Goal: Information Seeking & Learning: Check status

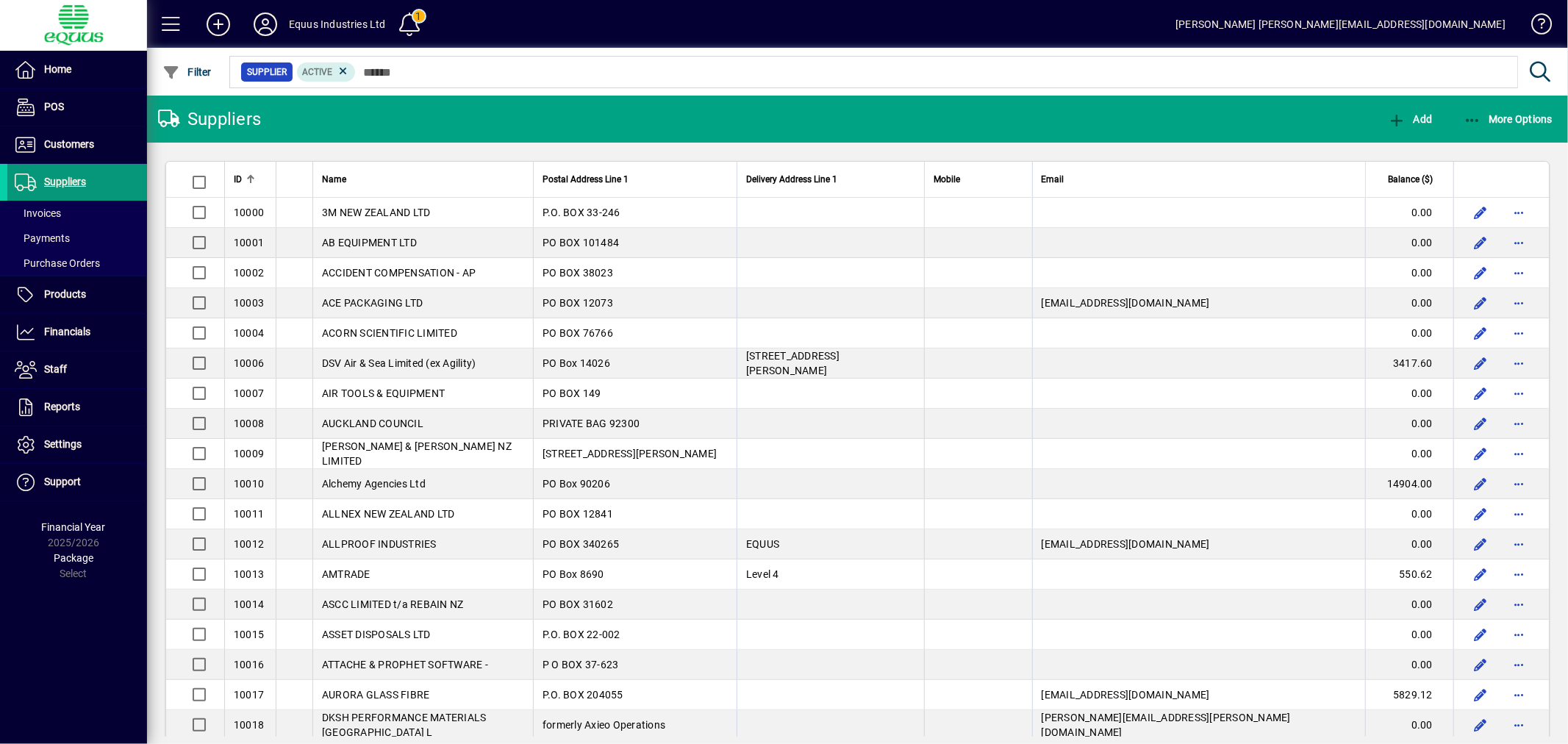
drag, startPoint x: 69, startPoint y: 138, endPoint x: 56, endPoint y: 180, distance: 44.0
click at [69, 139] on span "Customers" at bounding box center [69, 144] width 50 height 11
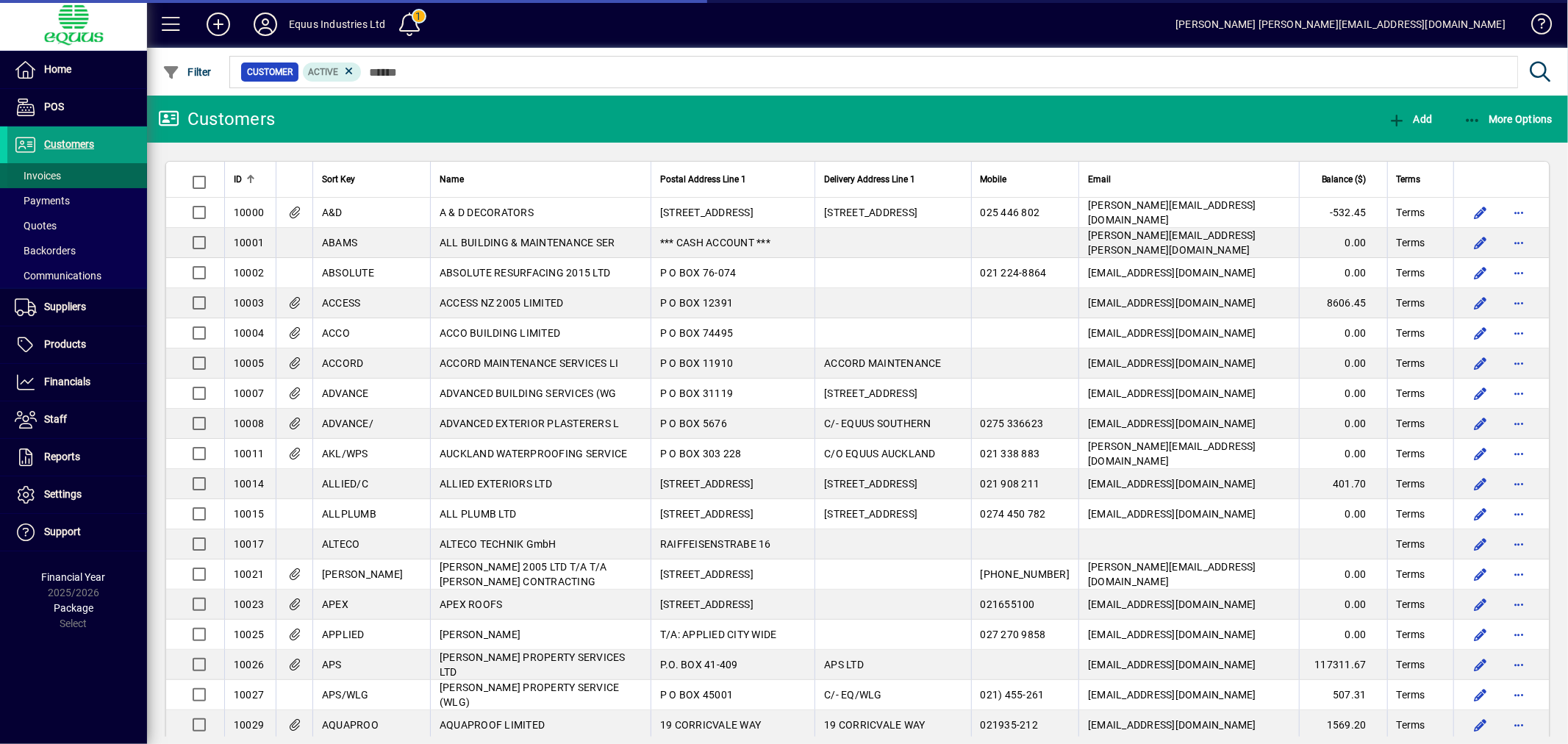
click at [47, 172] on span "Invoices" at bounding box center [37, 175] width 46 height 11
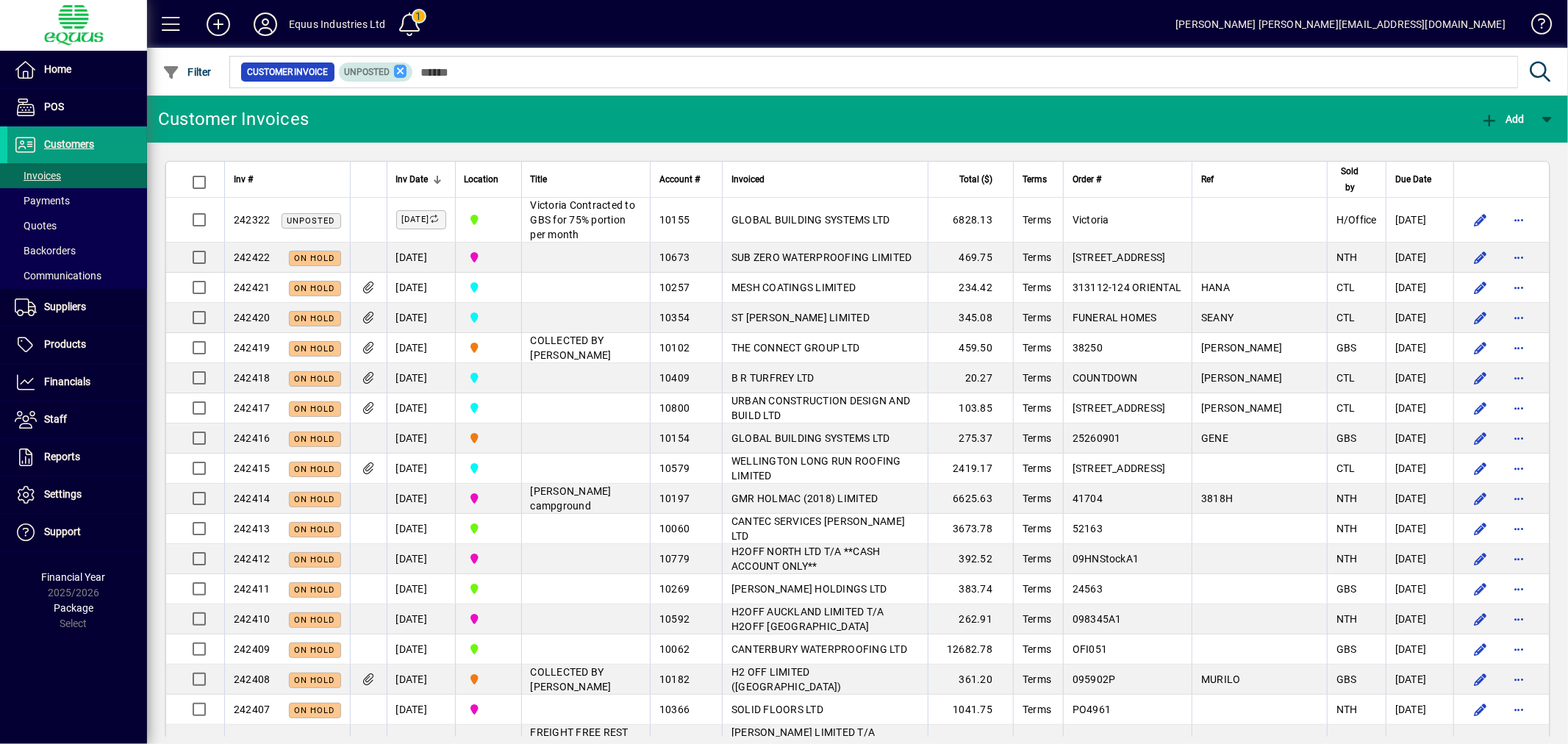
click at [401, 71] on icon at bounding box center [400, 71] width 13 height 13
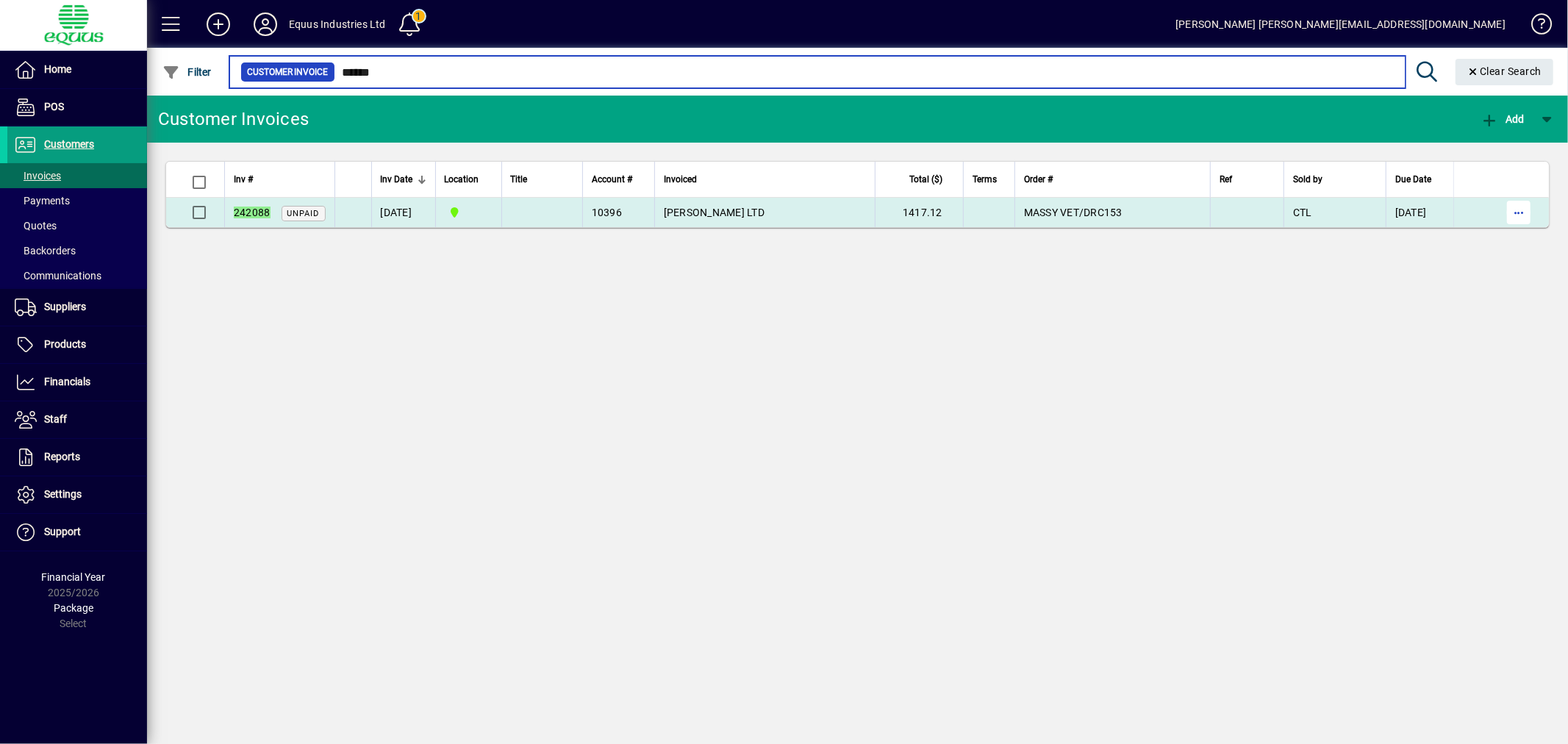
type input "******"
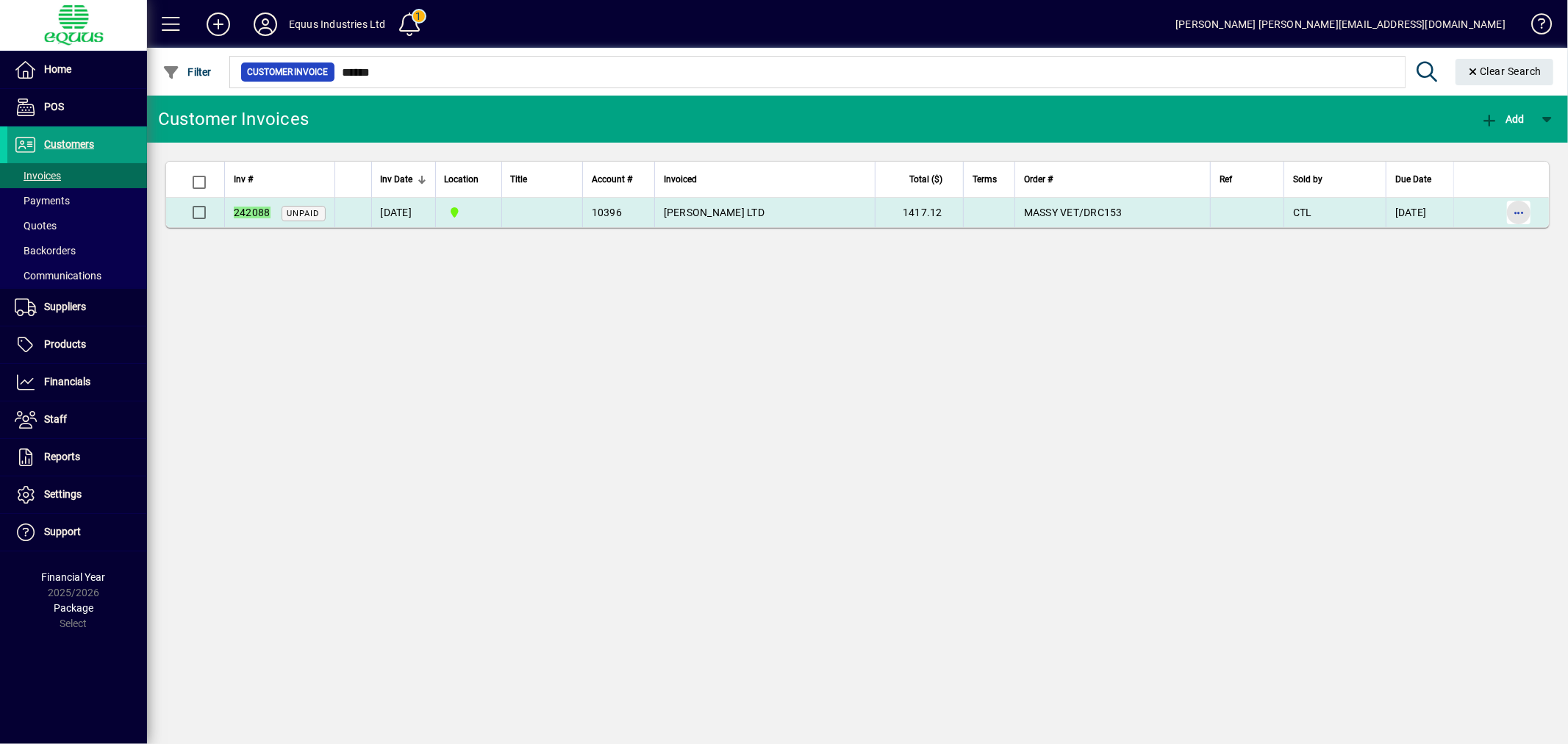
click at [1520, 209] on span "button" at bounding box center [1518, 213] width 35 height 35
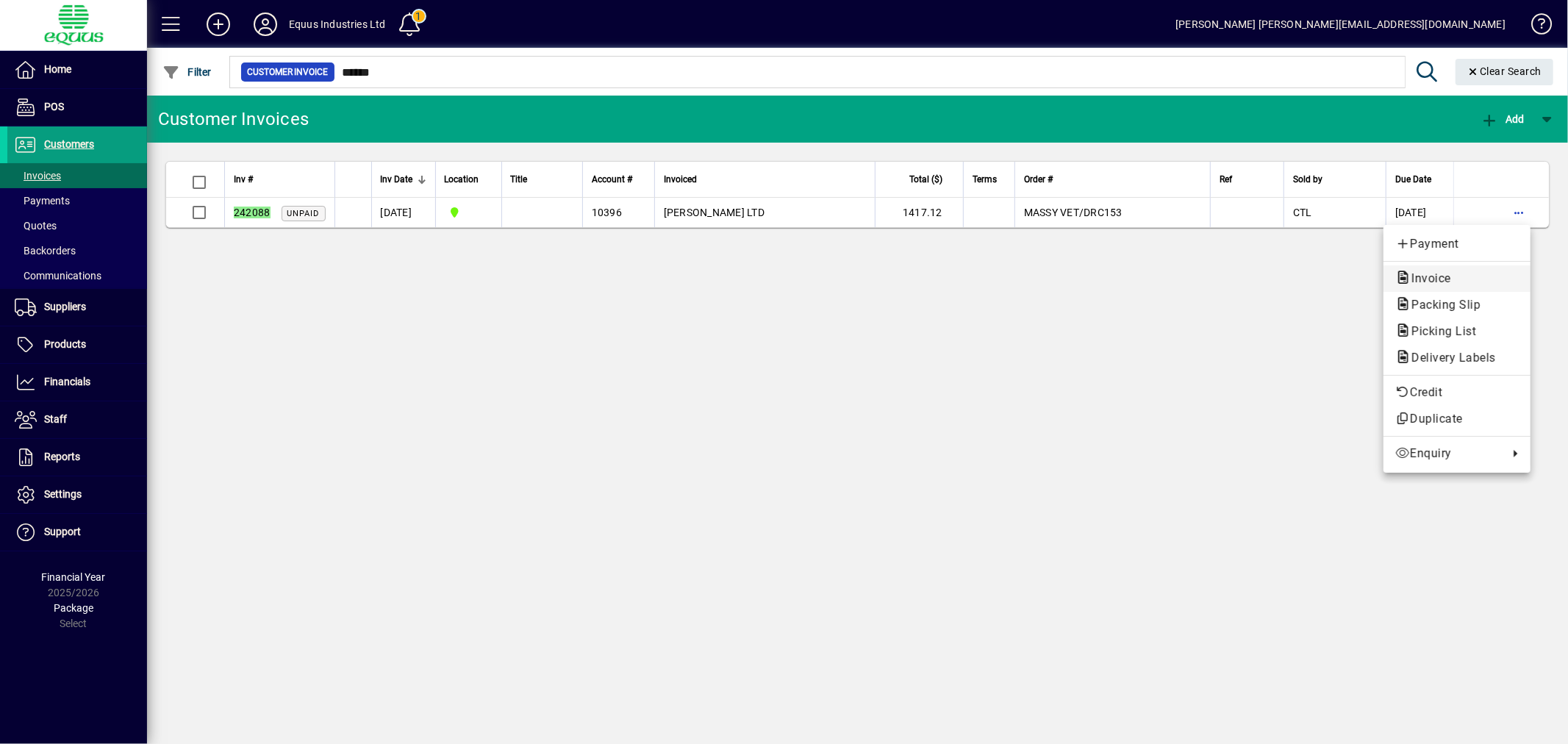
click at [1429, 275] on span "Invoice" at bounding box center [1427, 278] width 64 height 14
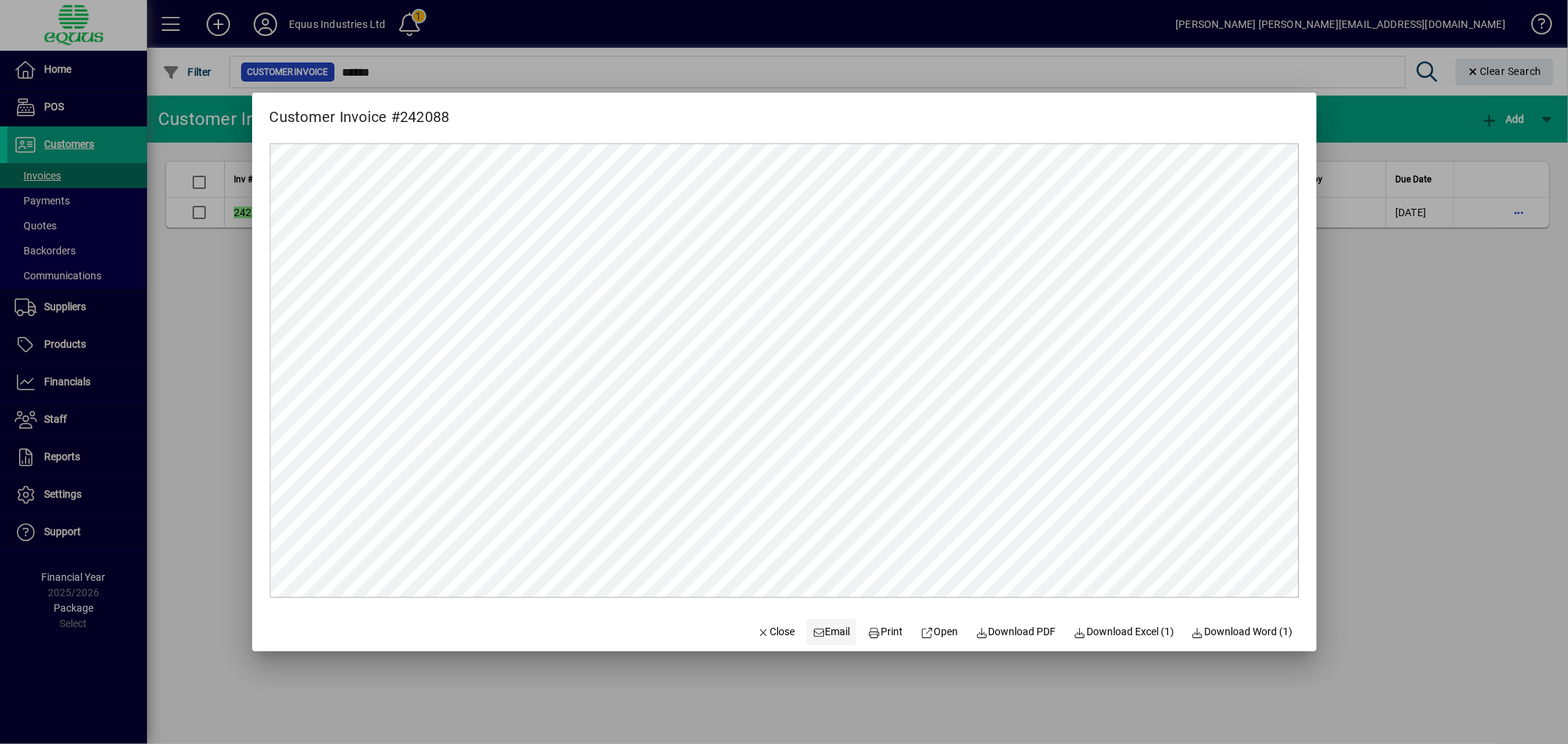
click at [824, 633] on span "Email" at bounding box center [832, 632] width 38 height 16
click at [764, 632] on span "Close" at bounding box center [777, 632] width 38 height 16
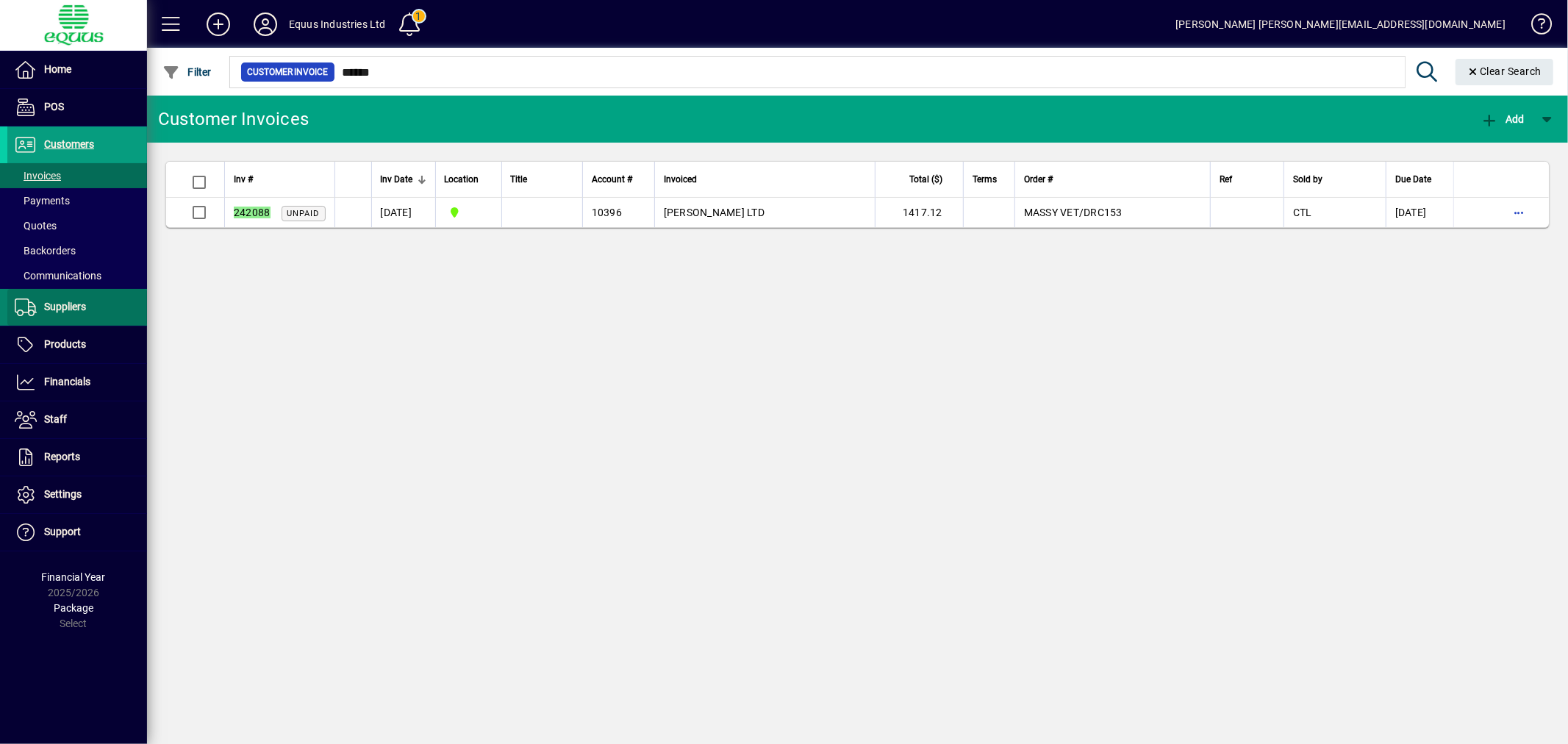
click at [71, 301] on span "Suppliers" at bounding box center [65, 306] width 42 height 11
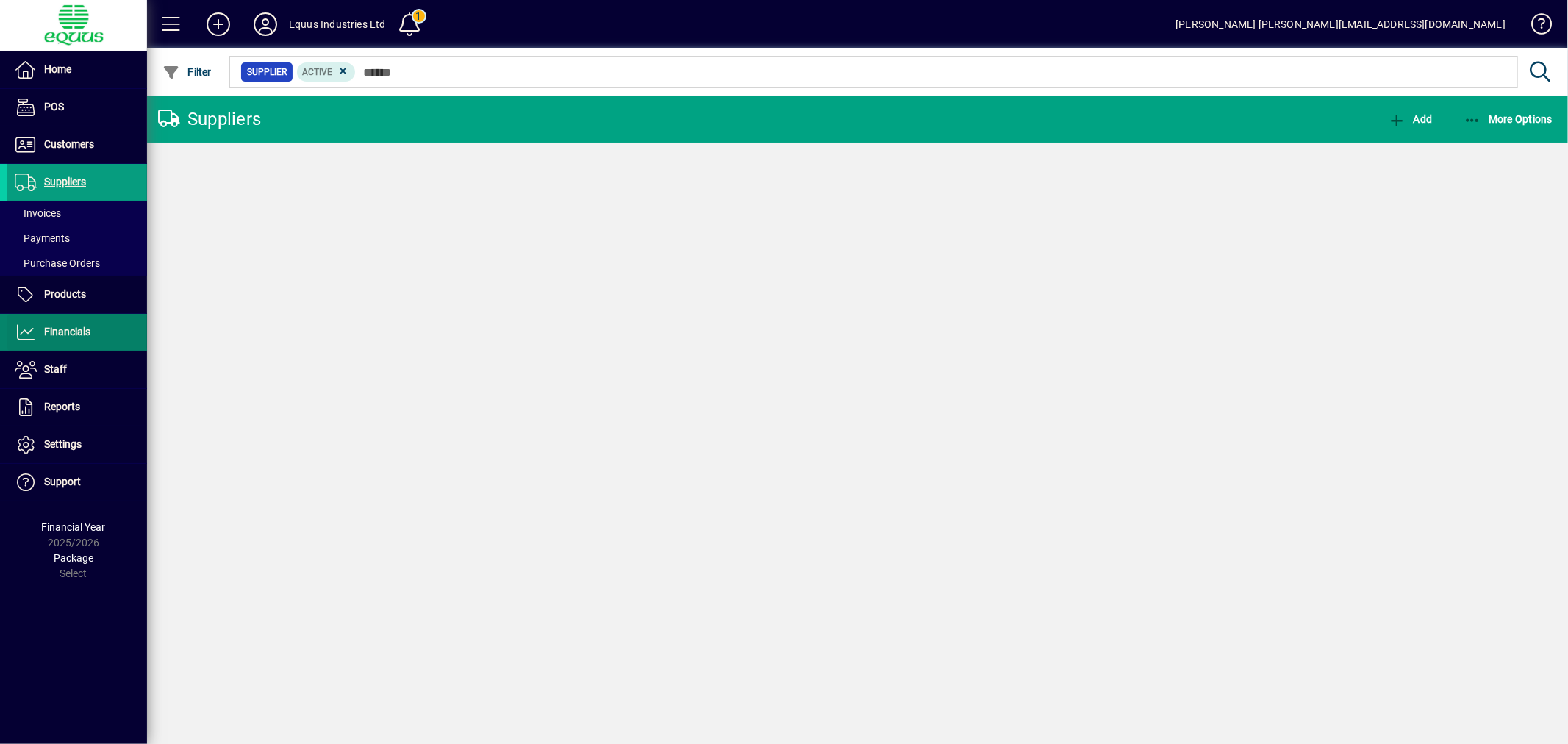
click at [62, 340] on span "Financials" at bounding box center [48, 332] width 83 height 17
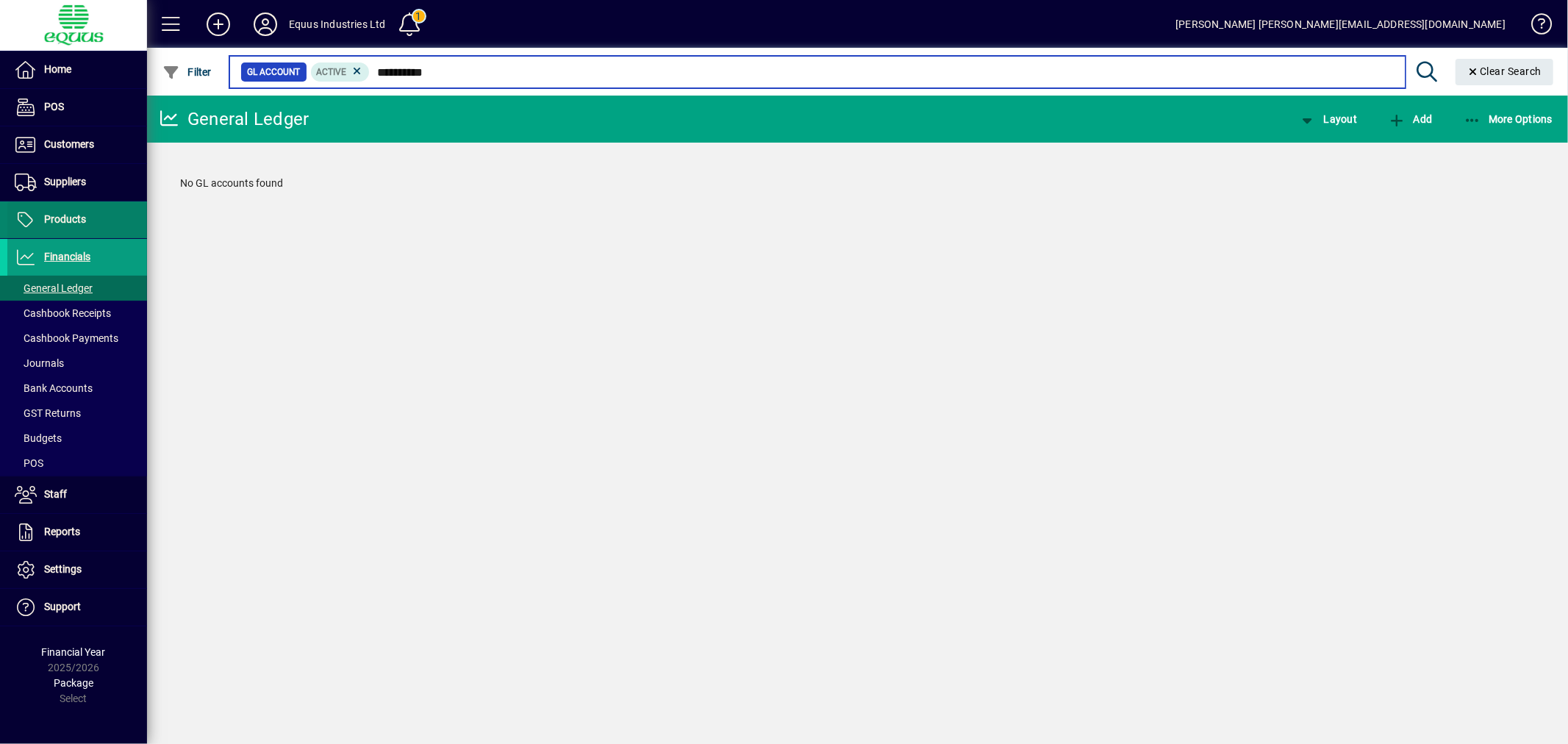
type input "**********"
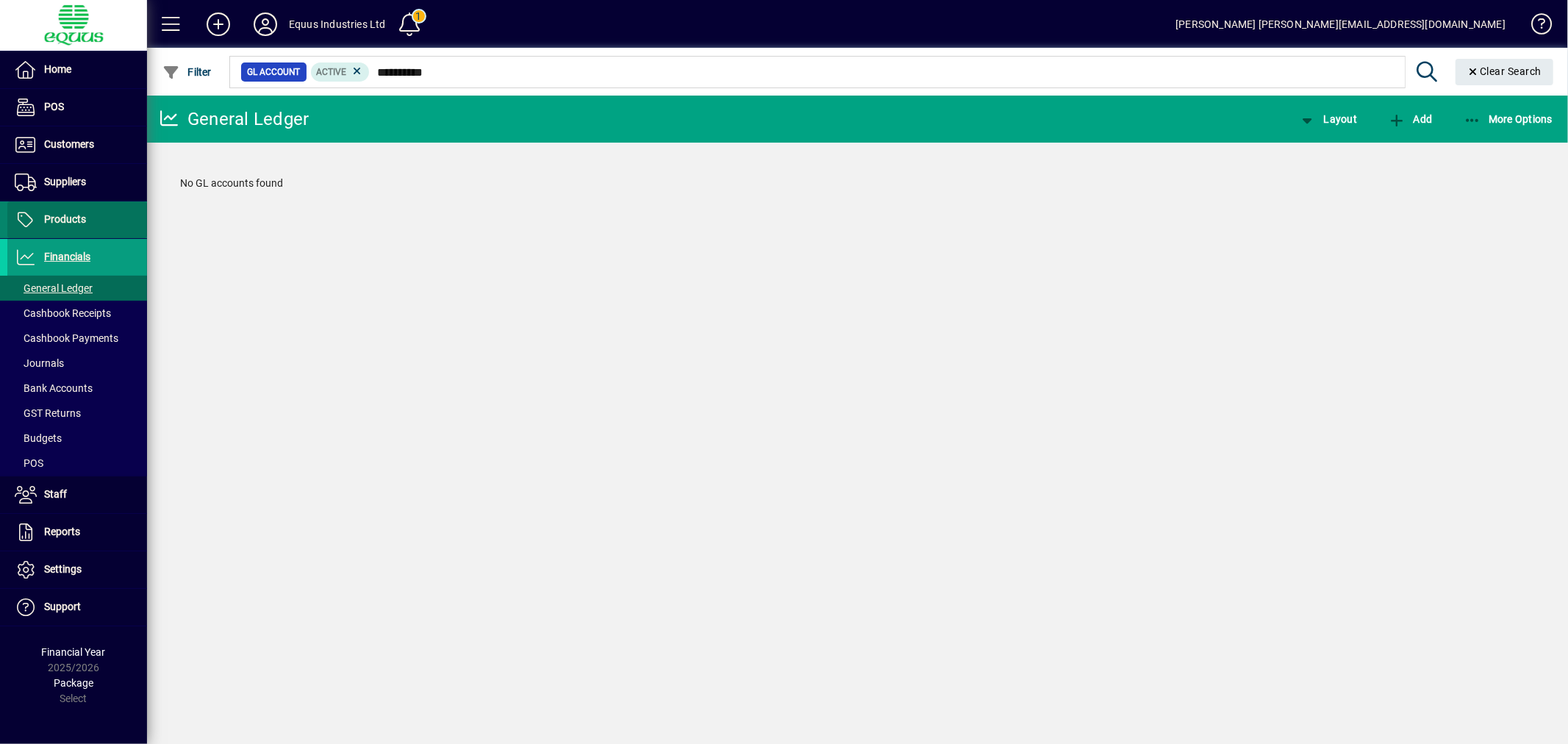
click at [68, 218] on span "Products" at bounding box center [65, 219] width 42 height 11
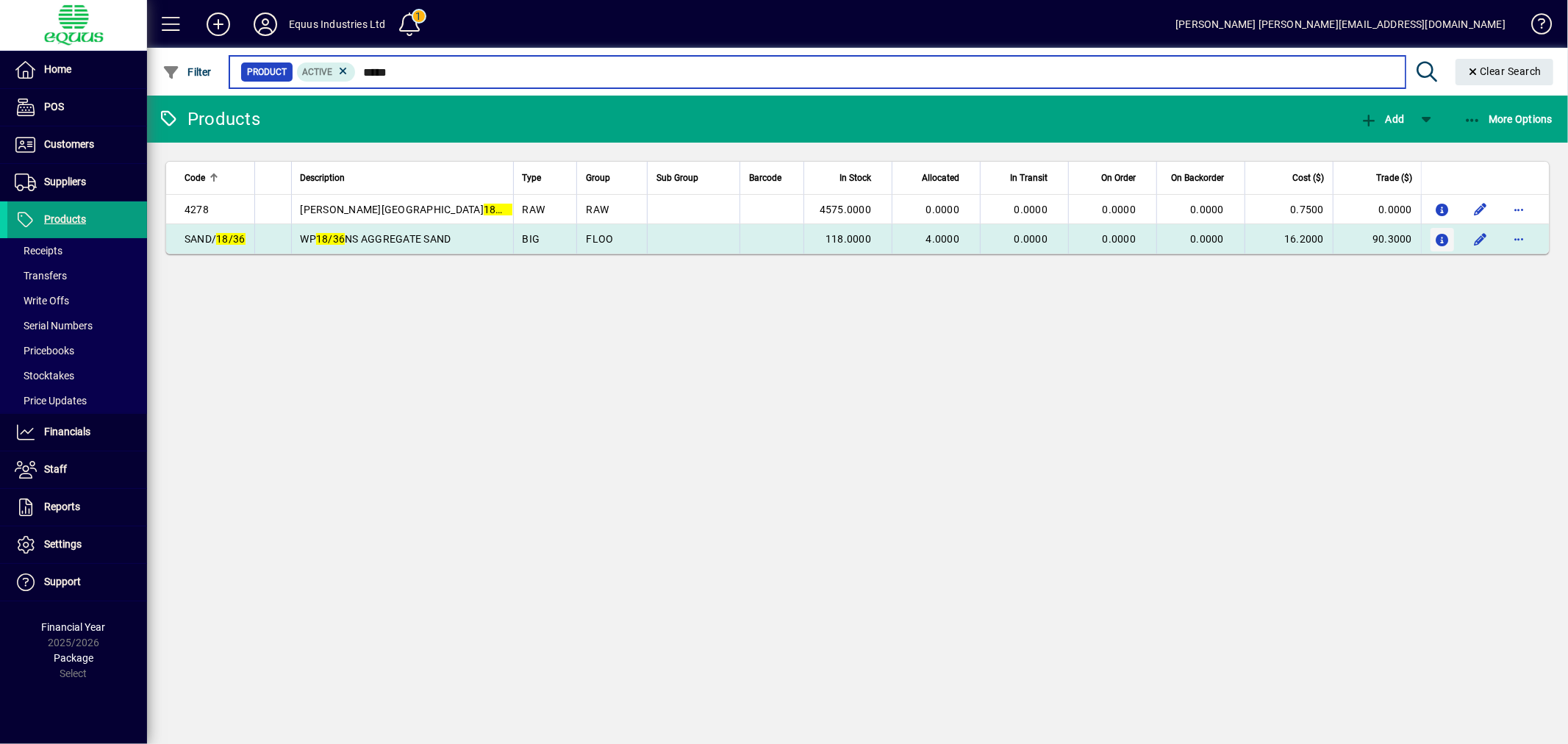
type input "*****"
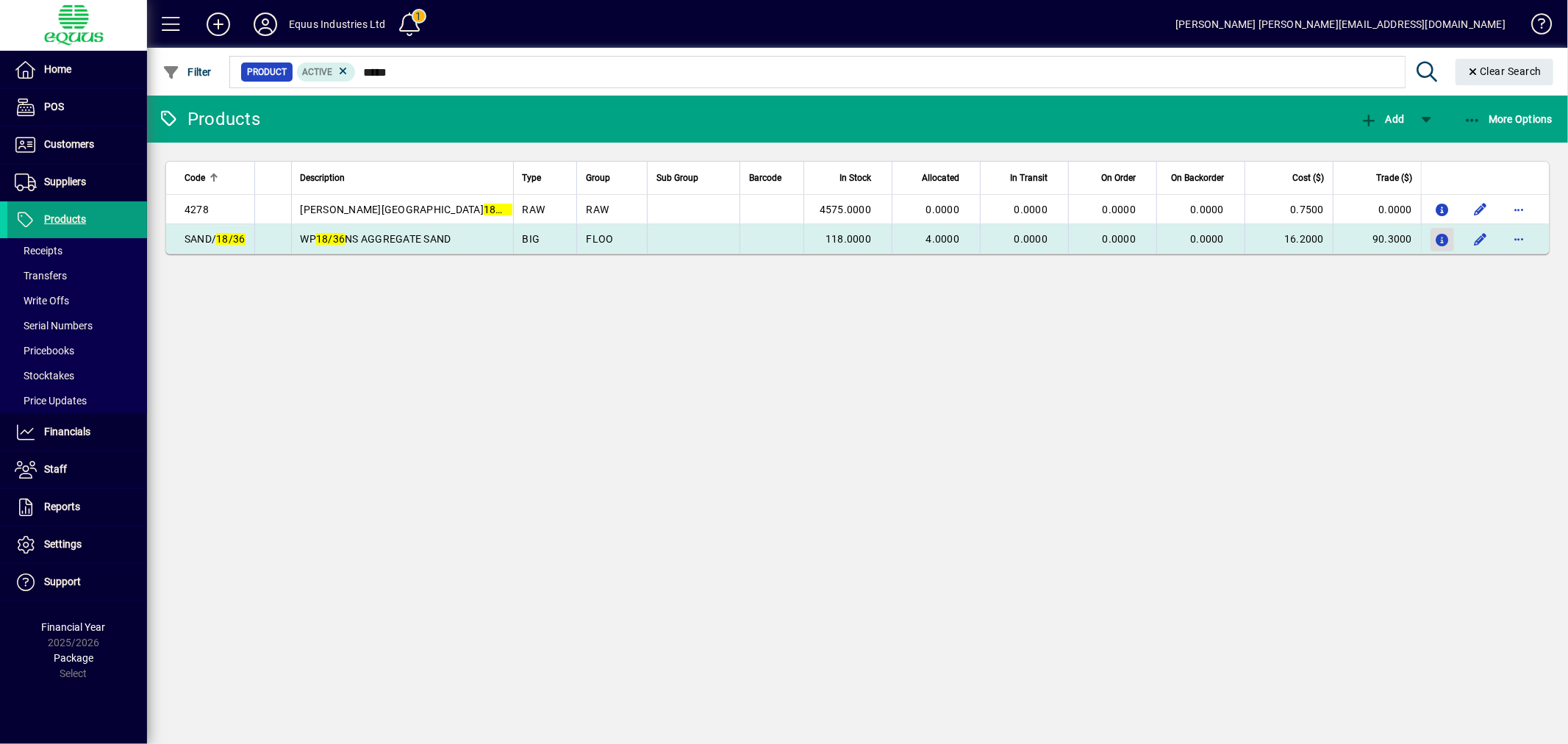
click at [1436, 240] on icon "button" at bounding box center [1442, 240] width 16 height 12
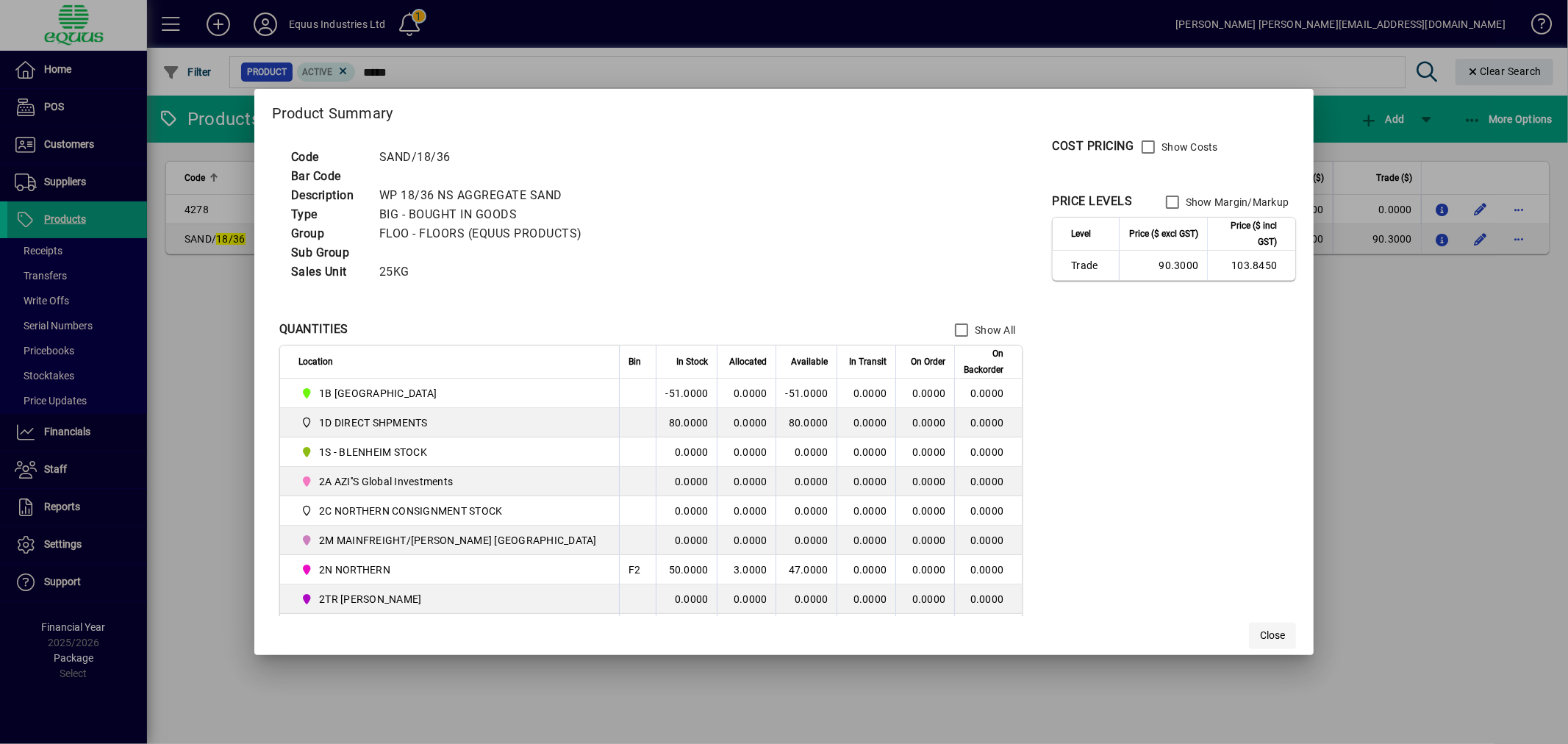
click at [1260, 641] on span "Close" at bounding box center [1273, 635] width 25 height 16
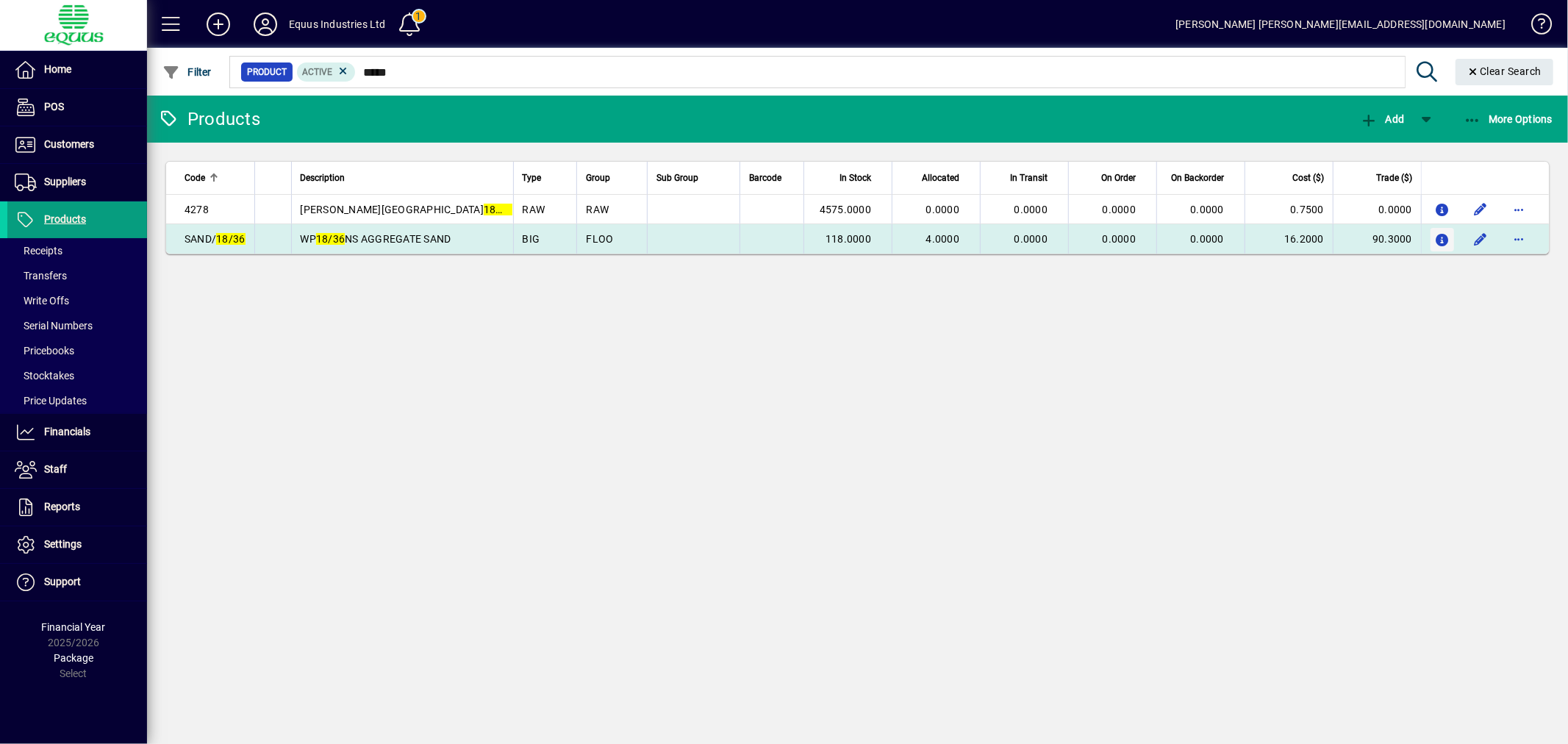
click at [1439, 234] on icon "button" at bounding box center [1442, 240] width 16 height 12
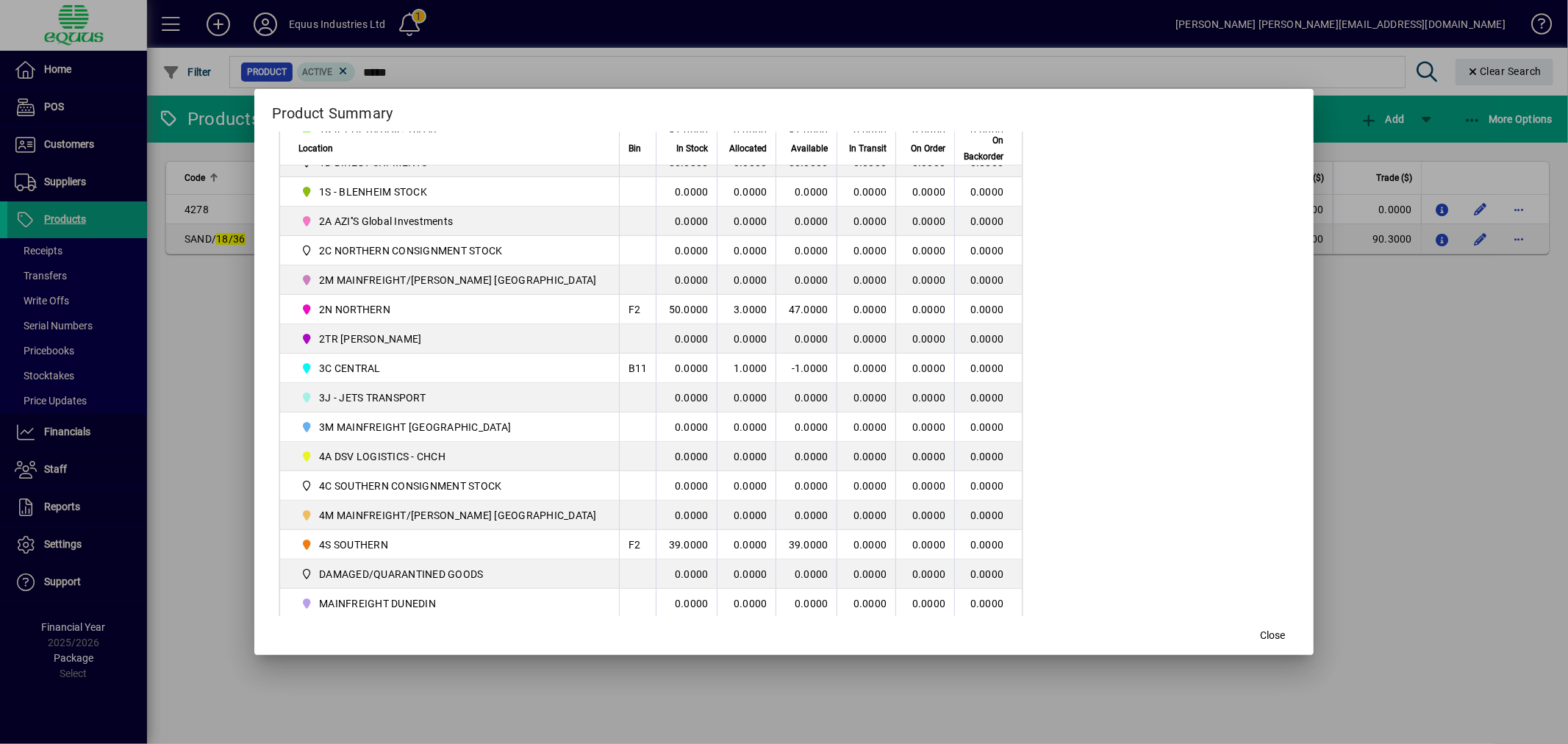
scroll to position [307, 0]
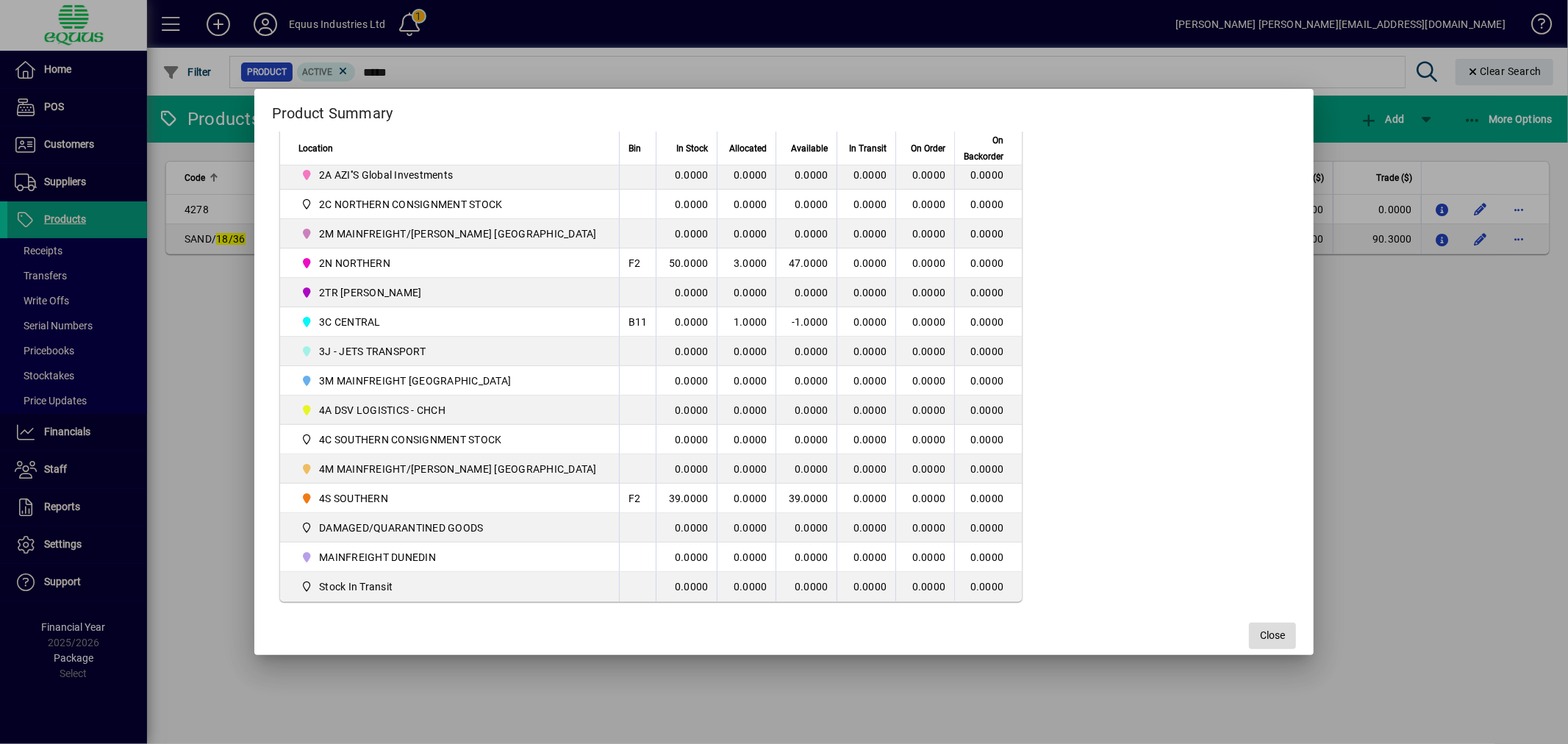
click at [1260, 636] on span "Close" at bounding box center [1273, 635] width 25 height 16
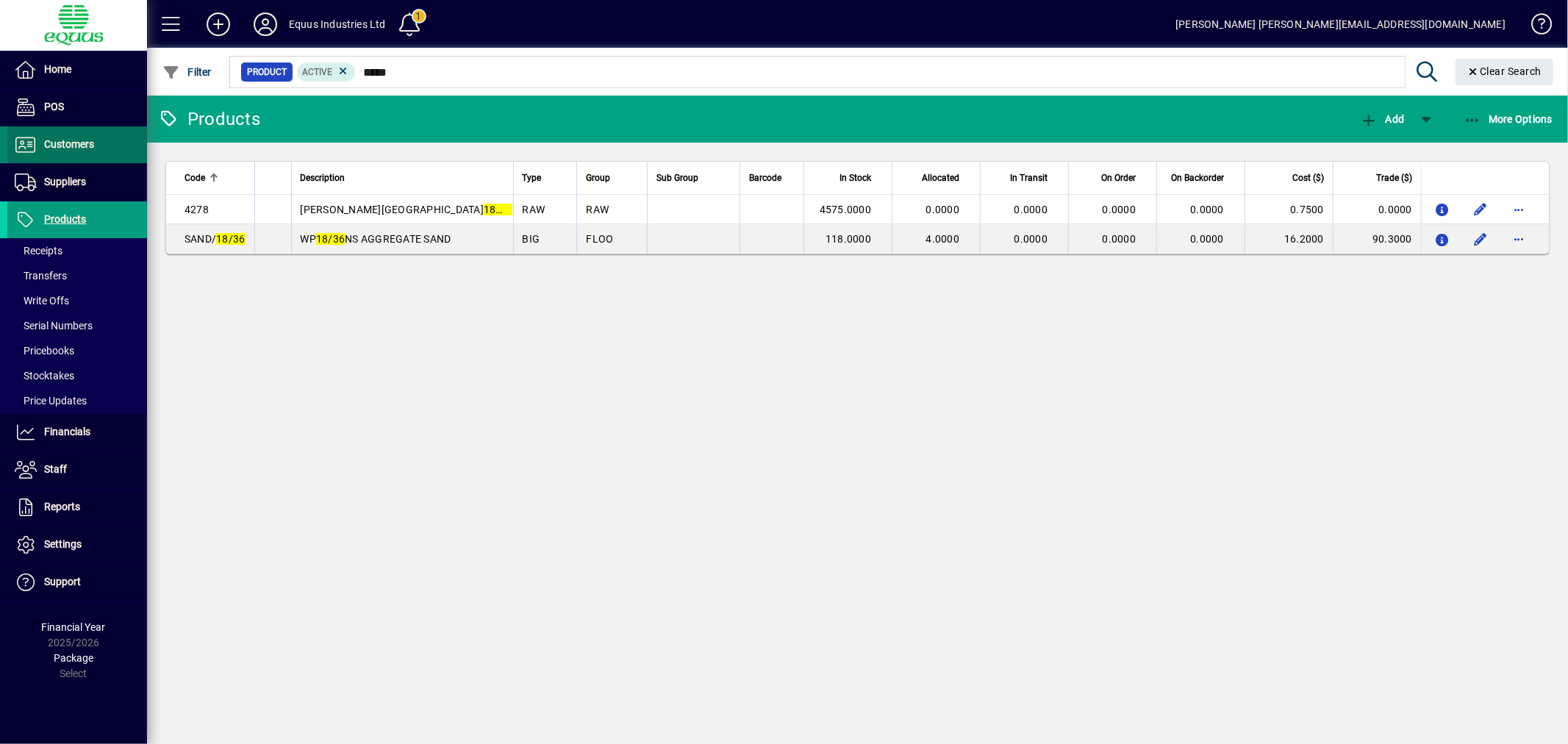
click at [66, 139] on span "Customers" at bounding box center [69, 144] width 50 height 11
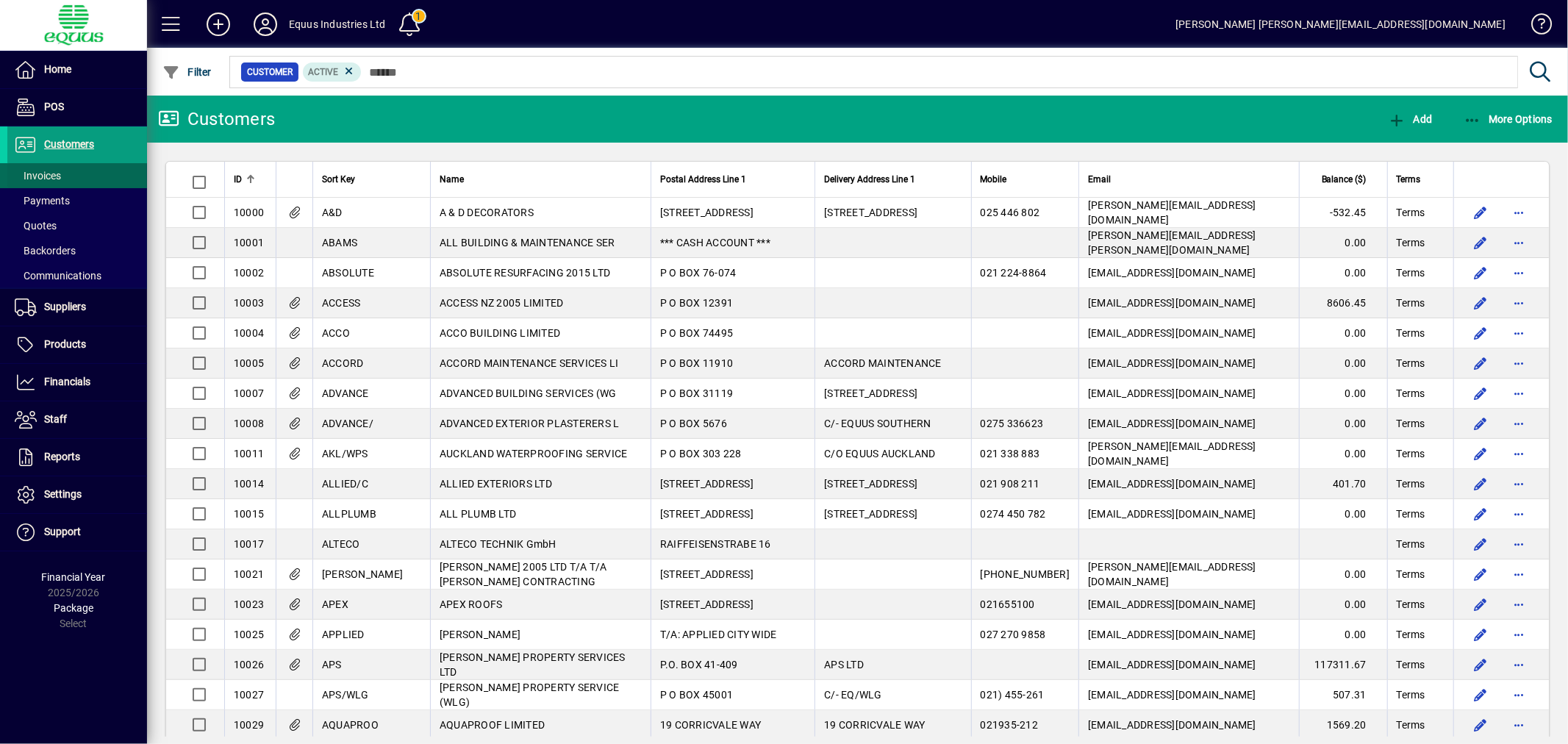
click at [50, 172] on span "Invoices" at bounding box center [37, 175] width 46 height 11
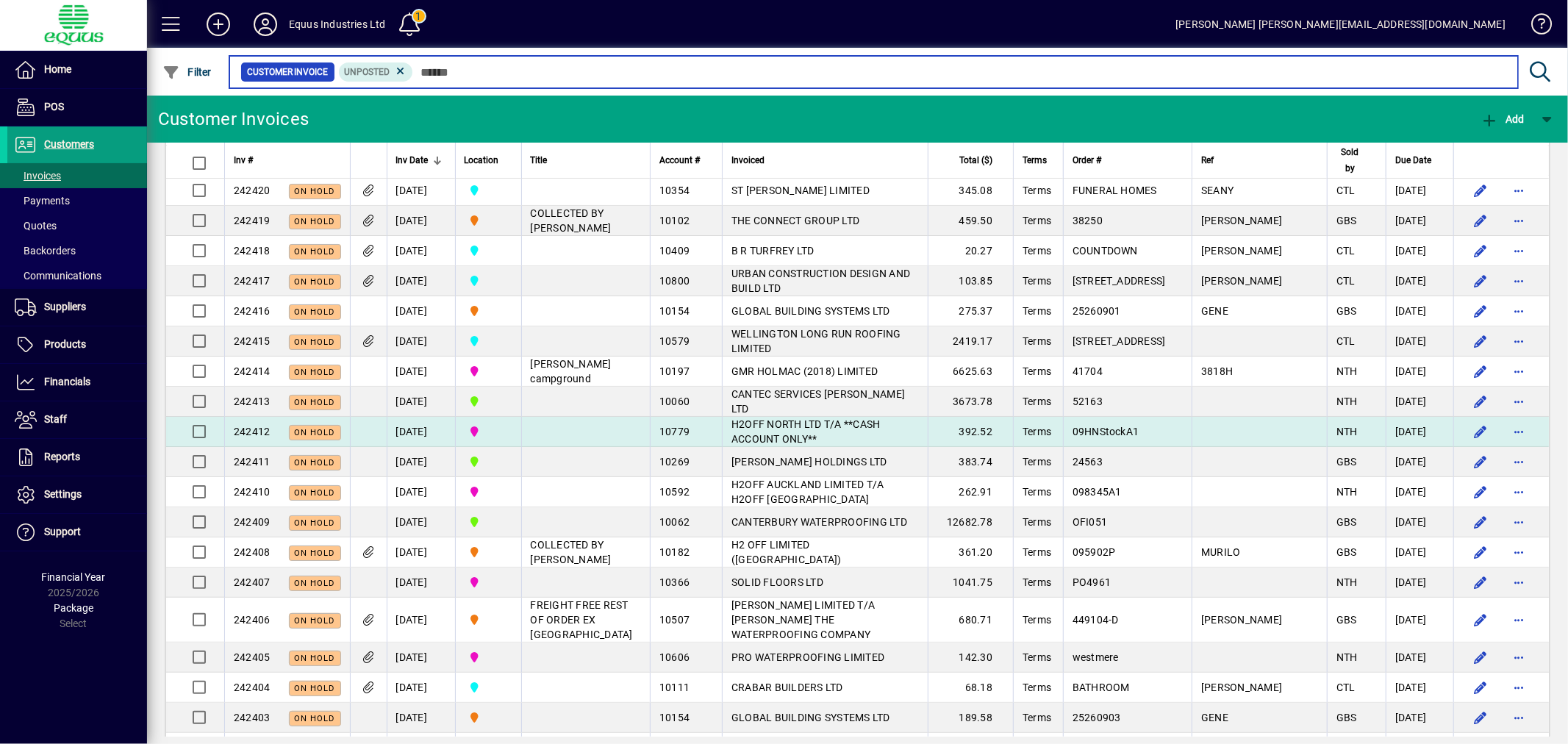
scroll to position [163, 0]
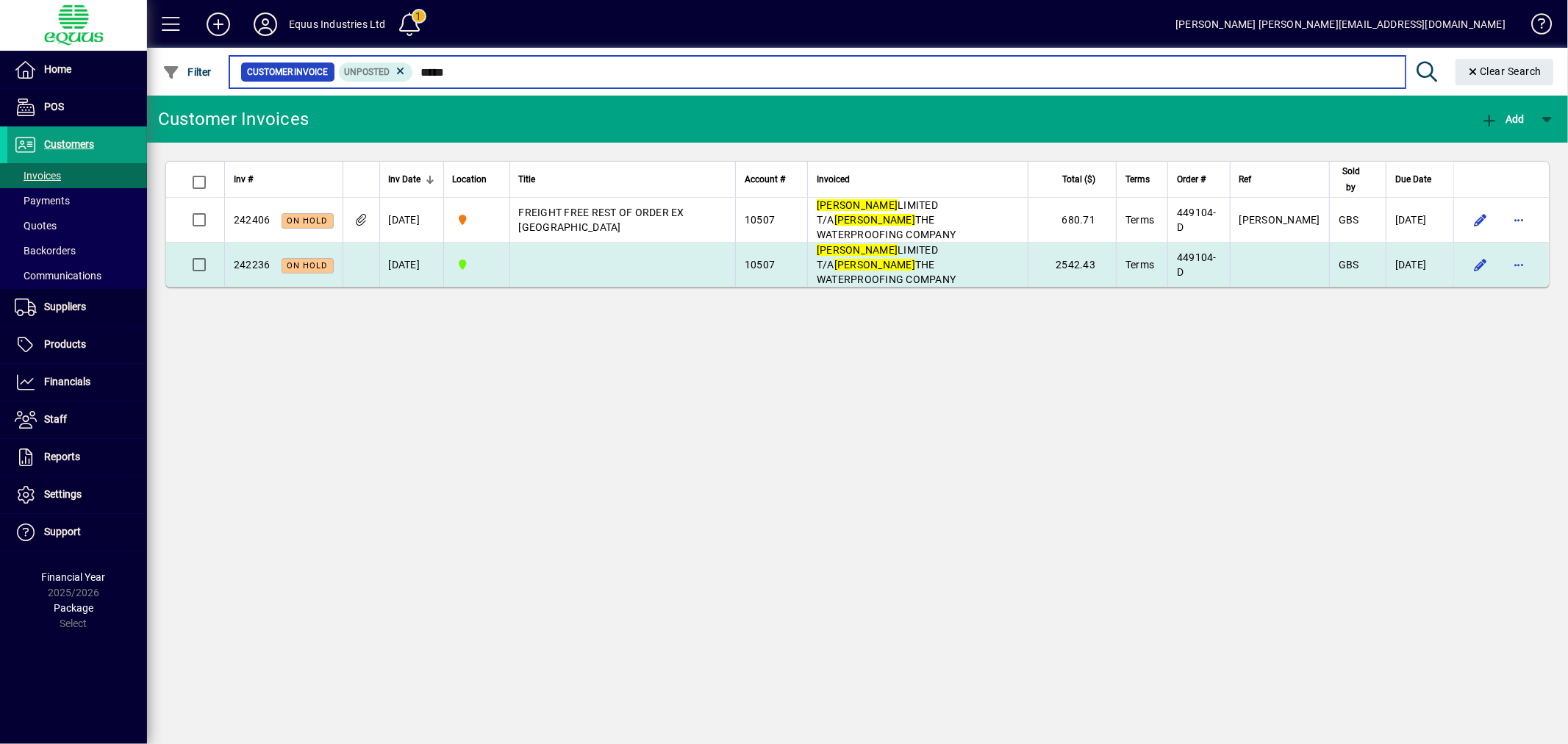
type input "*****"
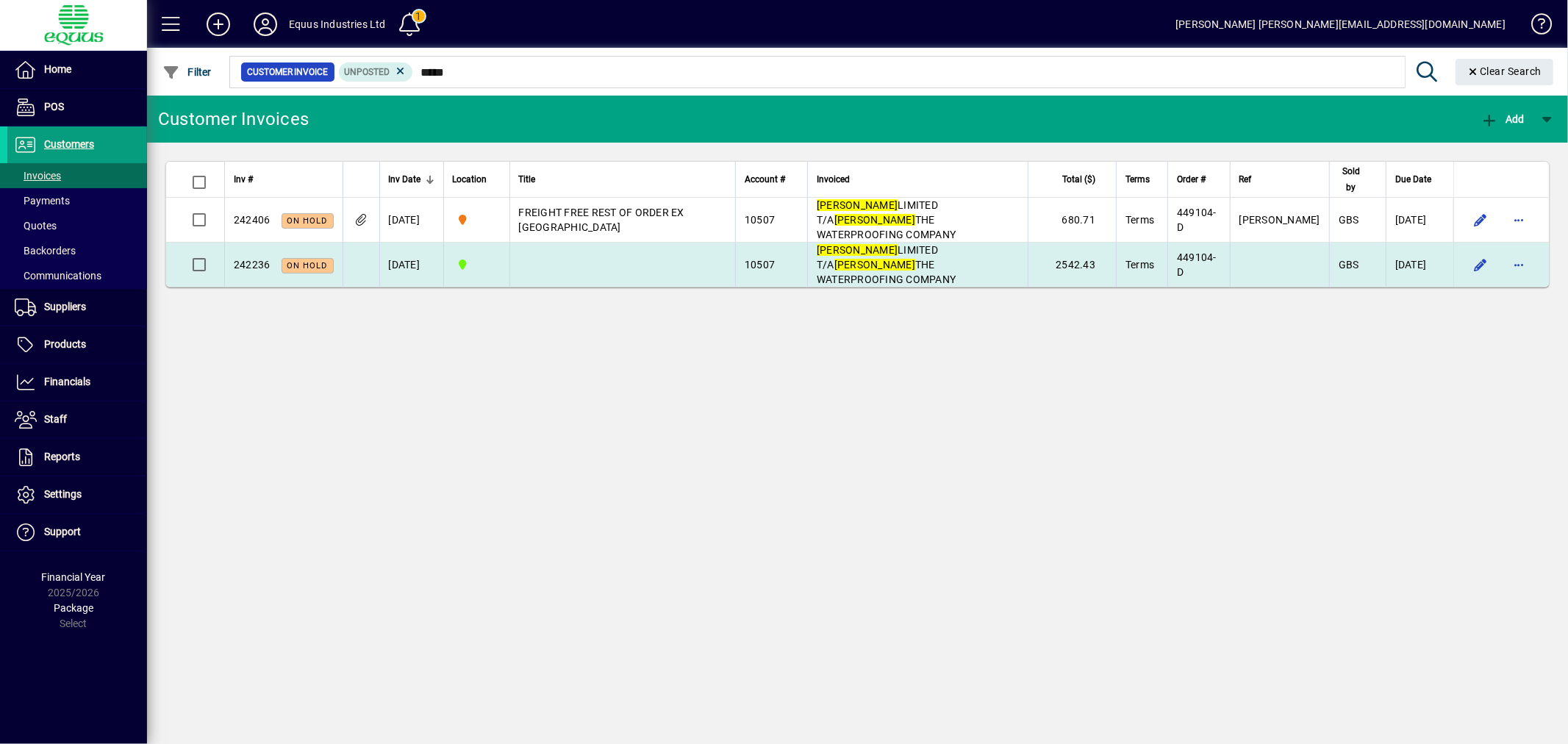
click at [886, 244] on span "[PERSON_NAME] LIMITED T/A [PERSON_NAME] THE WATERPROOFING COMPANY" at bounding box center [886, 264] width 139 height 41
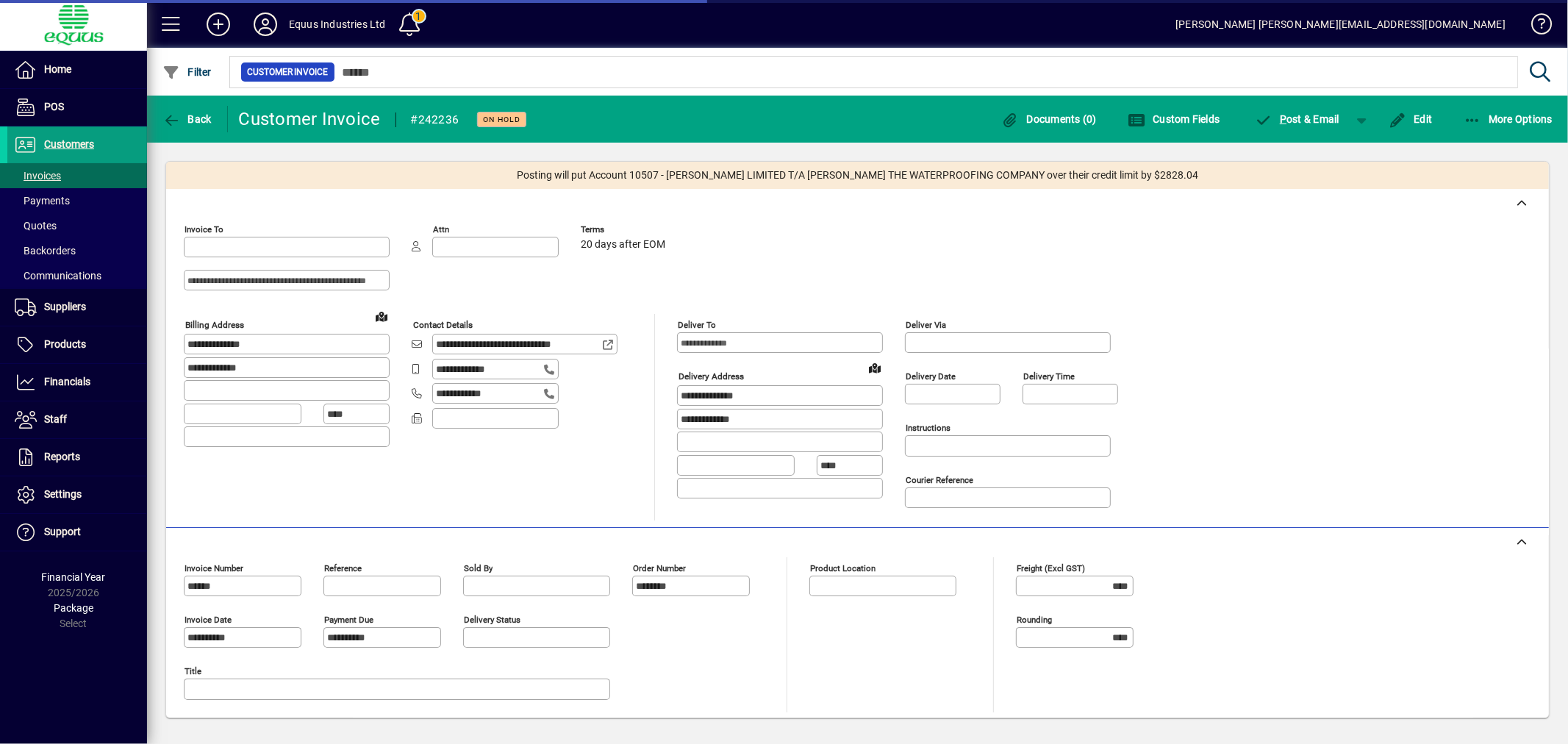
type input "**********"
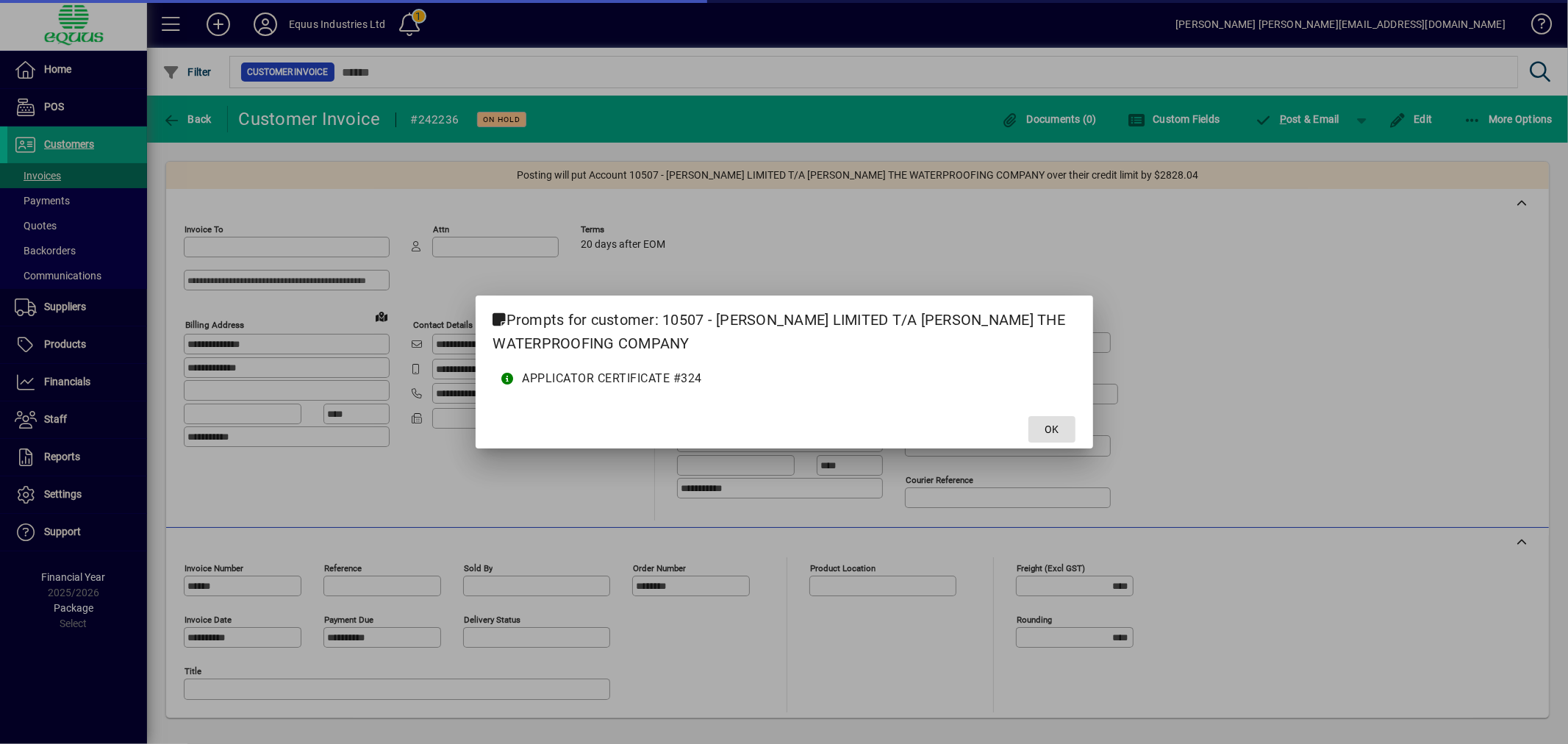
type input "**********"
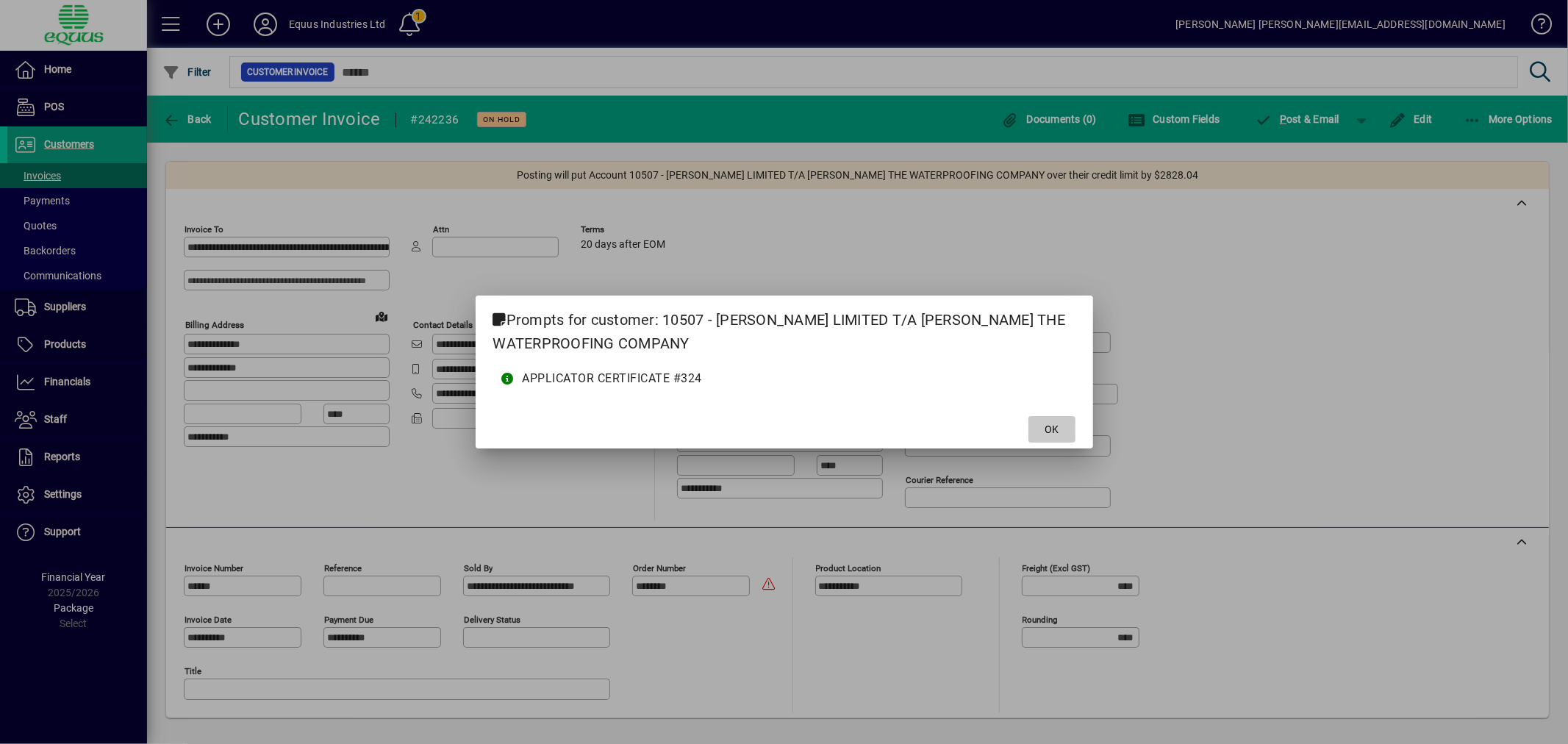
click at [1054, 423] on span "OK" at bounding box center [1051, 429] width 14 height 16
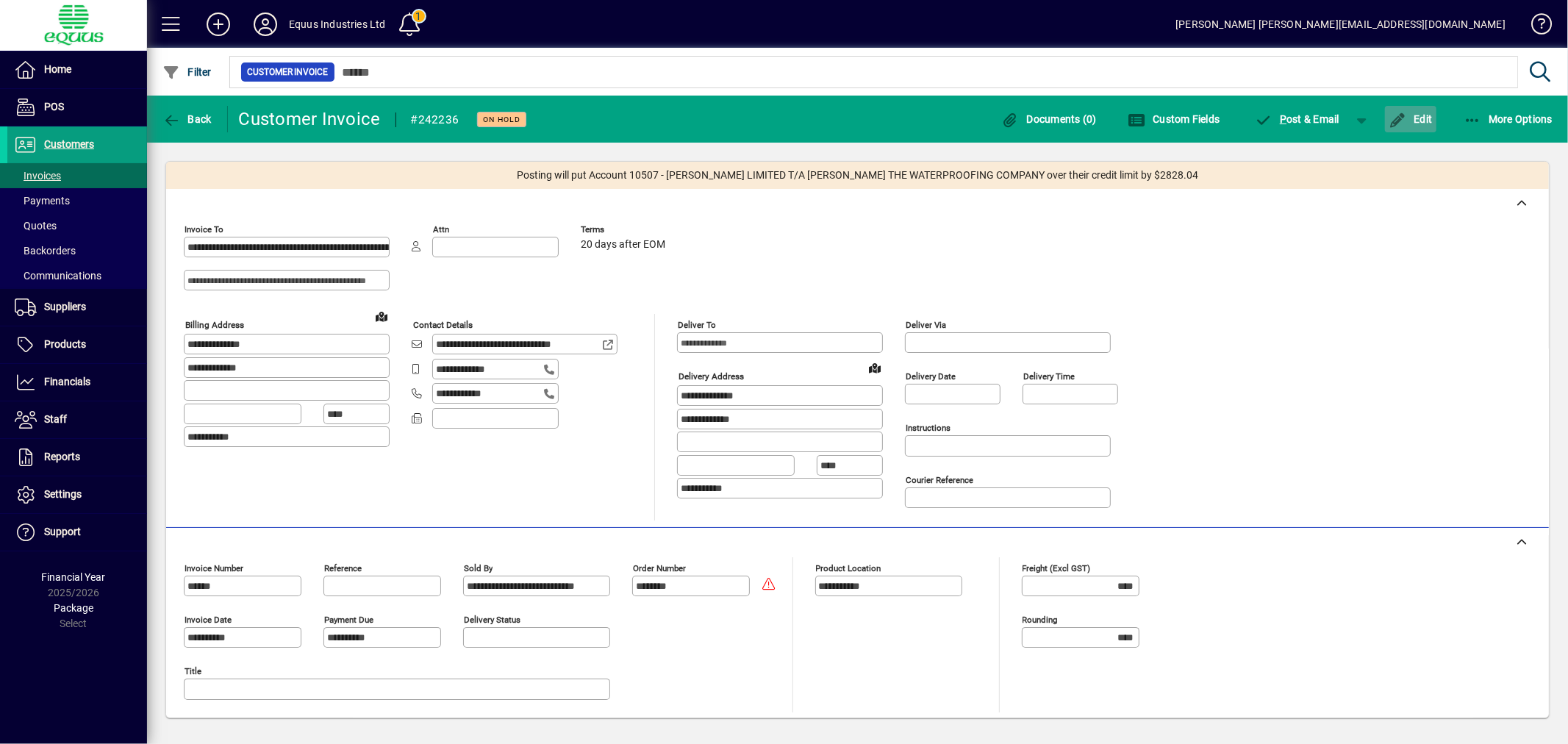
click at [1436, 116] on span "button" at bounding box center [1410, 118] width 51 height 35
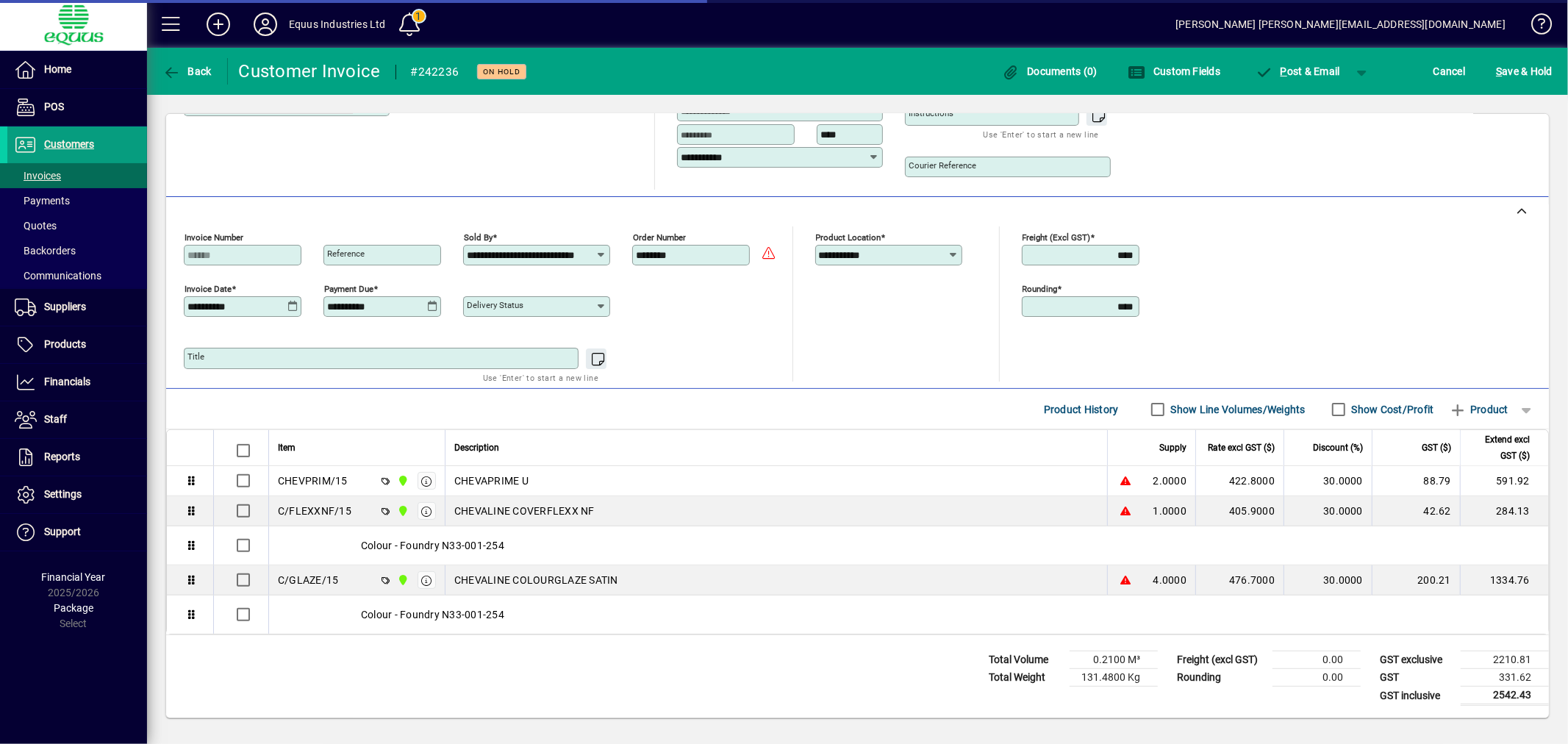
scroll to position [288, 0]
click at [1490, 402] on span "Delete" at bounding box center [1499, 409] width 51 height 24
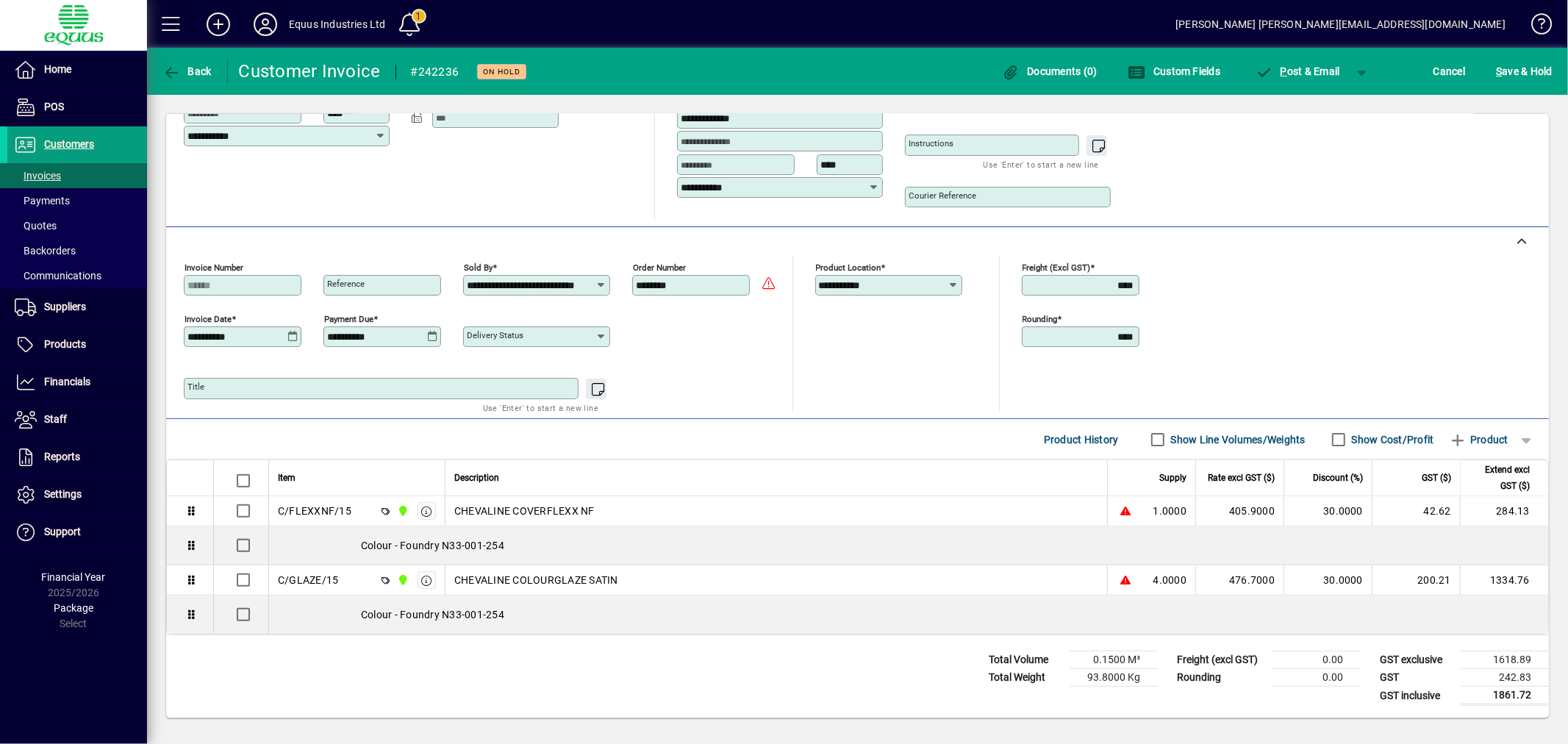
scroll to position [260, 0]
click at [1520, 69] on span "S ave & Hold" at bounding box center [1524, 71] width 57 height 24
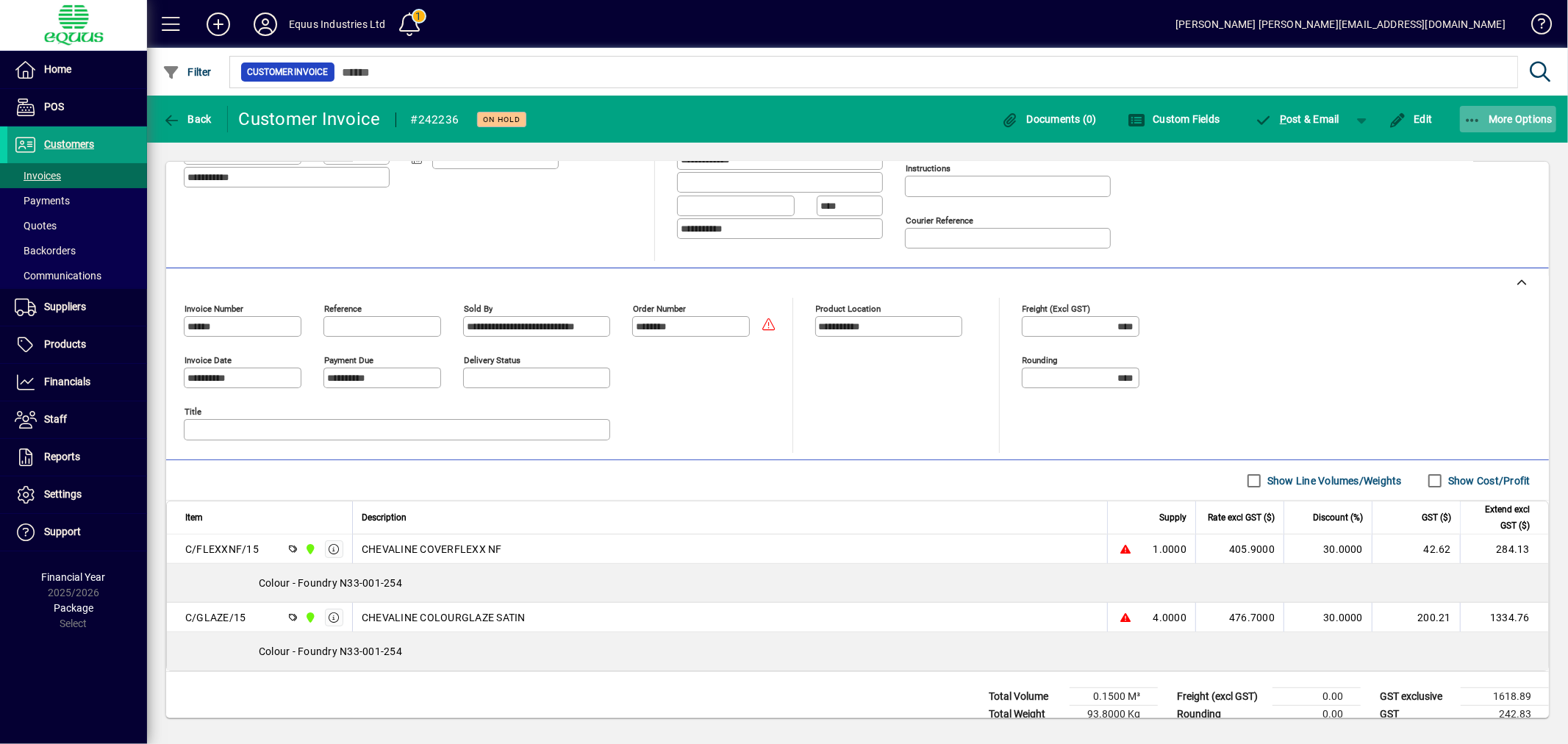
click at [1509, 118] on span "More Options" at bounding box center [1508, 118] width 90 height 11
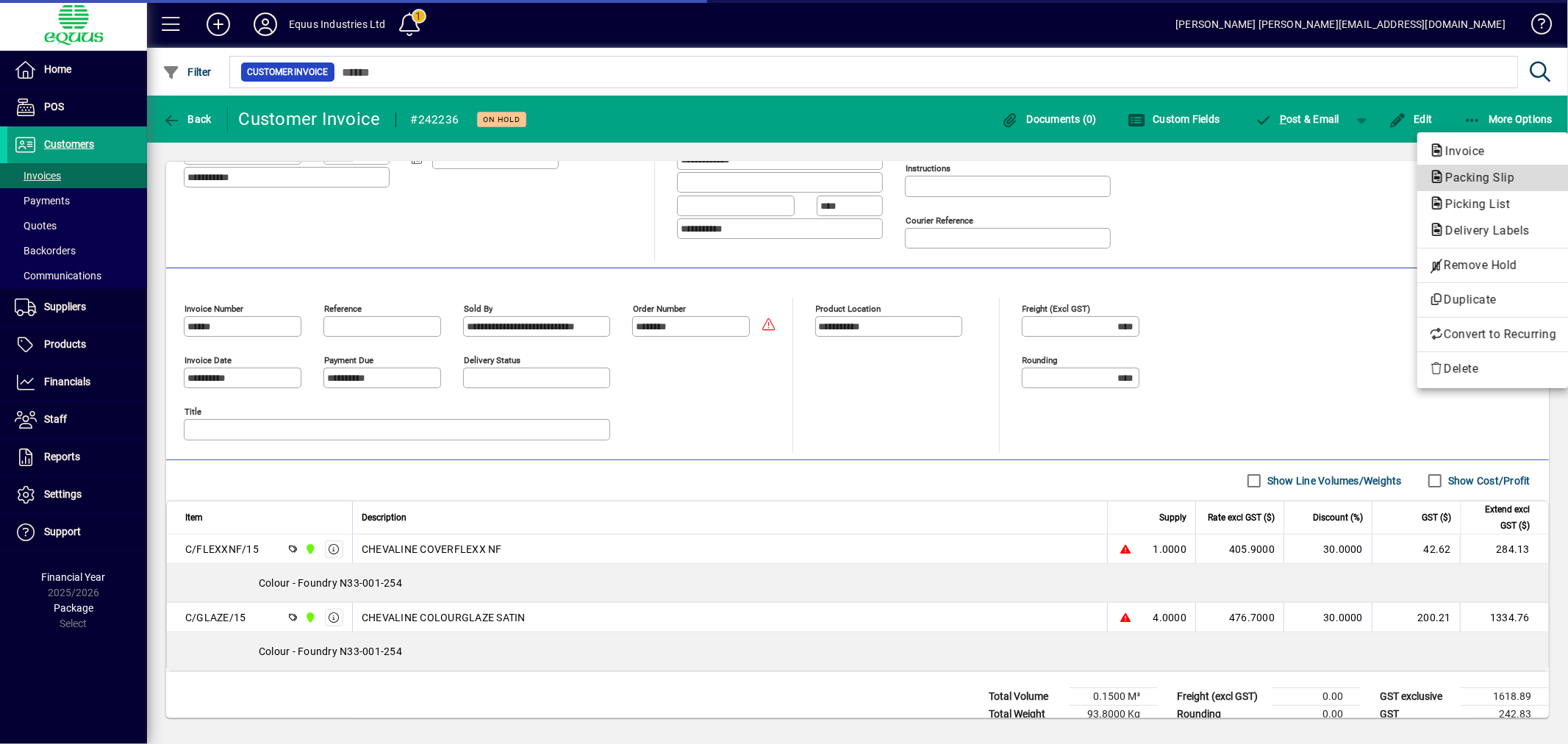
click at [1461, 179] on span "Packing Slip" at bounding box center [1476, 178] width 92 height 14
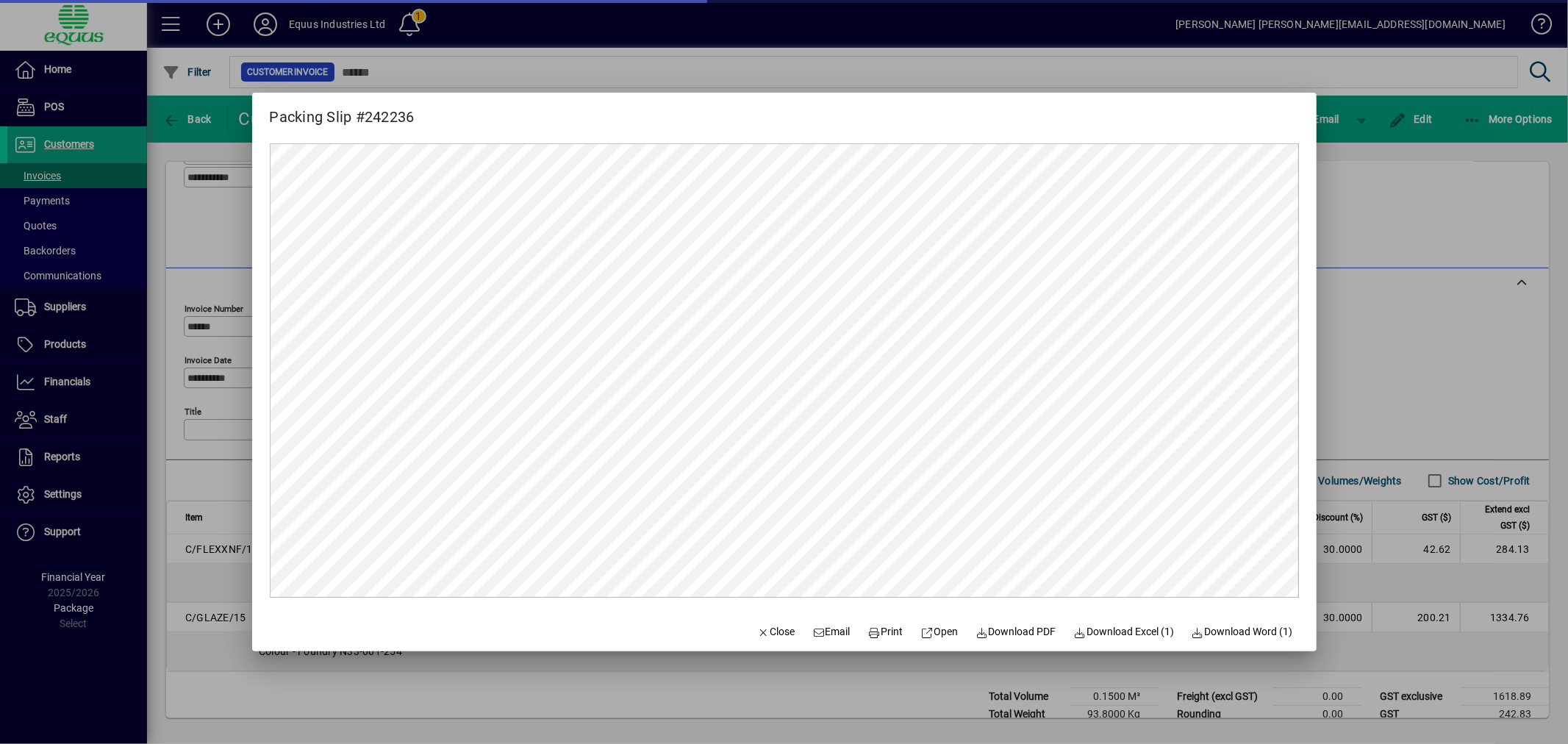
scroll to position [0, 0]
click at [877, 633] on span "Print" at bounding box center [886, 632] width 35 height 16
click at [764, 632] on span "Close" at bounding box center [777, 632] width 38 height 16
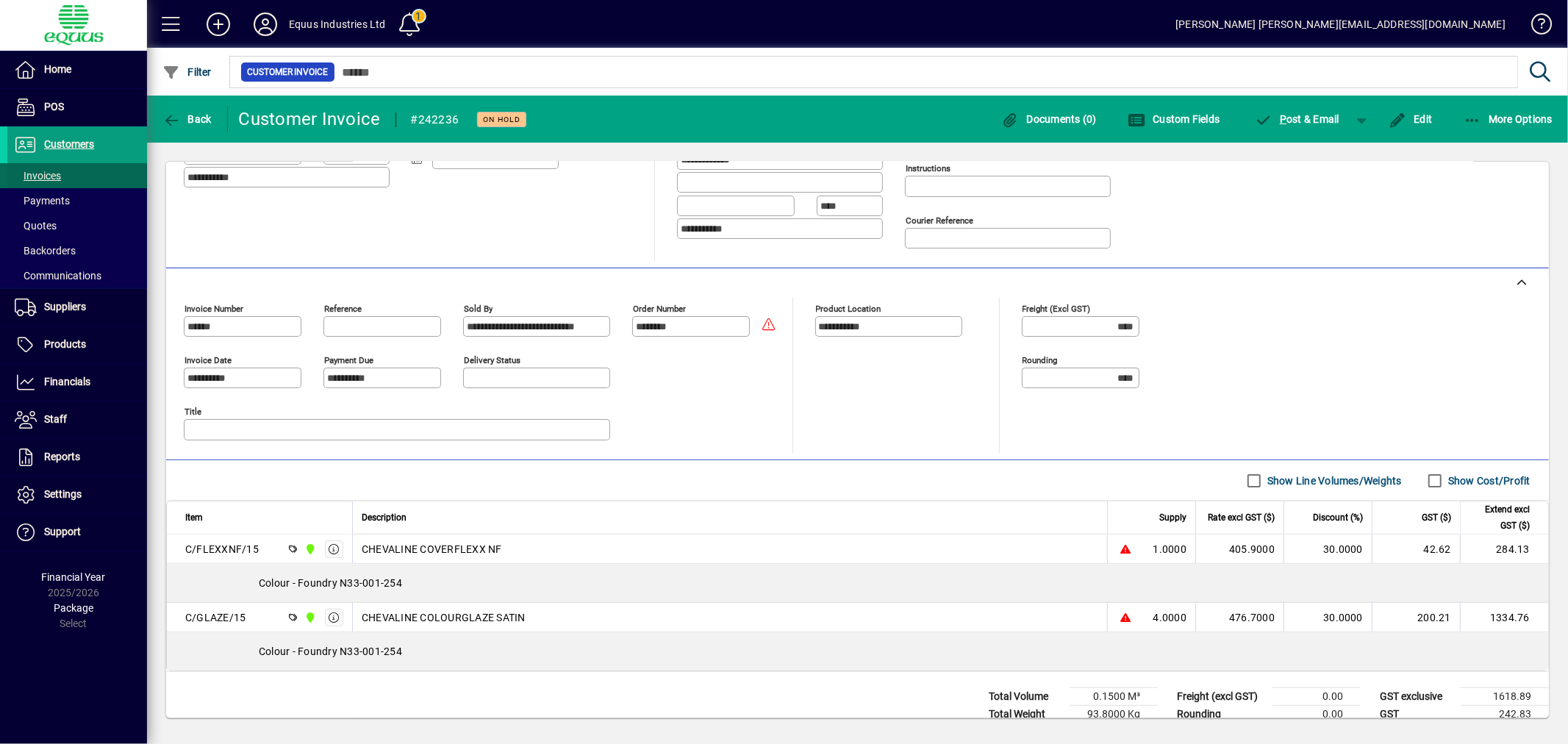
click at [49, 166] on span at bounding box center [77, 175] width 139 height 35
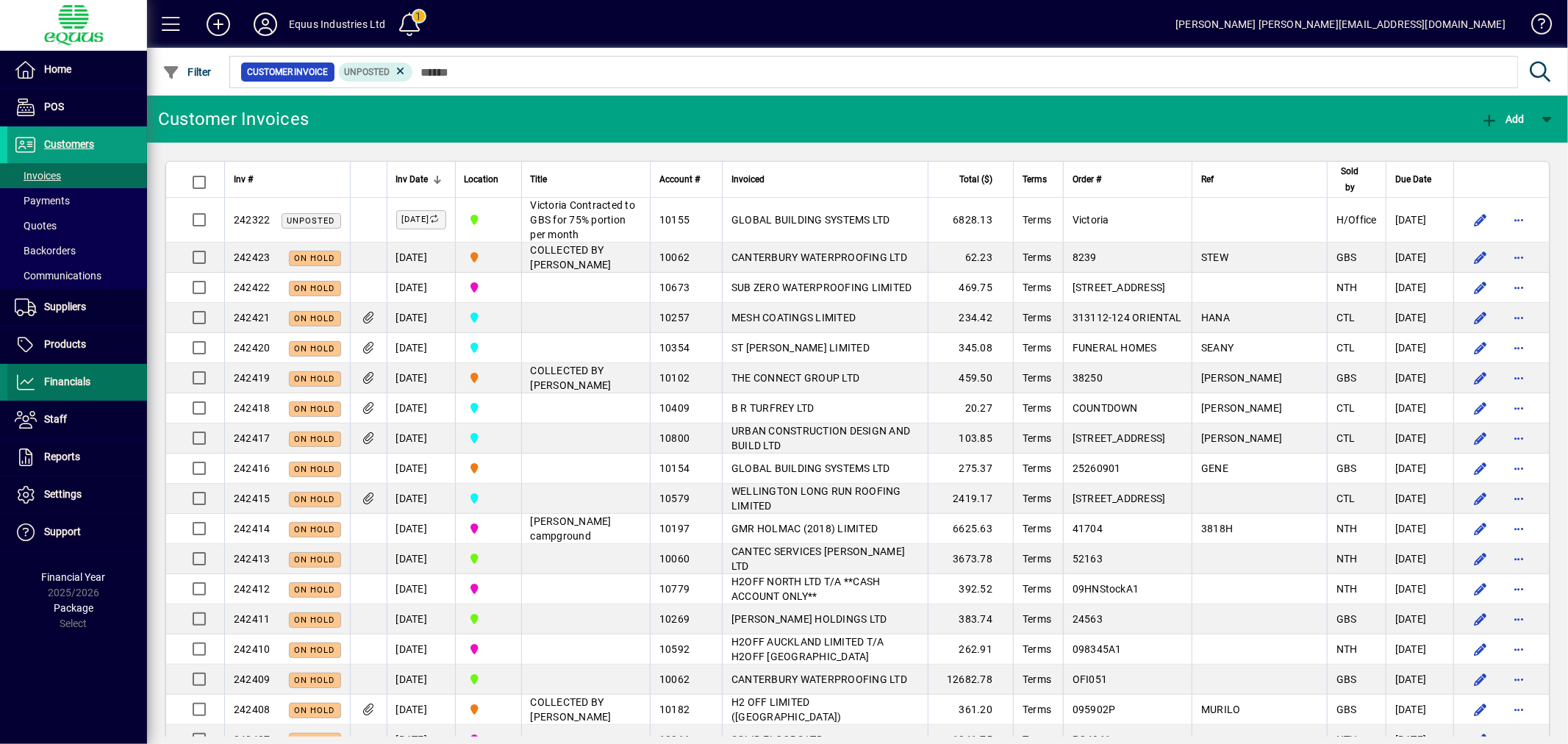
click at [87, 377] on span "Financials" at bounding box center [67, 381] width 46 height 11
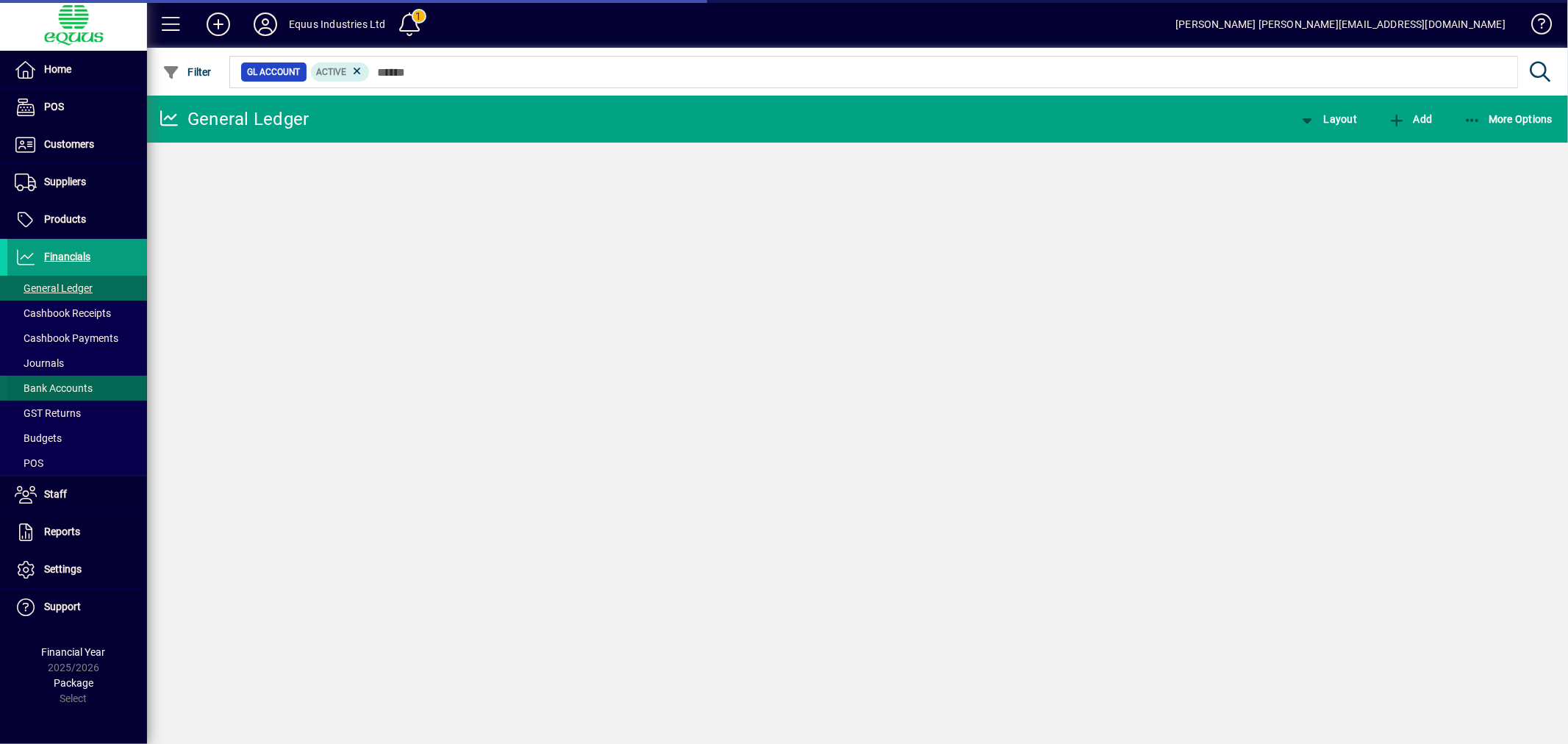
click at [39, 394] on span "Bank Accounts" at bounding box center [53, 388] width 78 height 11
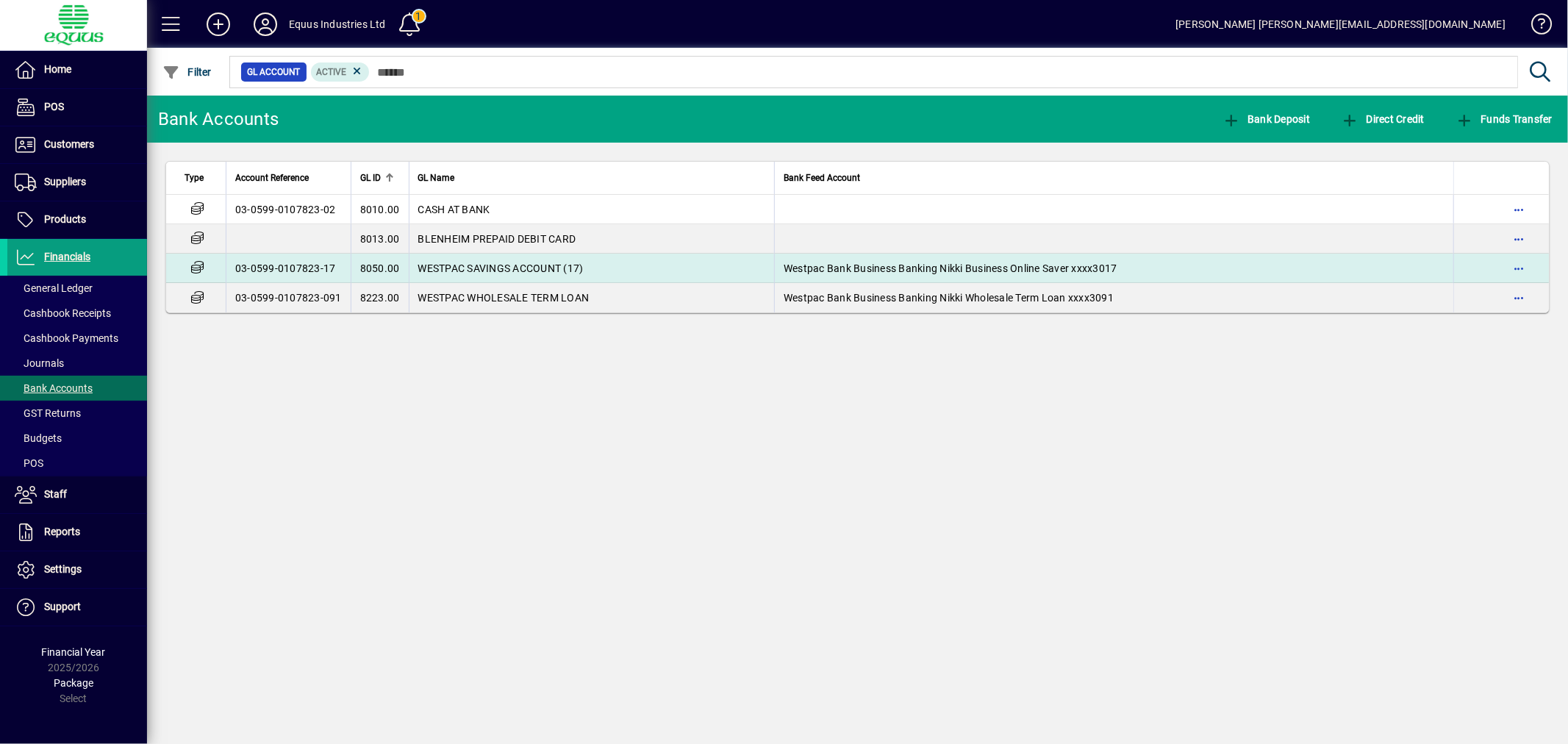
click at [479, 262] on span "WESTPAC SAVINGS ACCOUNT (17)" at bounding box center [501, 267] width 166 height 11
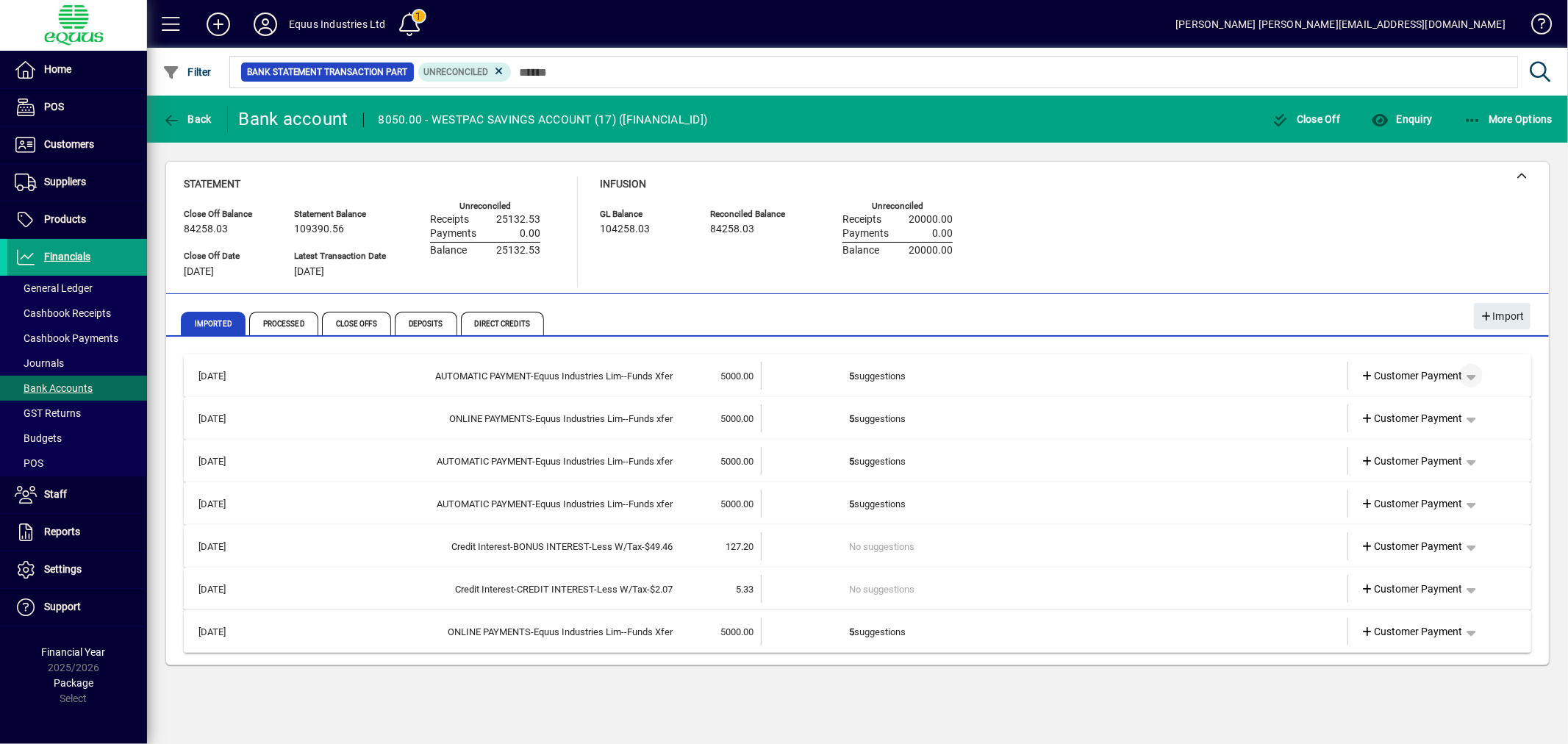
click at [1474, 373] on span "button" at bounding box center [1470, 375] width 35 height 35
click at [1079, 365] on div at bounding box center [784, 372] width 1568 height 744
click at [936, 373] on td "5 suggestions" at bounding box center [1056, 375] width 412 height 28
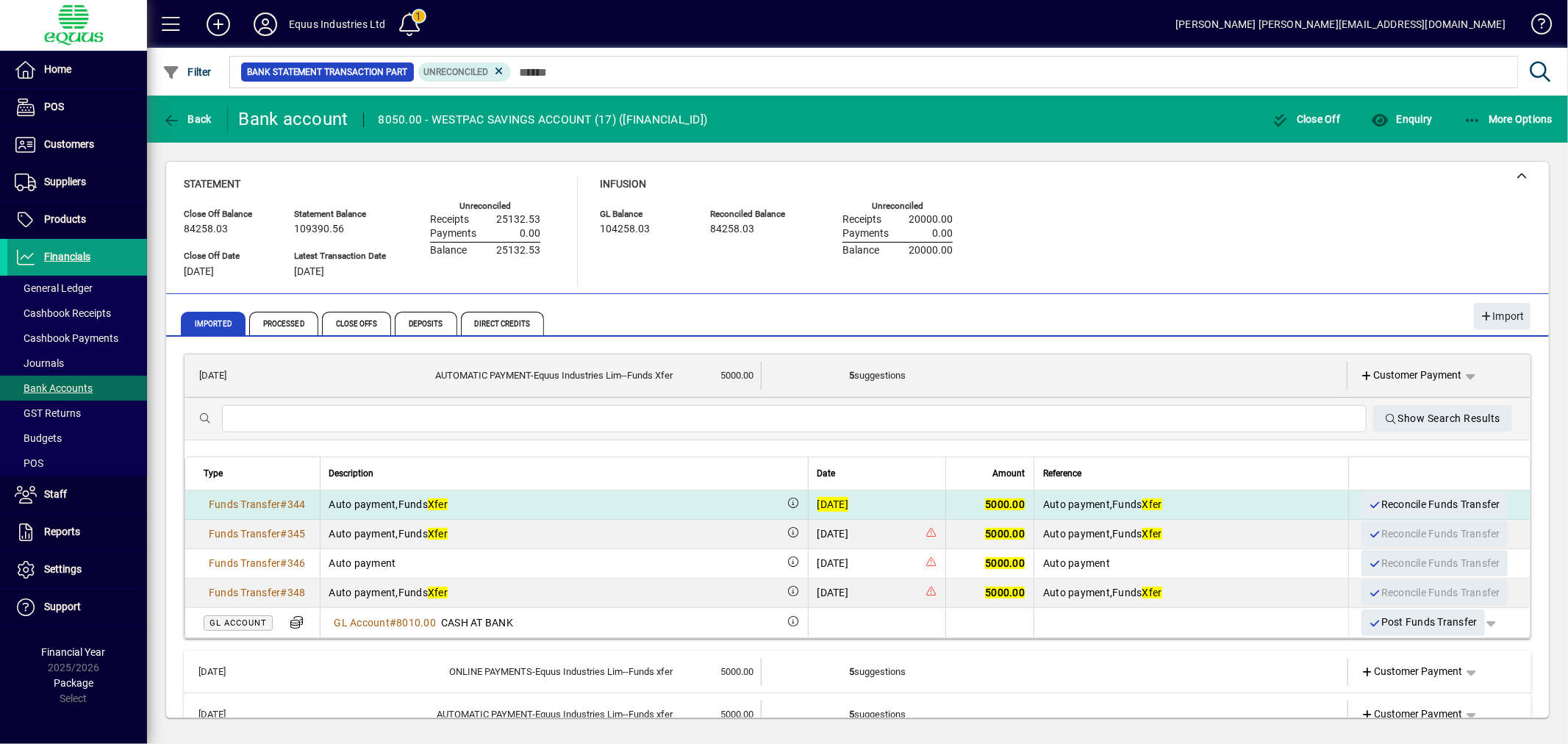
click at [829, 498] on div "[DATE]" at bounding box center [833, 504] width 31 height 15
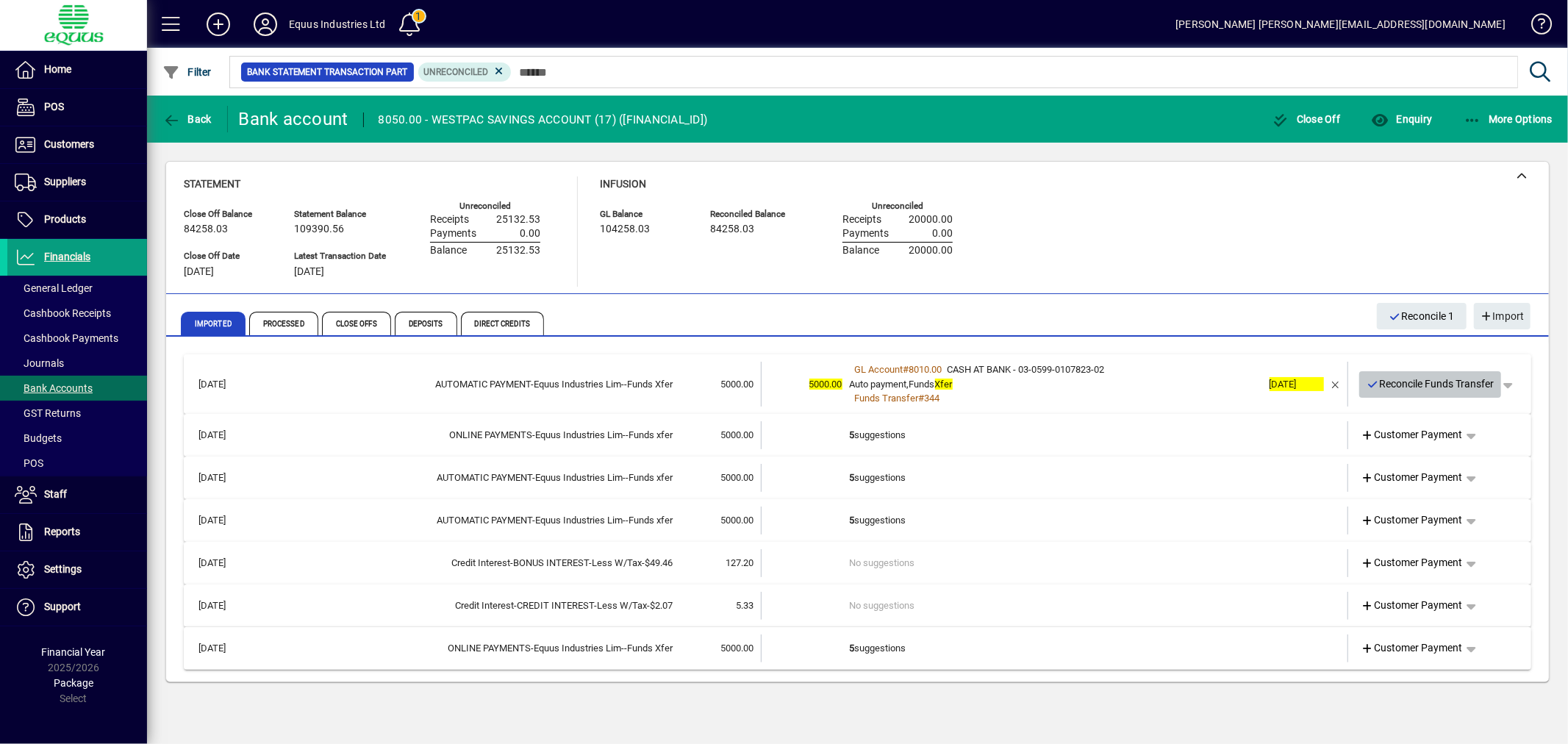
click at [1436, 384] on span "Reconcile Funds Transfer" at bounding box center [1430, 384] width 128 height 24
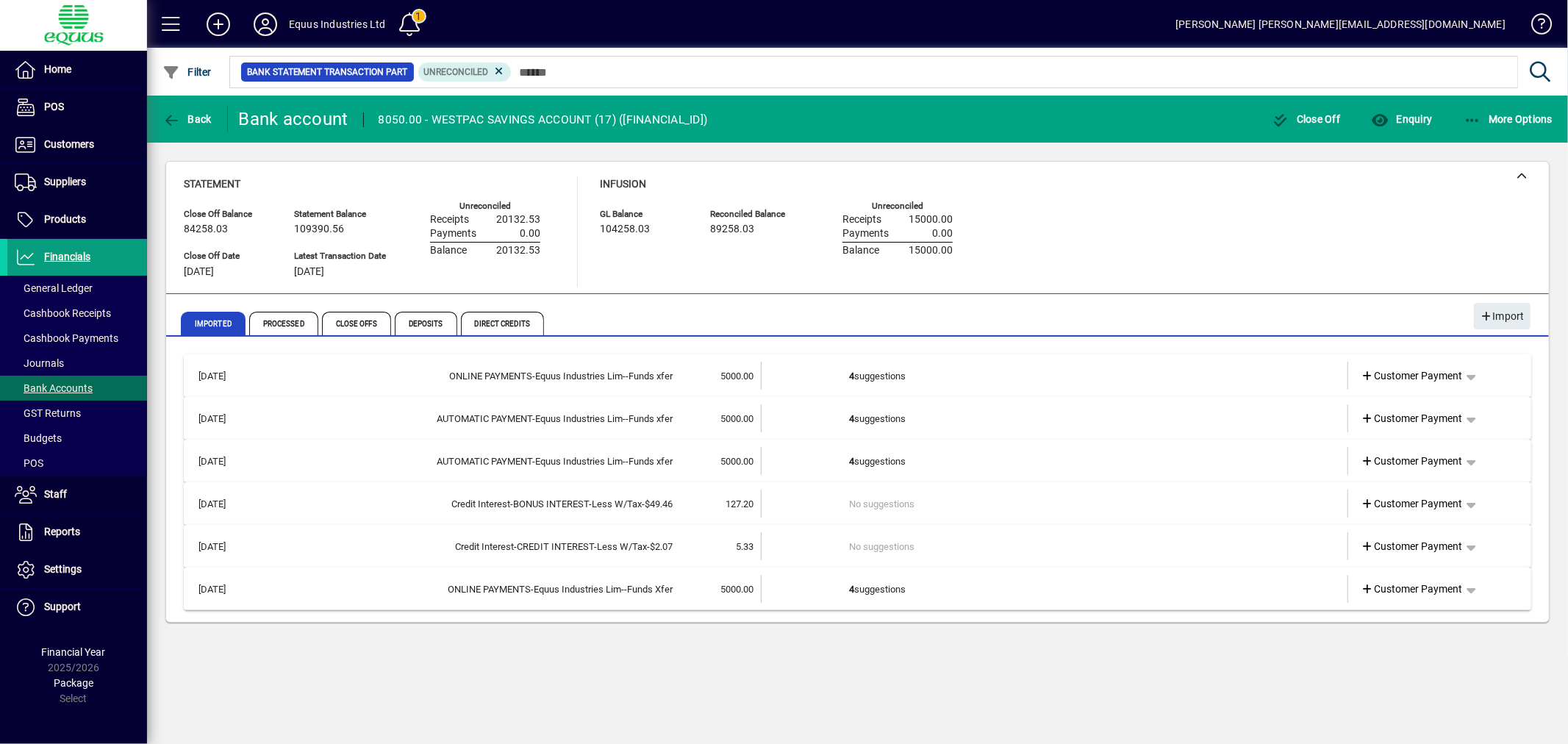
click at [1060, 372] on td "4 suggestions" at bounding box center [1056, 375] width 412 height 28
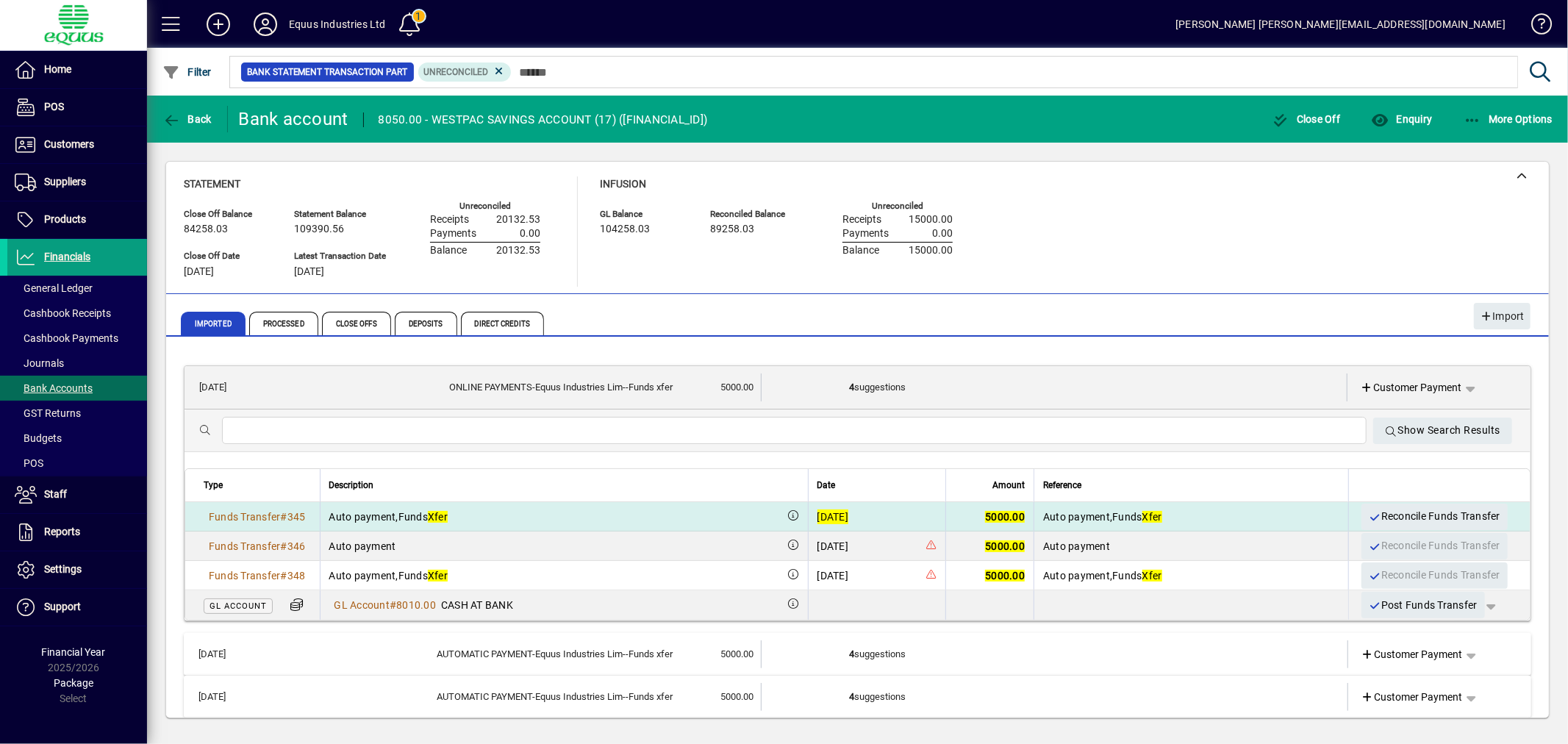
click at [821, 511] on div "[DATE]" at bounding box center [833, 516] width 31 height 15
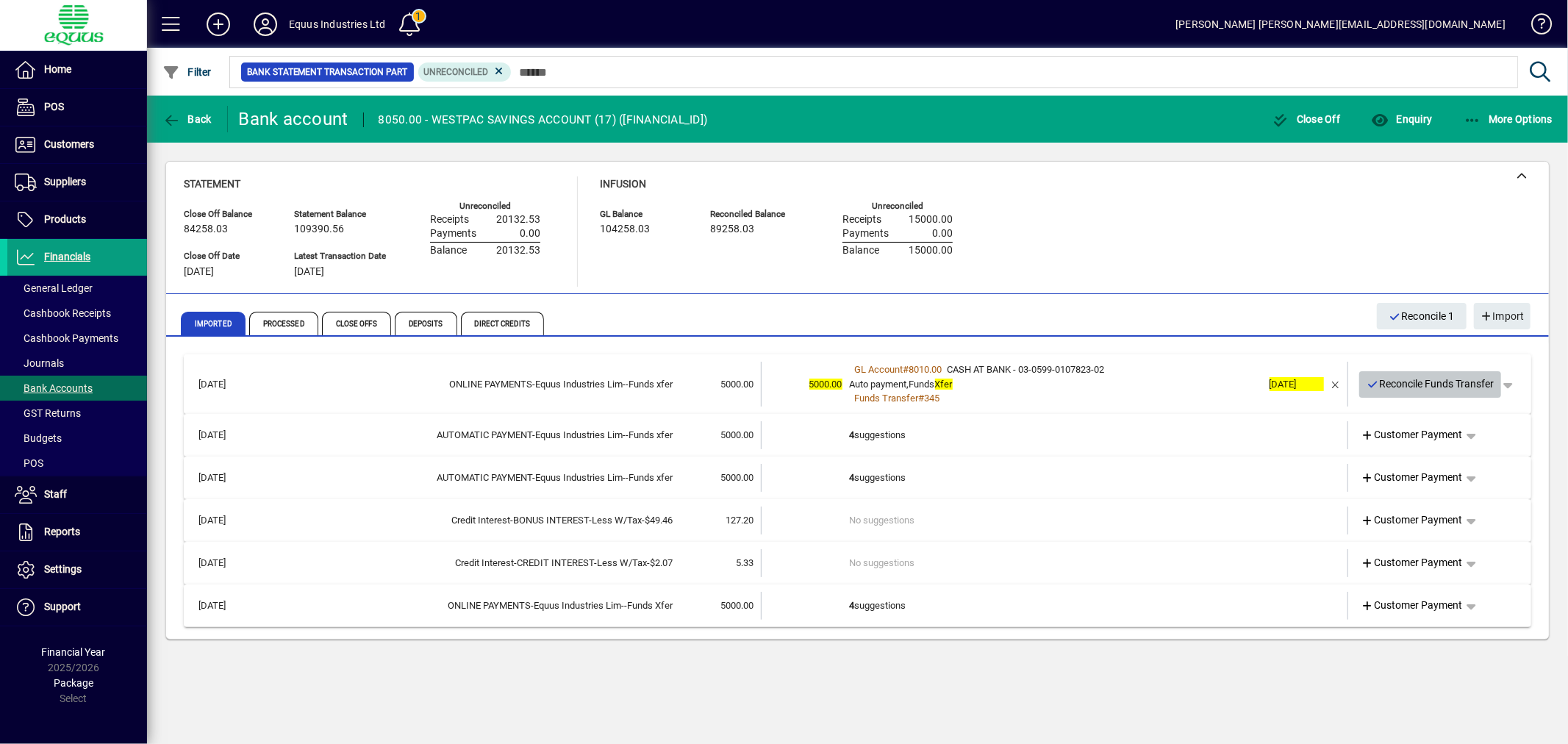
click at [1453, 383] on span "Reconcile Funds Transfer" at bounding box center [1430, 384] width 128 height 24
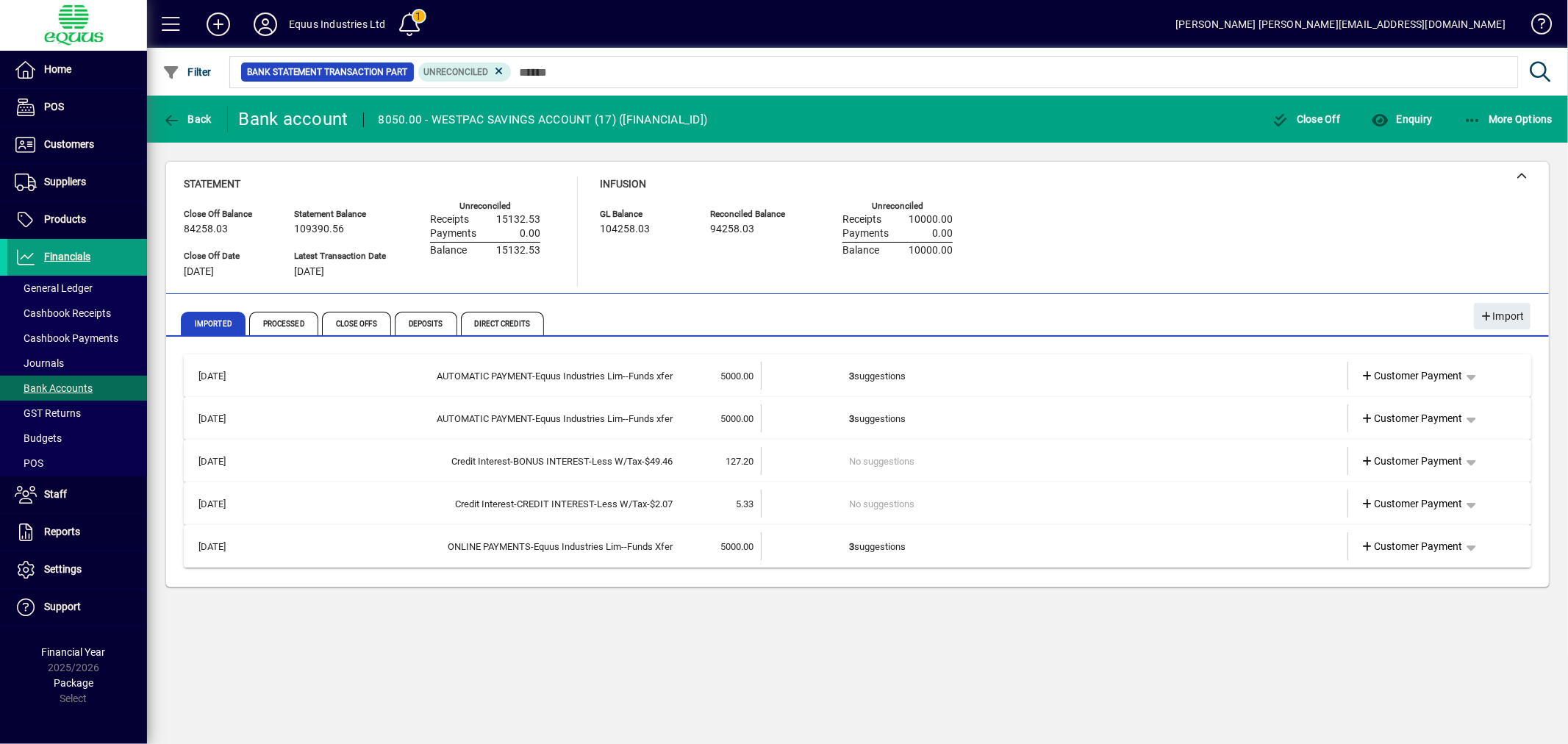
click at [969, 369] on td "3 suggestions" at bounding box center [1056, 375] width 412 height 28
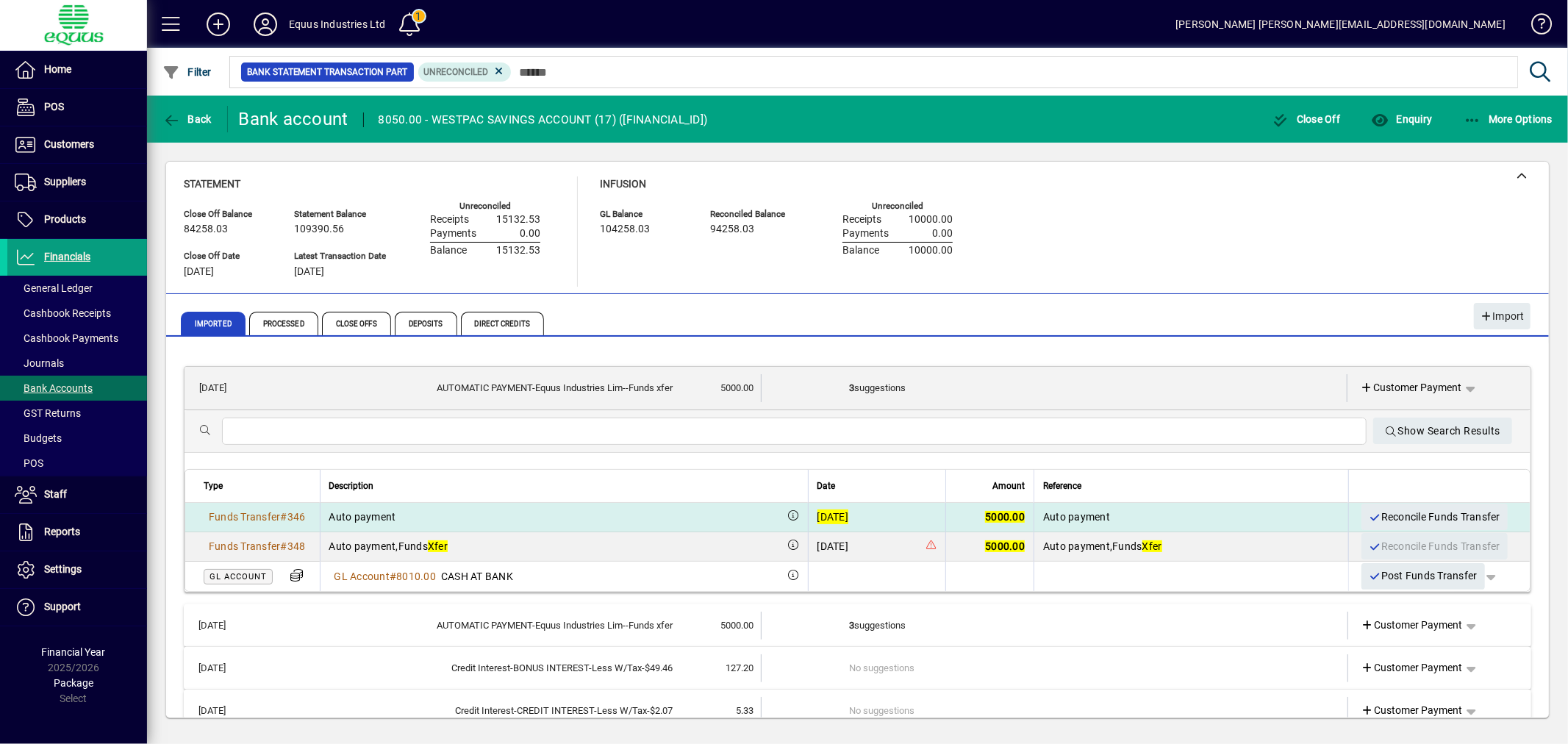
click at [836, 518] on div "[DATE]" at bounding box center [833, 516] width 31 height 15
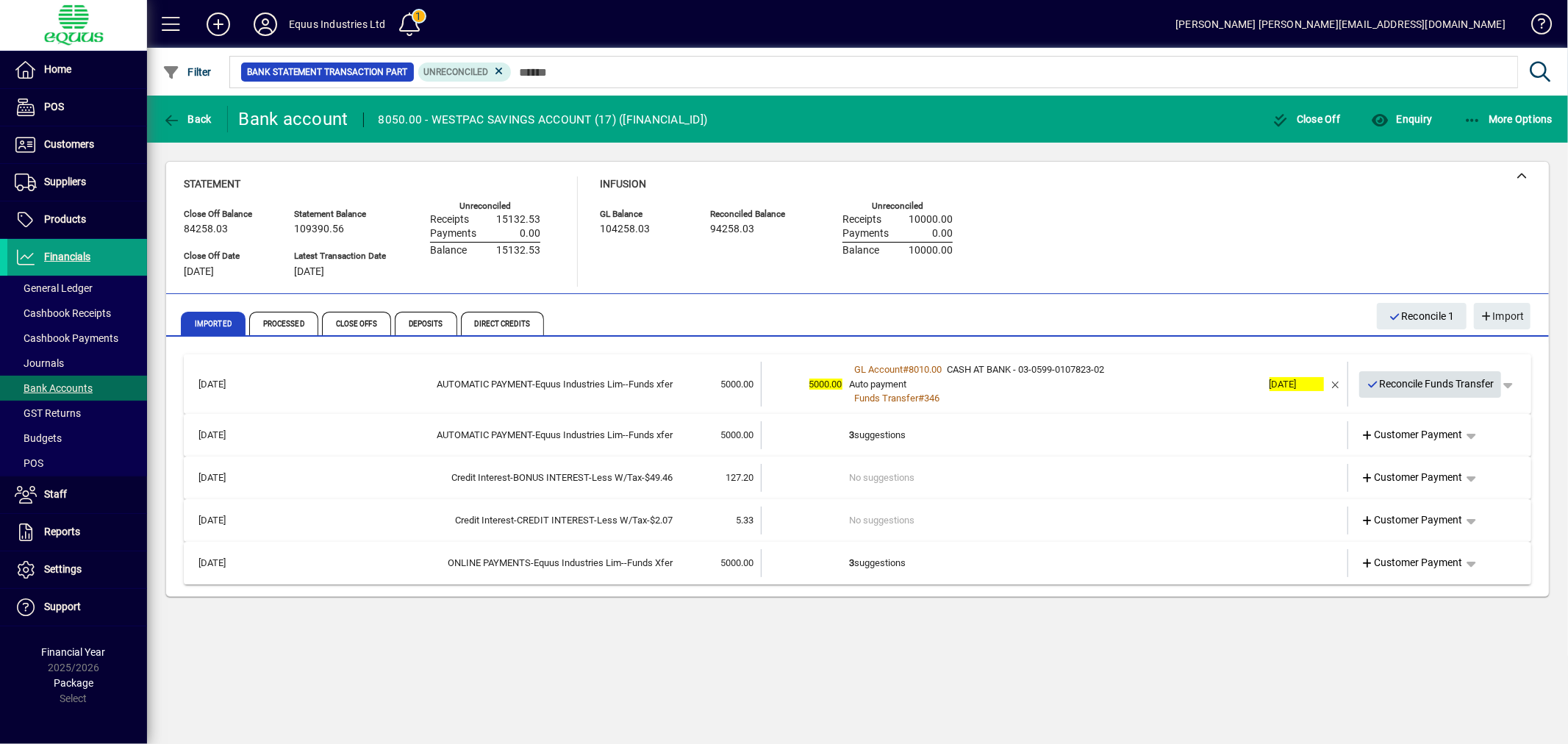
click at [1393, 373] on span "Reconcile Funds Transfer" at bounding box center [1430, 384] width 128 height 24
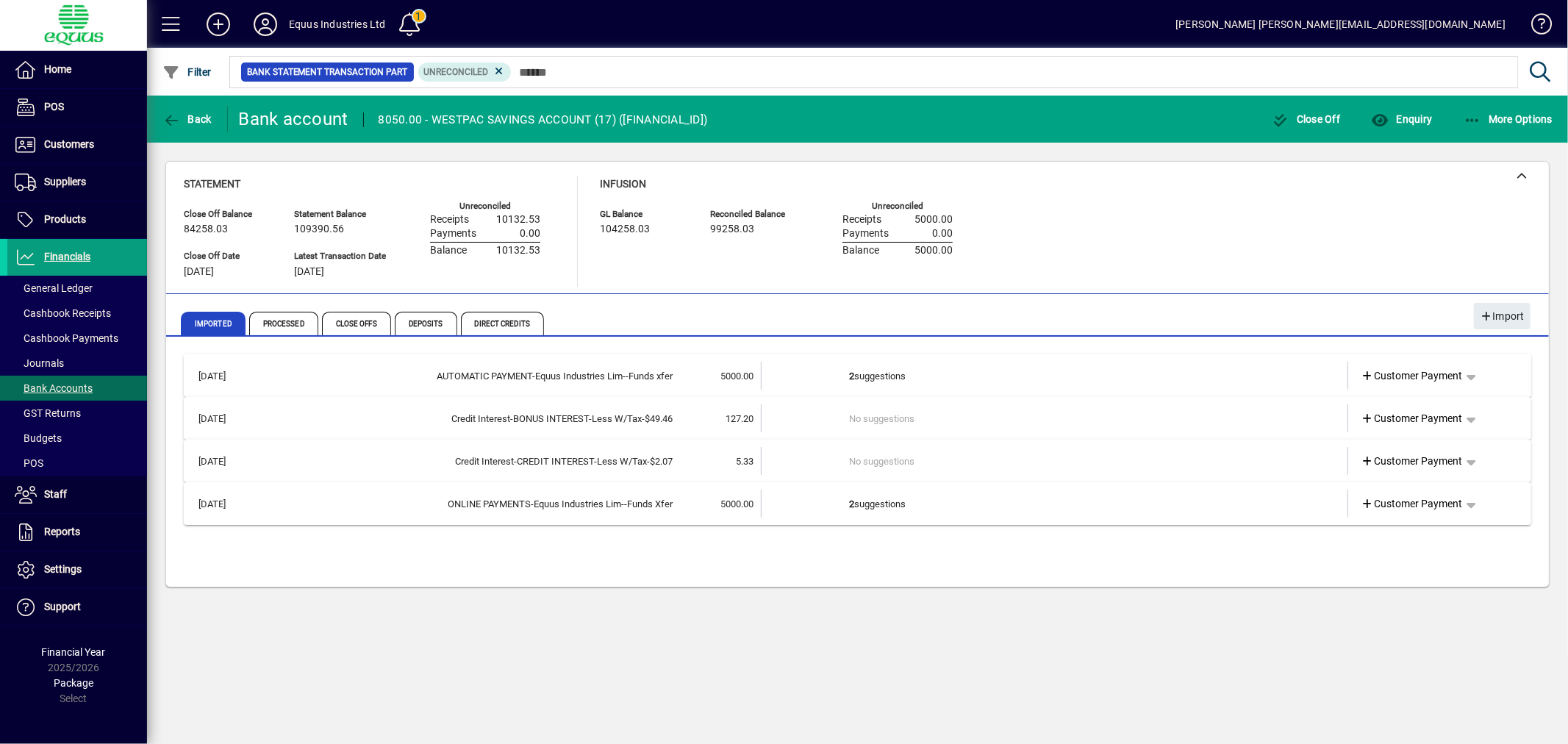
click at [922, 366] on td "2 suggestions" at bounding box center [1056, 375] width 412 height 28
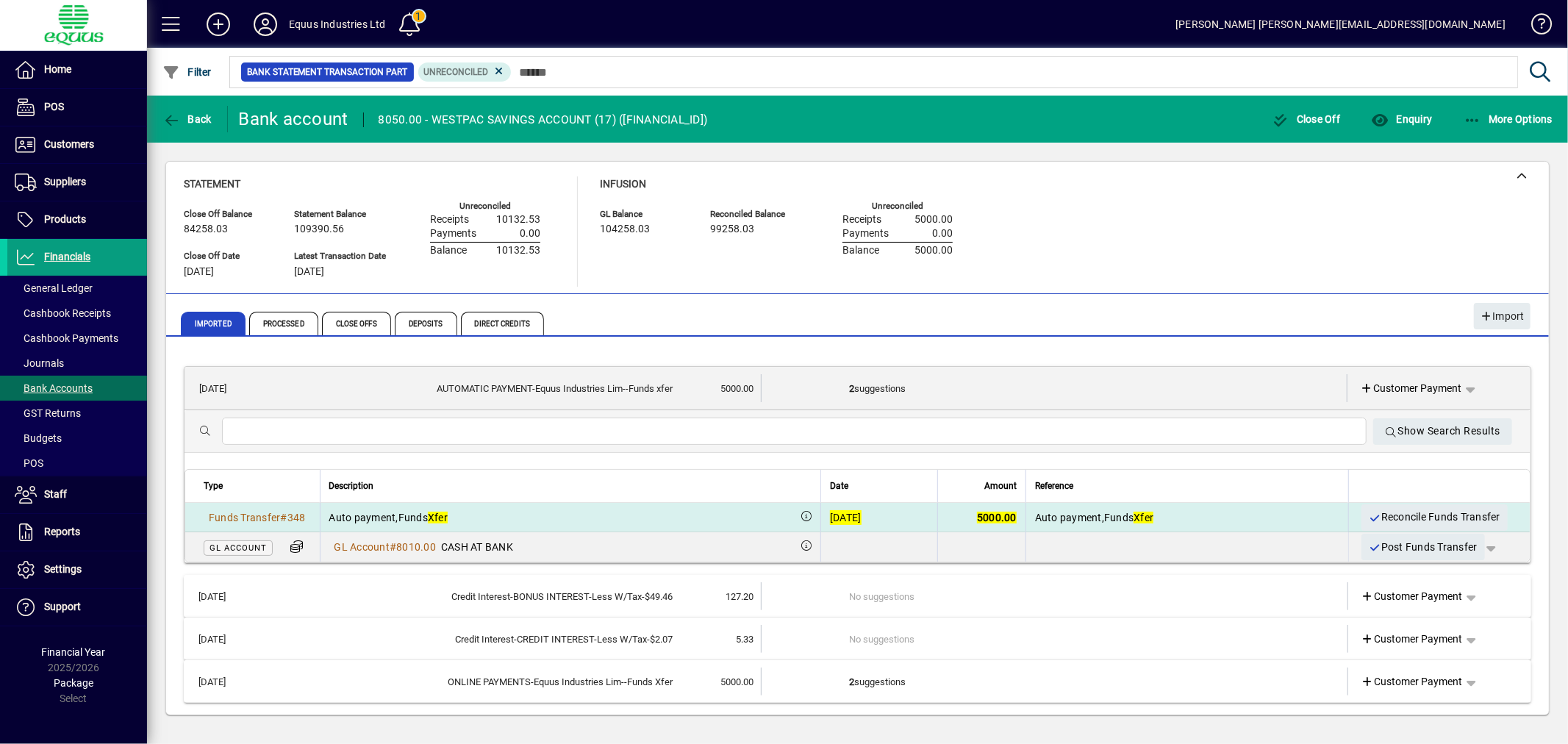
click at [851, 510] on div "[DATE]" at bounding box center [845, 517] width 31 height 15
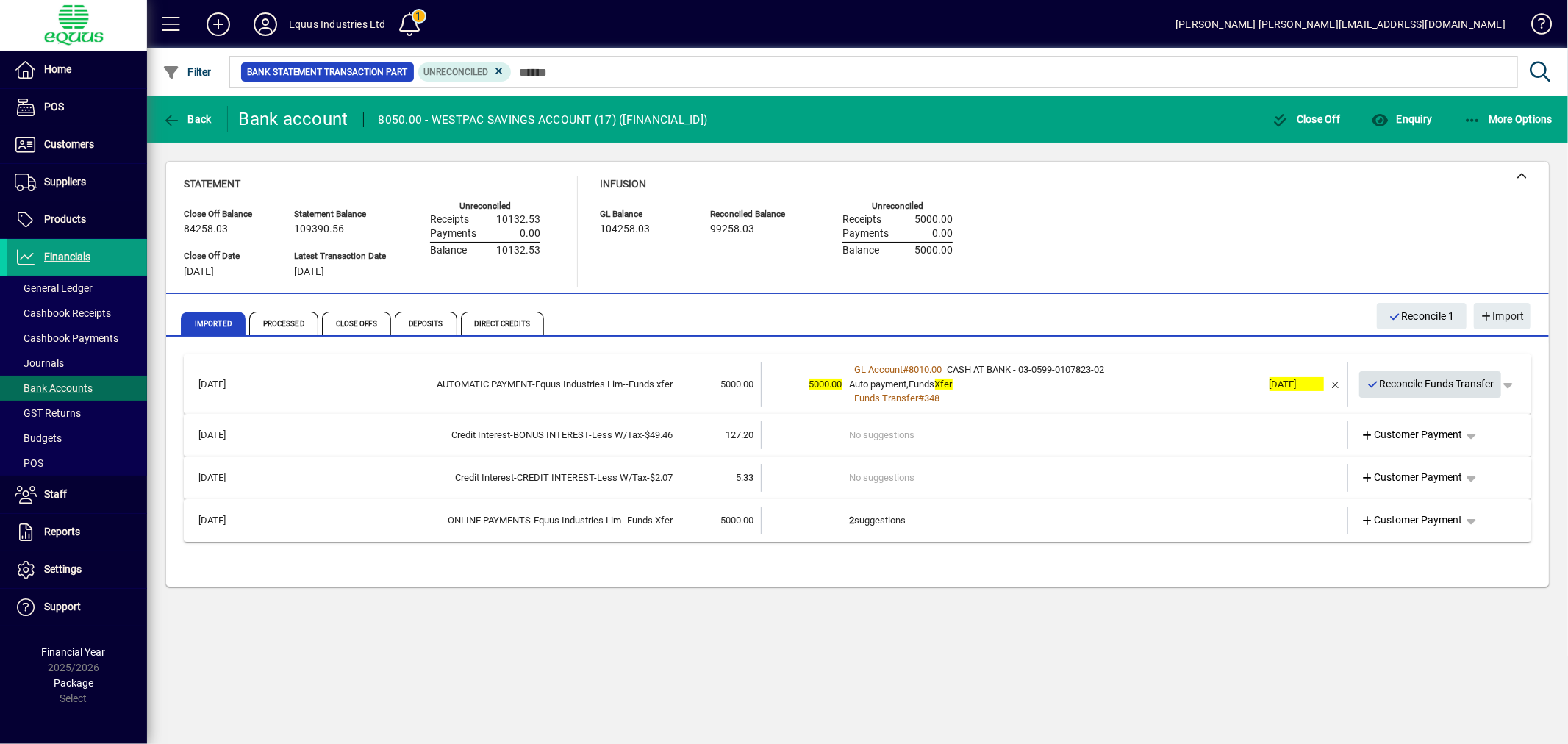
click at [1460, 378] on span "Reconcile Funds Transfer" at bounding box center [1430, 384] width 128 height 24
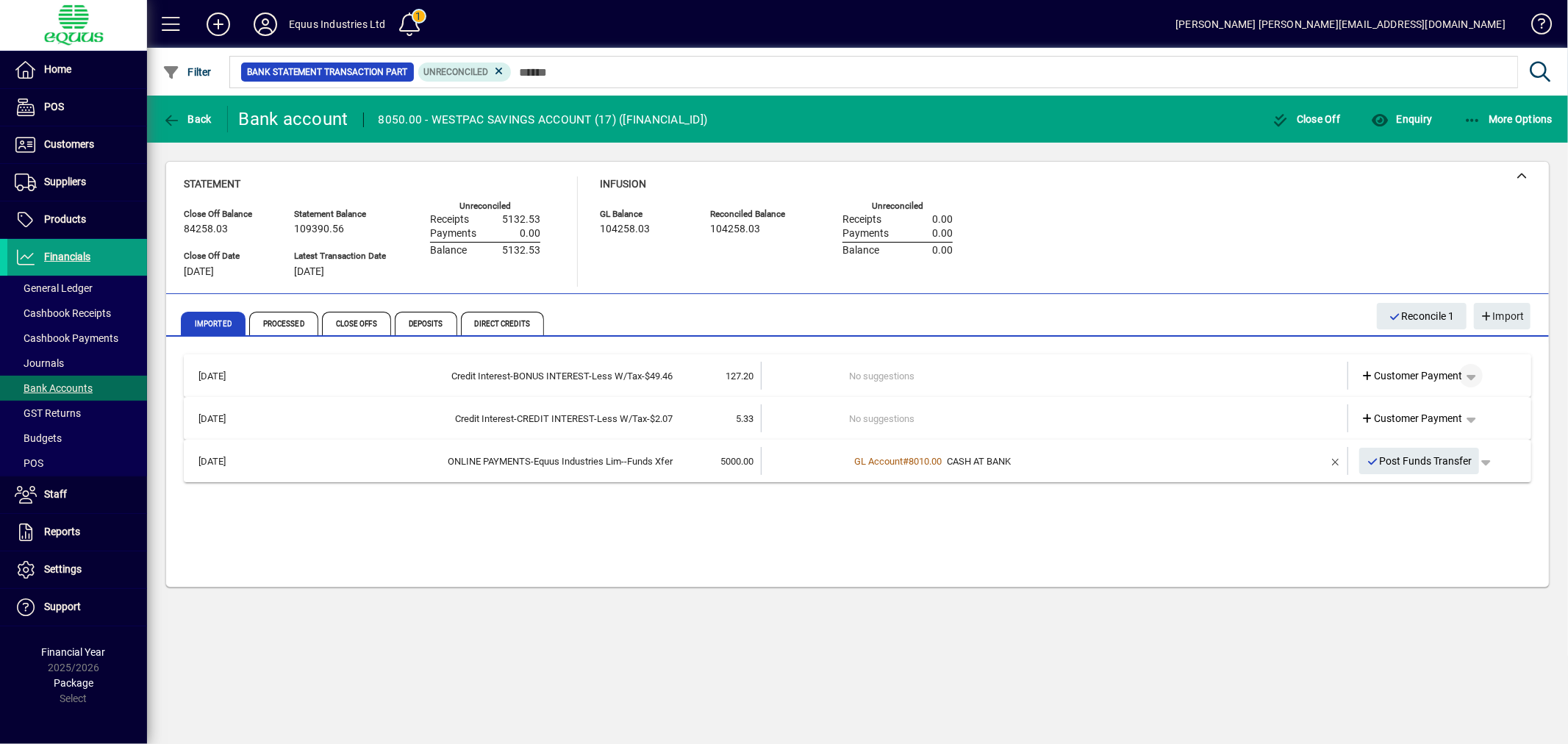
click at [1473, 370] on span "button" at bounding box center [1470, 375] width 35 height 35
click at [64, 256] on div at bounding box center [784, 372] width 1568 height 744
click at [1510, 105] on span "button" at bounding box center [1508, 118] width 97 height 35
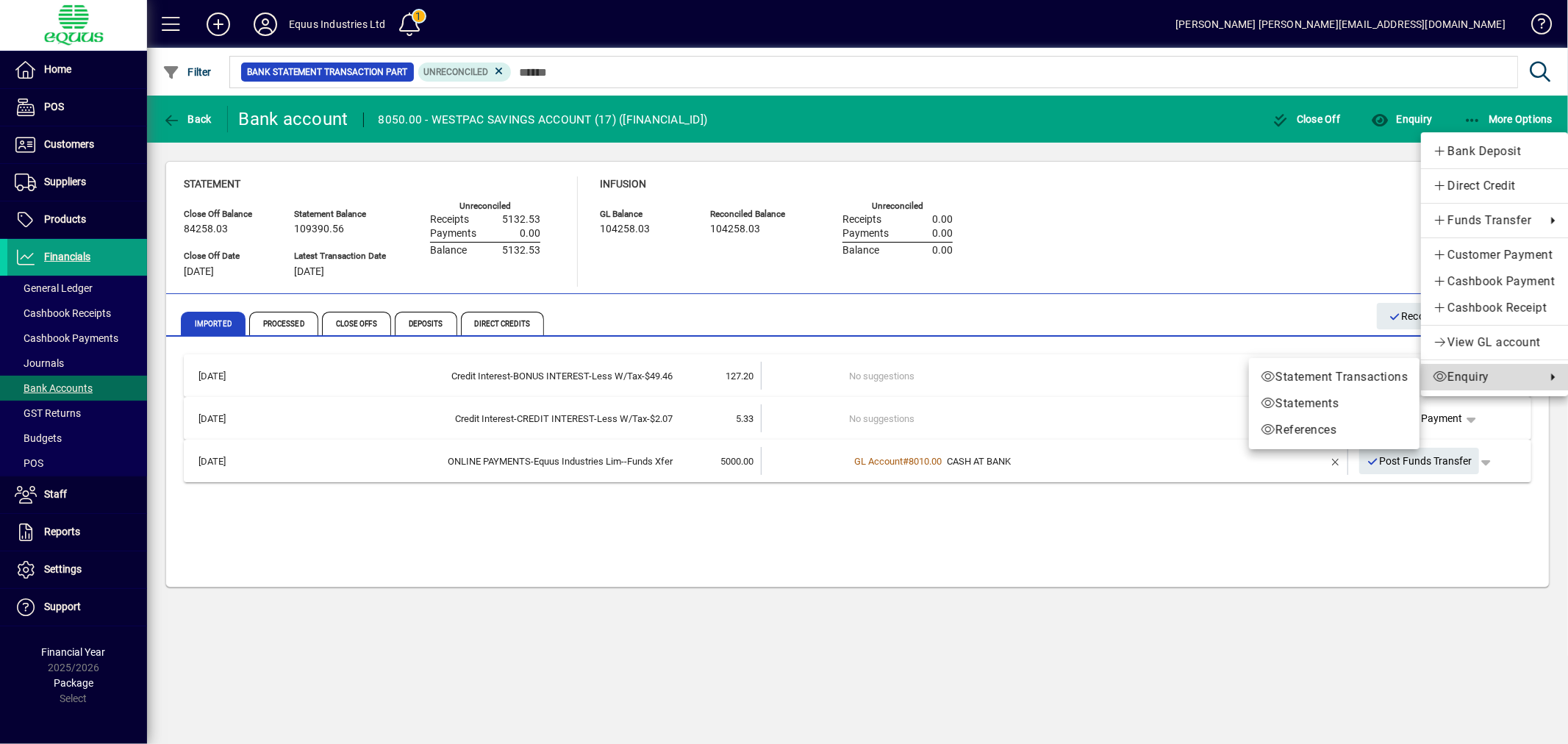
click at [1476, 371] on span "Enquiry" at bounding box center [1485, 377] width 105 height 17
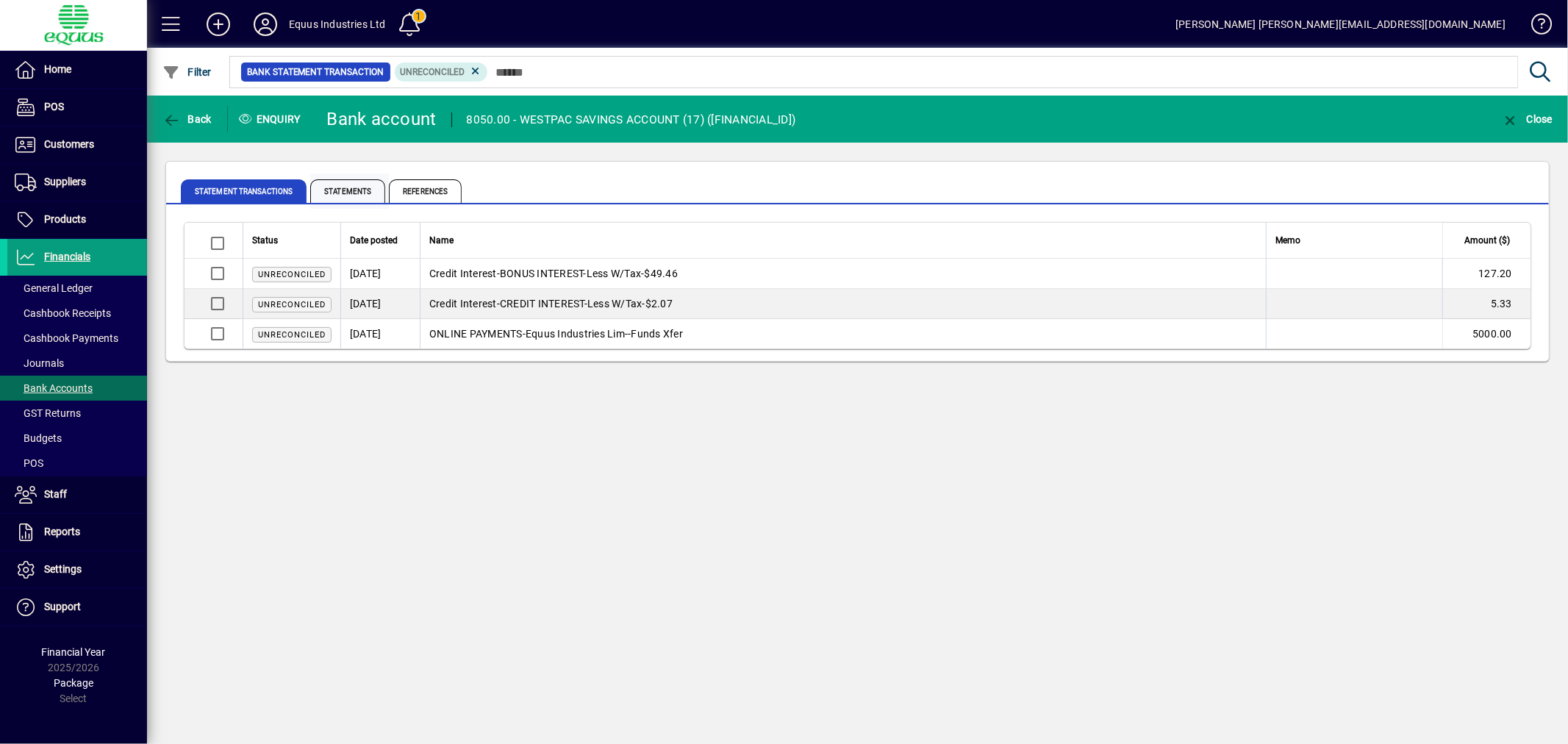
click at [328, 191] on span "Statements" at bounding box center [348, 191] width 75 height 24
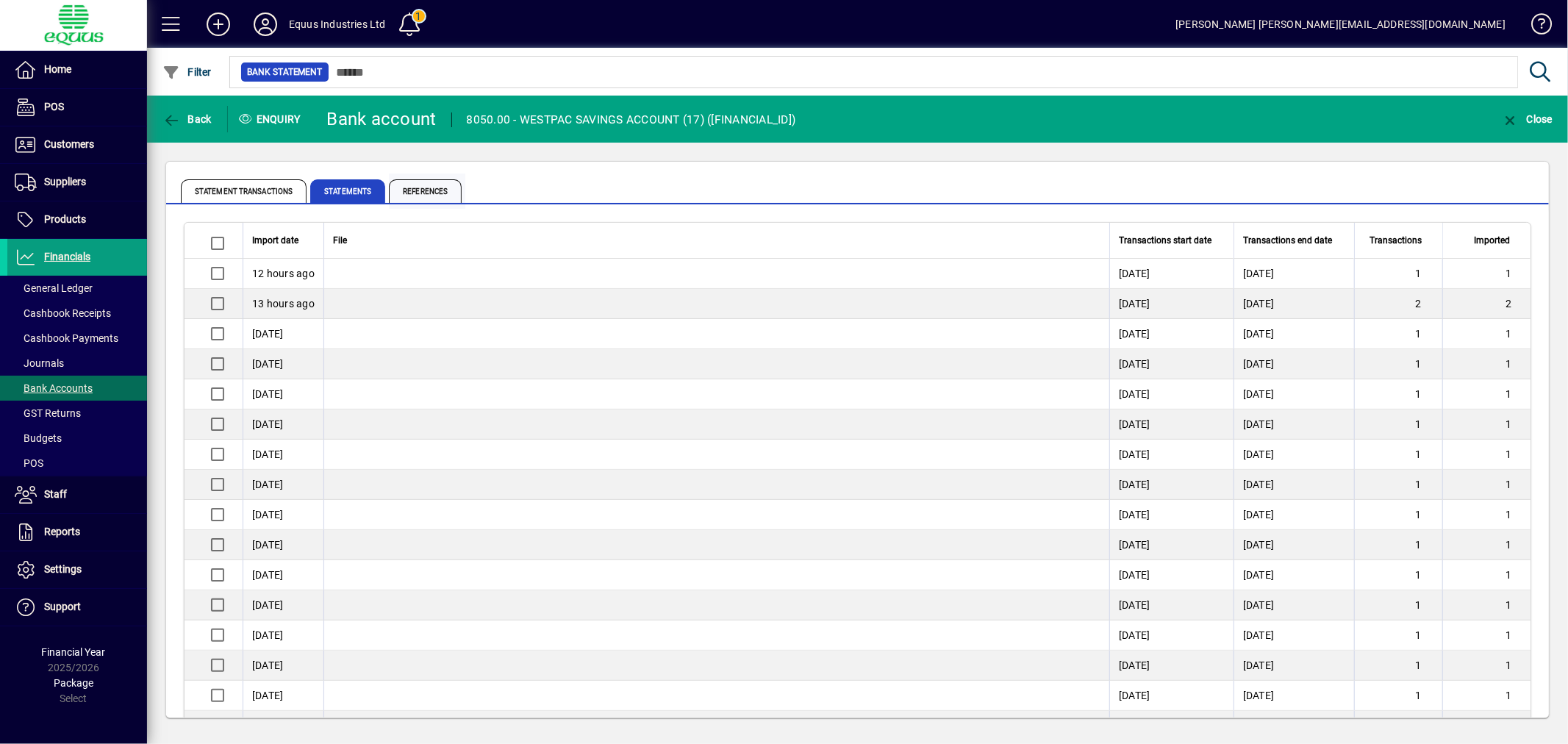
click at [428, 186] on span "References" at bounding box center [424, 191] width 72 height 24
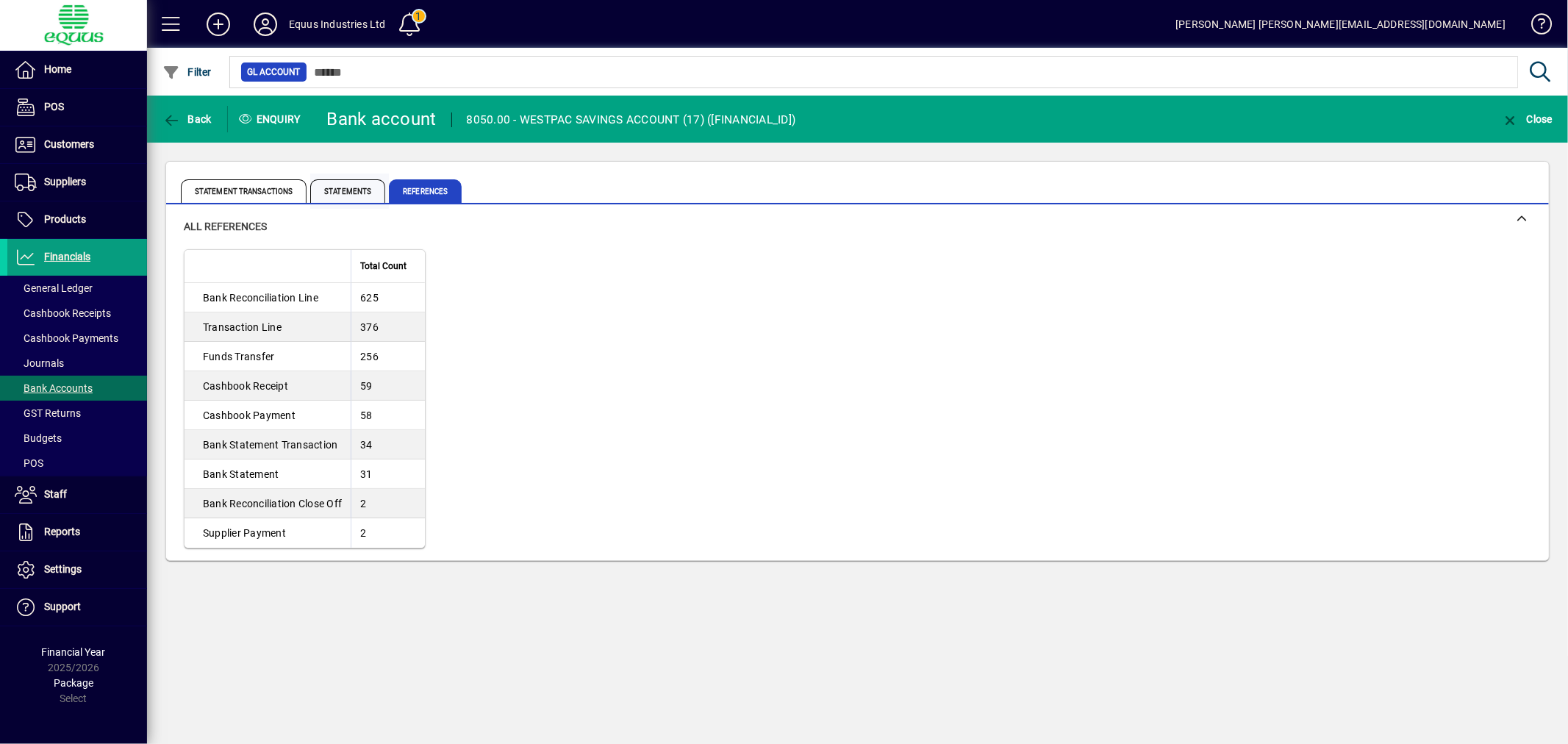
click at [363, 189] on span "Statements" at bounding box center [348, 191] width 75 height 24
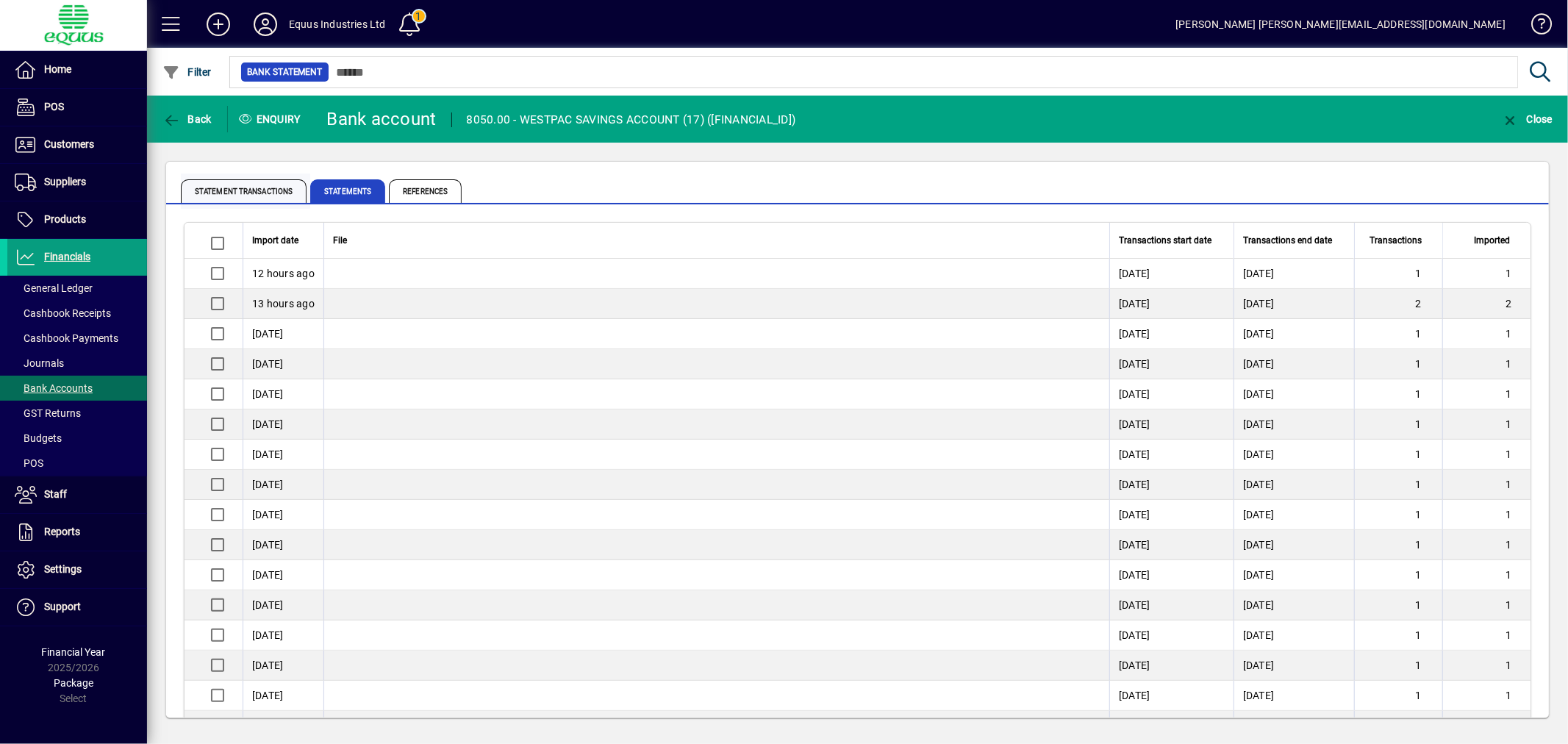
click at [232, 186] on span "Statement Transactions" at bounding box center [243, 191] width 126 height 24
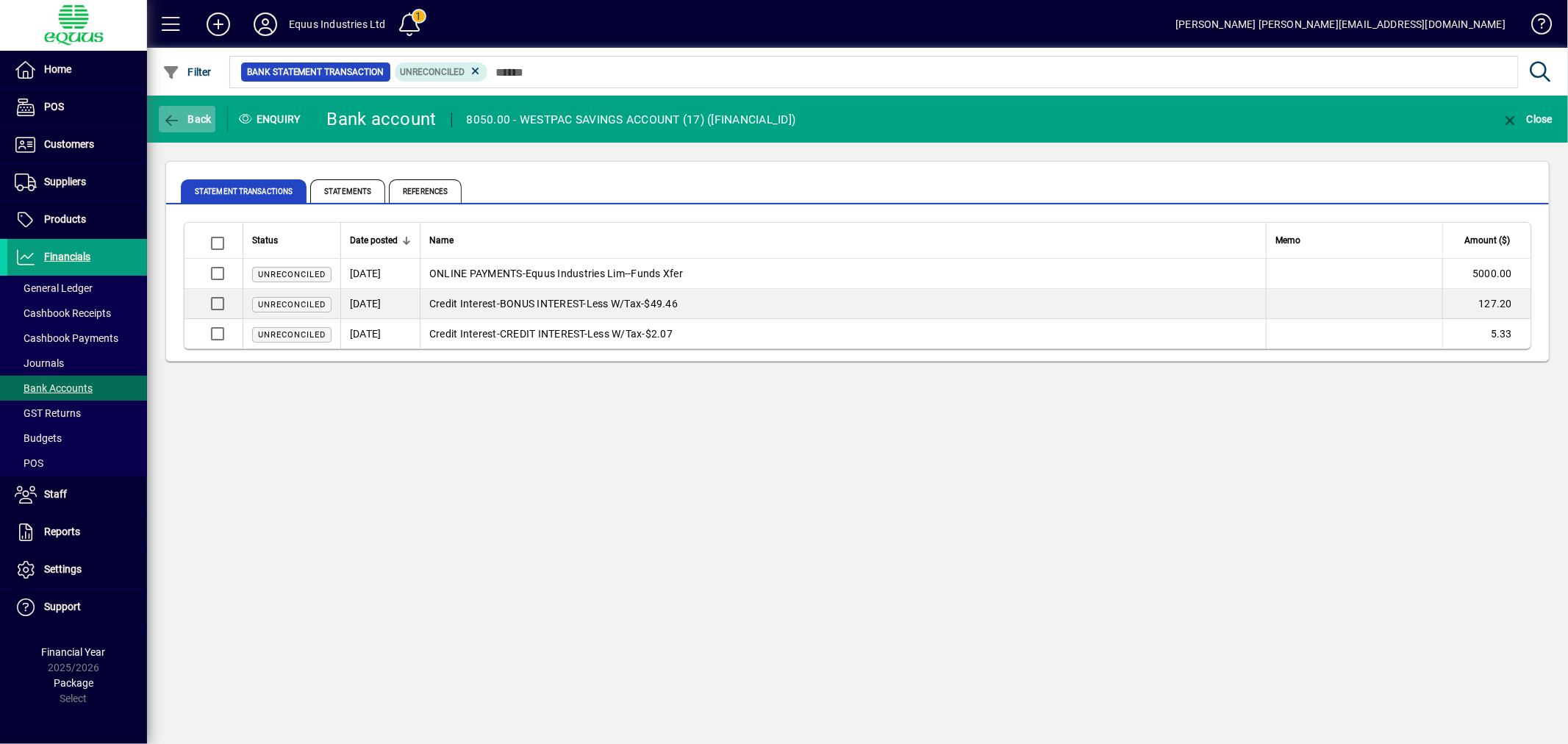
click at [193, 123] on span "Back" at bounding box center [187, 118] width 50 height 11
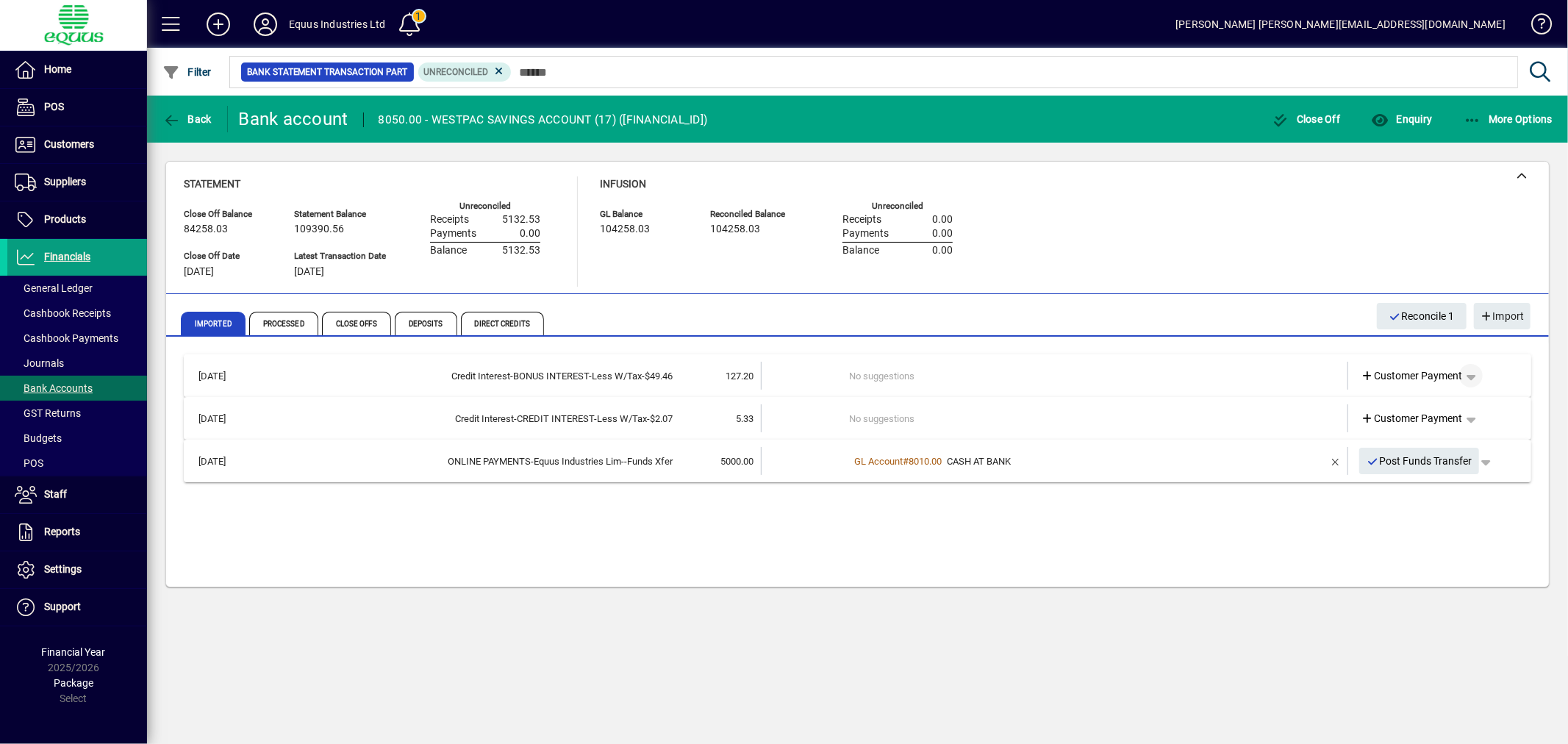
click at [1474, 372] on span "button" at bounding box center [1470, 375] width 35 height 35
click at [1474, 372] on div at bounding box center [784, 372] width 1568 height 744
click at [1482, 419] on span "button" at bounding box center [1470, 418] width 35 height 35
click at [1480, 375] on div at bounding box center [784, 372] width 1568 height 744
click at [1476, 375] on span "button" at bounding box center [1470, 375] width 35 height 35
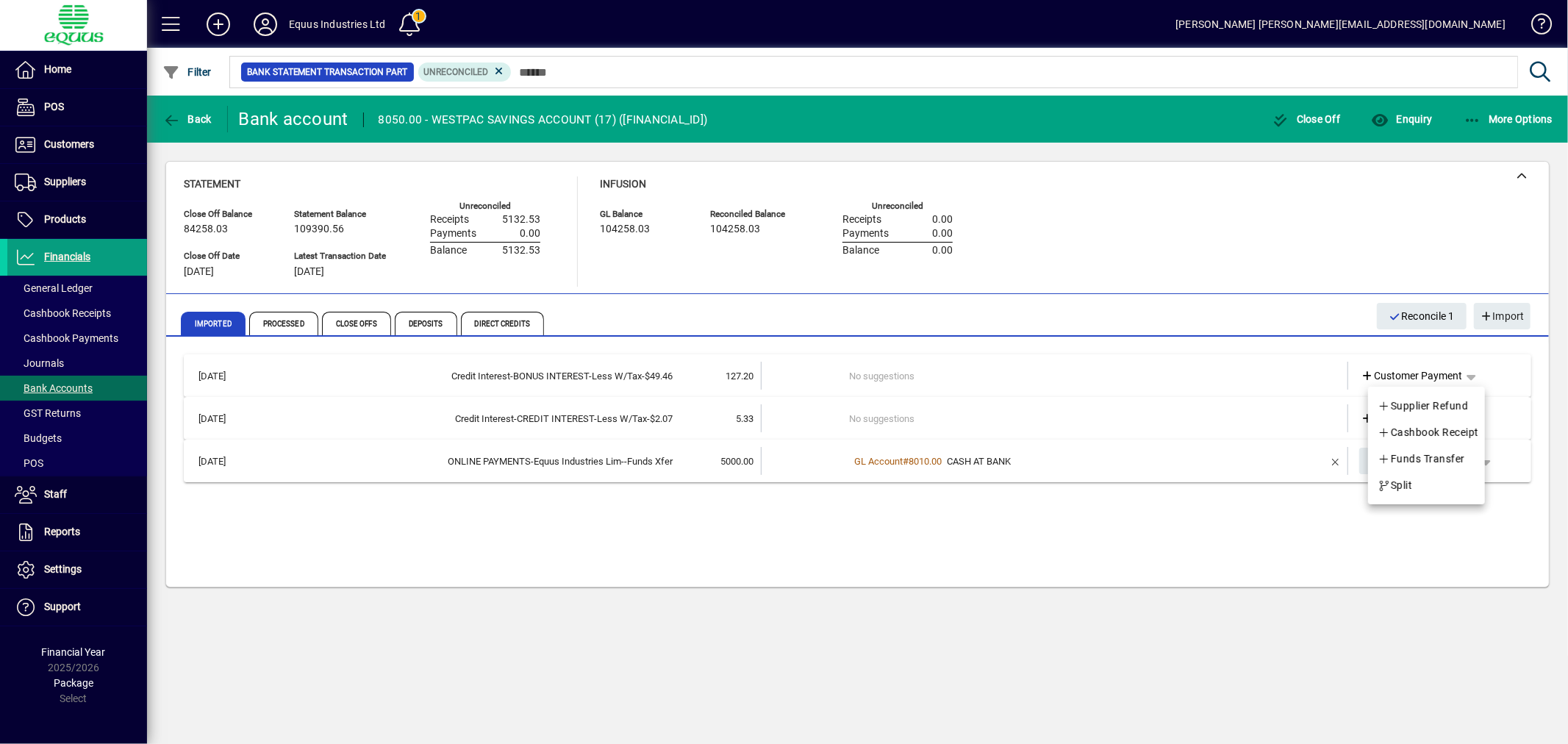
click at [1304, 385] on div at bounding box center [784, 372] width 1568 height 744
click at [1474, 376] on span "button" at bounding box center [1470, 375] width 35 height 35
click at [1443, 429] on span "Cashbook Receipt" at bounding box center [1429, 432] width 101 height 17
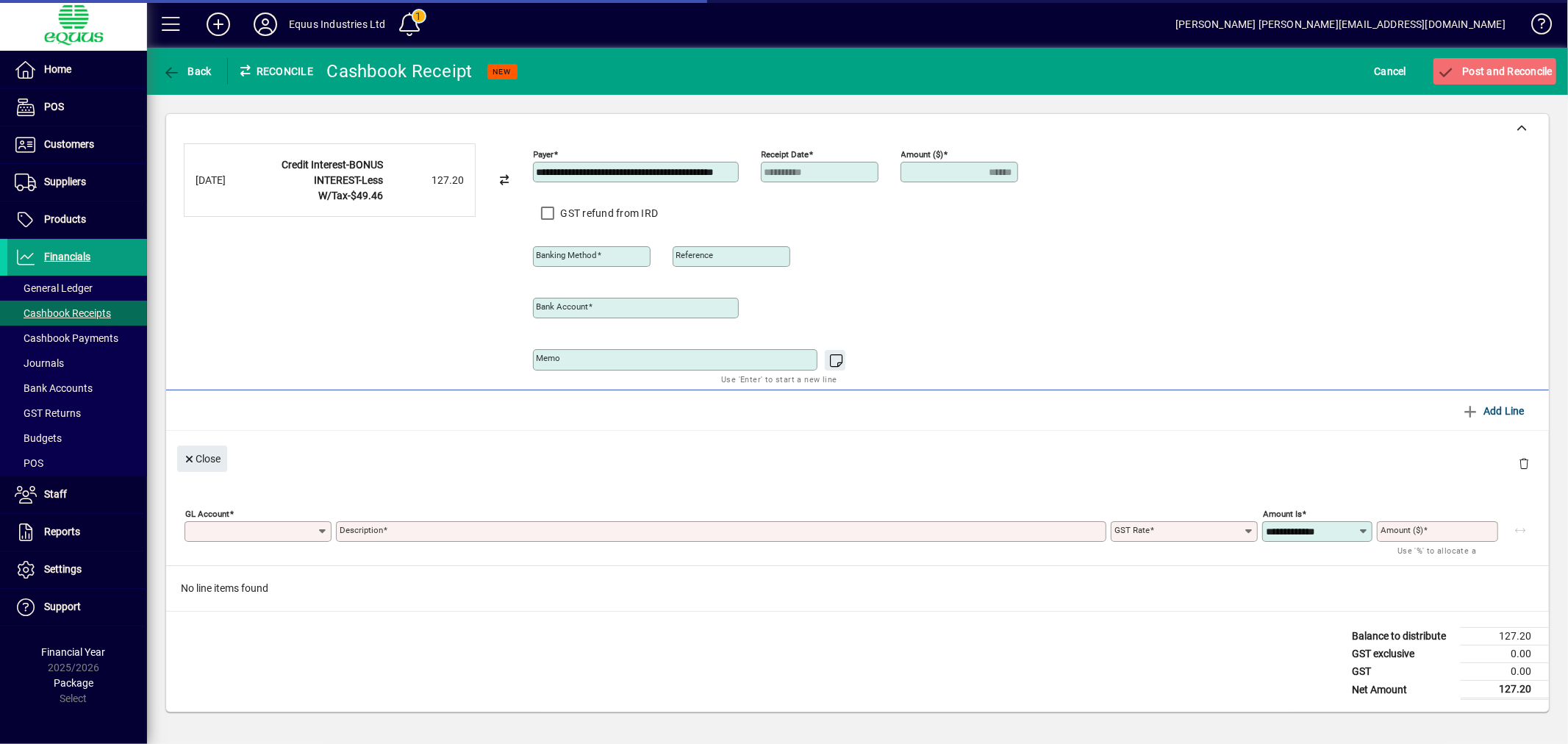
type input "**********"
type input "******"
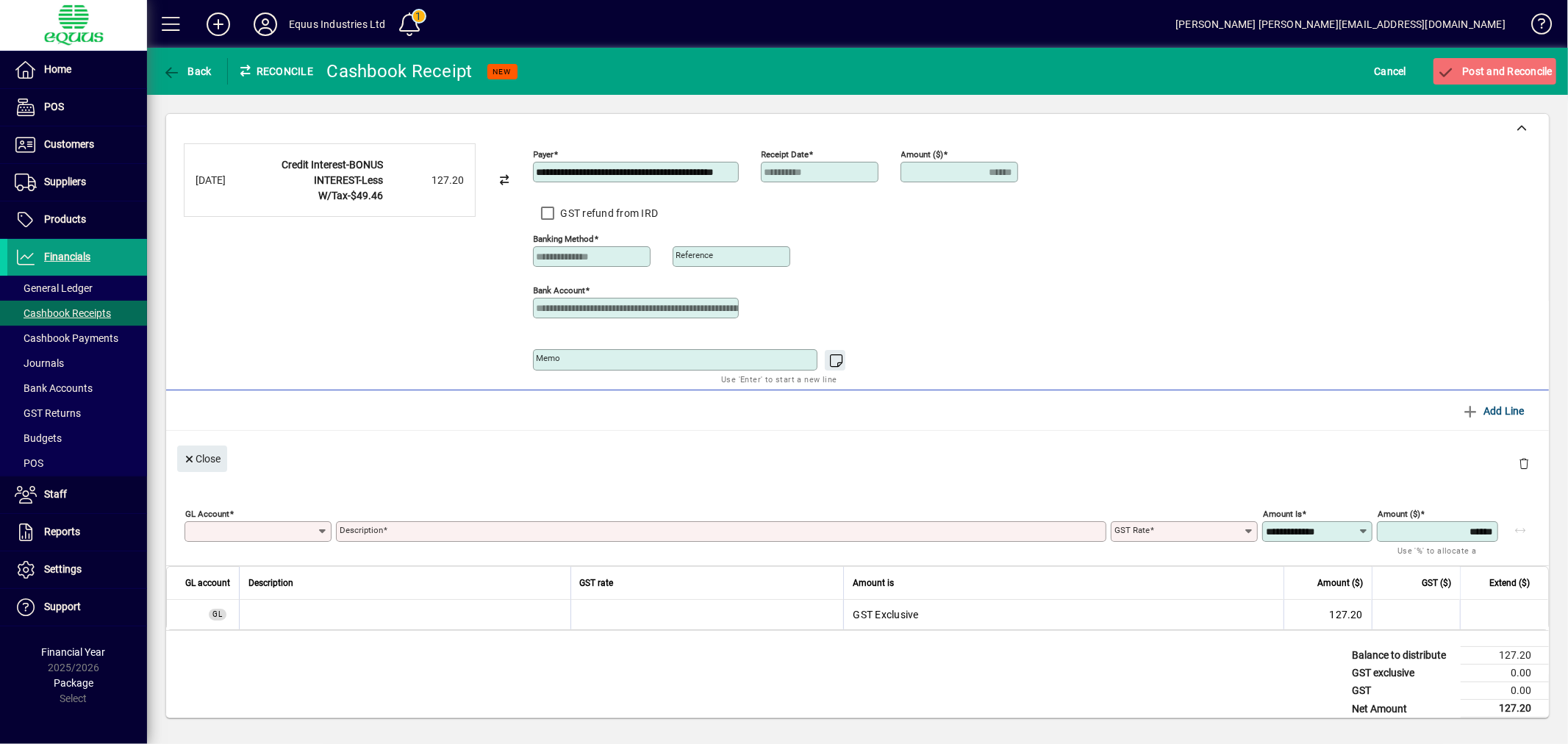
type input "*"
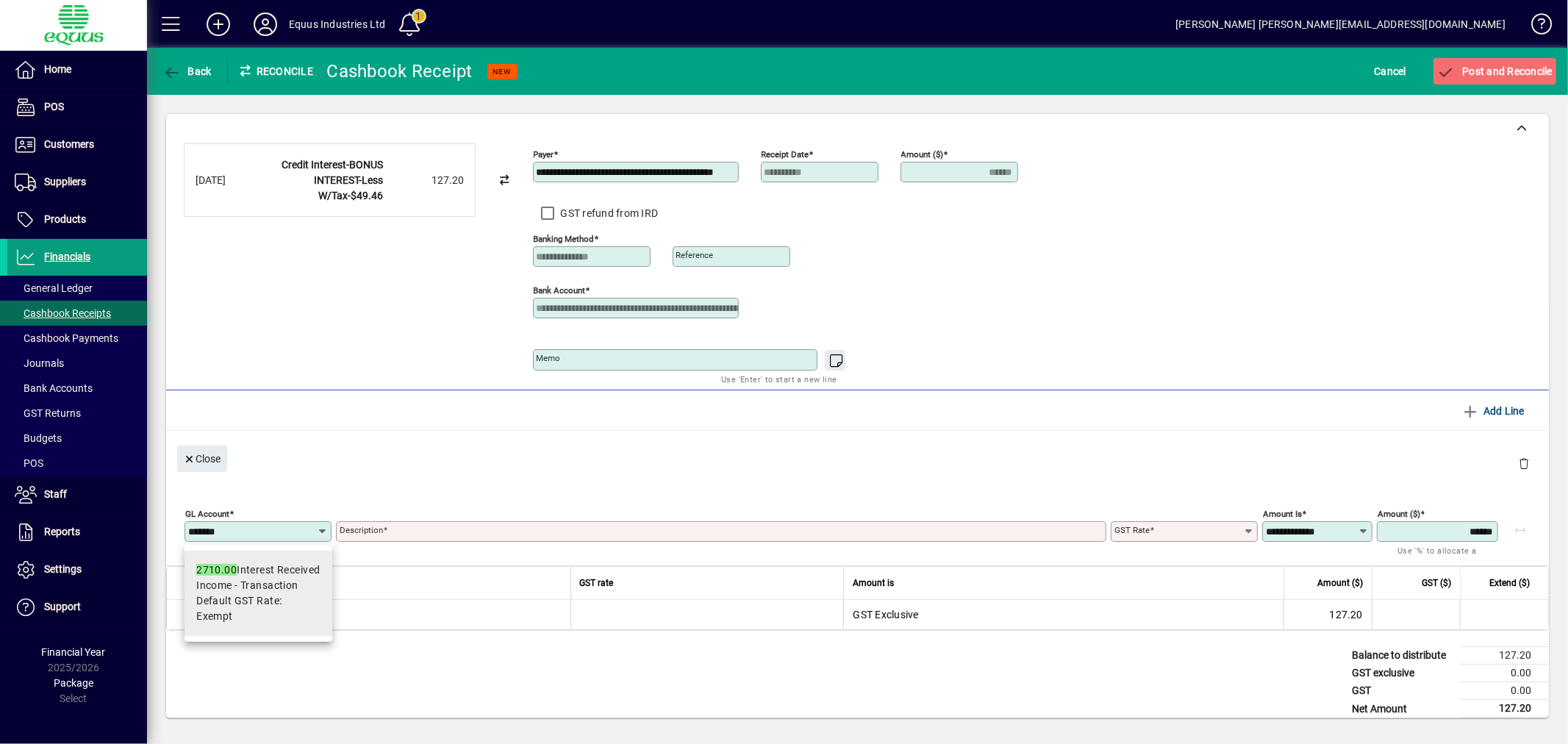
type input "*******"
click at [248, 580] on span "Income - Transaction" at bounding box center [247, 585] width 102 height 16
type input "**********"
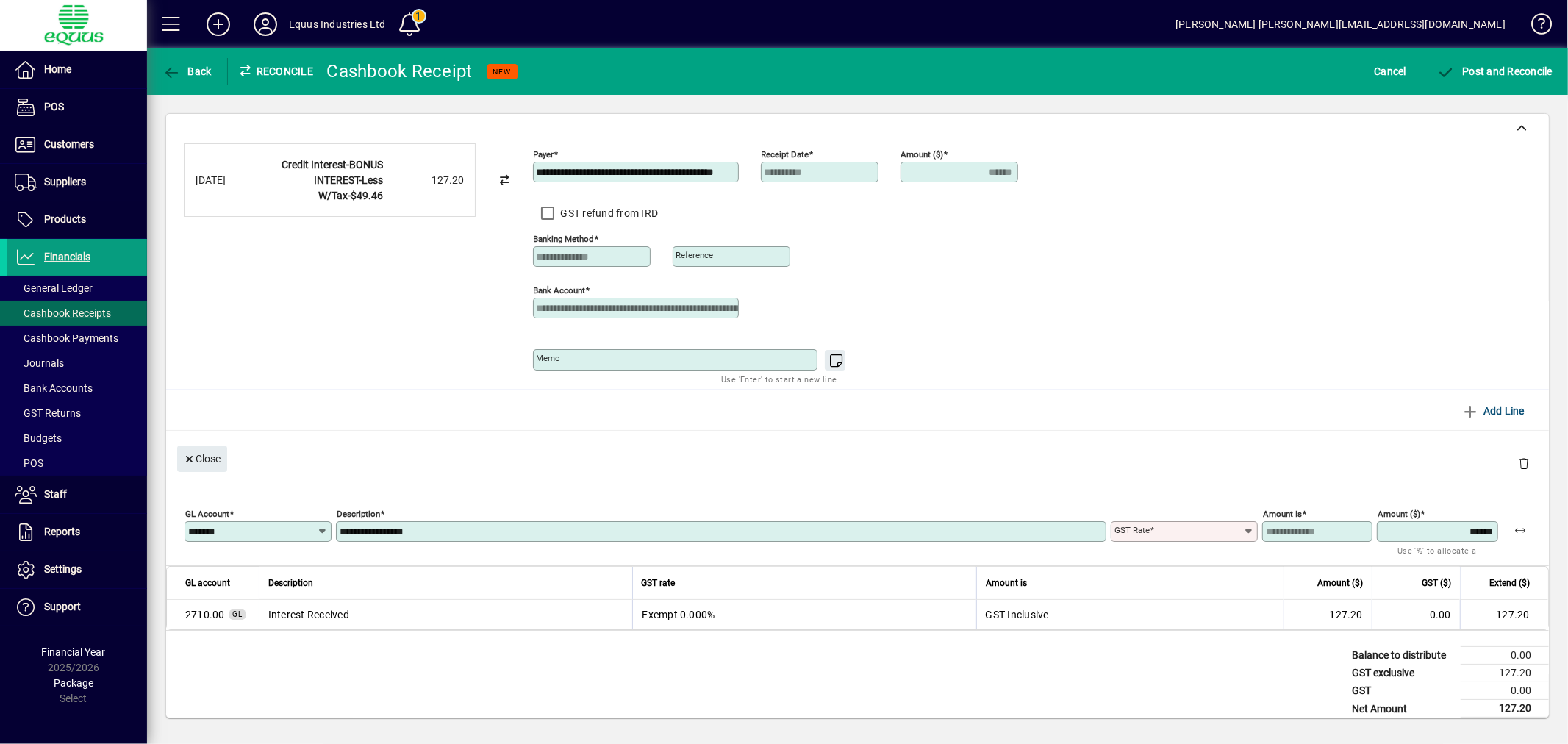
type input "******"
type input "**********"
click at [1514, 67] on span "Post and Reconcile" at bounding box center [1495, 71] width 115 height 11
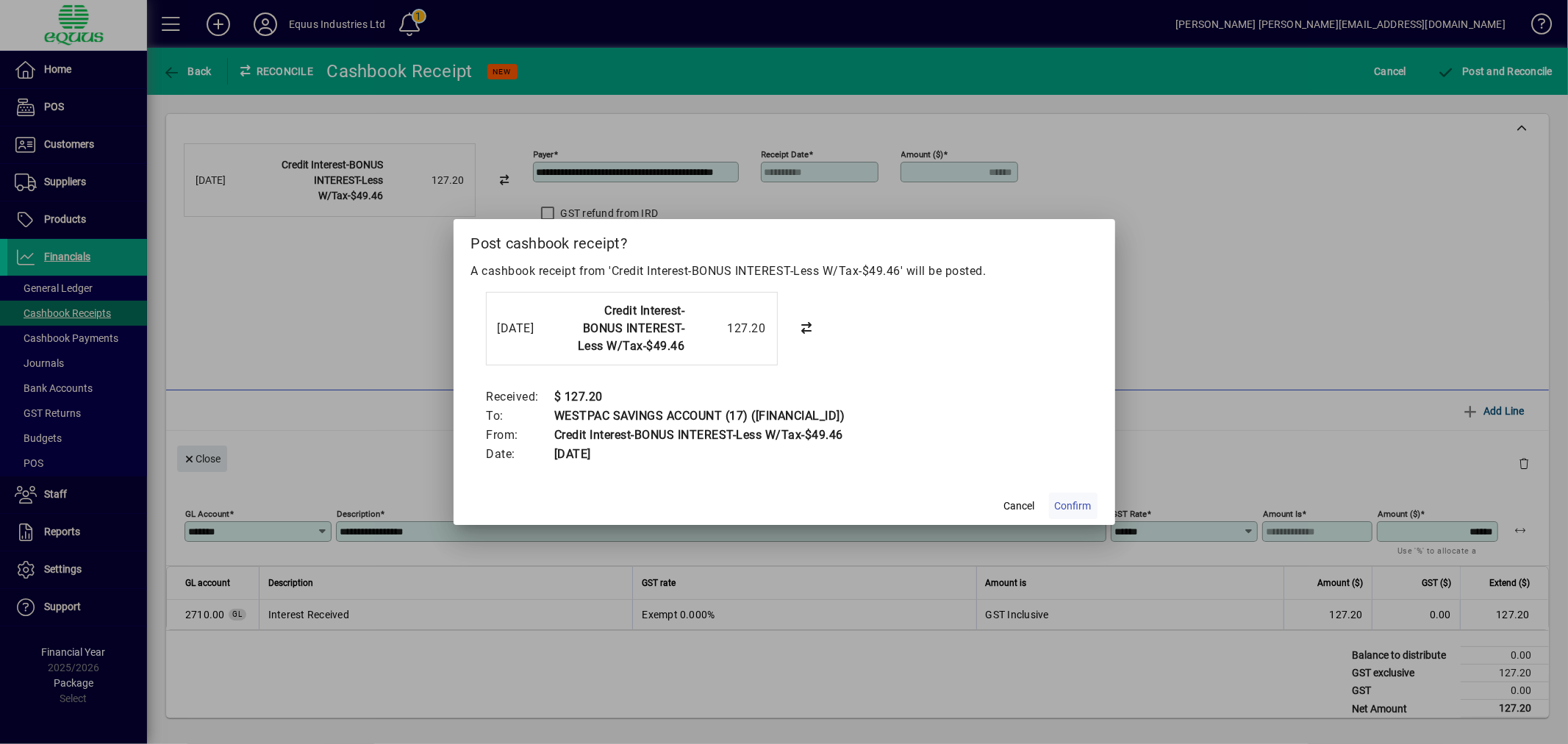
click at [1082, 504] on span "Confirm" at bounding box center [1073, 506] width 37 height 16
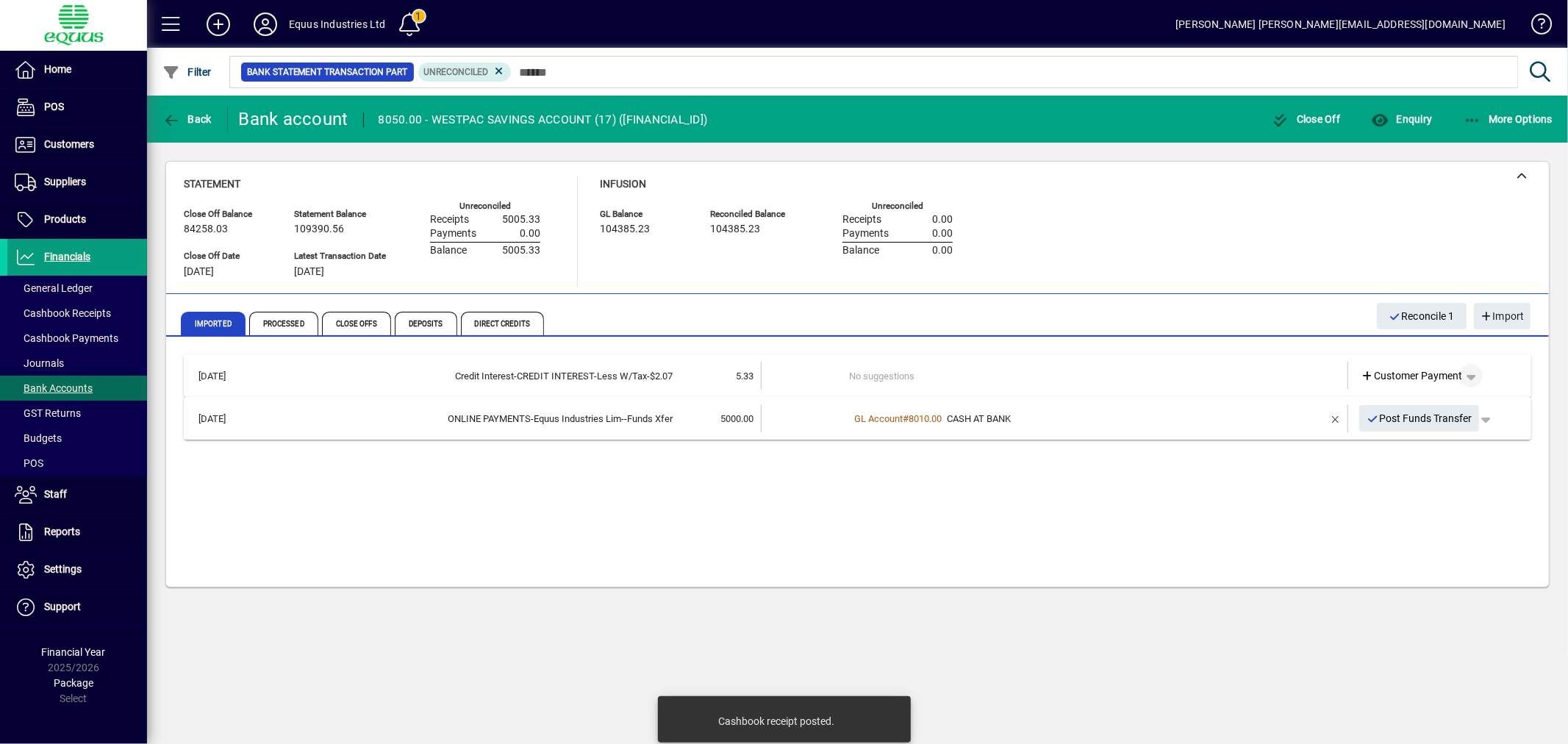
click at [1472, 370] on span "button" at bounding box center [1470, 375] width 35 height 35
drag, startPoint x: 1450, startPoint y: 435, endPoint x: 1434, endPoint y: 415, distance: 25.6
click at [1449, 434] on span "Cashbook Receipt" at bounding box center [1429, 432] width 101 height 17
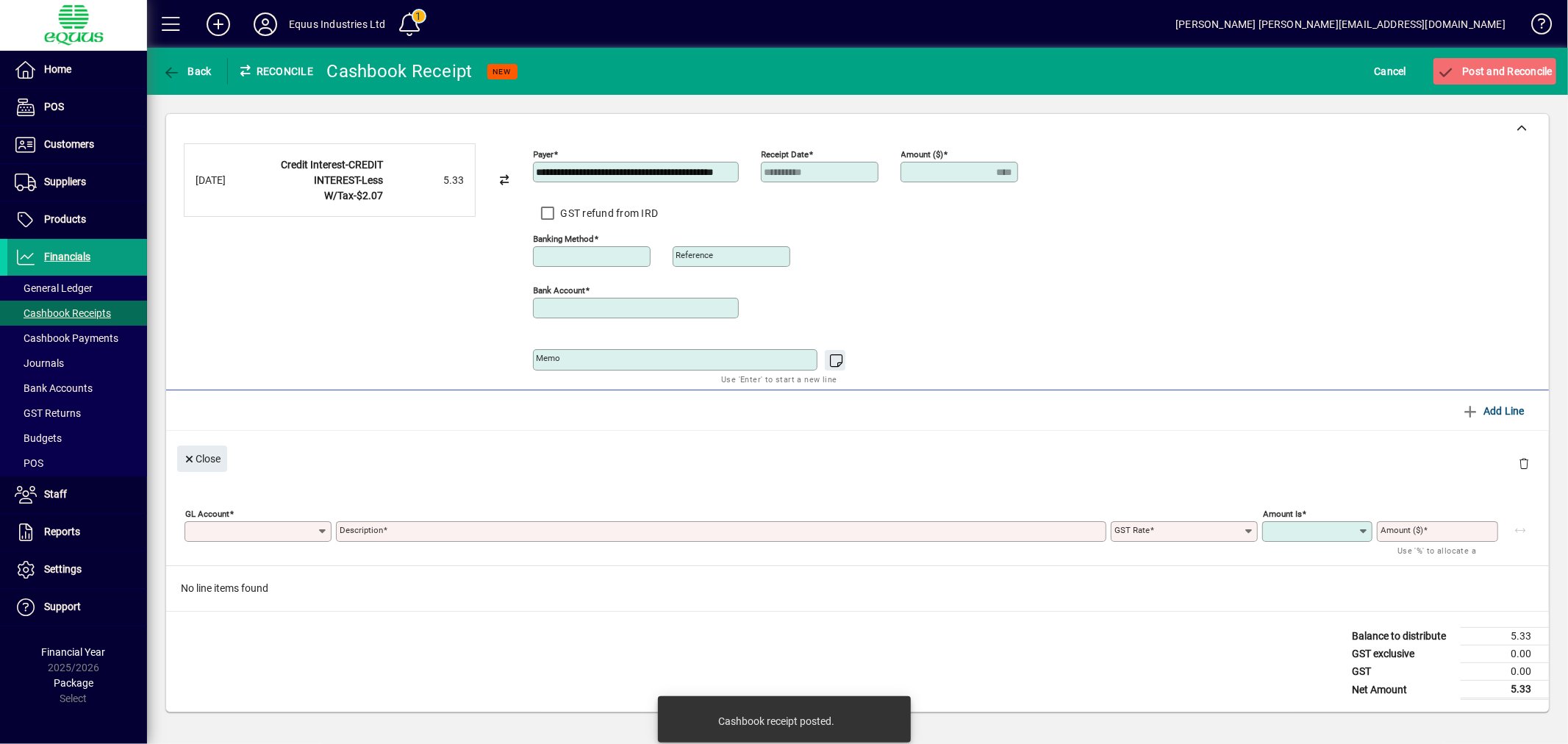
type input "**********"
type input "****"
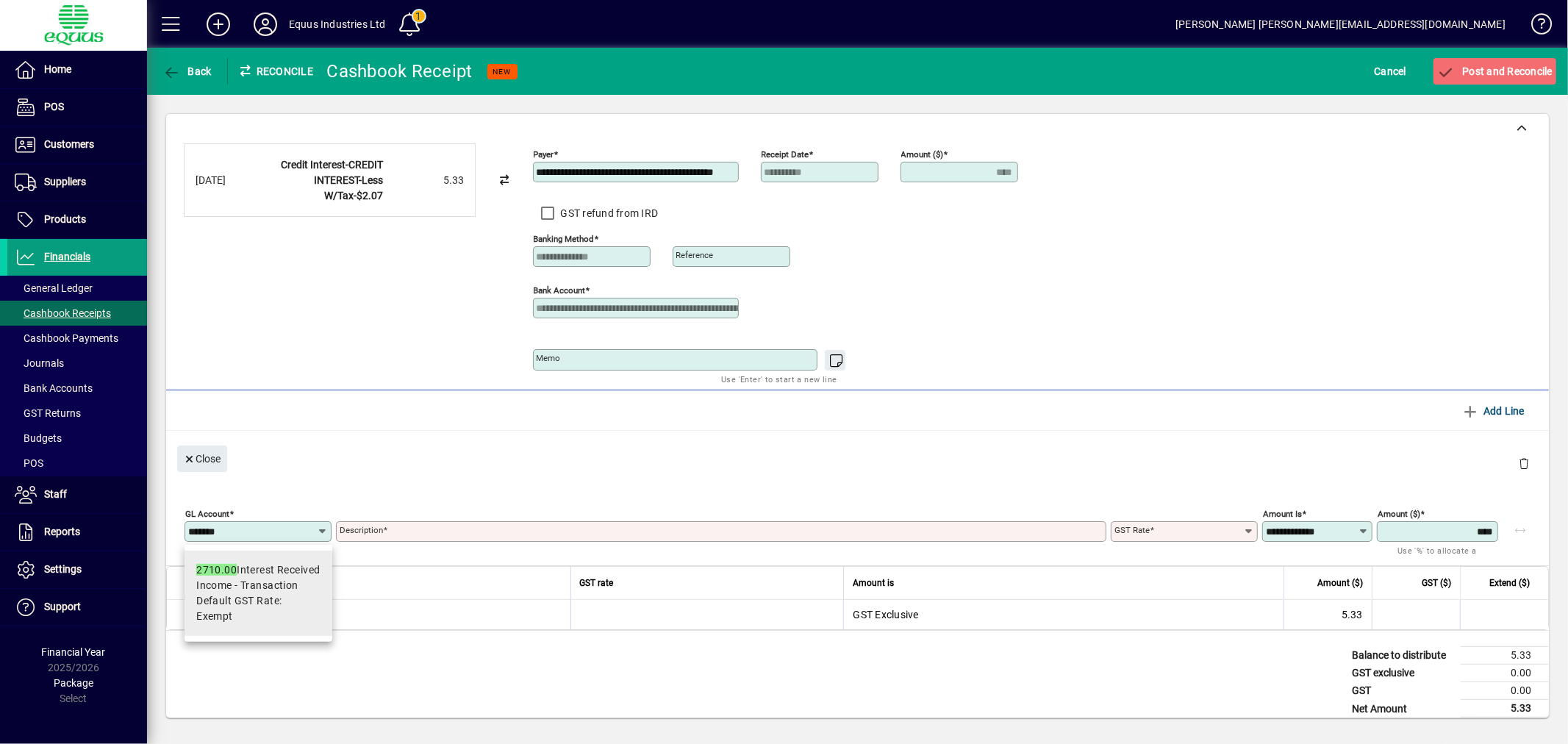
type input "*******"
click at [267, 576] on div "2710.00 Interest Received" at bounding box center [258, 570] width 125 height 16
type input "**********"
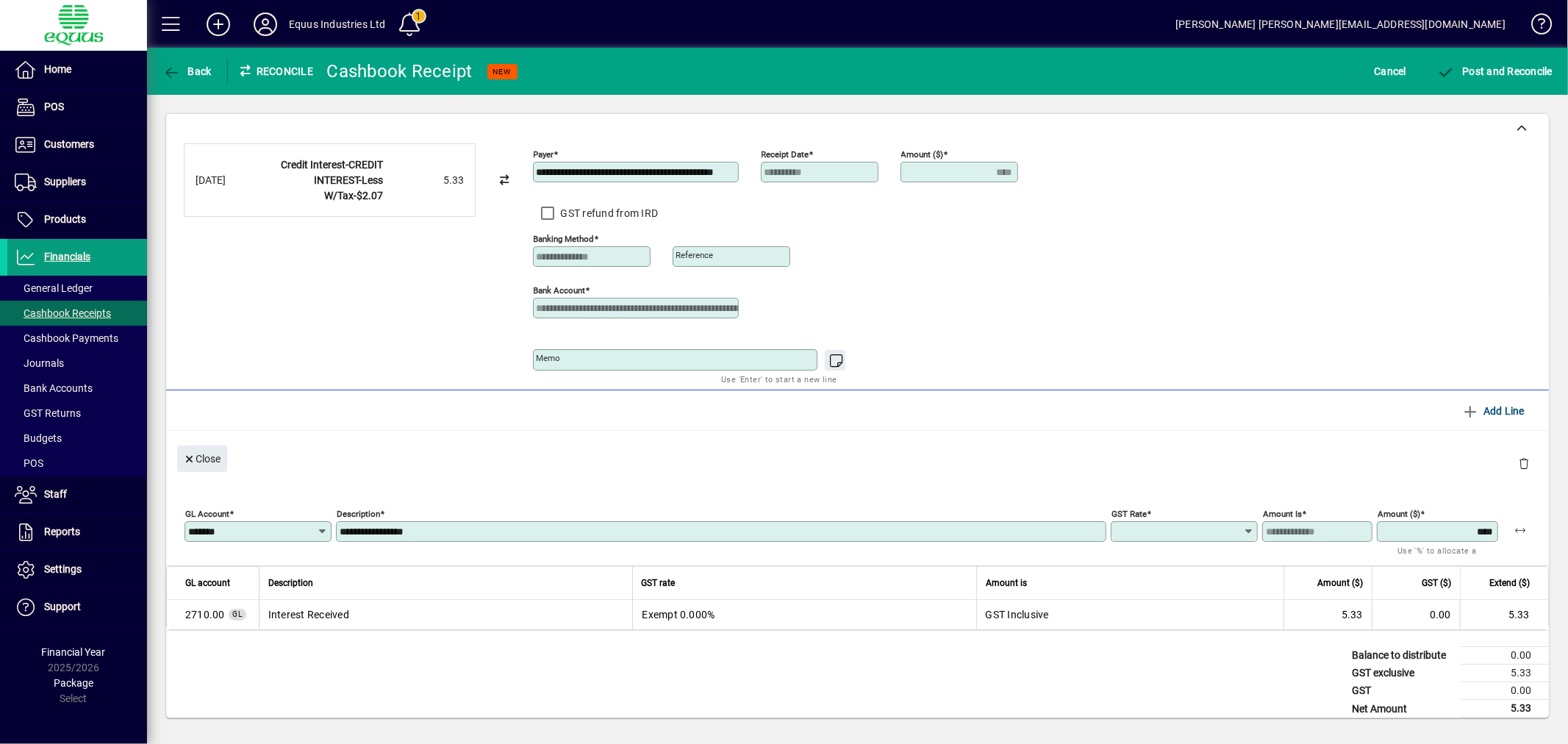
type input "******"
type input "**********"
click at [1510, 69] on span "Post and Reconcile" at bounding box center [1495, 71] width 115 height 11
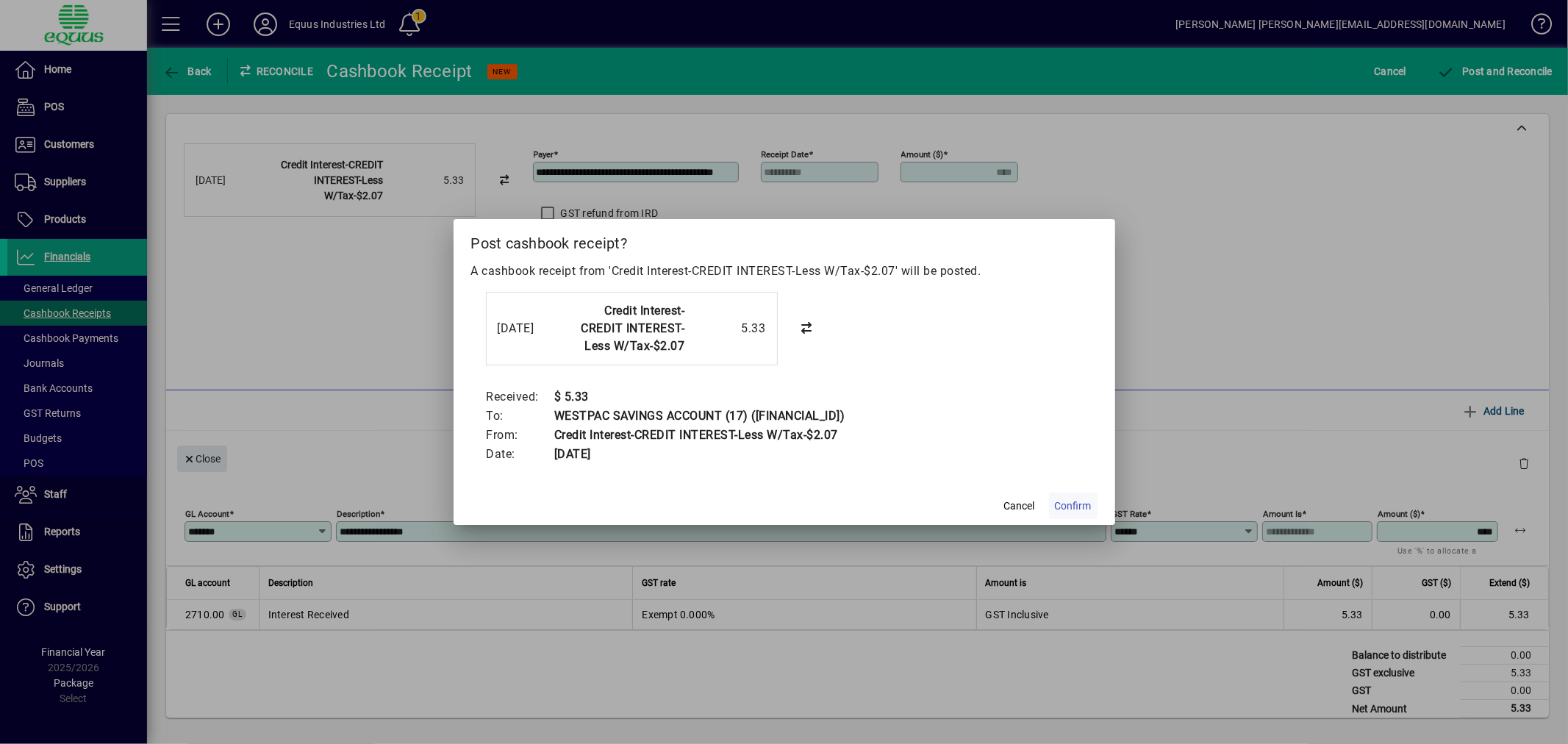
click at [1082, 503] on span "Confirm" at bounding box center [1073, 506] width 37 height 16
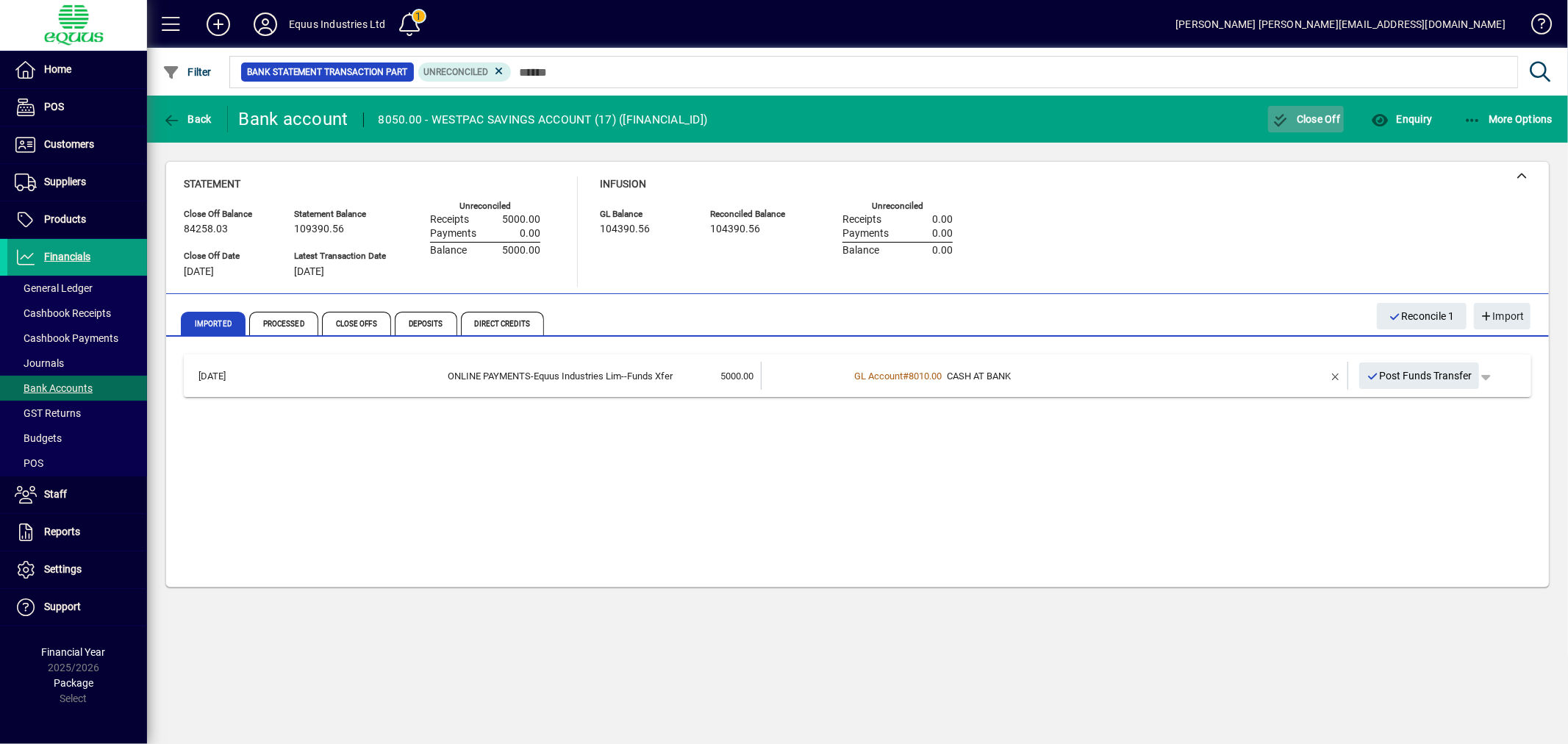
click at [1302, 116] on span "Close Off" at bounding box center [1306, 118] width 69 height 11
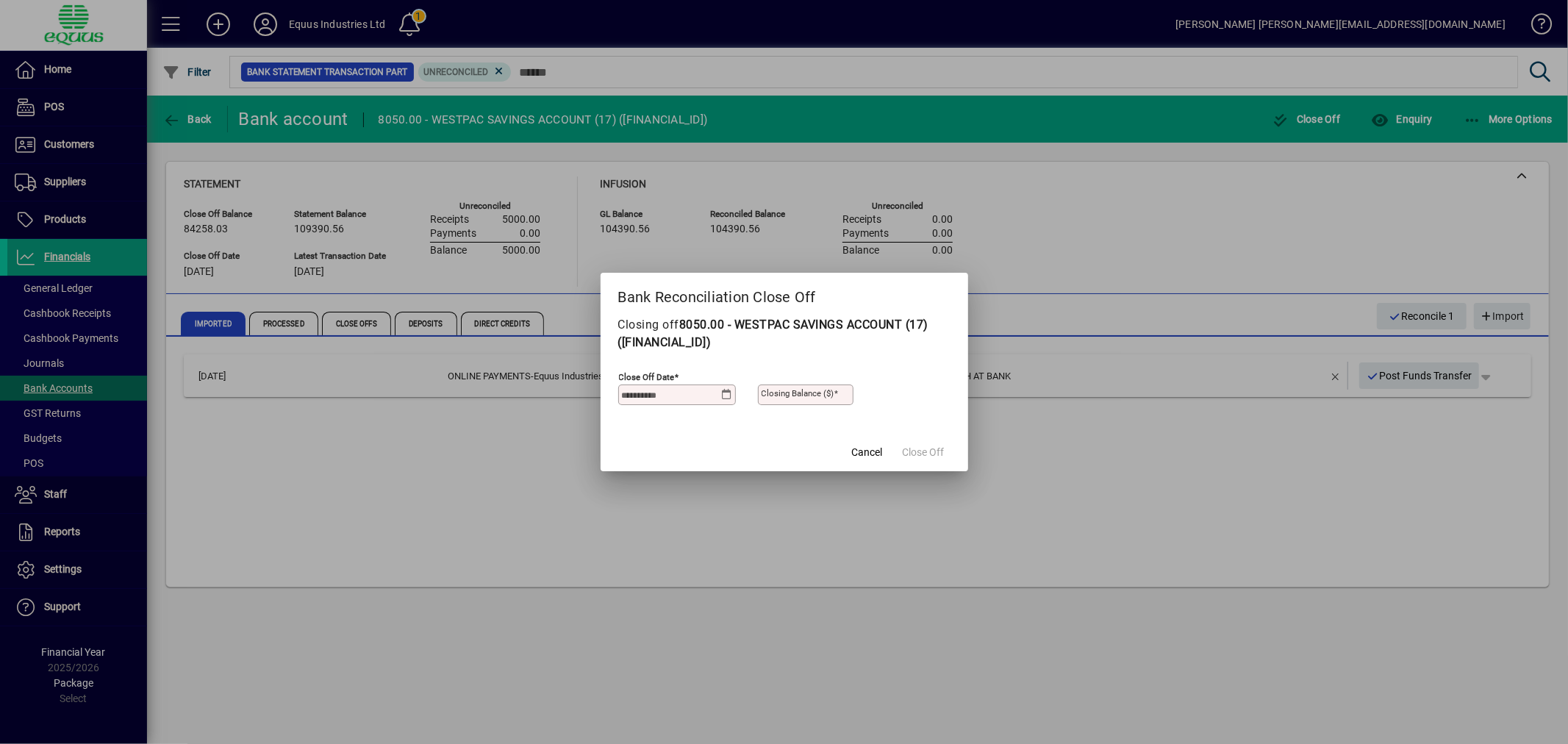
click at [726, 390] on icon at bounding box center [726, 394] width 11 height 11
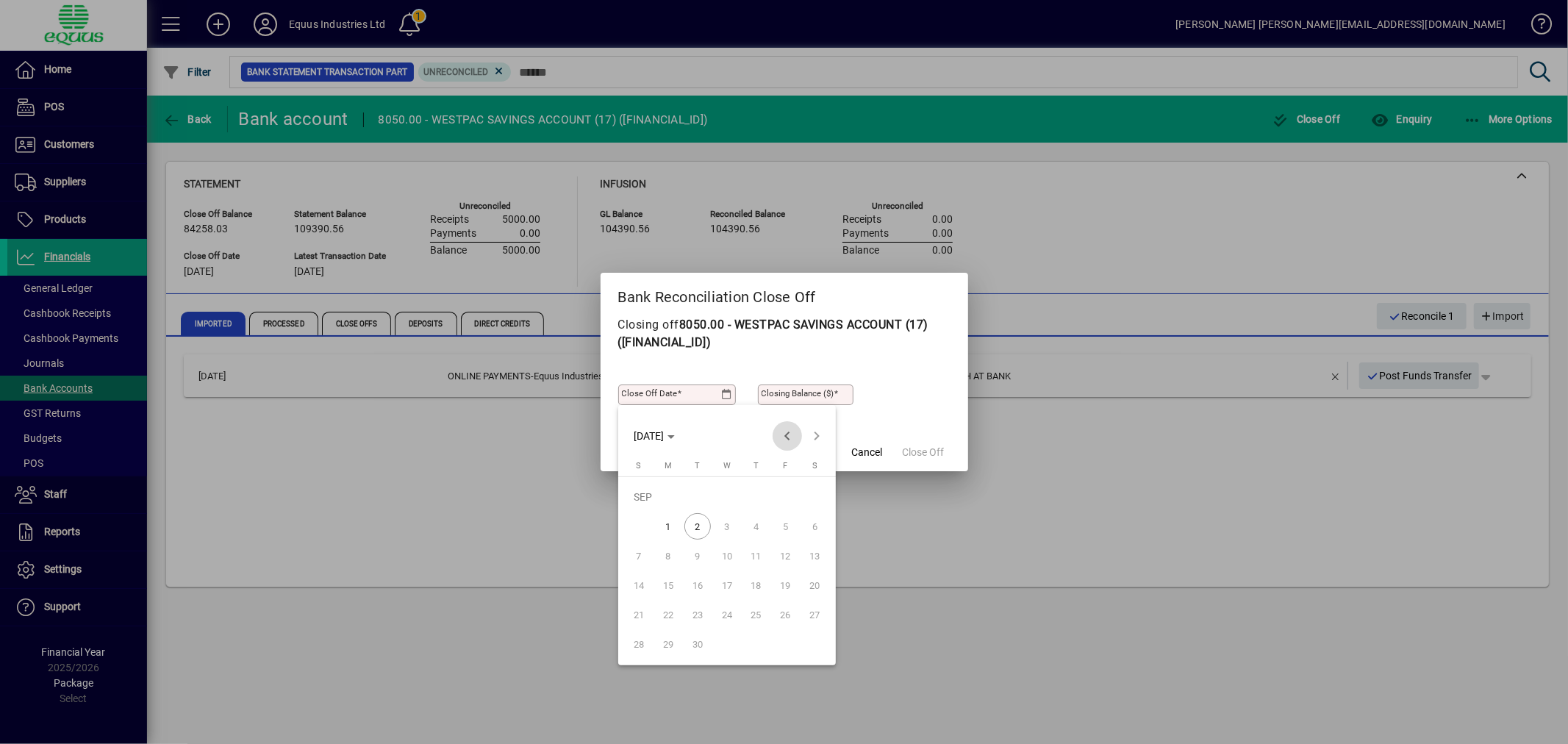
click at [782, 431] on span "Previous month" at bounding box center [787, 436] width 30 height 30
click at [641, 640] on span "31" at bounding box center [639, 644] width 26 height 26
type input "**********"
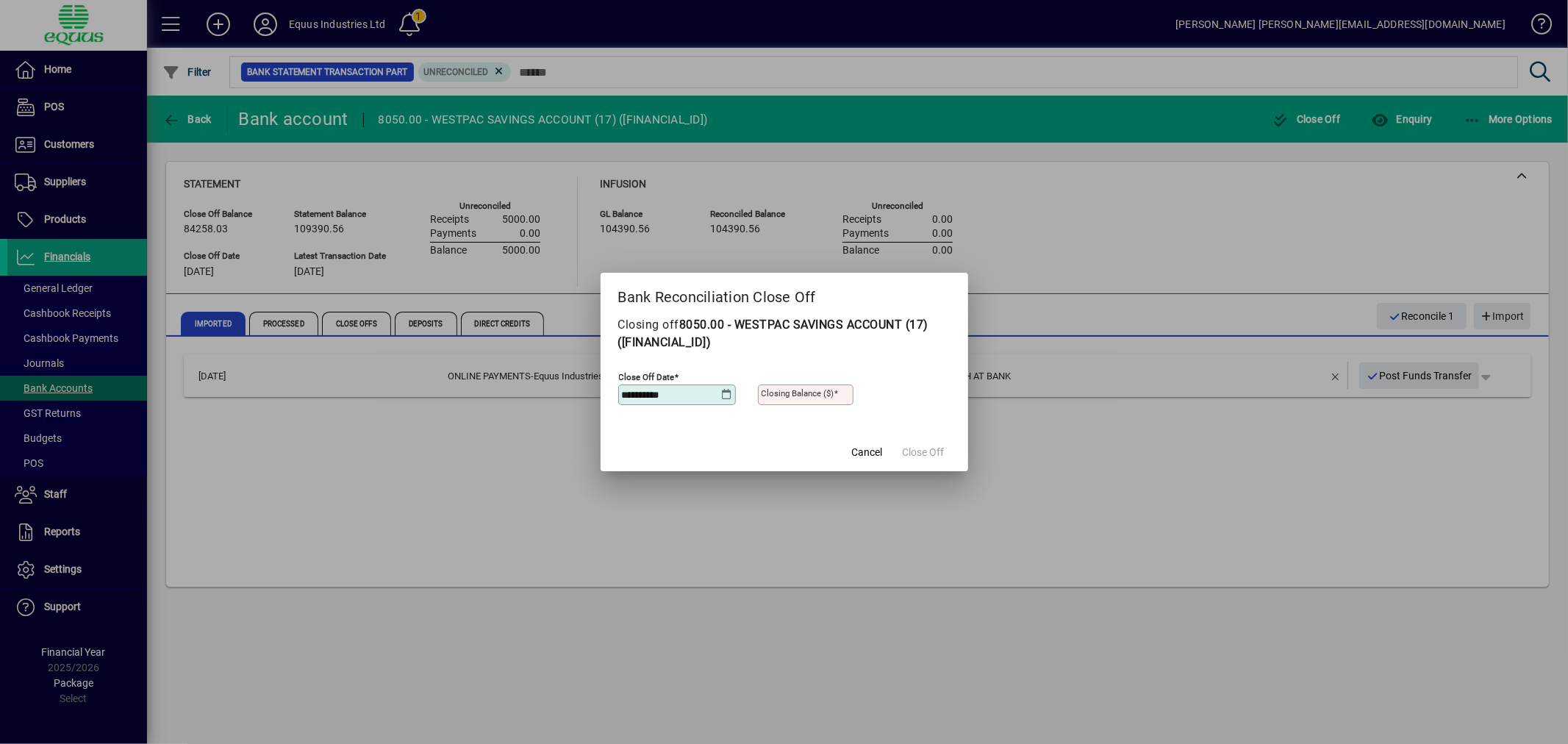
click at [767, 392] on mat-label "Closing Balance ($)" at bounding box center [798, 393] width 72 height 10
click at [767, 392] on input "Closing Balance ($)" at bounding box center [807, 394] width 92 height 11
type input "*********"
click at [937, 453] on span "Close Off" at bounding box center [924, 452] width 42 height 16
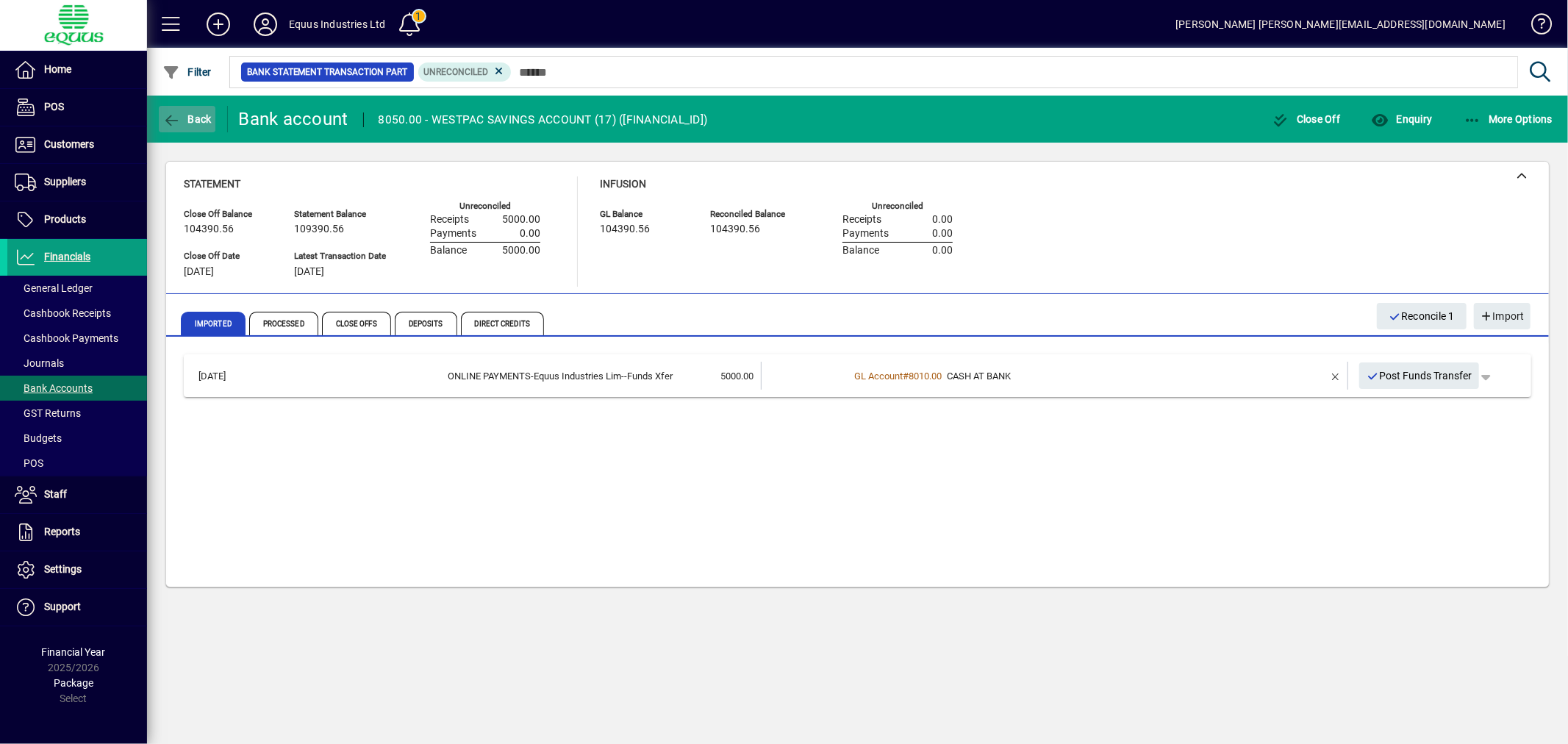
click at [173, 116] on icon "button" at bounding box center [171, 120] width 18 height 15
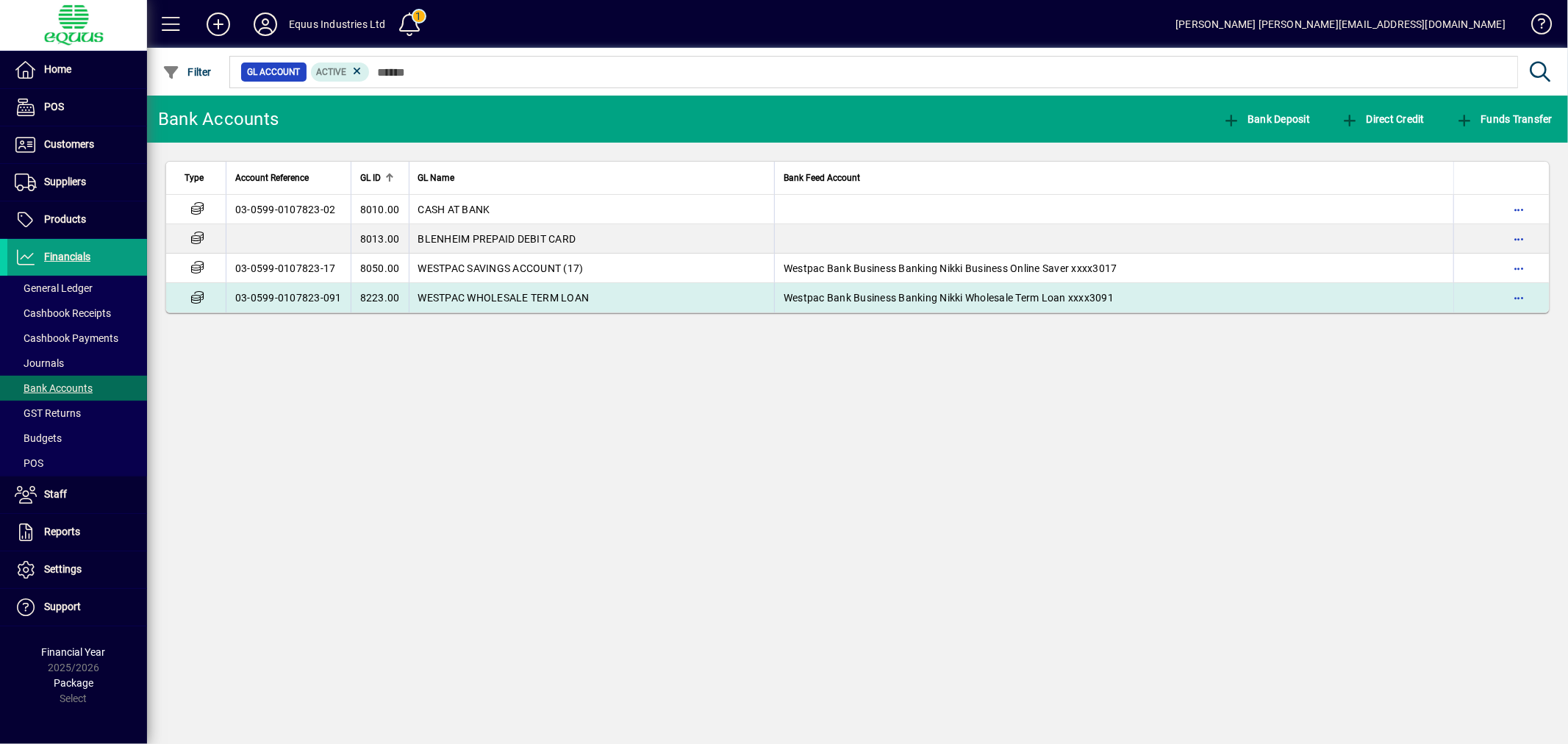
click at [540, 297] on span "WESTPAC WHOLESALE TERM LOAN" at bounding box center [504, 297] width 172 height 11
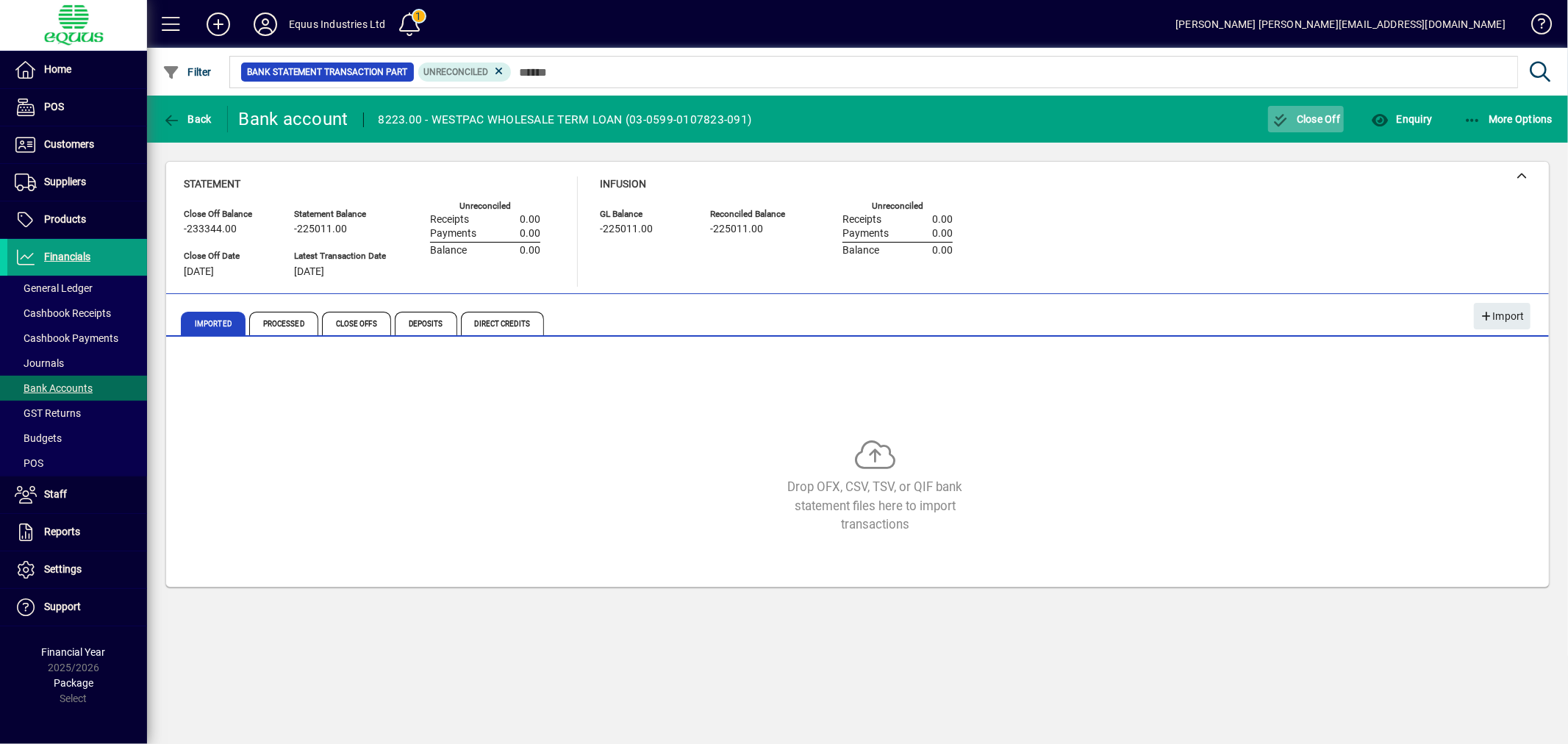
click at [1309, 116] on span "Close Off" at bounding box center [1306, 118] width 69 height 11
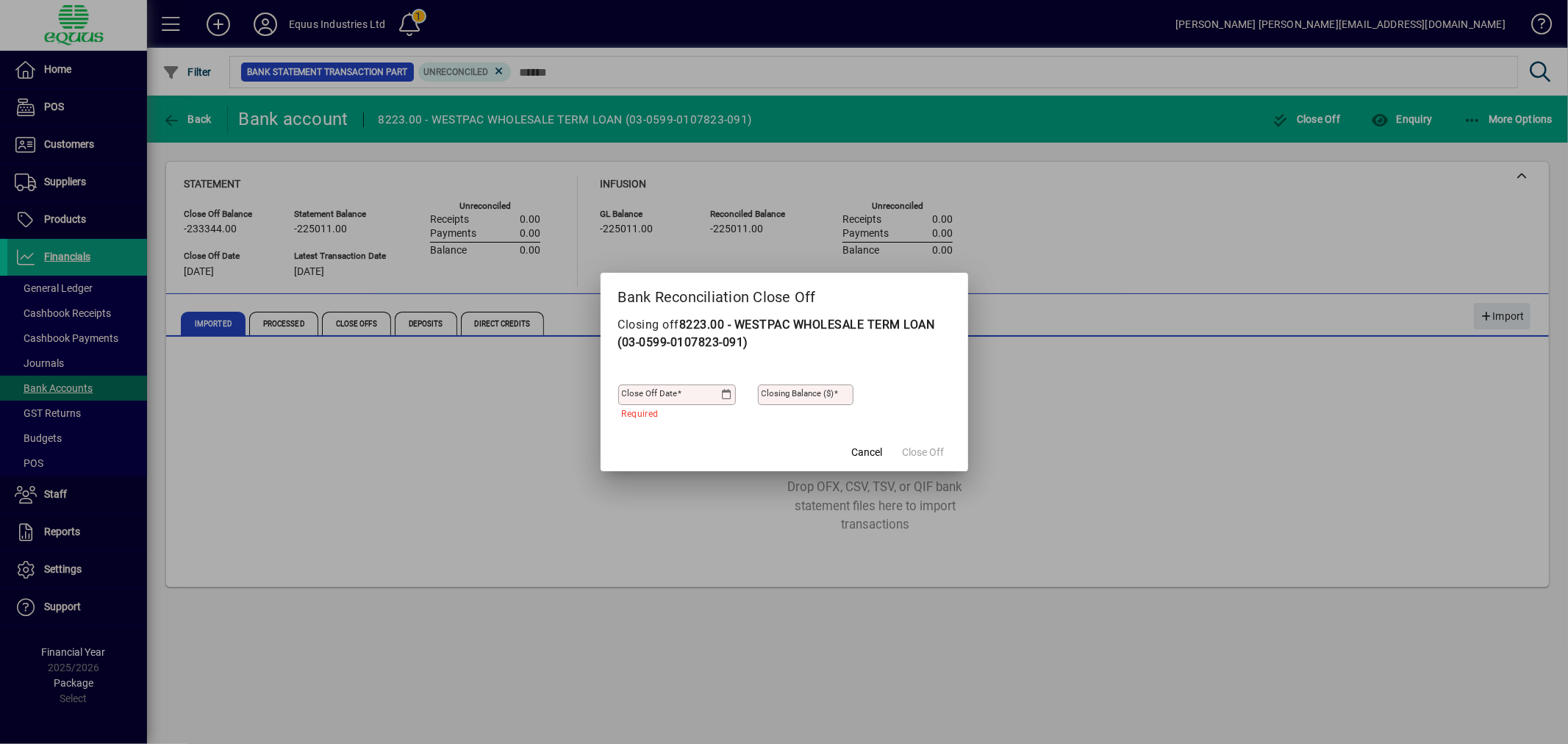
click at [729, 389] on icon at bounding box center [726, 394] width 11 height 11
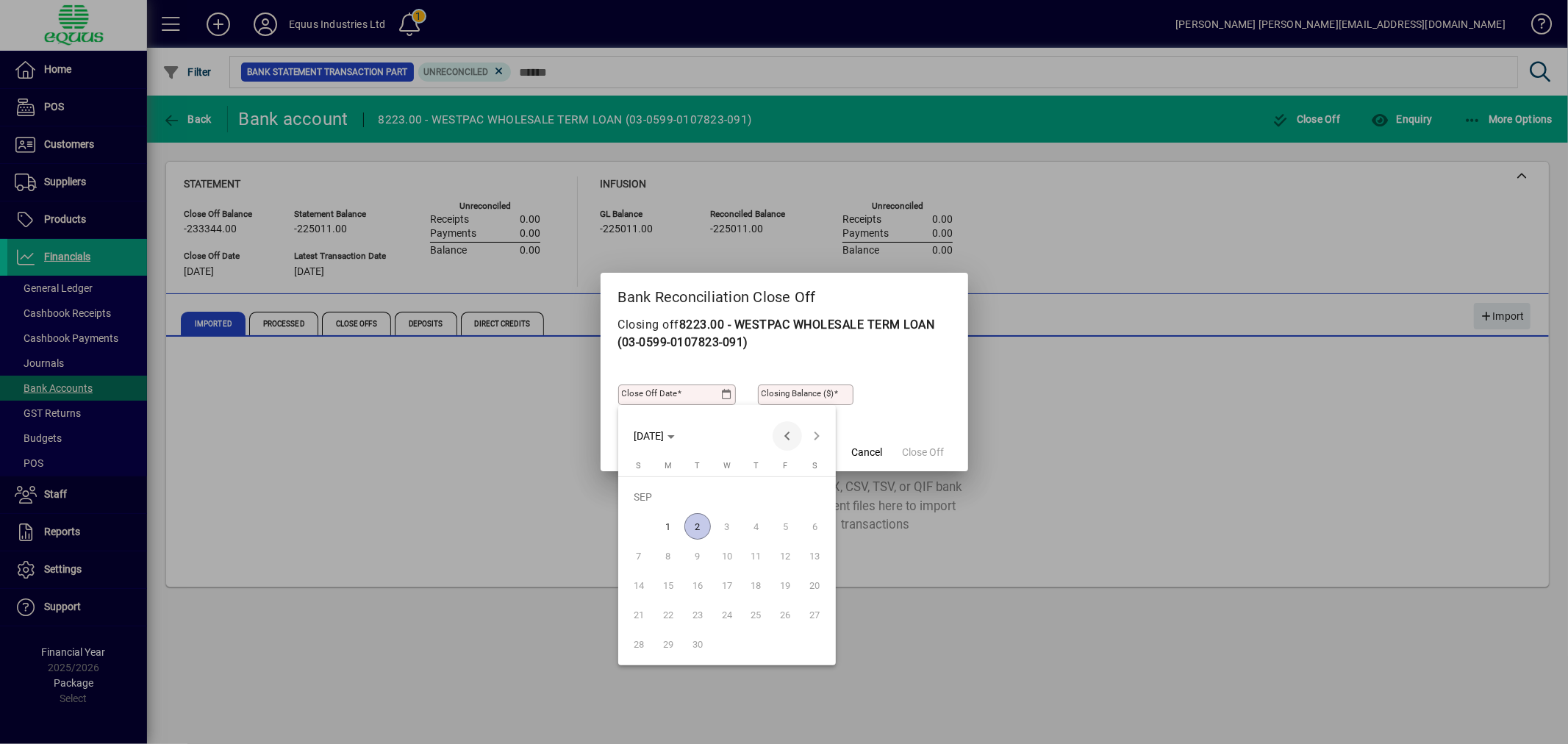
click at [785, 436] on span "Previous month" at bounding box center [787, 436] width 30 height 30
click at [641, 642] on span "31" at bounding box center [639, 644] width 26 height 26
type input "**********"
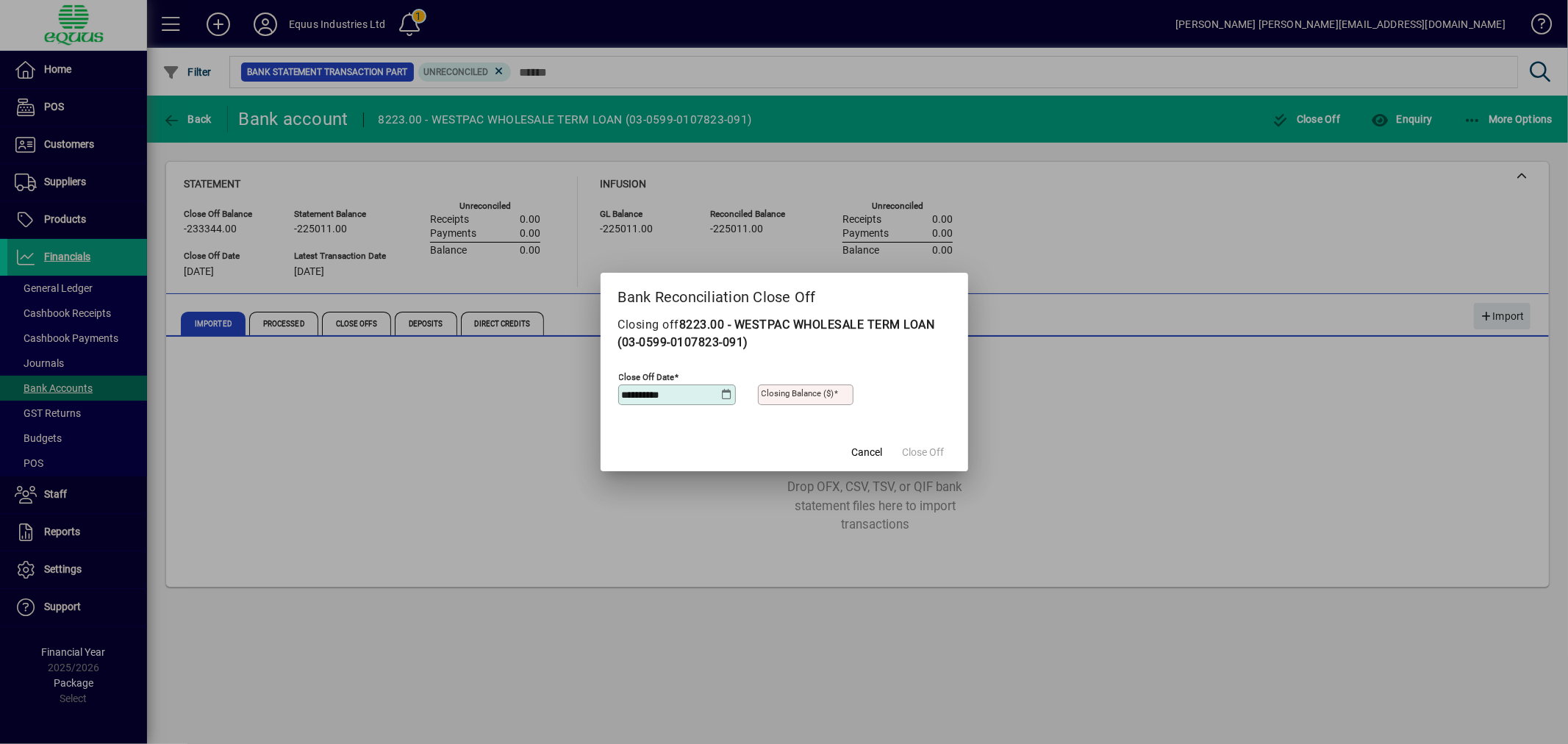
click at [762, 395] on mat-label "Closing Balance ($)" at bounding box center [798, 393] width 72 height 10
click at [762, 395] on input "Closing Balance ($)" at bounding box center [807, 394] width 92 height 11
type input "**********"
click at [929, 444] on span "Close Off" at bounding box center [924, 452] width 42 height 16
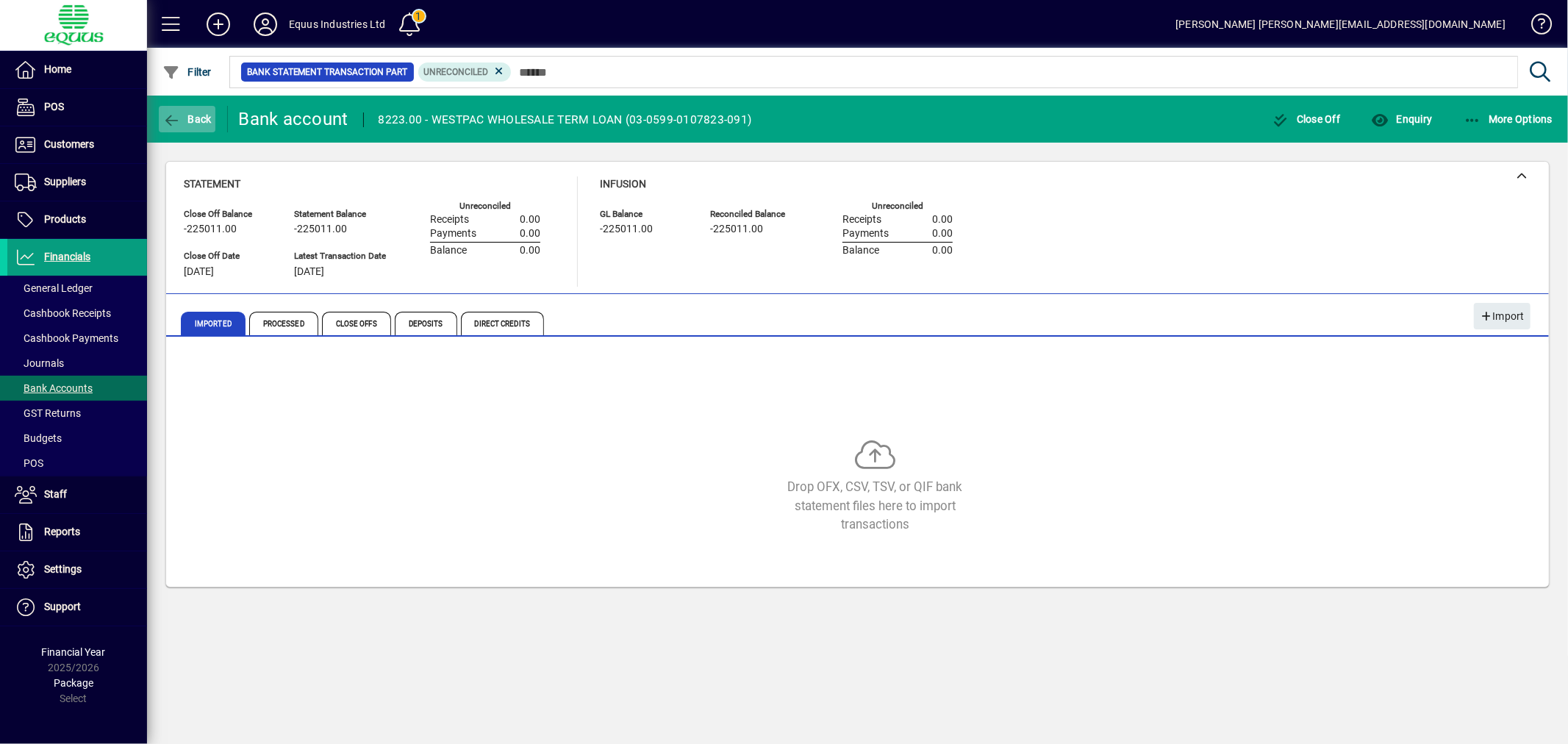
click at [185, 115] on span "Back" at bounding box center [187, 118] width 50 height 11
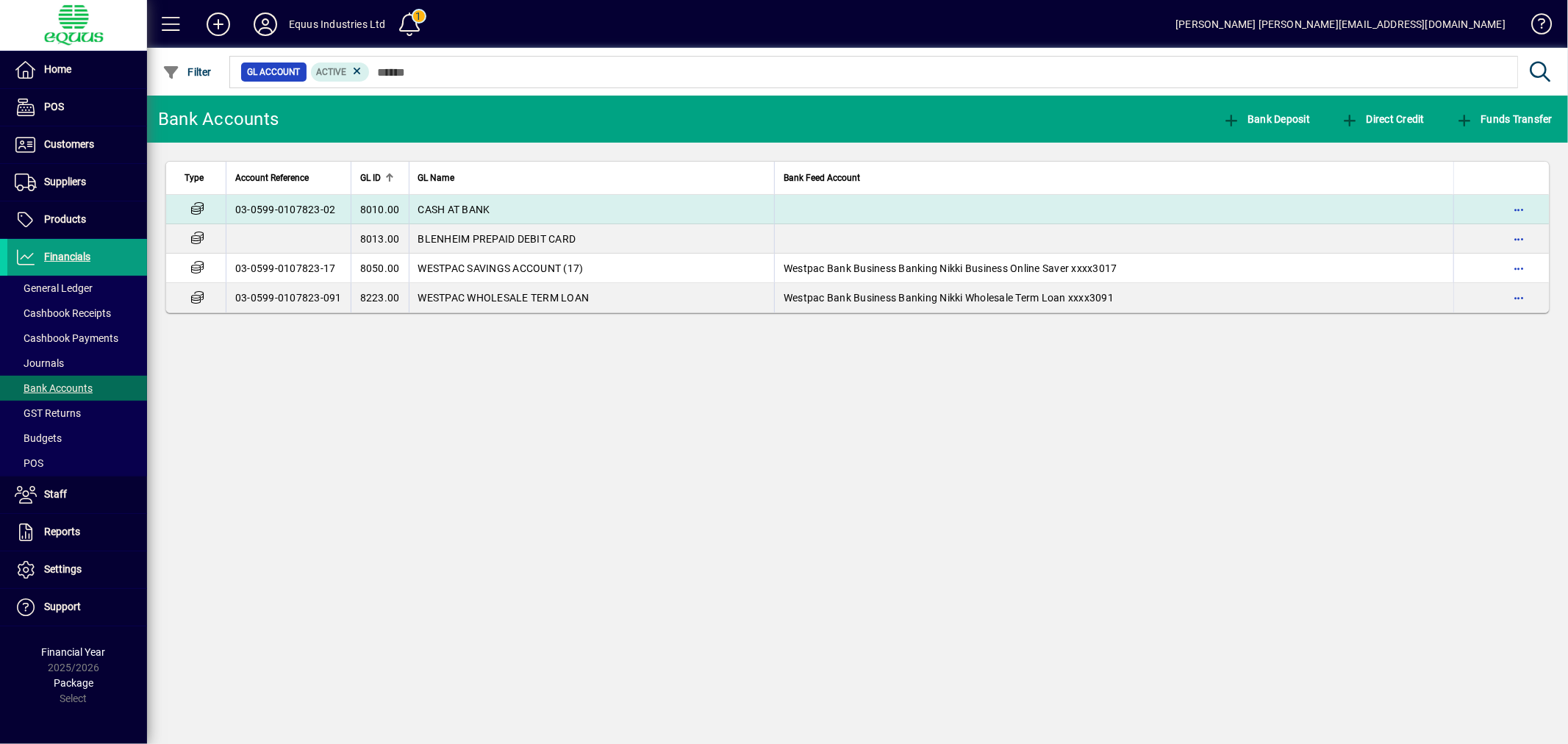
click at [437, 204] on span "CASH AT BANK" at bounding box center [454, 209] width 72 height 11
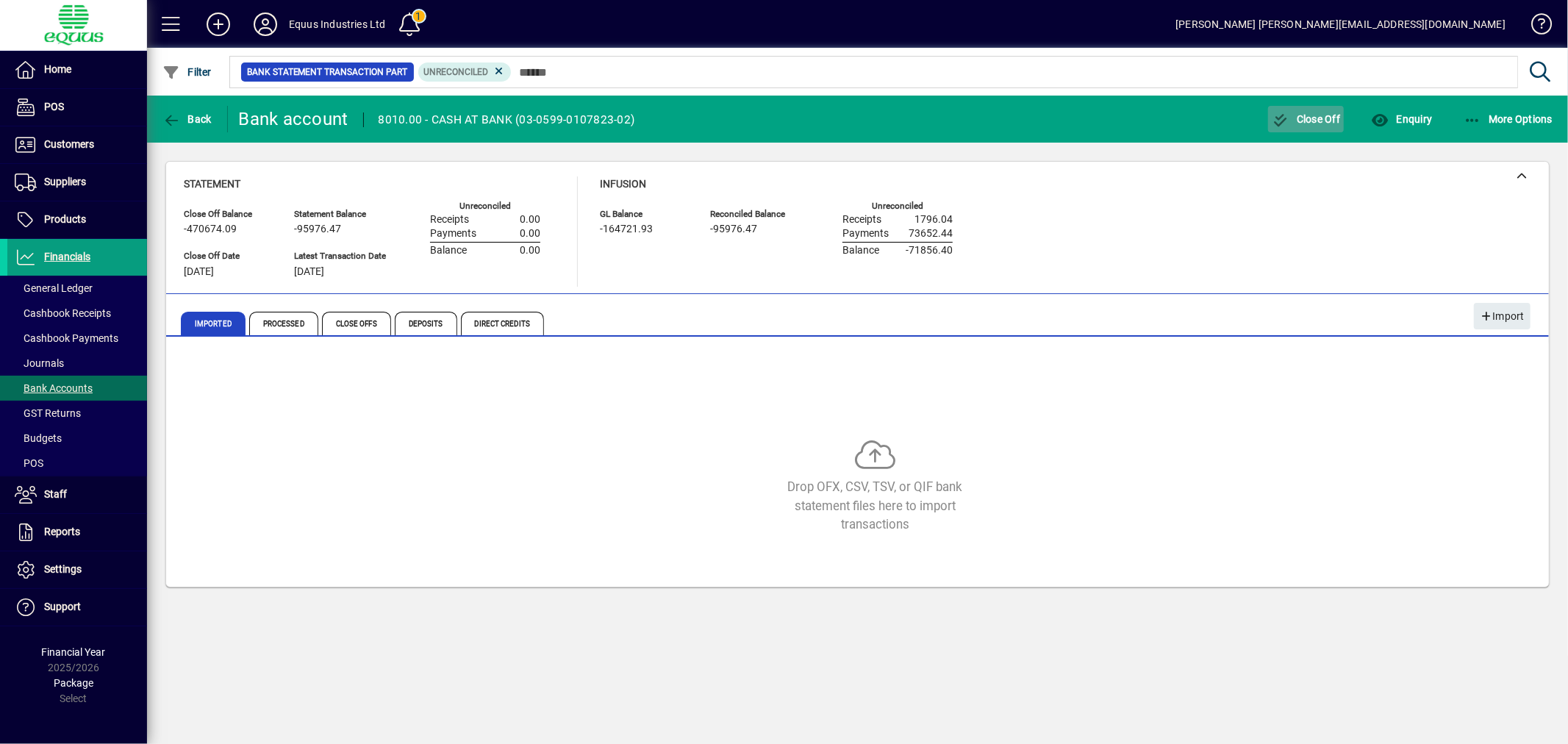
click at [1327, 113] on span "Close Off" at bounding box center [1306, 118] width 69 height 11
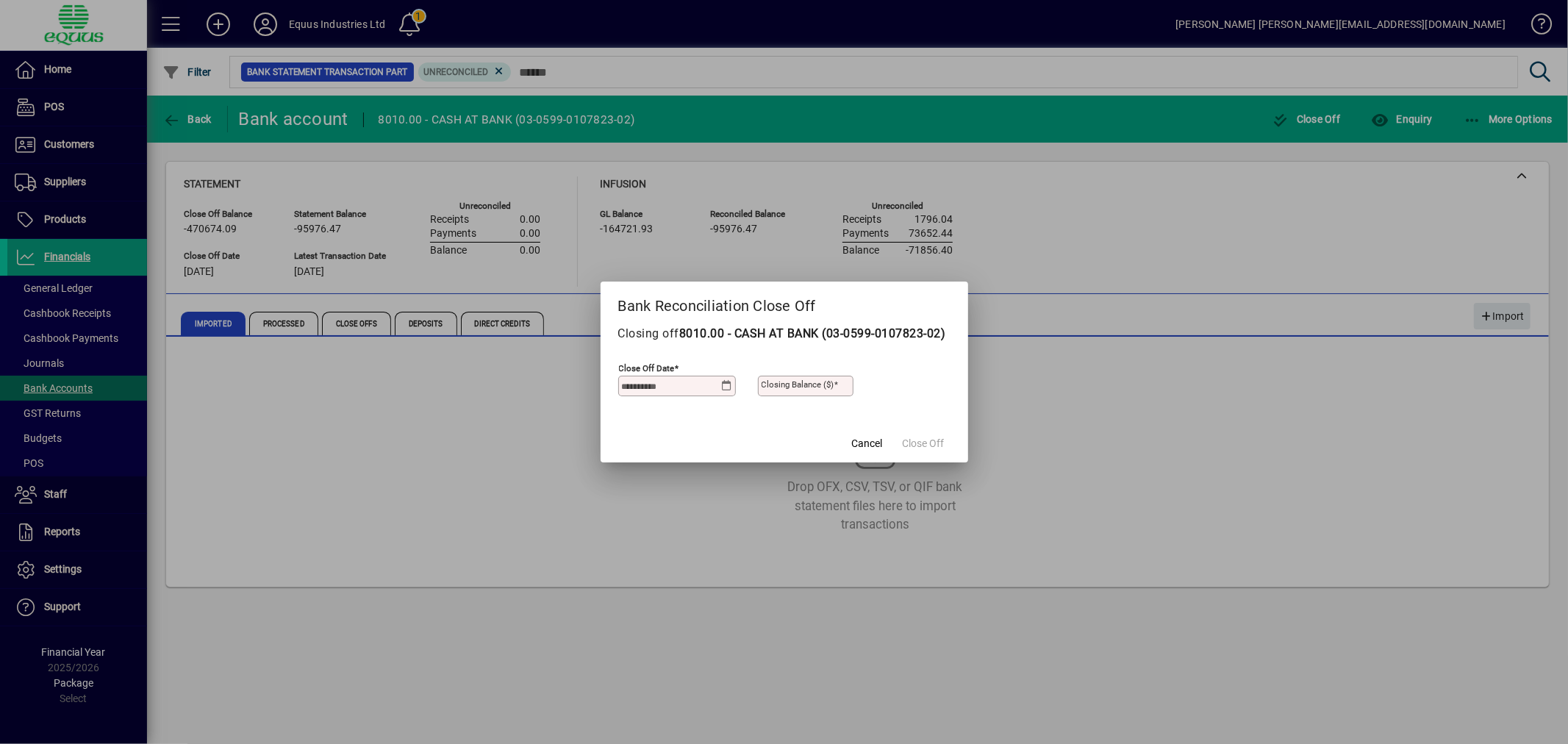
click at [724, 391] on icon at bounding box center [726, 385] width 11 height 11
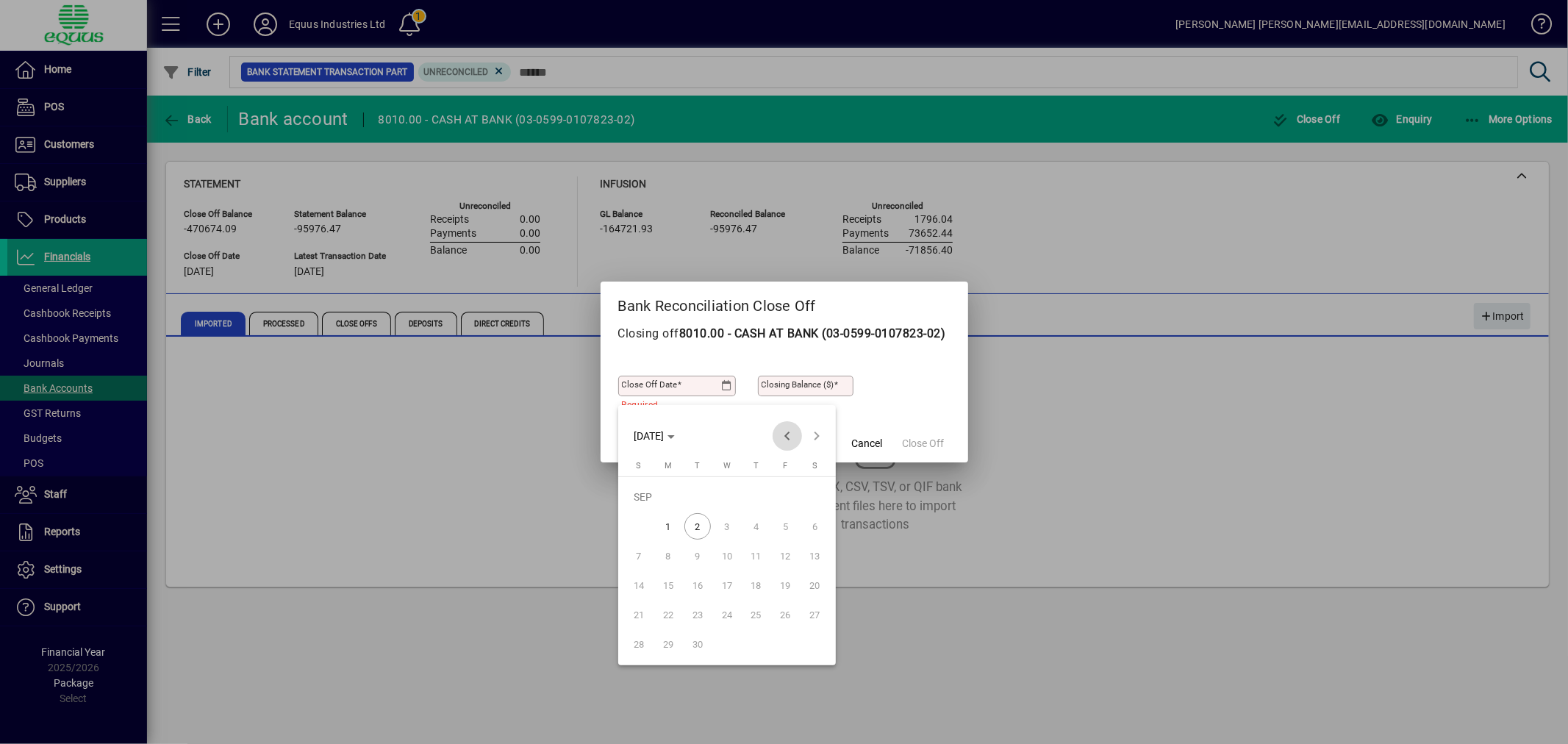
click at [784, 436] on span "Previous month" at bounding box center [787, 436] width 30 height 30
click at [640, 642] on span "31" at bounding box center [639, 644] width 26 height 26
type input "**********"
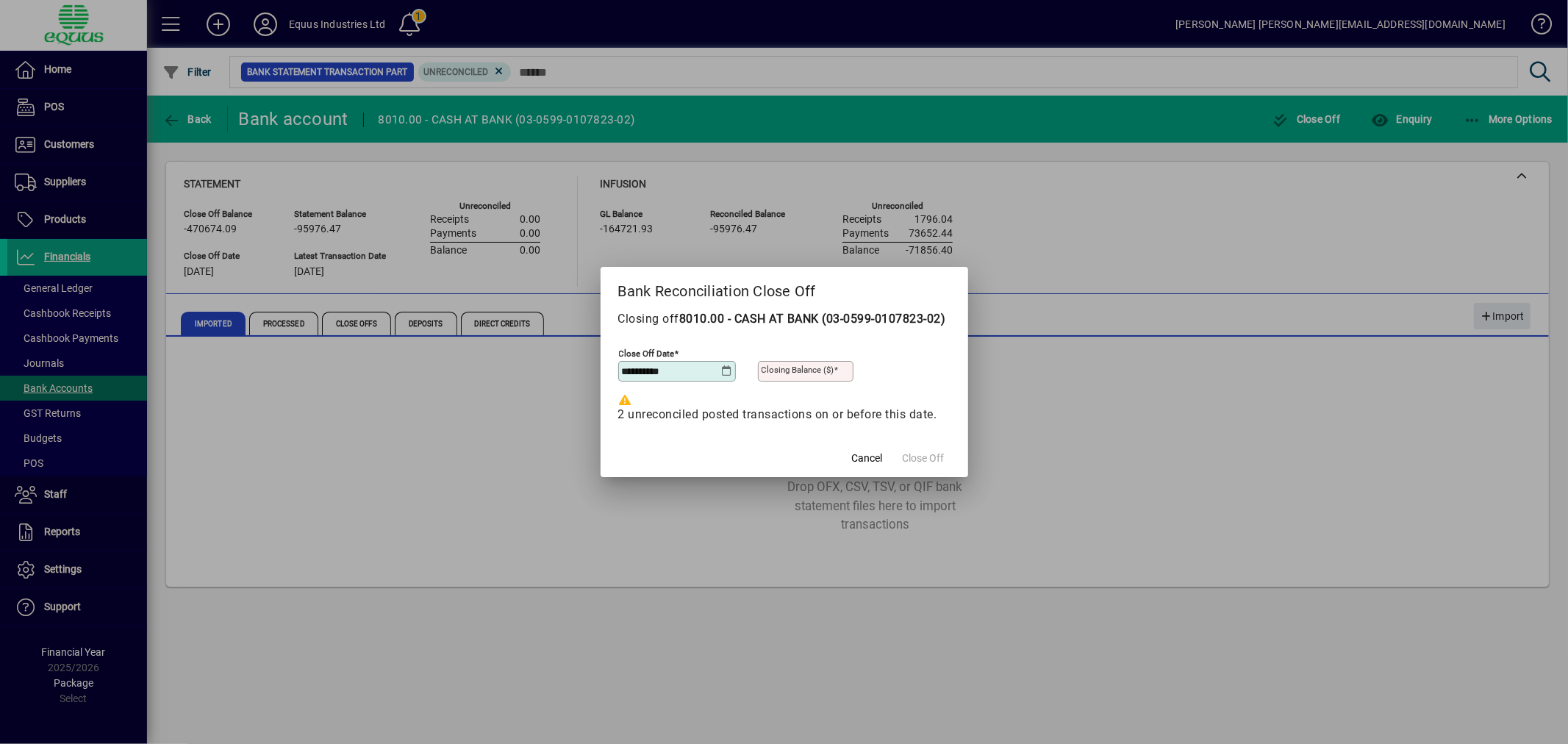
click at [627, 406] on icon at bounding box center [625, 399] width 15 height 11
click at [876, 464] on span "Cancel" at bounding box center [867, 458] width 31 height 16
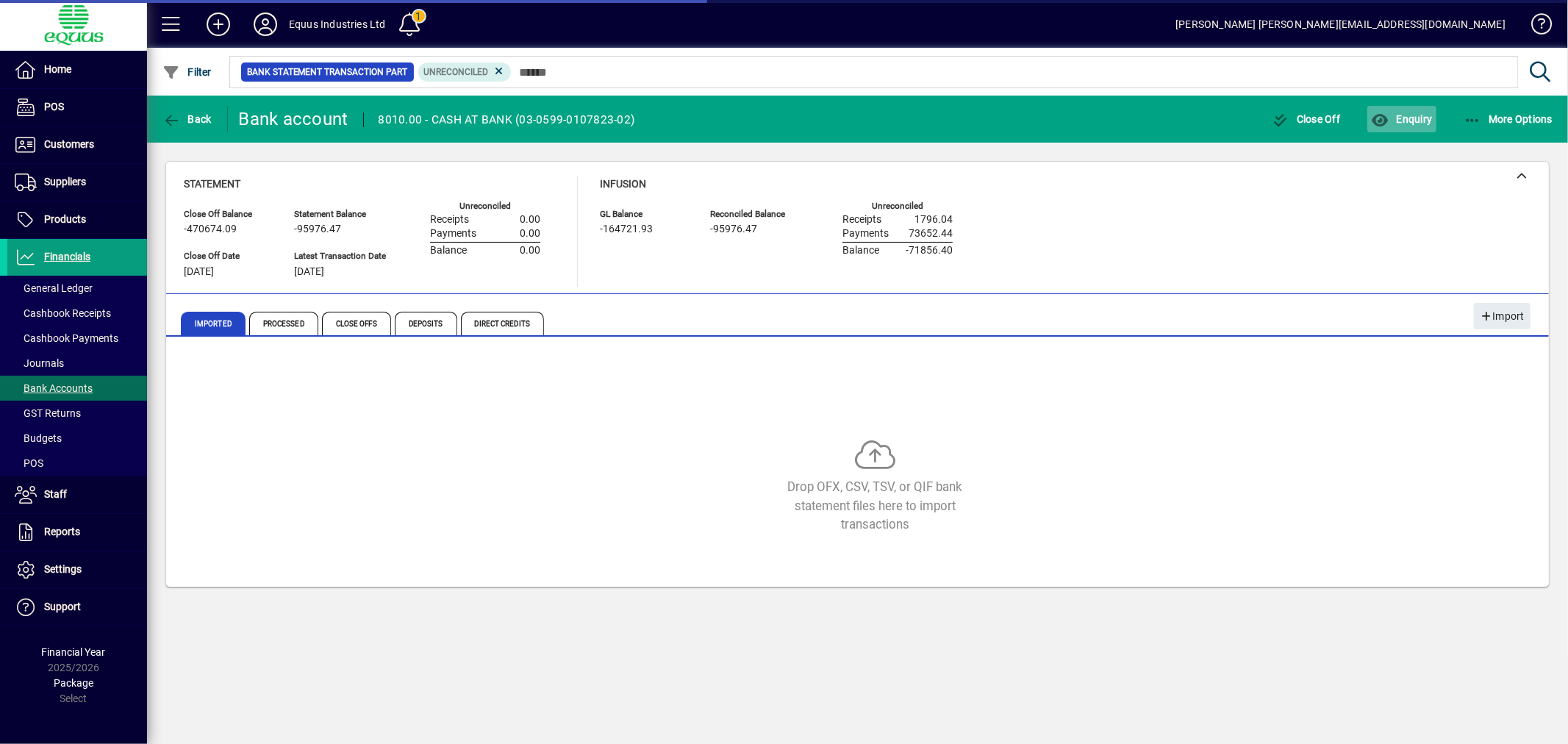
click at [1420, 114] on span "Enquiry" at bounding box center [1402, 118] width 61 height 11
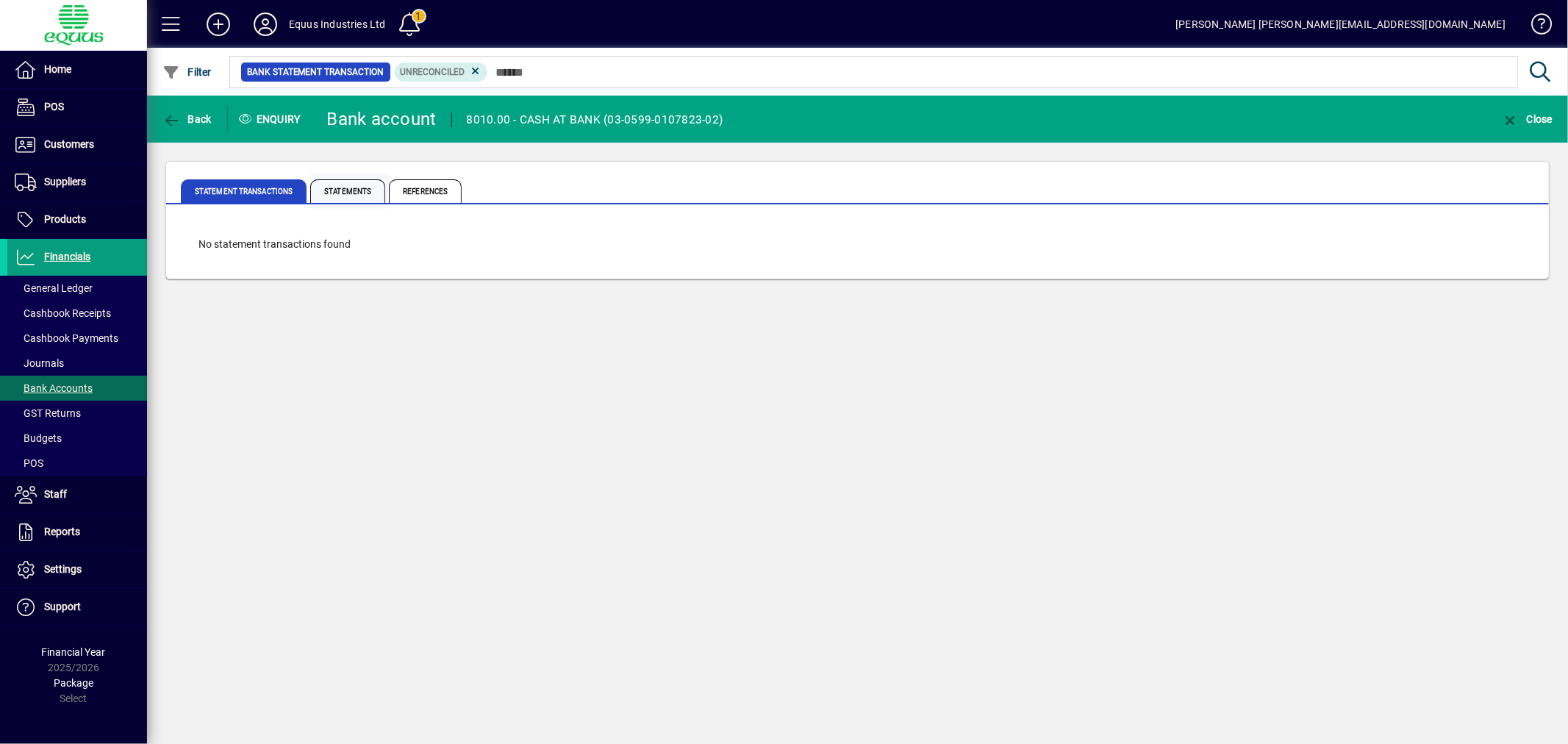
click at [349, 188] on span "Statements" at bounding box center [348, 191] width 75 height 24
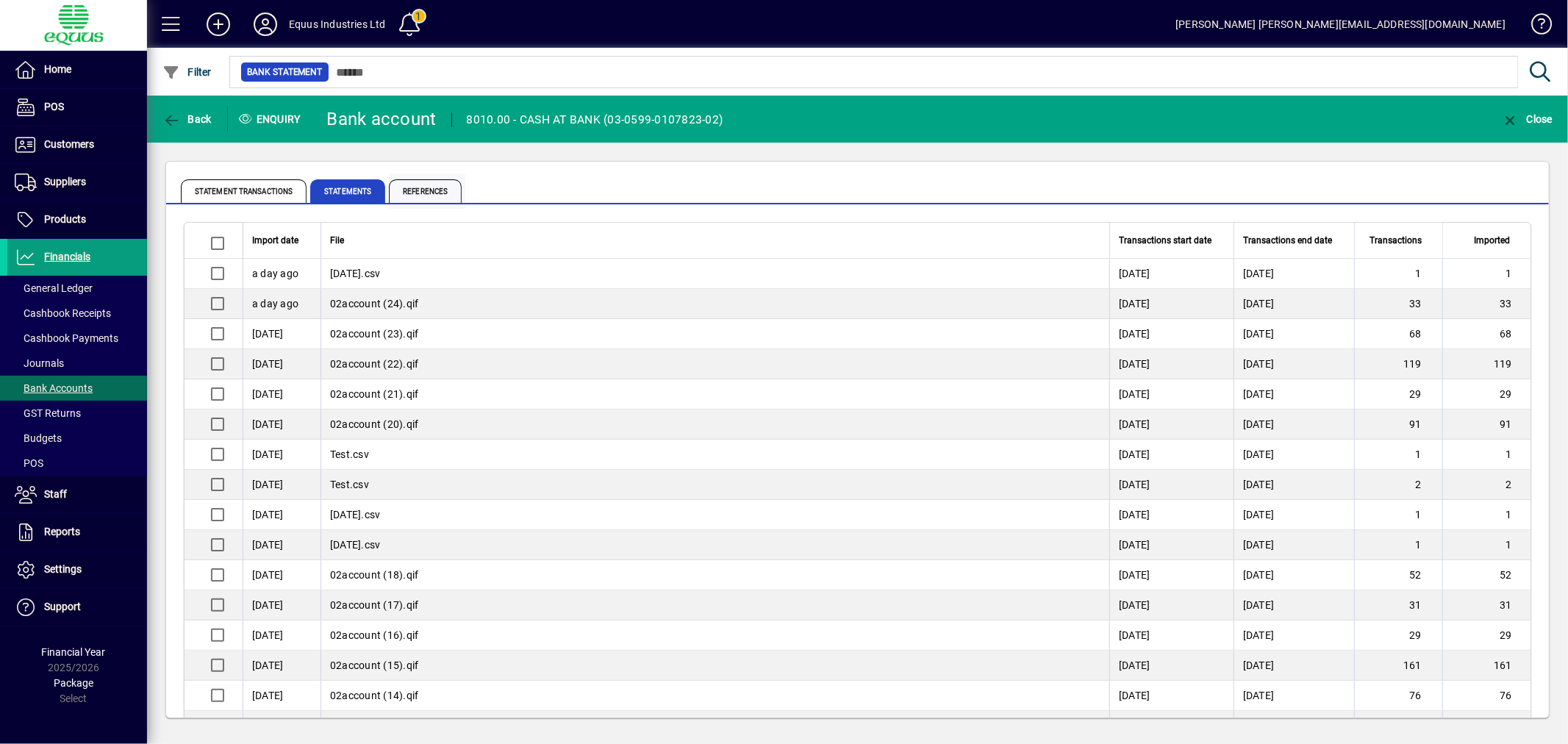
click at [436, 190] on span "References" at bounding box center [424, 191] width 72 height 24
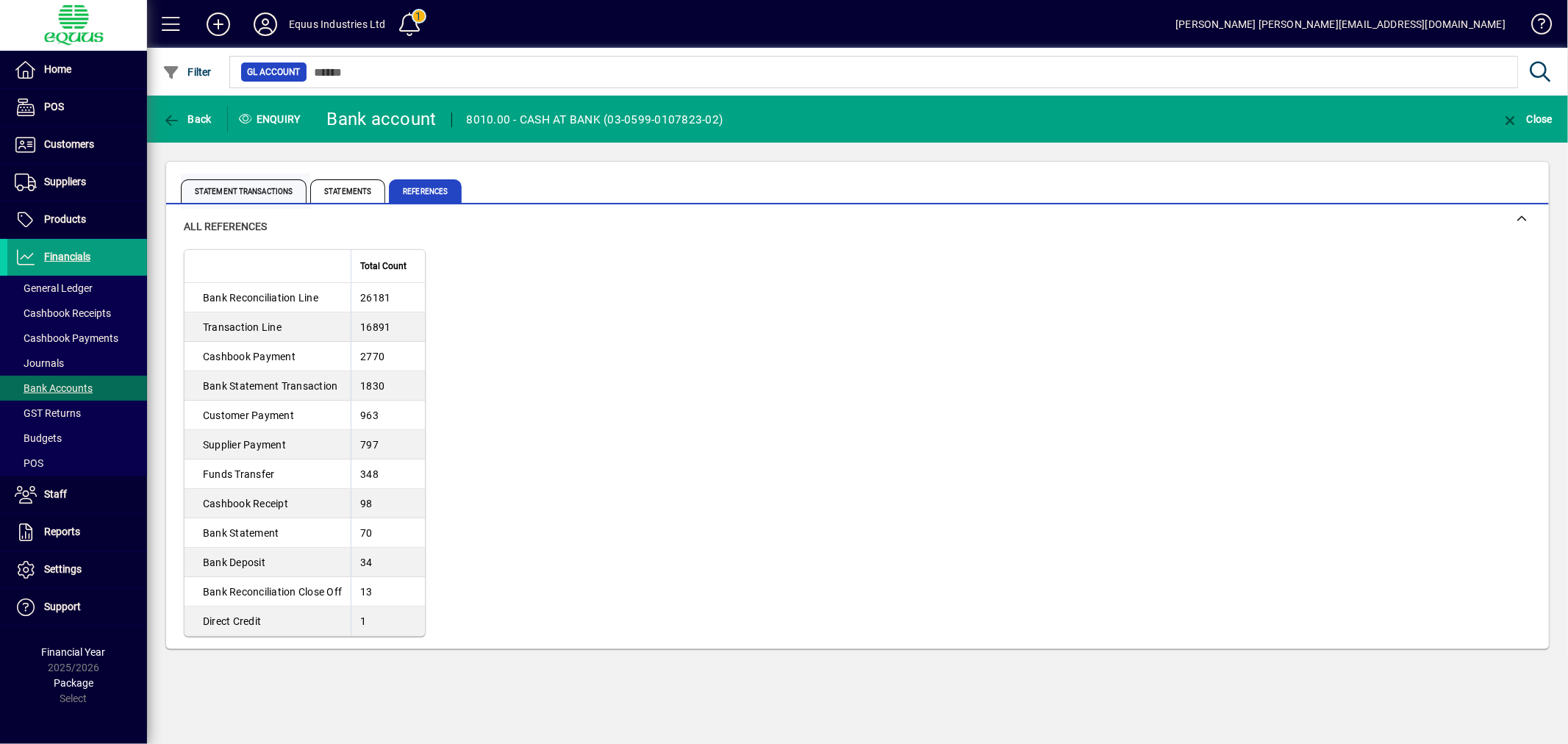
click at [221, 187] on span "Statement Transactions" at bounding box center [243, 191] width 126 height 24
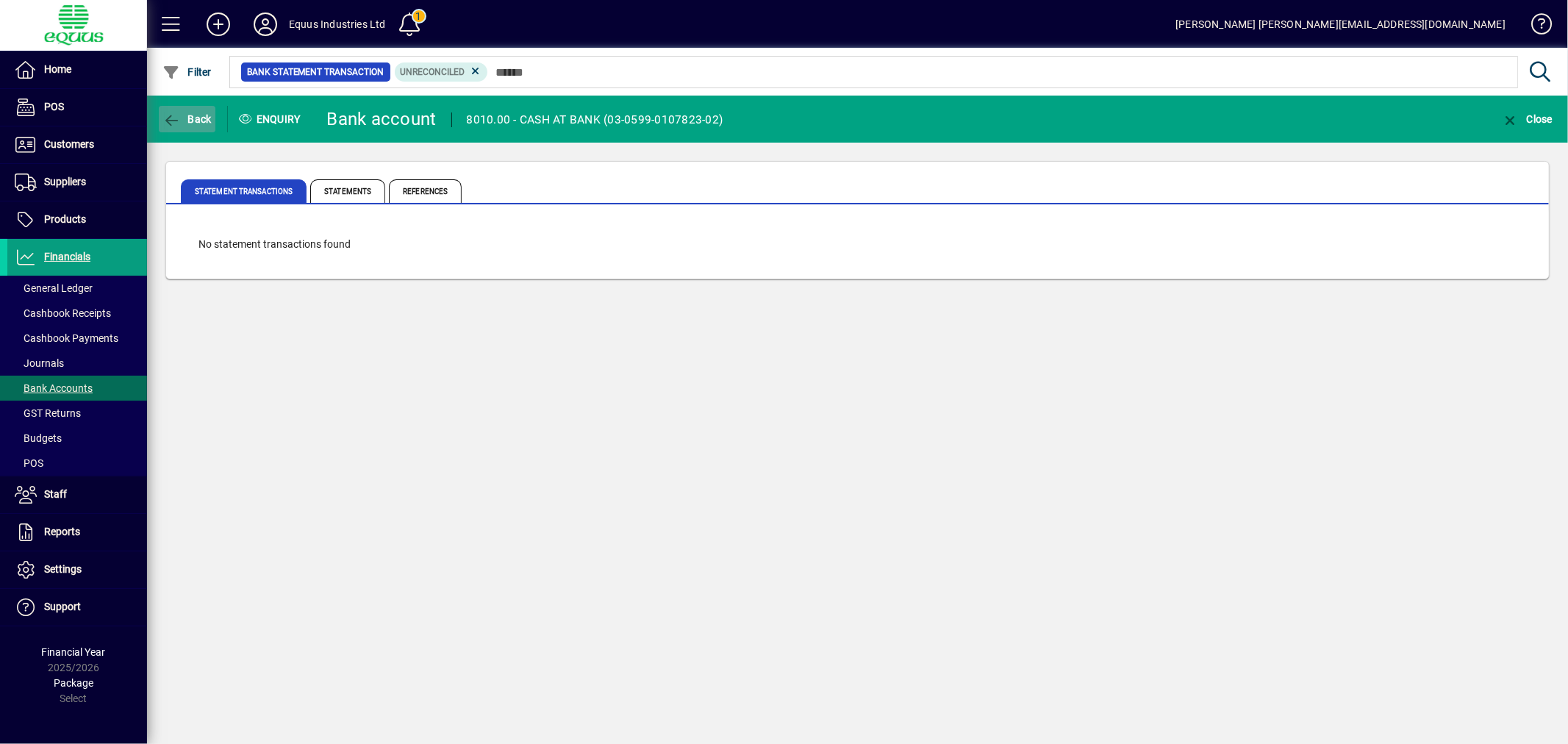
click at [186, 107] on span "button" at bounding box center [187, 118] width 57 height 35
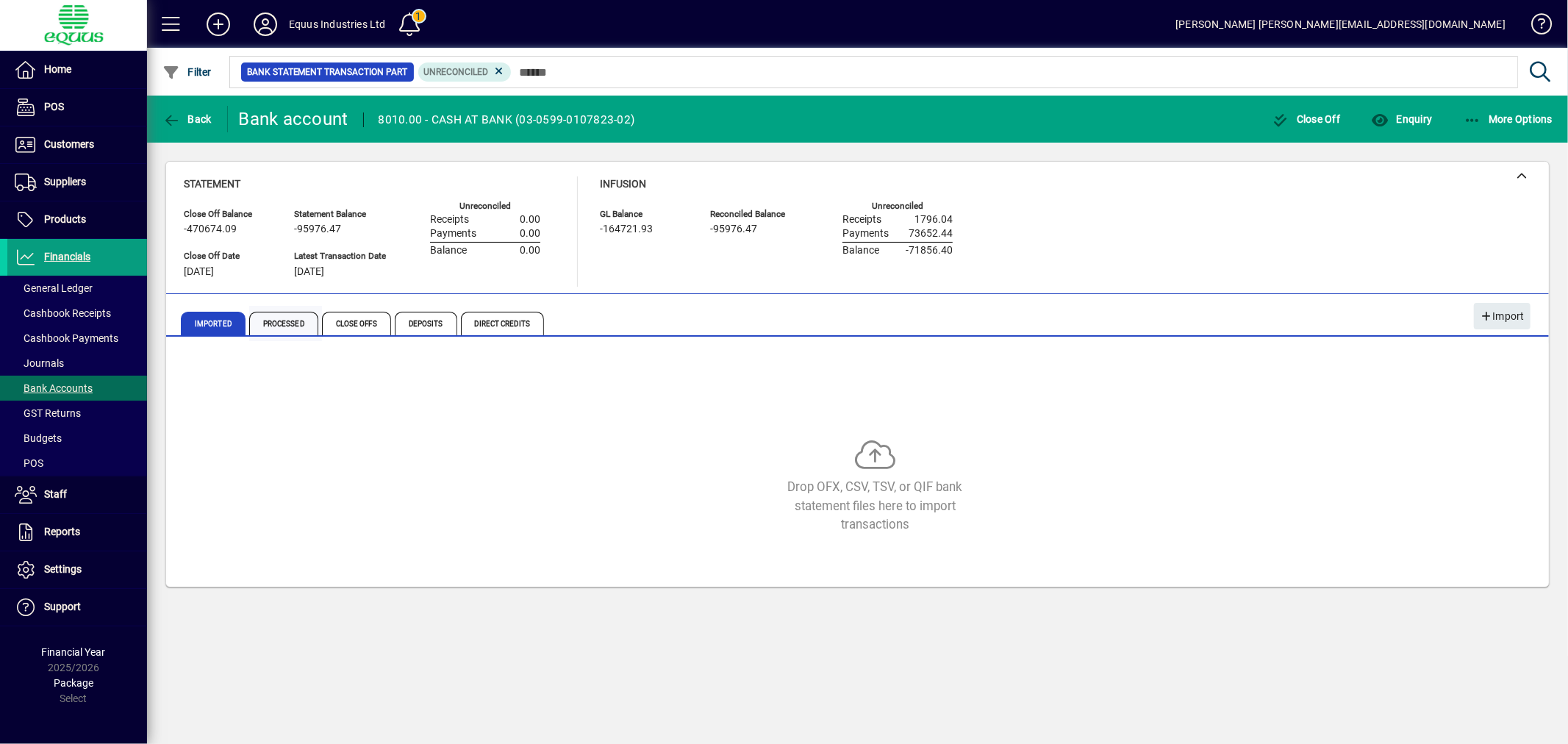
click at [268, 321] on span "Processed" at bounding box center [283, 323] width 69 height 24
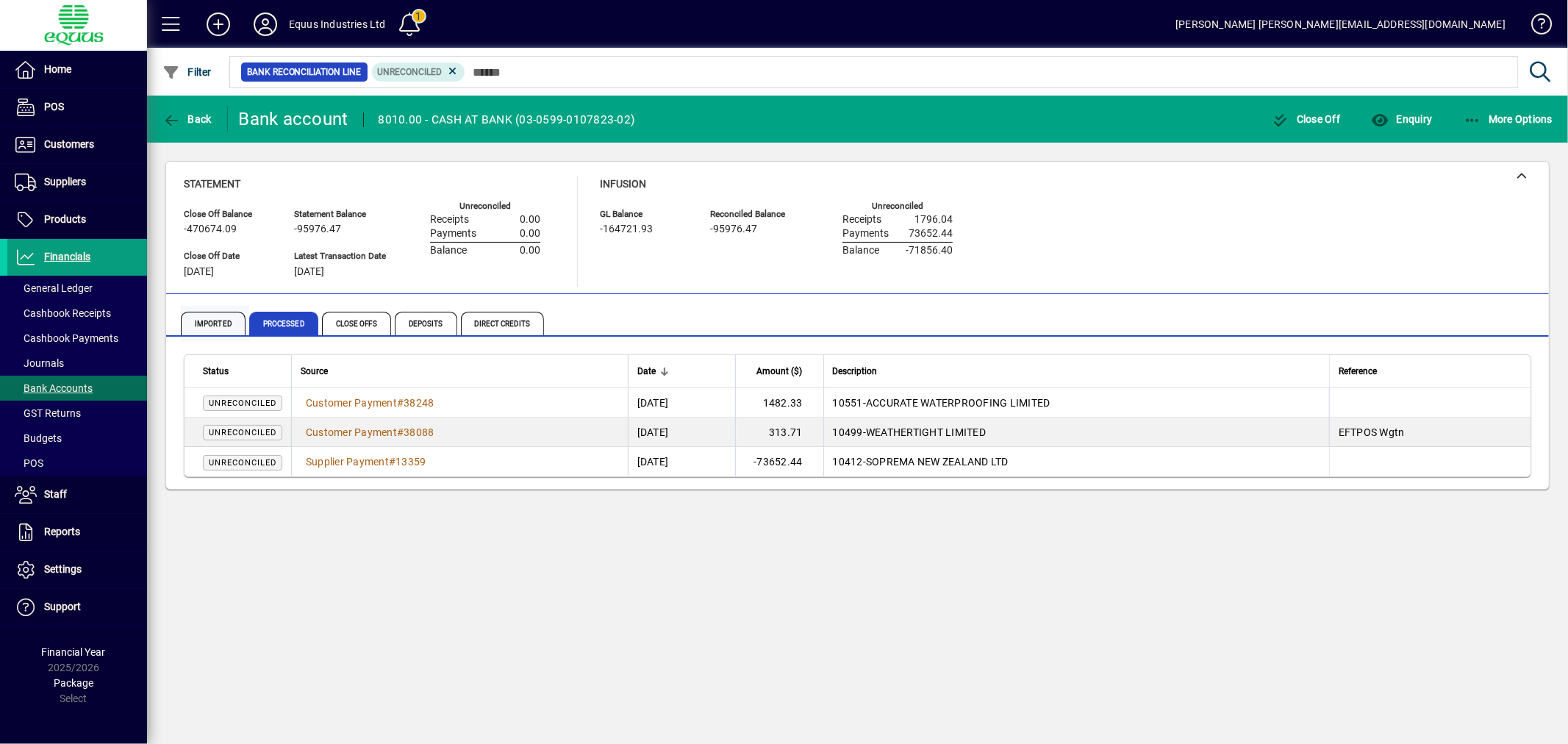
click at [223, 321] on span "Imported" at bounding box center [213, 323] width 64 height 24
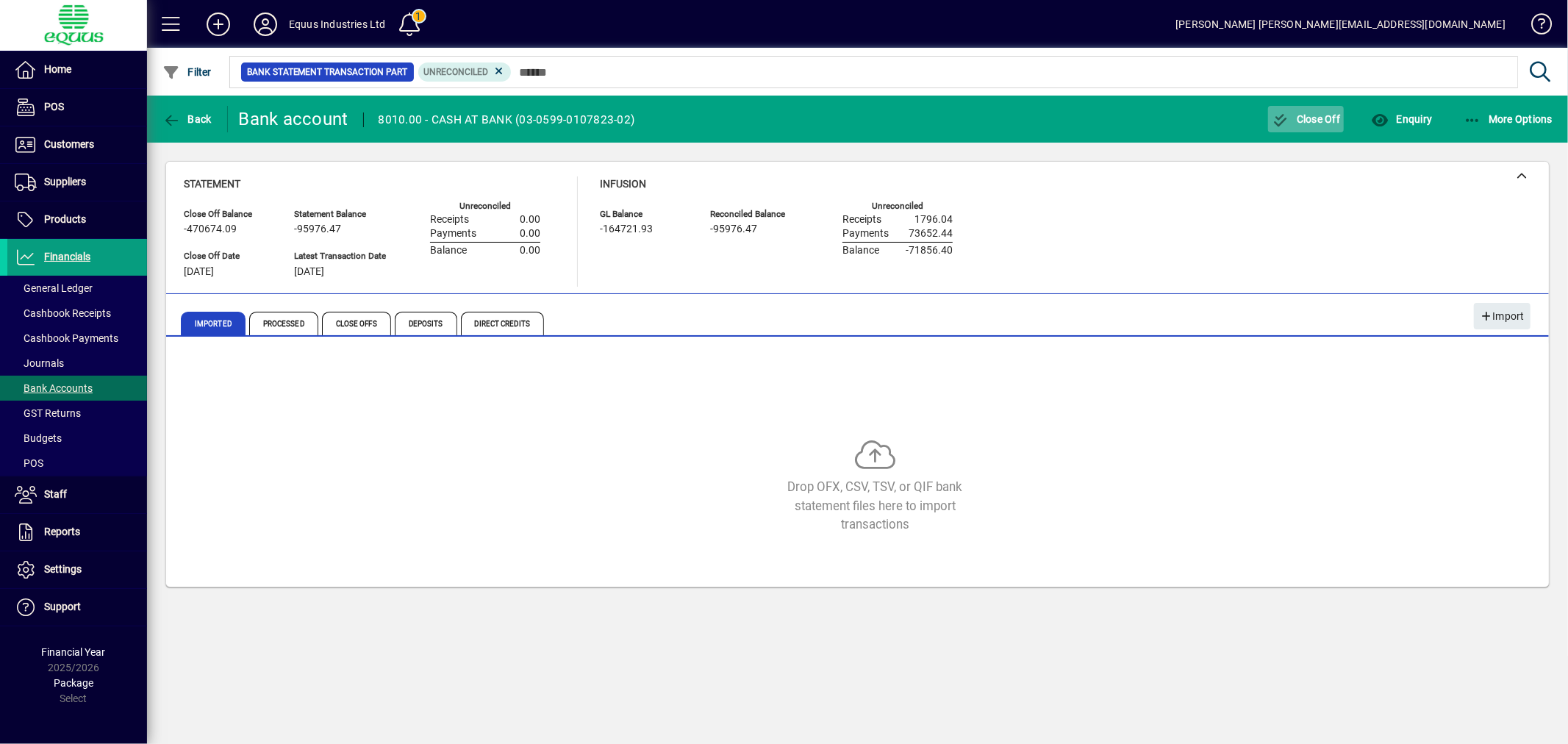
click at [1311, 116] on span "Close Off" at bounding box center [1306, 118] width 69 height 11
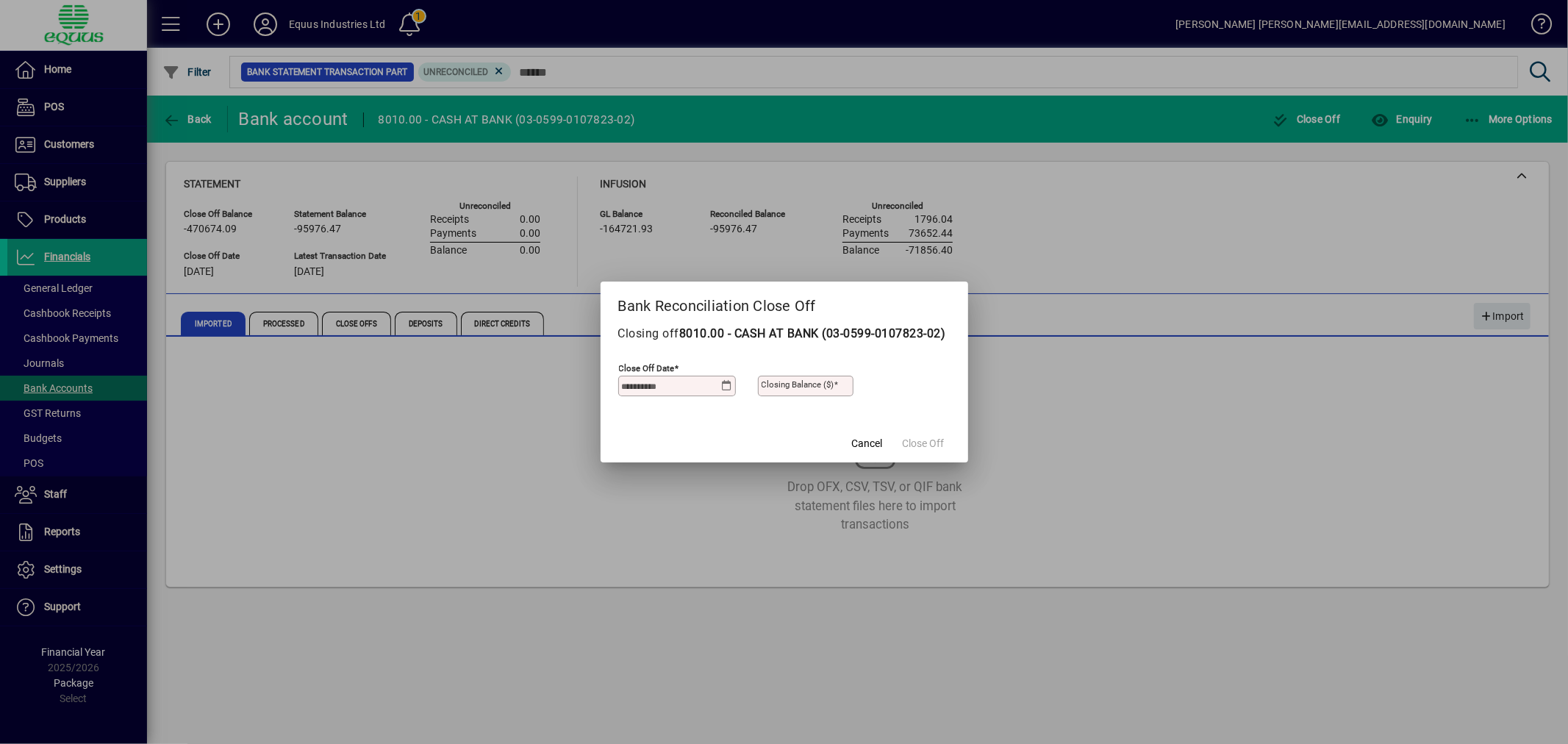
click at [726, 390] on icon at bounding box center [726, 385] width 11 height 11
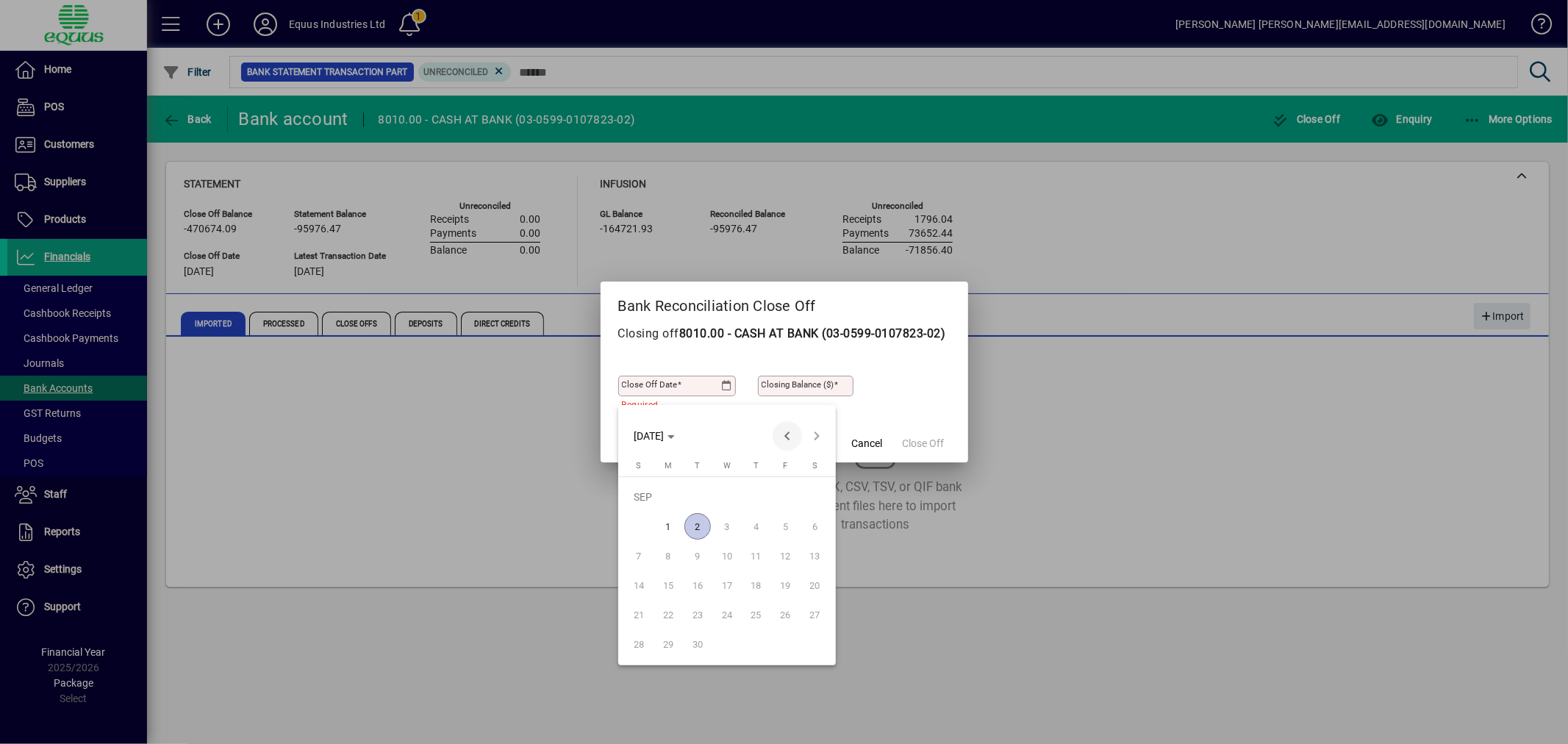
click at [782, 429] on span "Previous month" at bounding box center [787, 436] width 30 height 30
click at [637, 642] on span "31" at bounding box center [639, 644] width 26 height 26
type input "**********"
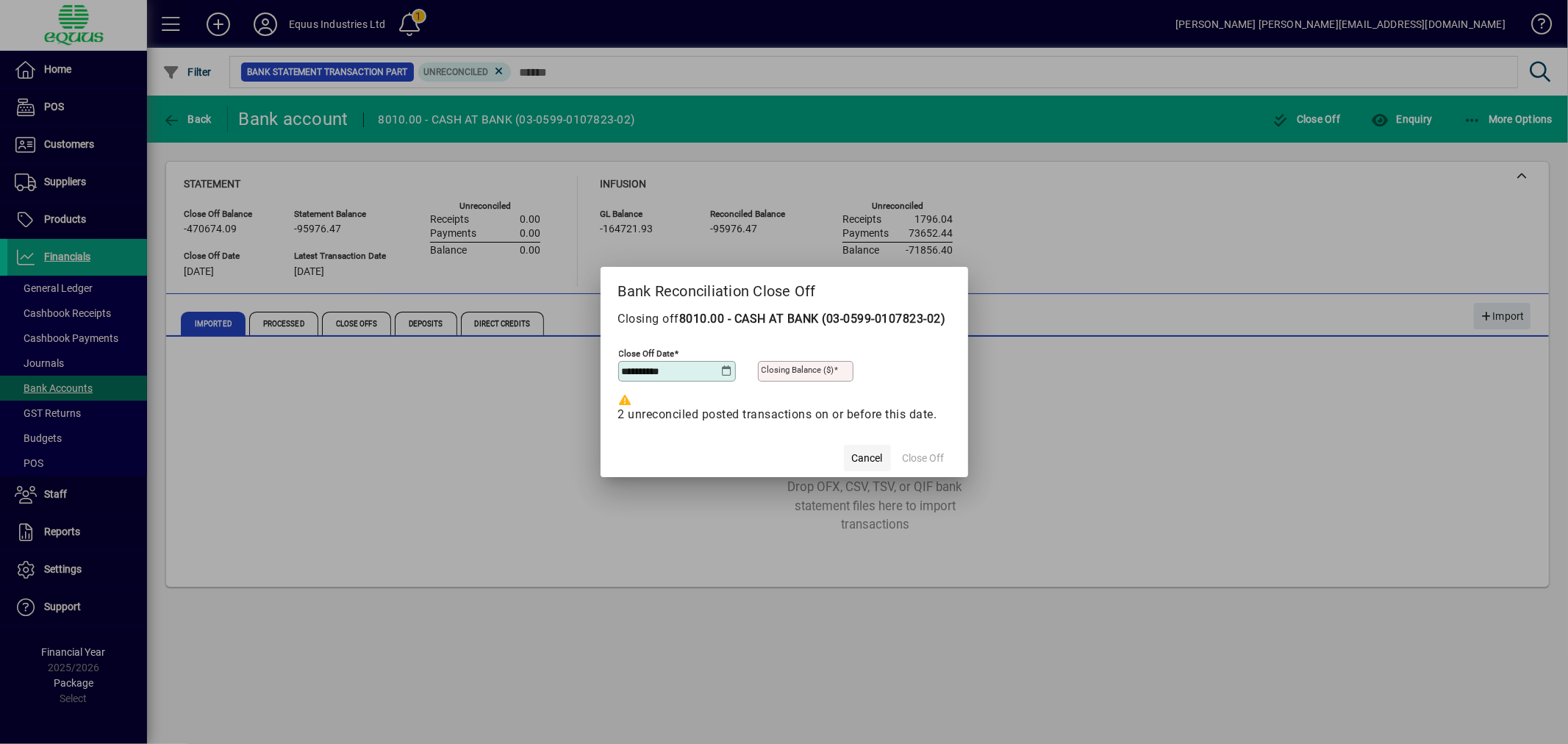
click at [861, 465] on span "Cancel" at bounding box center [867, 458] width 31 height 16
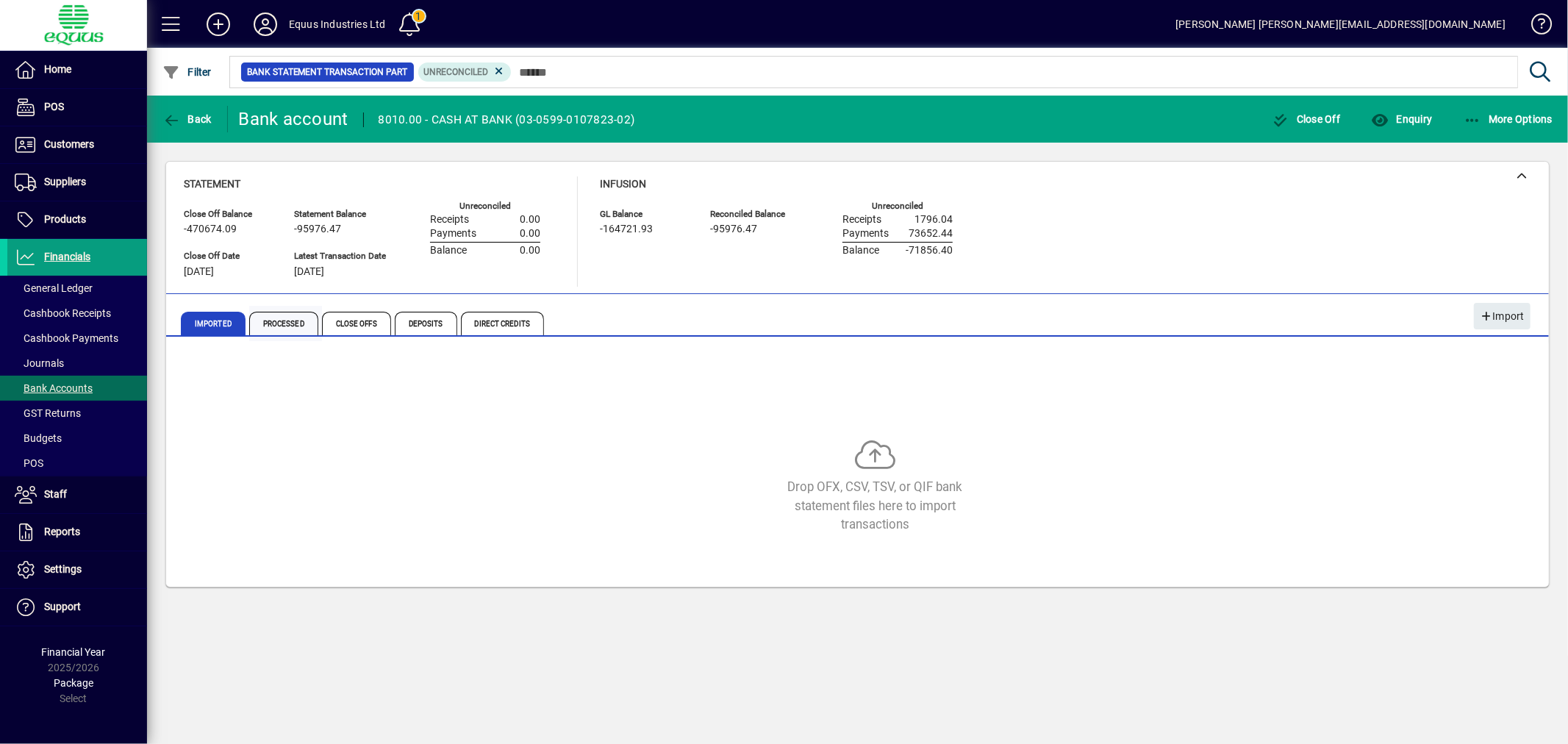
click at [282, 324] on span "Processed" at bounding box center [283, 323] width 69 height 24
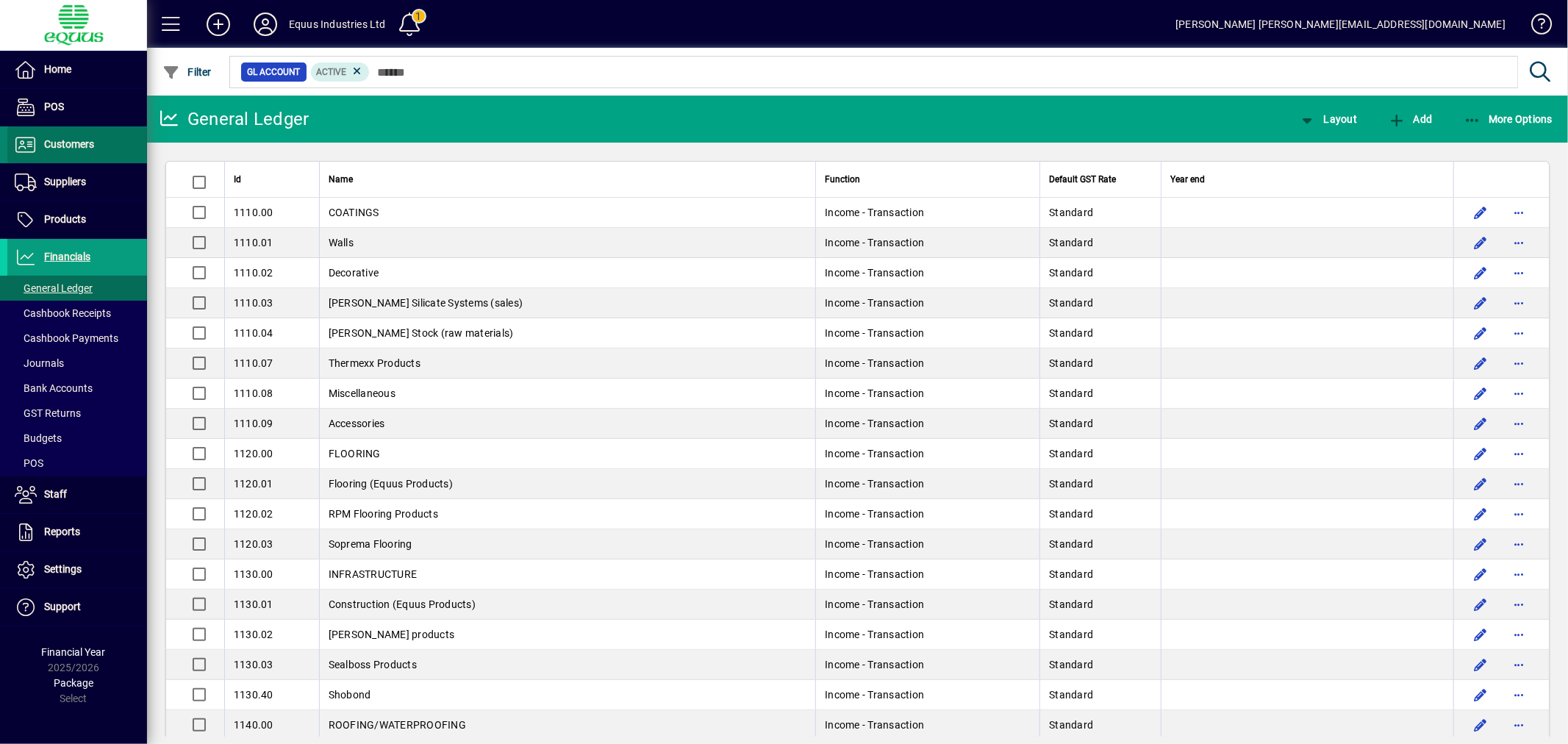
click at [70, 145] on span "Customers" at bounding box center [69, 144] width 50 height 11
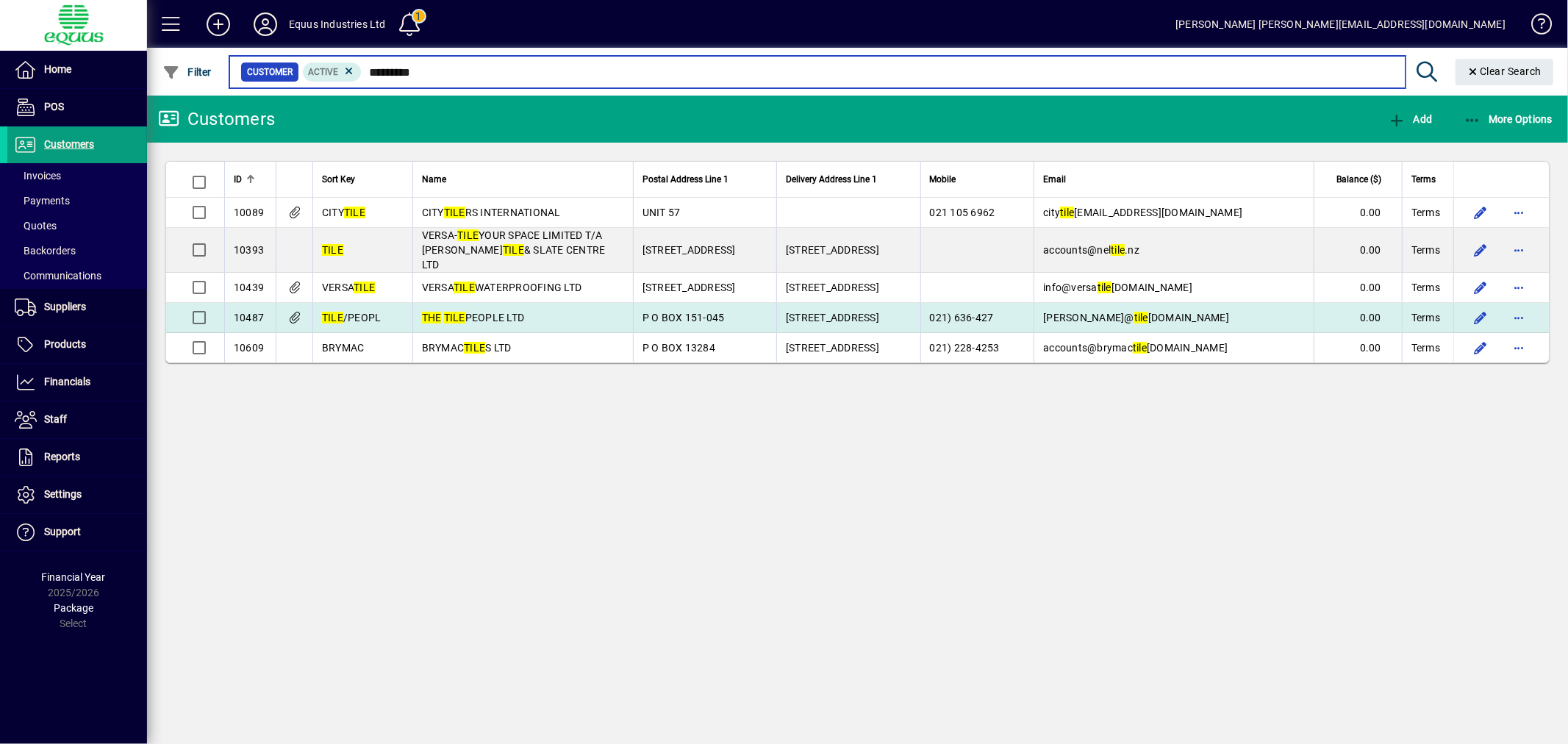
type input "********"
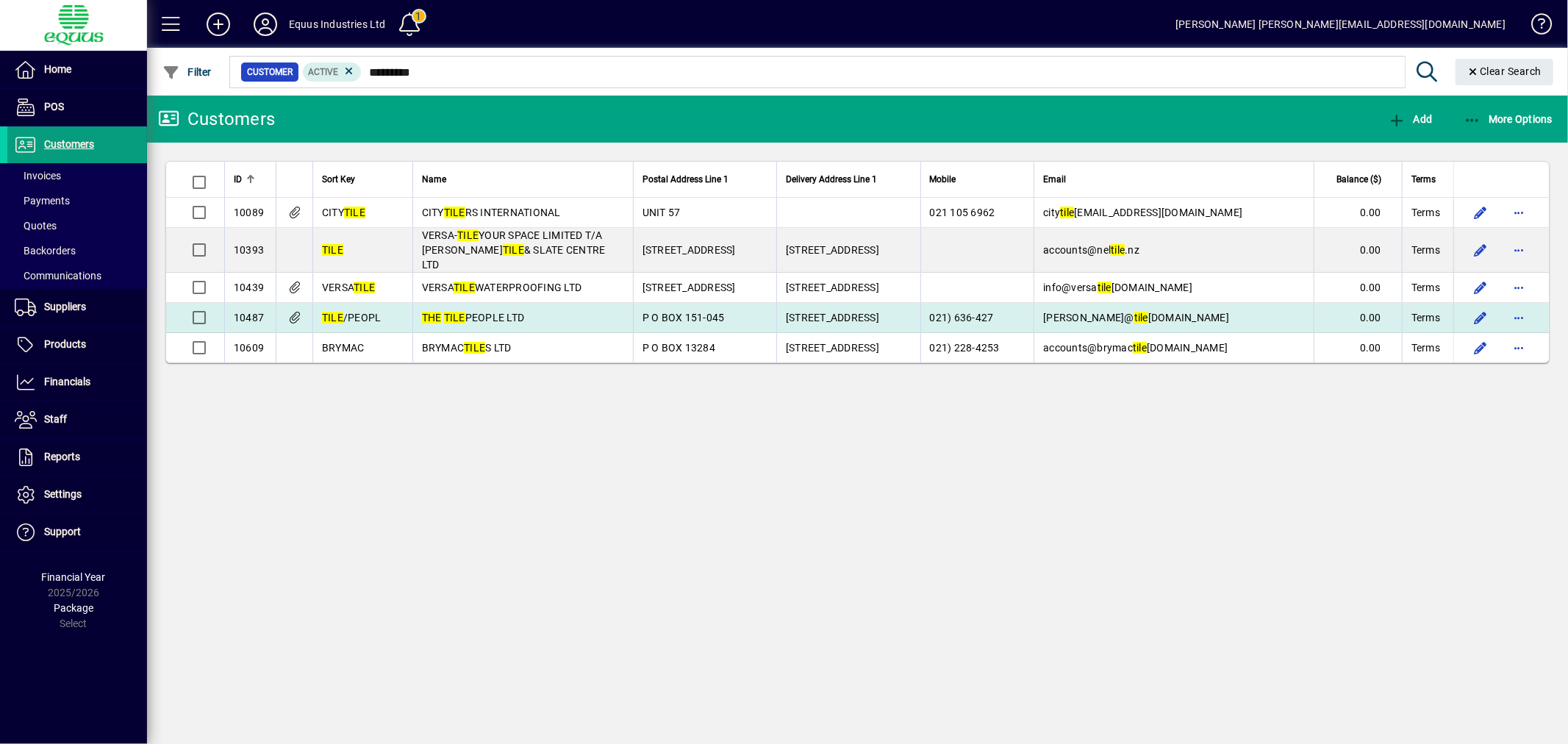
click at [450, 312] on em "TILE" at bounding box center [454, 317] width 21 height 11
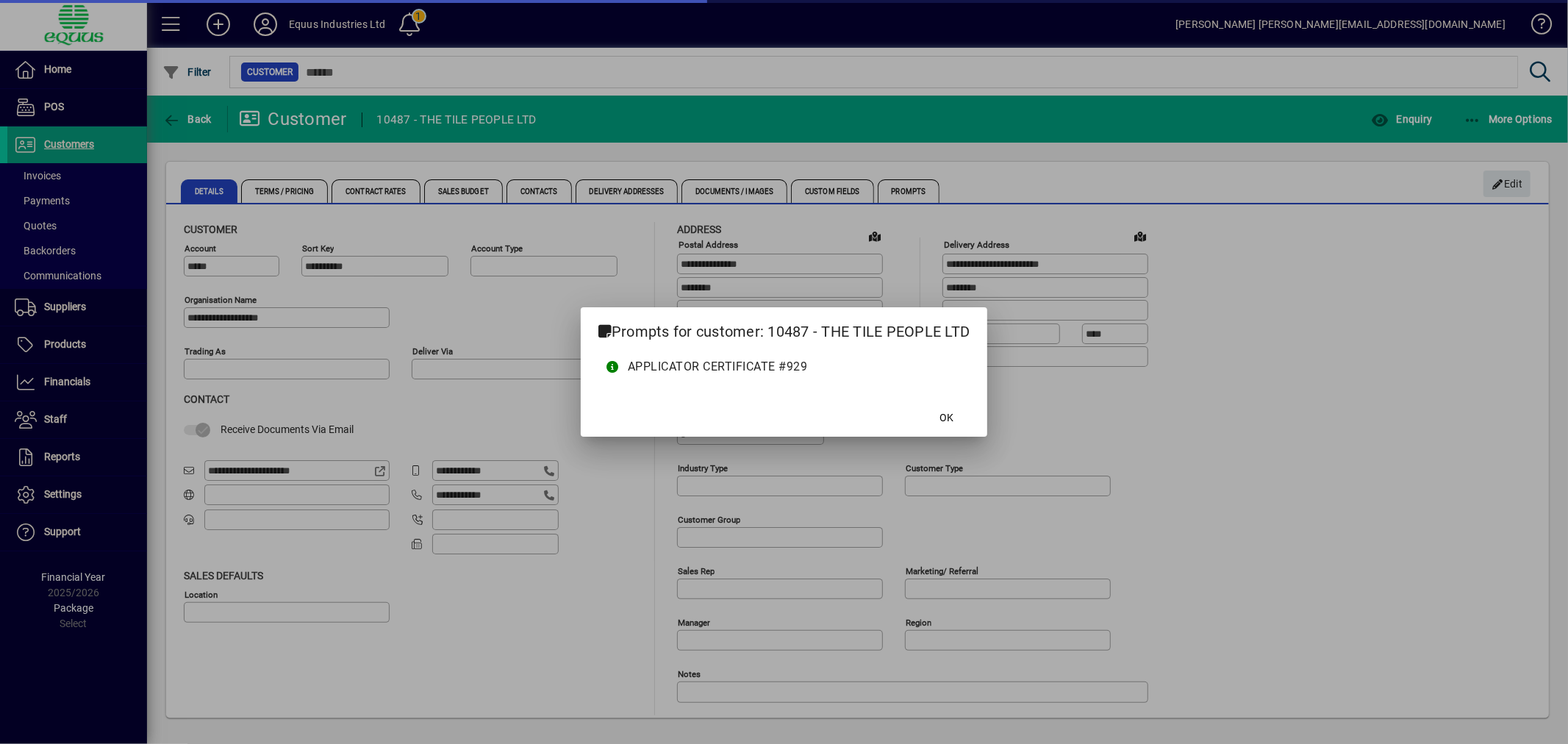
type input "**********"
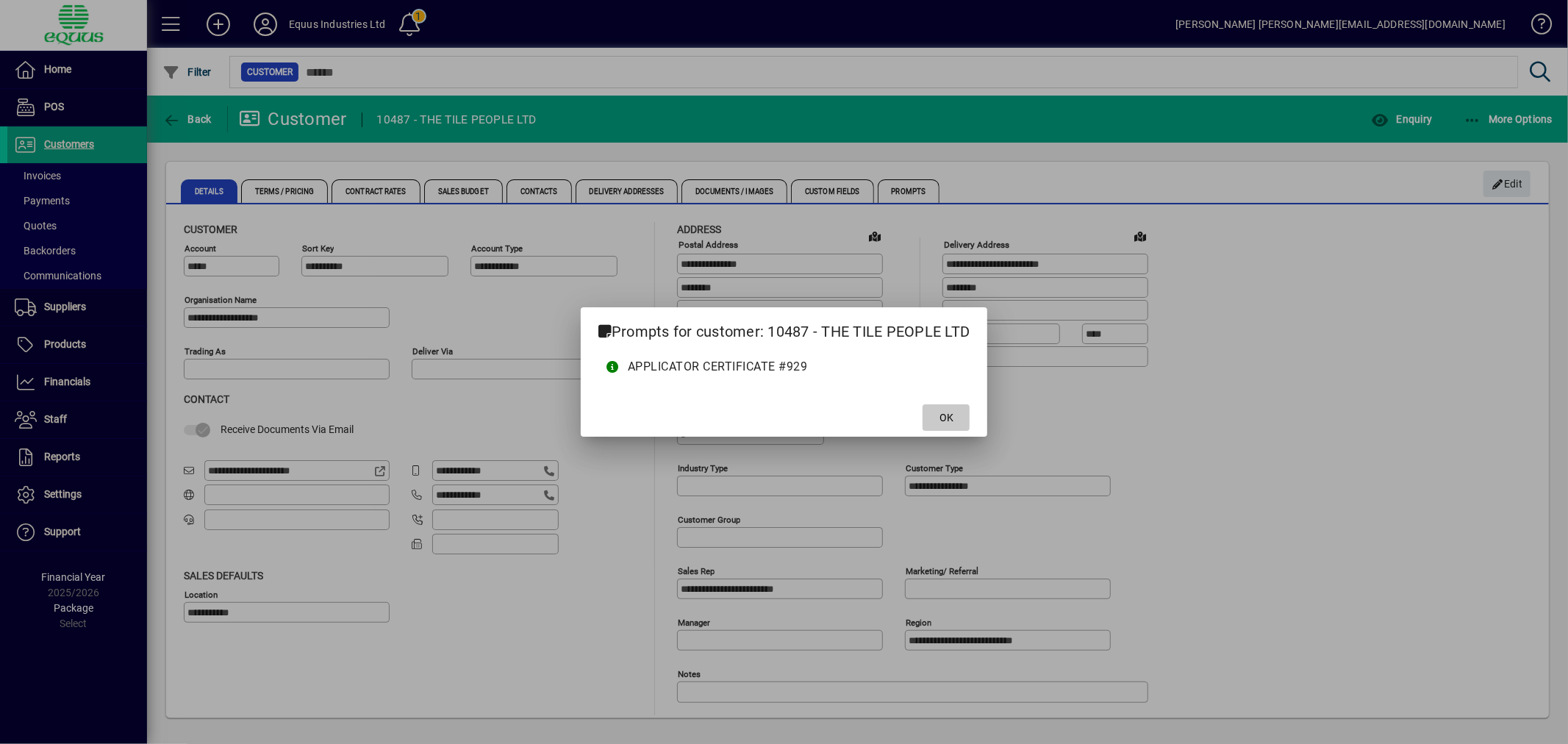
click at [953, 407] on span at bounding box center [946, 417] width 47 height 35
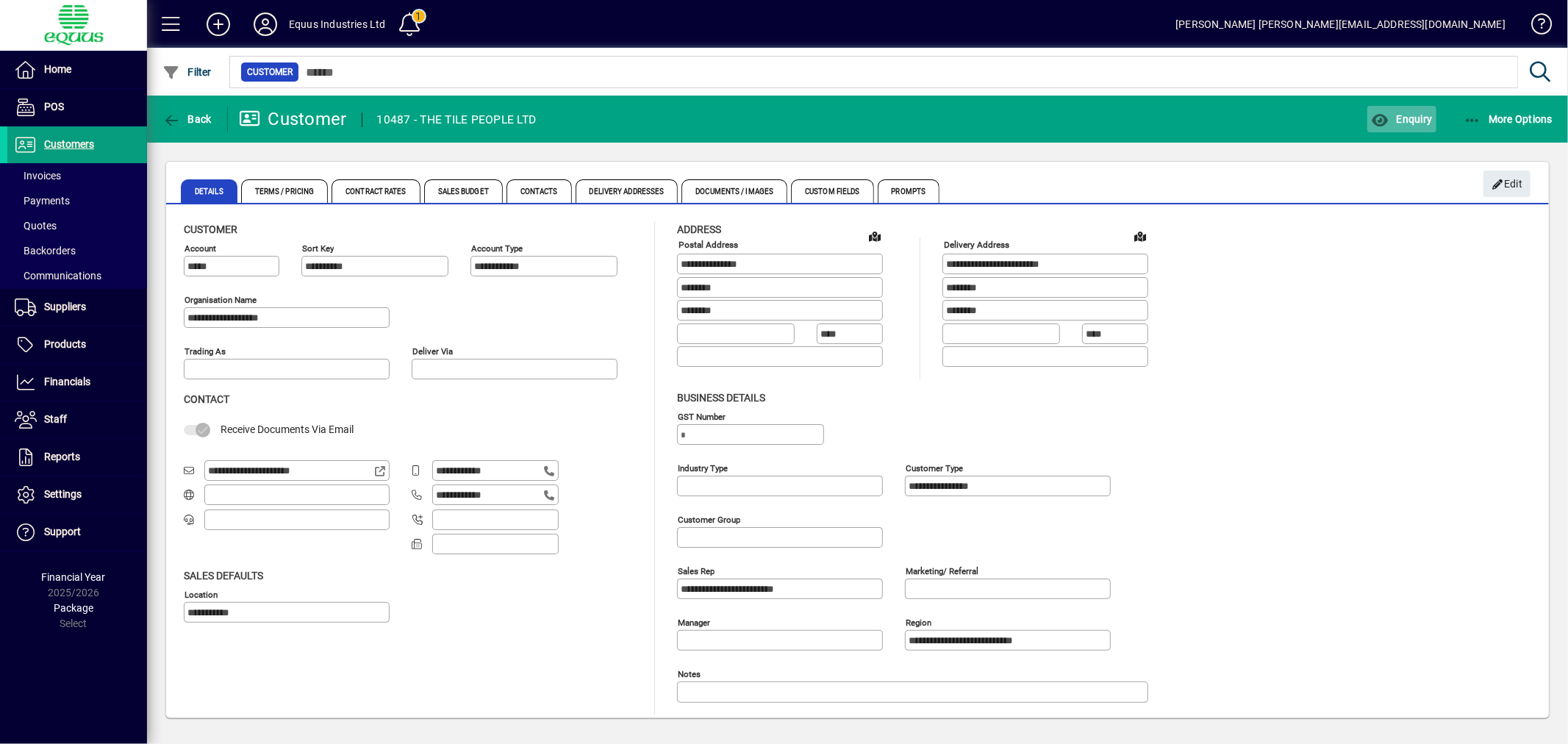
click at [1410, 114] on span "Enquiry" at bounding box center [1402, 118] width 61 height 11
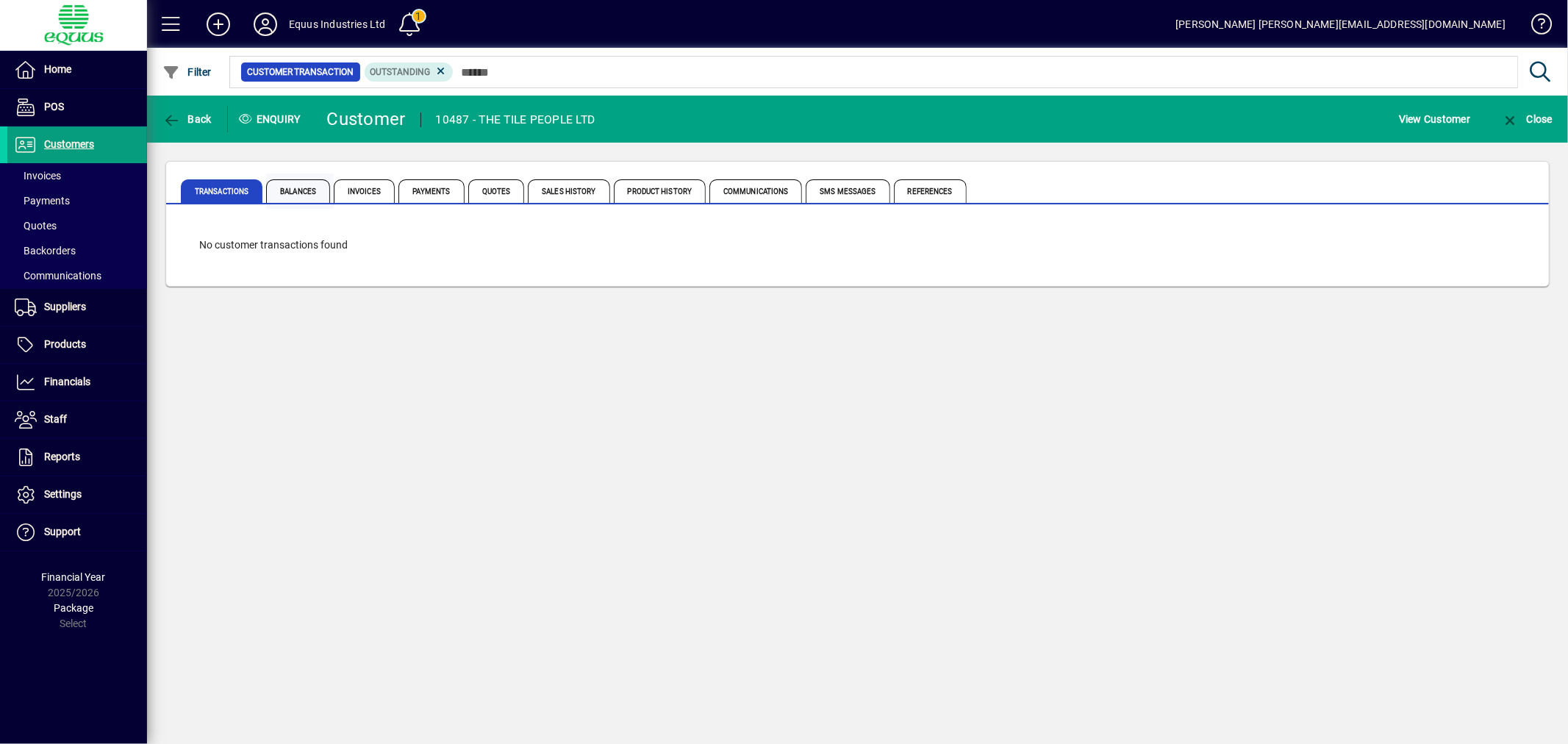
click at [280, 189] on span "Balances" at bounding box center [297, 191] width 64 height 24
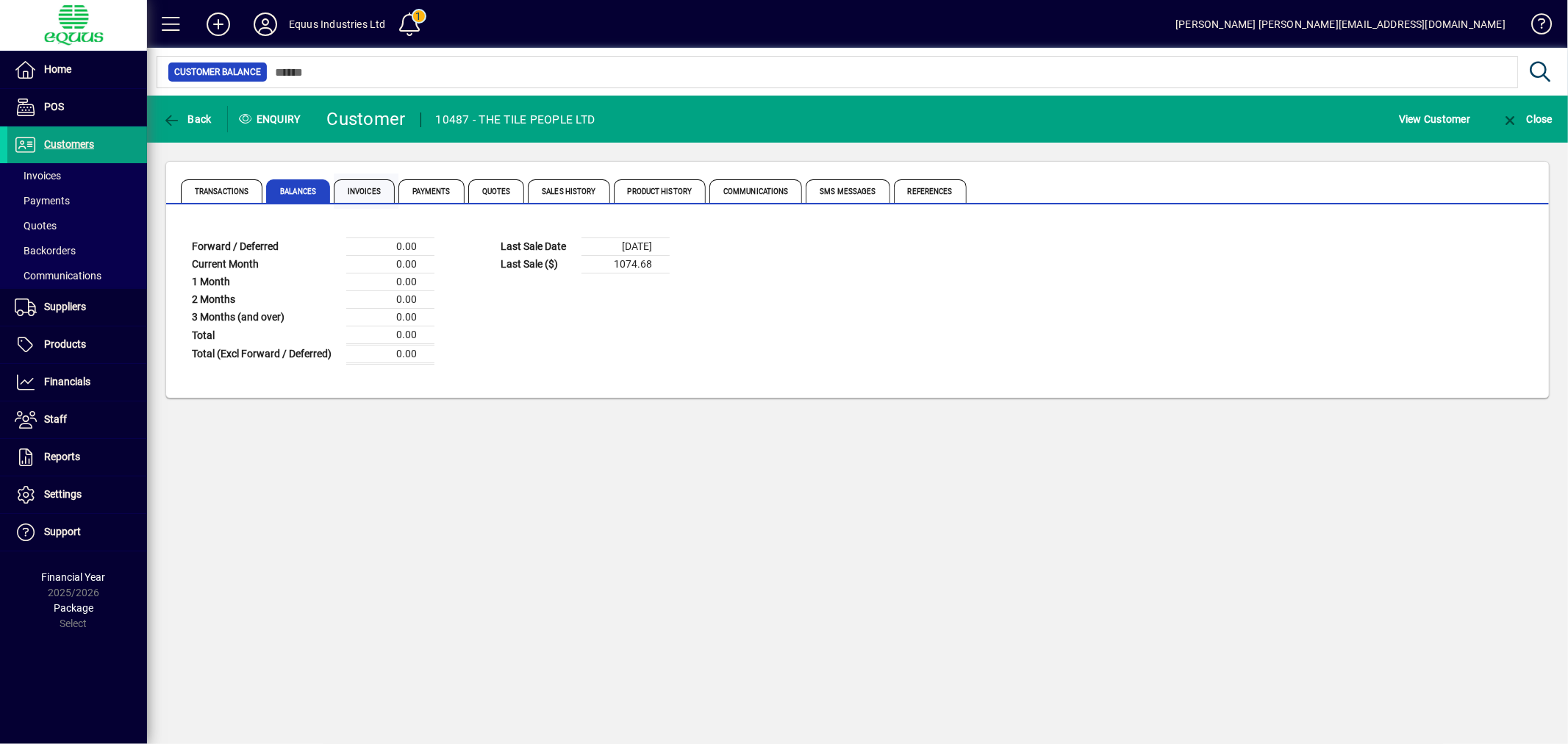
click at [383, 188] on span "Invoices" at bounding box center [364, 191] width 61 height 24
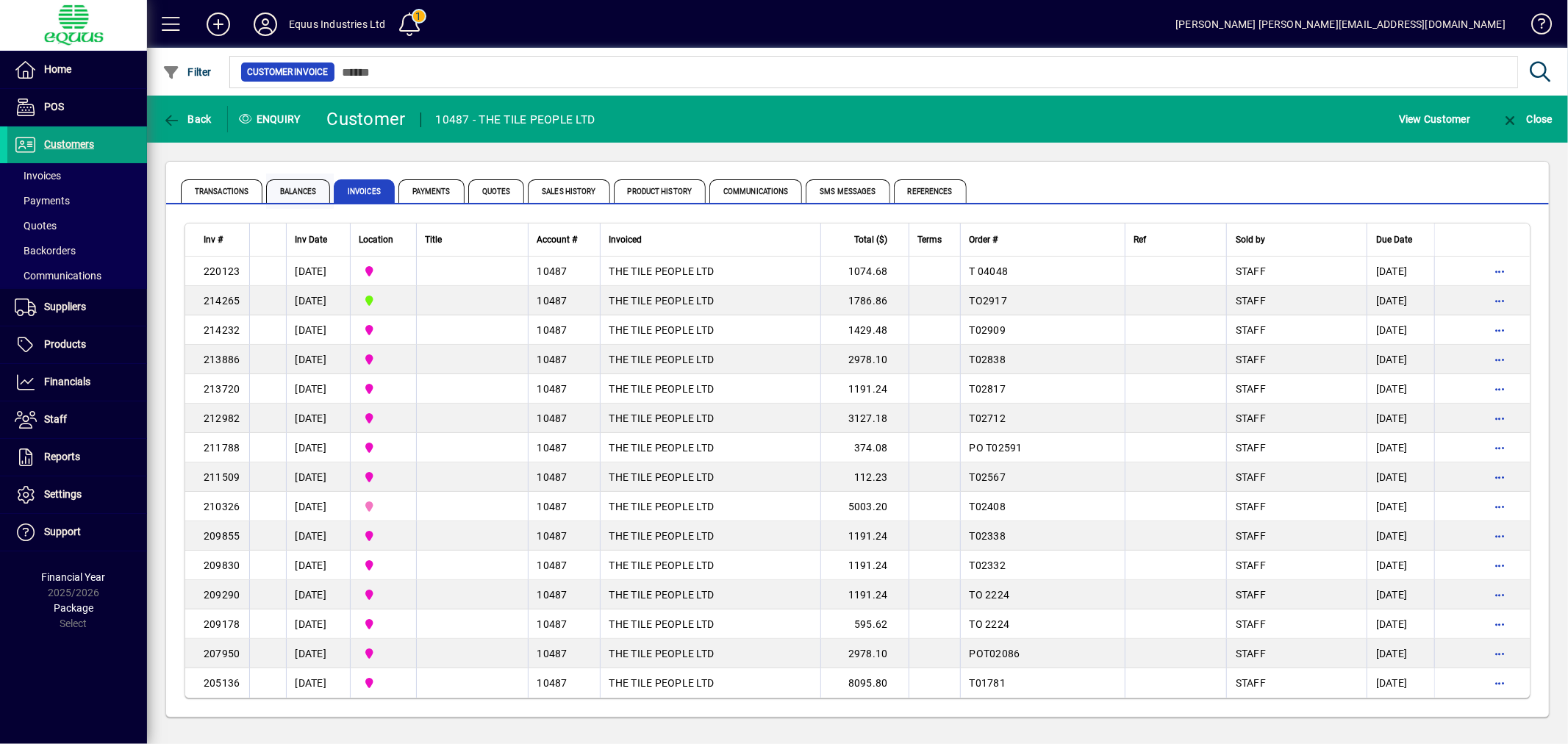
click at [287, 193] on span "Balances" at bounding box center [297, 191] width 64 height 24
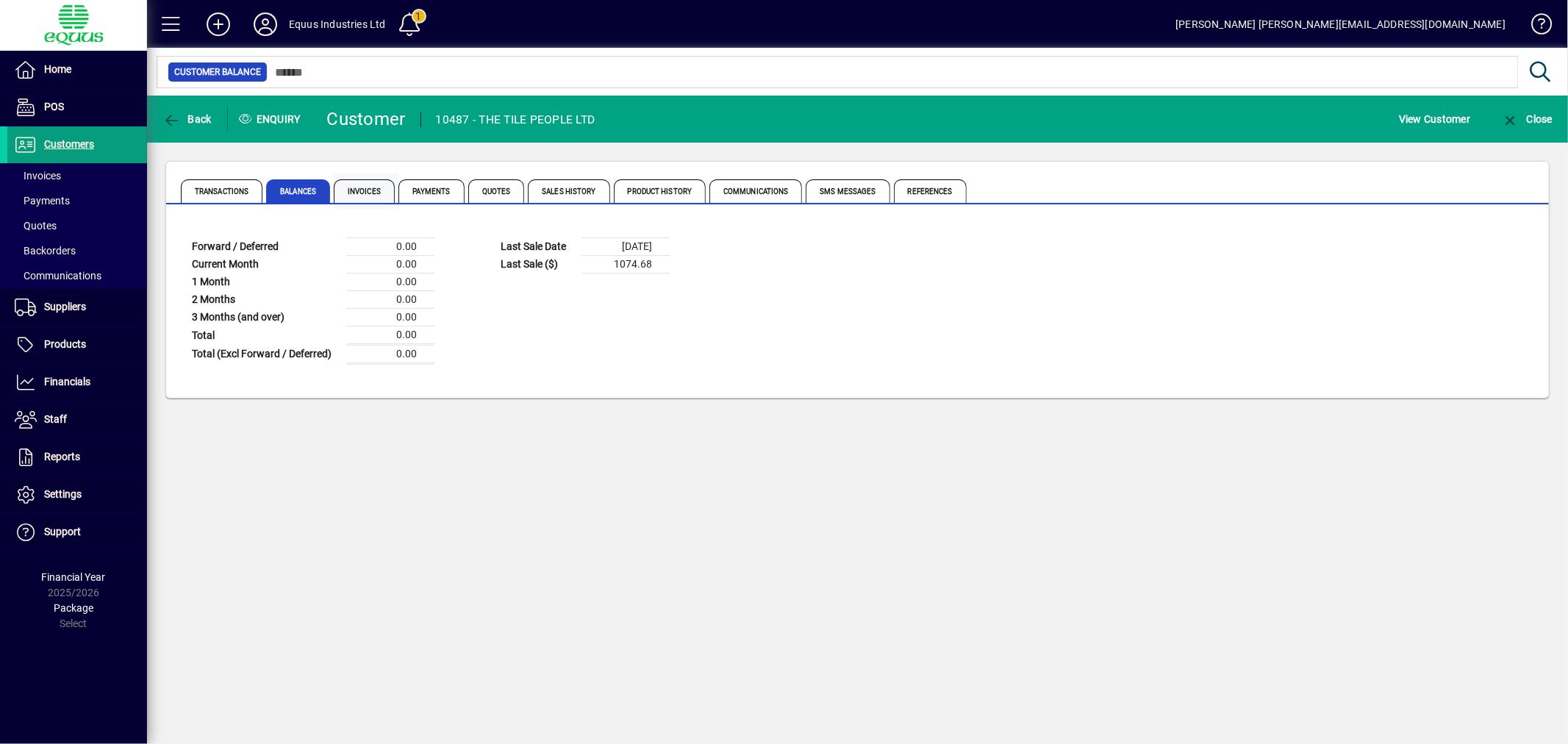
click at [387, 188] on span "Invoices" at bounding box center [364, 191] width 61 height 24
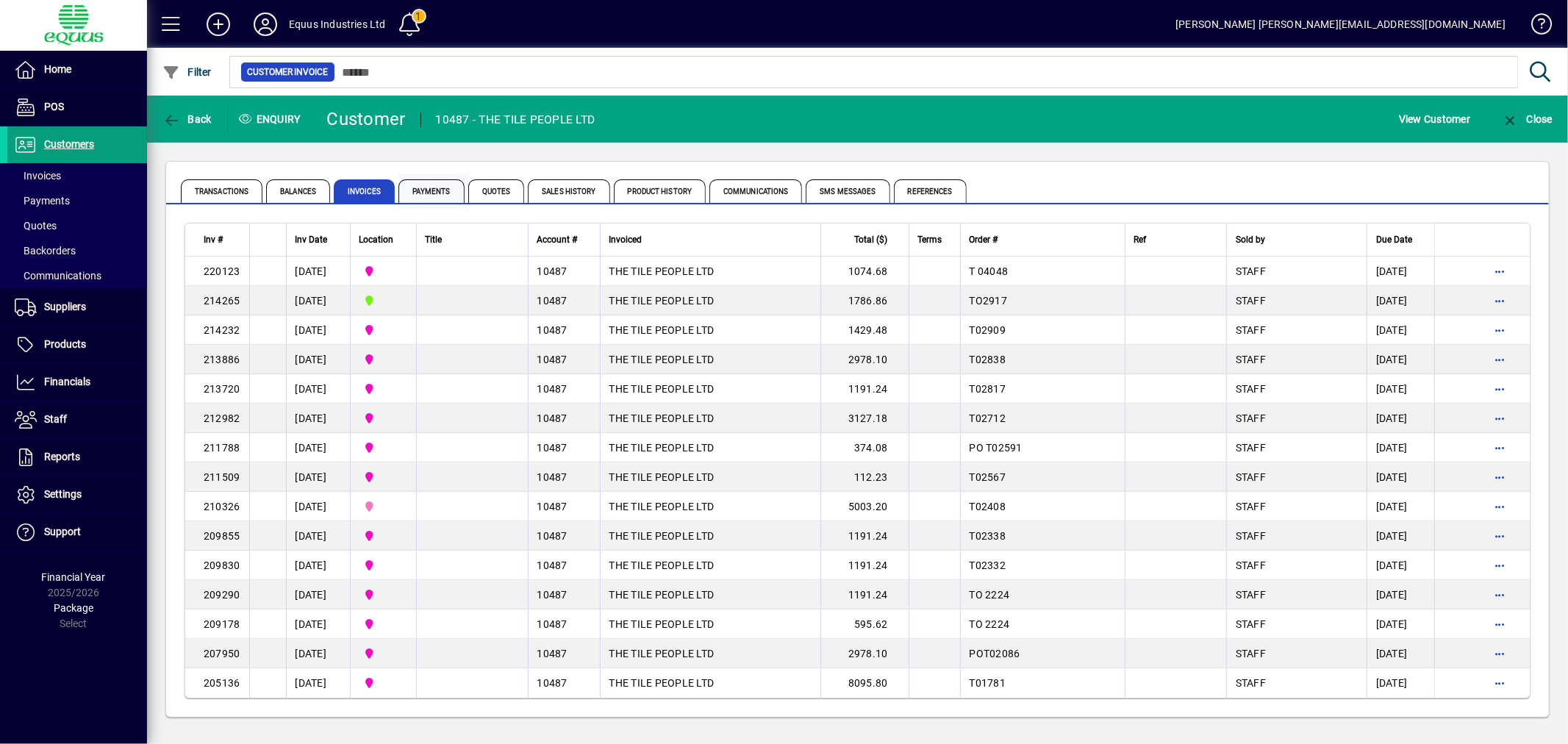
click at [444, 185] on span "Payments" at bounding box center [431, 191] width 66 height 24
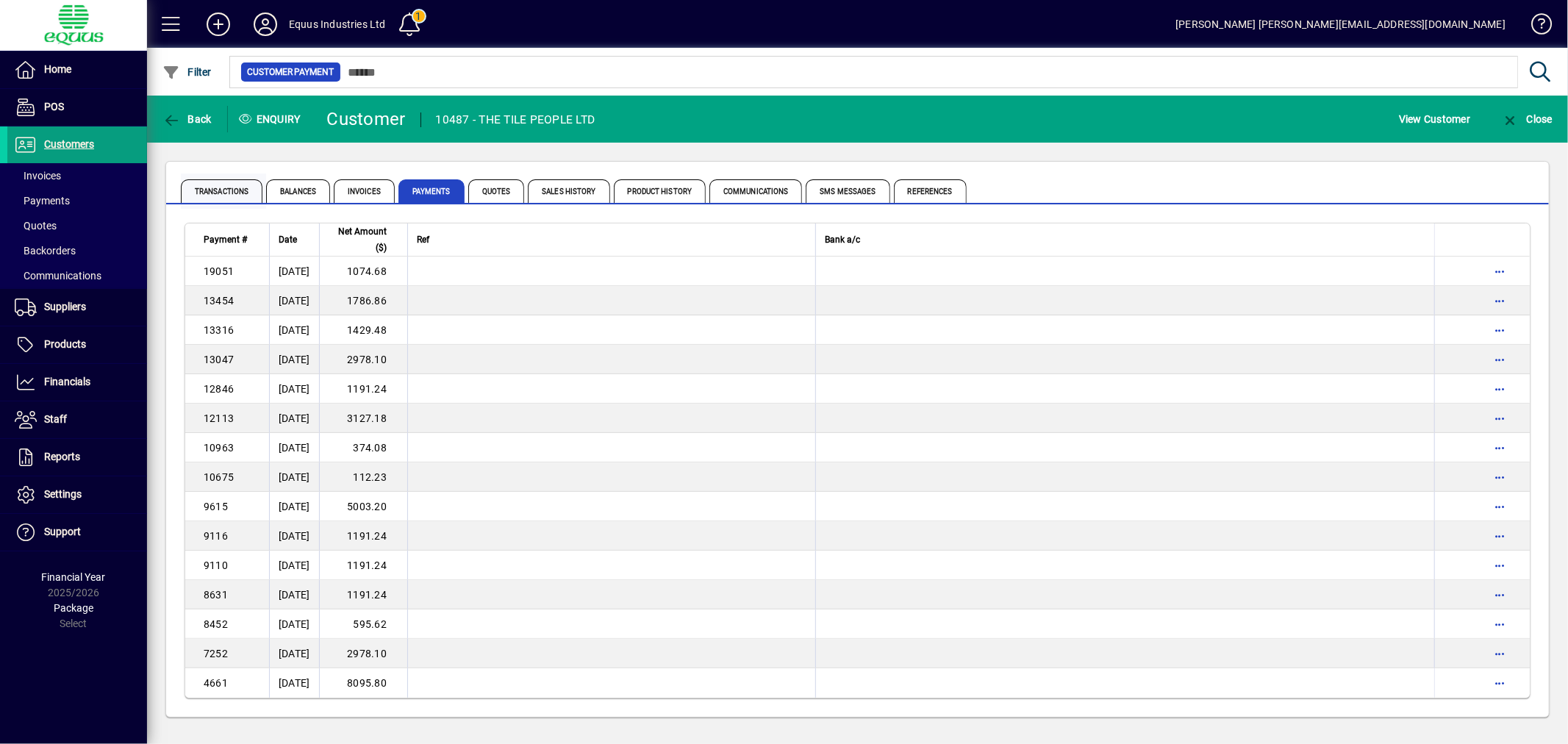
click at [234, 193] on span "Transactions" at bounding box center [221, 191] width 82 height 24
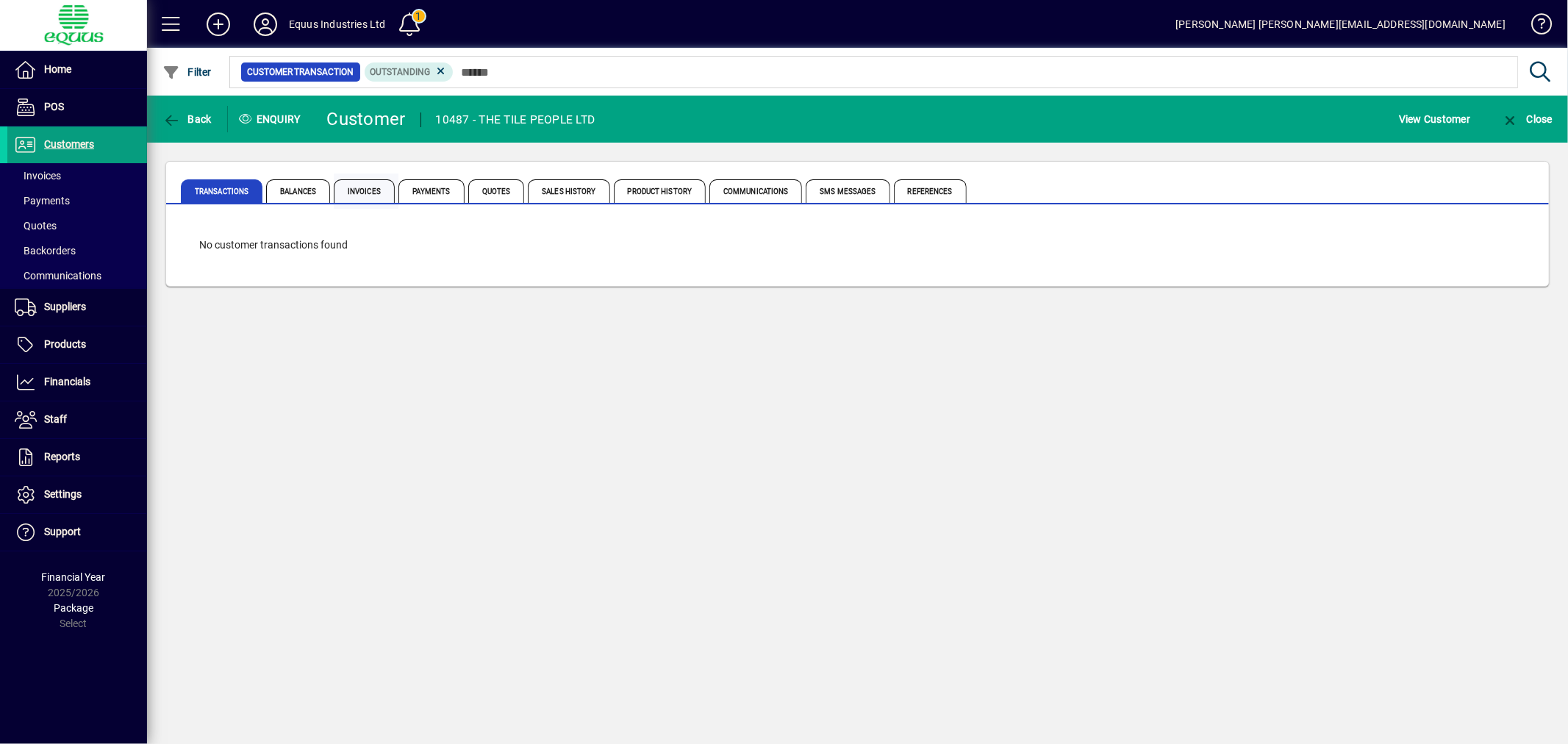
click at [377, 186] on span "Invoices" at bounding box center [364, 191] width 61 height 24
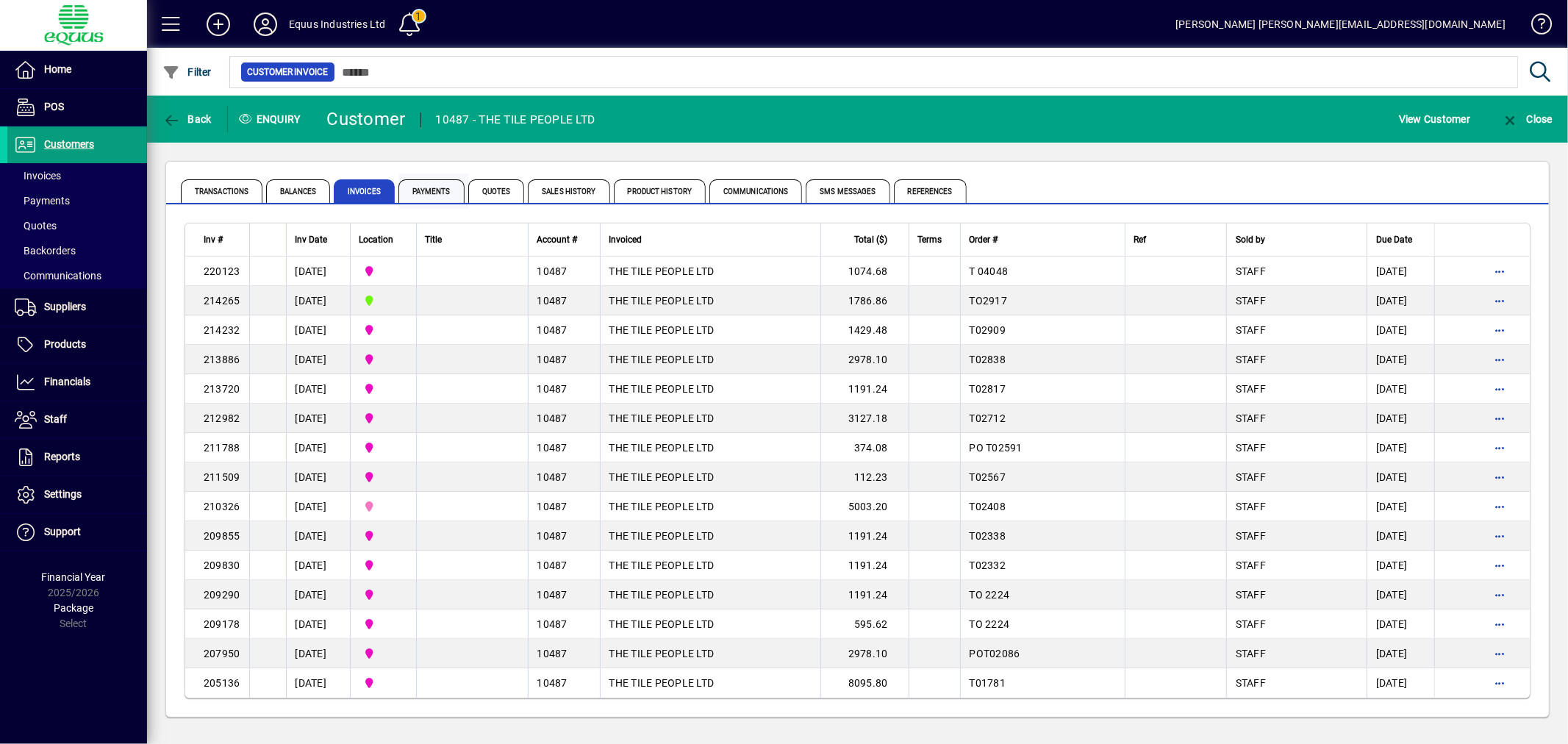
click at [465, 186] on span "Payments" at bounding box center [433, 191] width 70 height 35
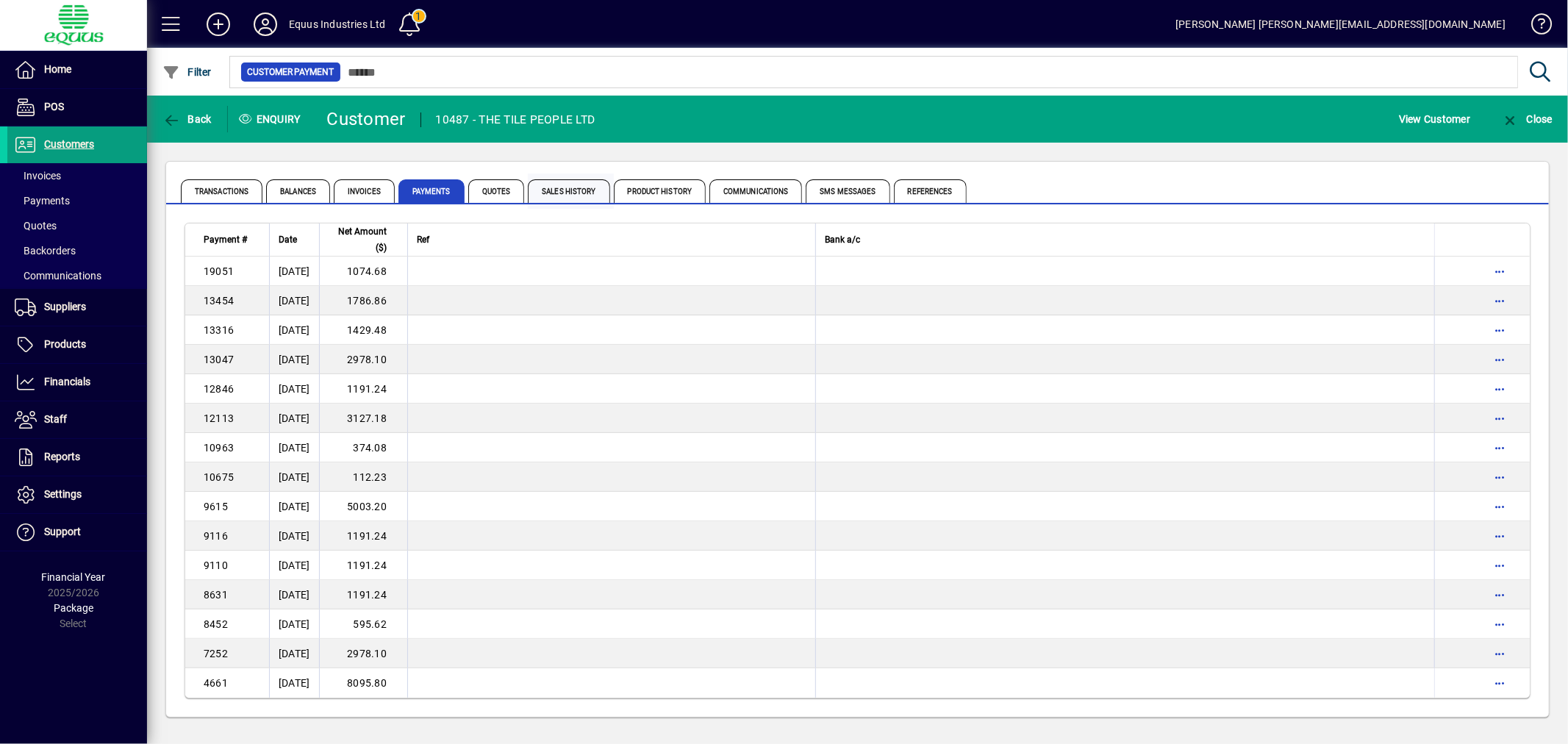
click at [563, 186] on span "Sales History" at bounding box center [569, 191] width 82 height 24
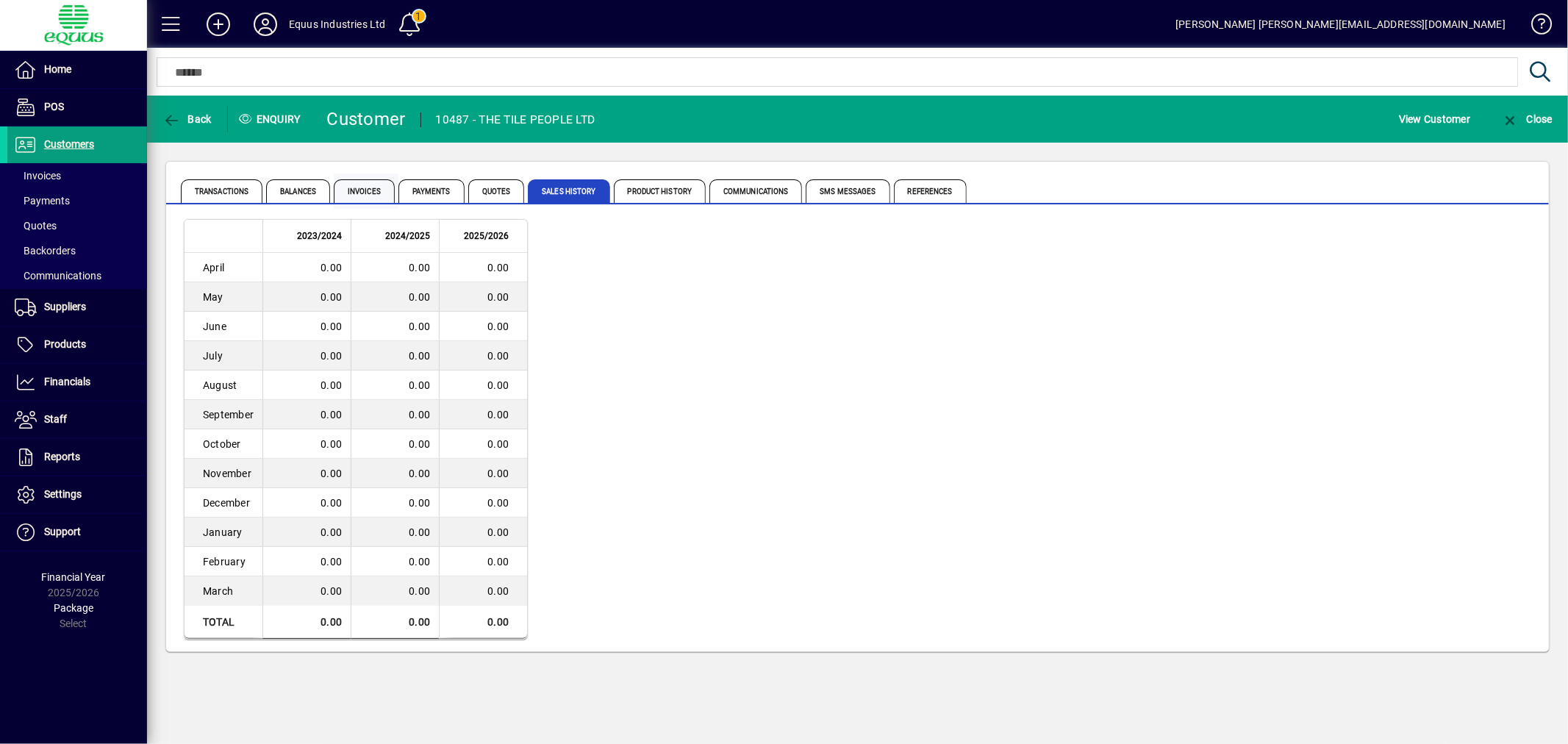
click at [369, 190] on span "Invoices" at bounding box center [364, 191] width 61 height 24
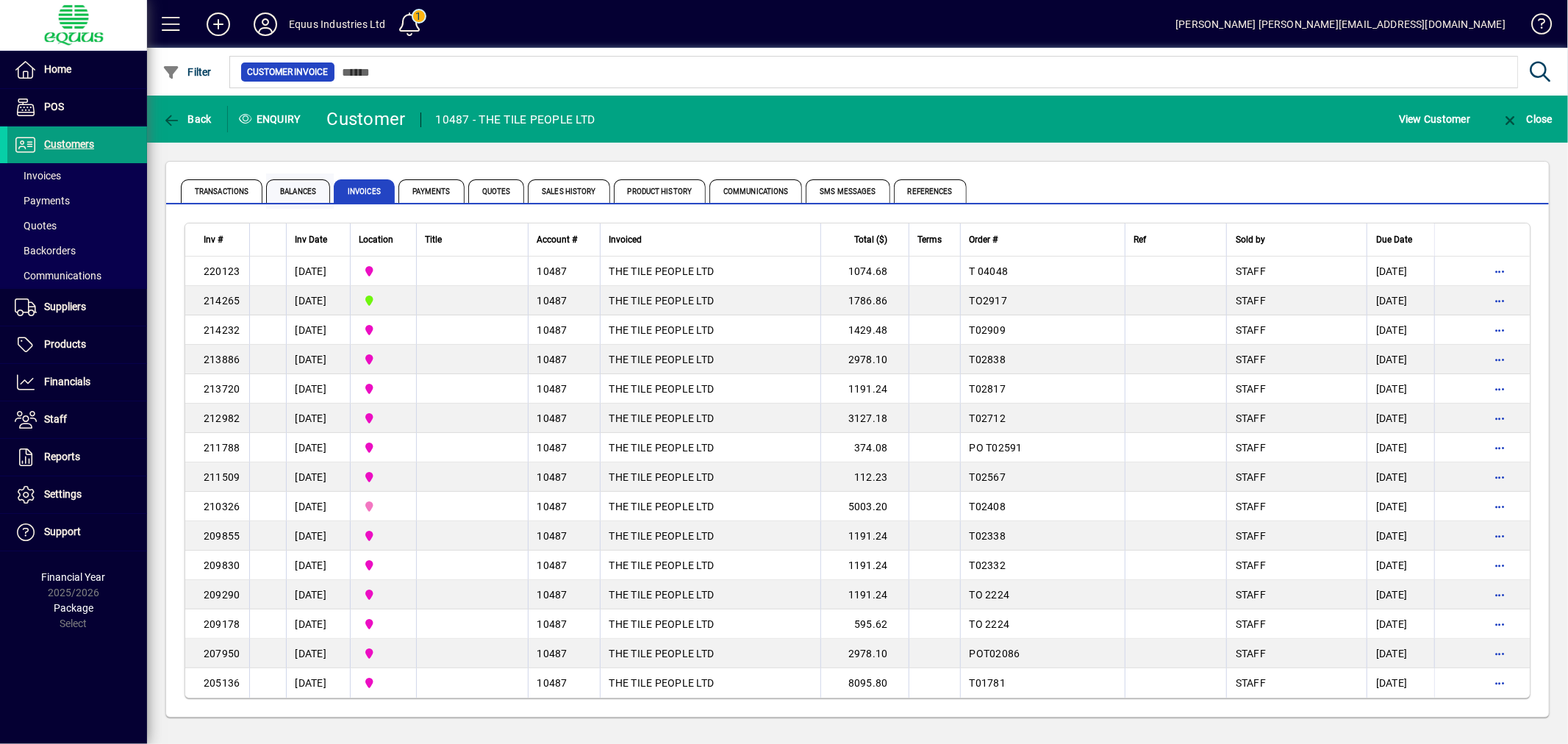
click at [316, 192] on span "Balances" at bounding box center [297, 191] width 64 height 24
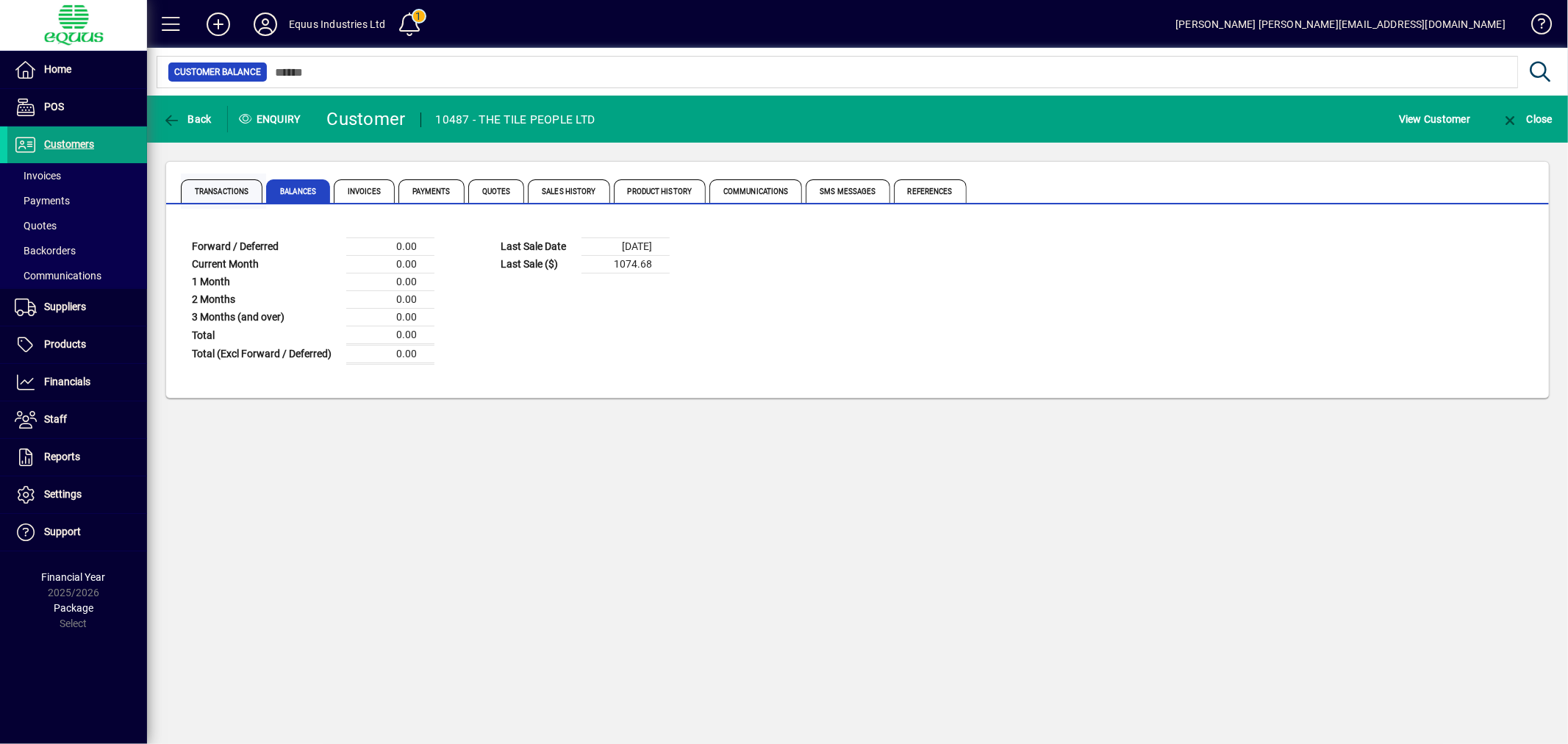
click at [201, 187] on span "Transactions" at bounding box center [221, 191] width 82 height 24
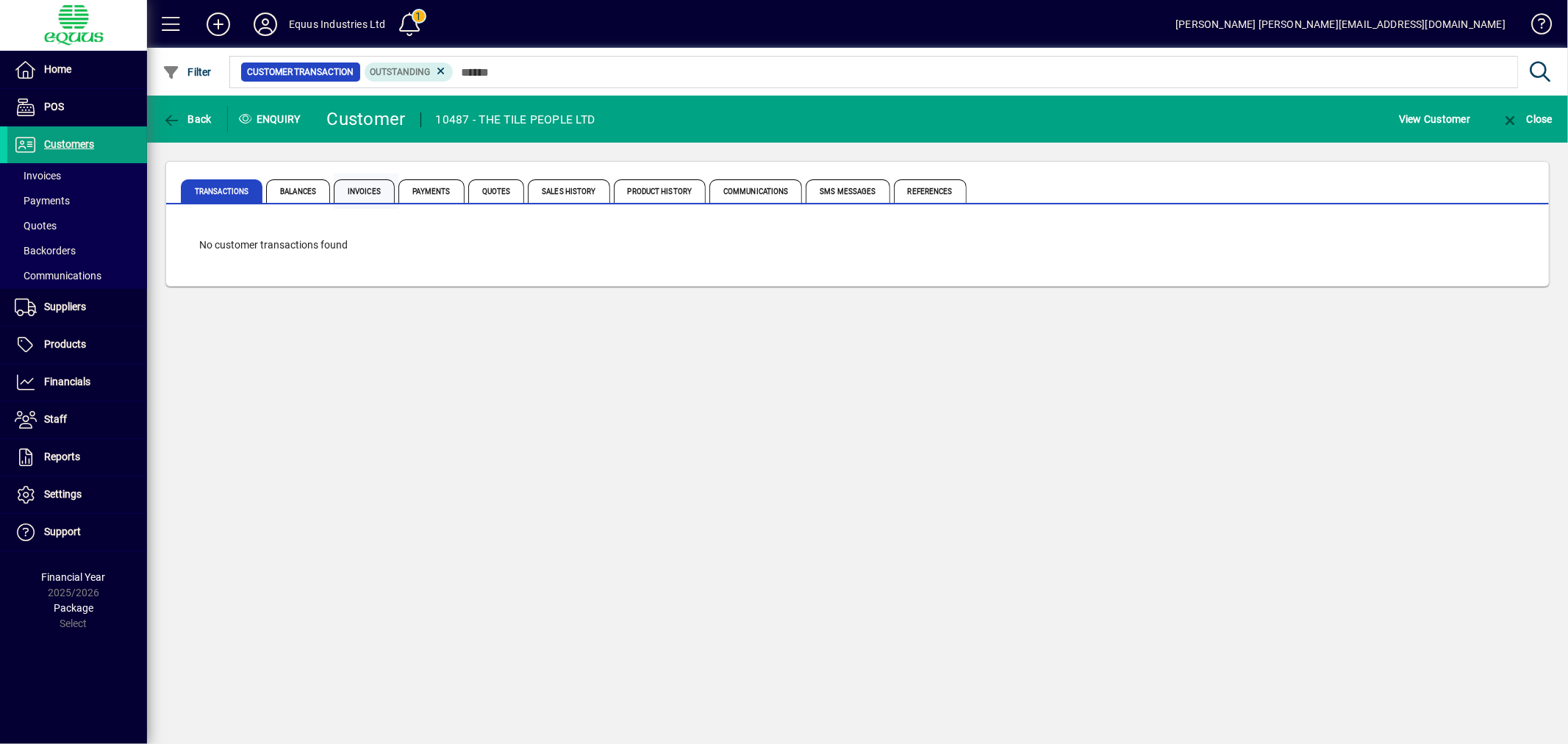
click at [364, 187] on span "Invoices" at bounding box center [364, 191] width 61 height 24
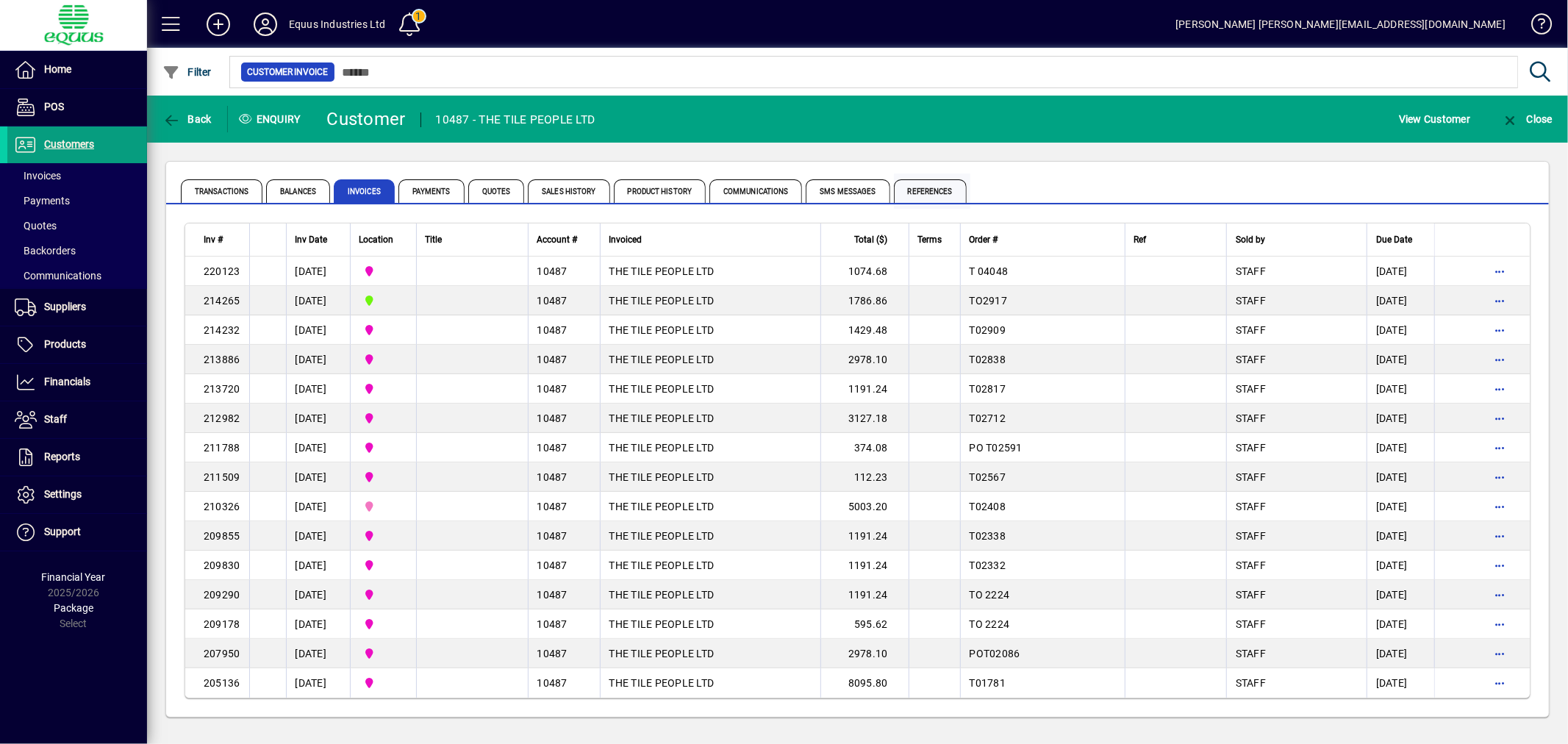
click at [908, 190] on span "References" at bounding box center [930, 191] width 72 height 24
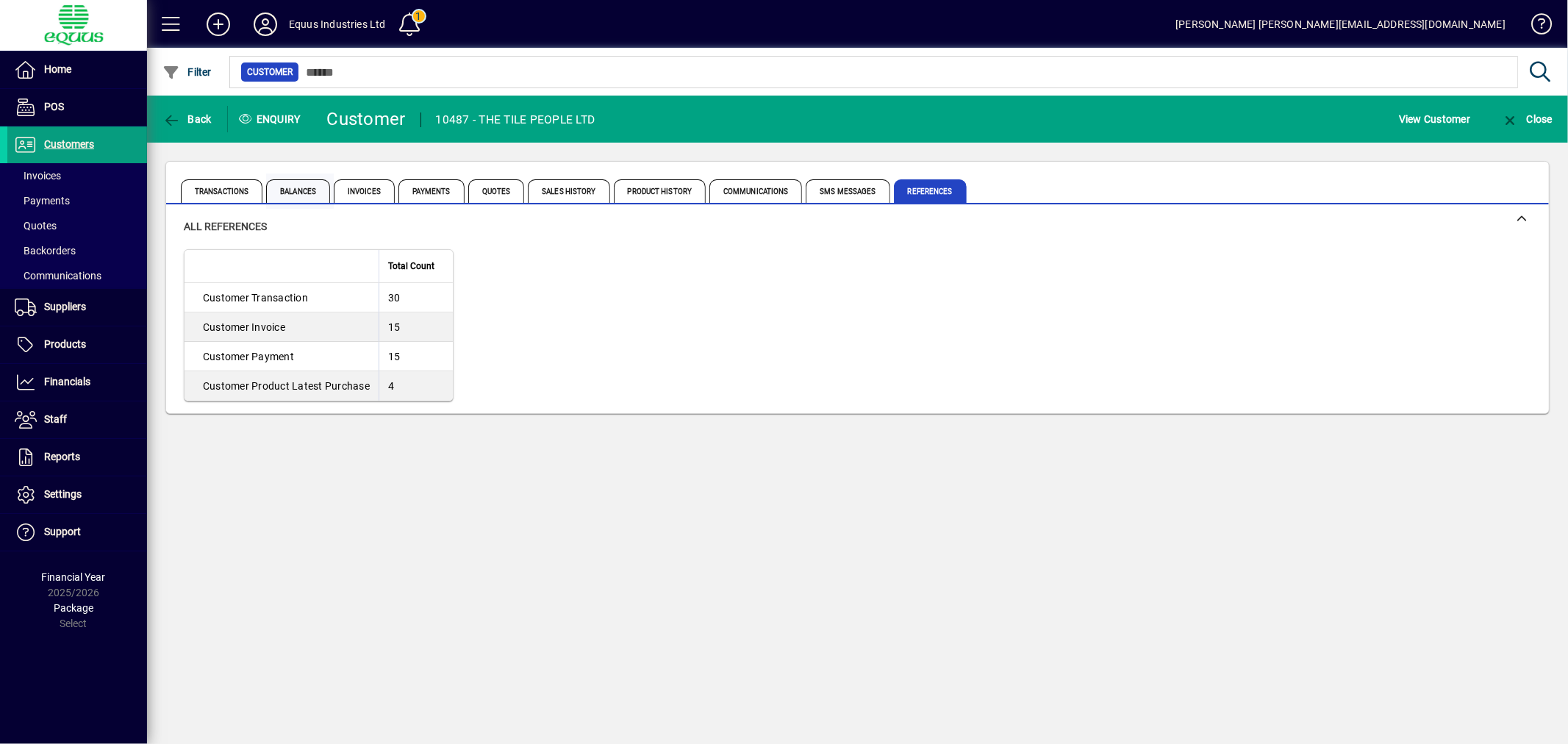
click at [302, 189] on span "Balances" at bounding box center [297, 191] width 64 height 24
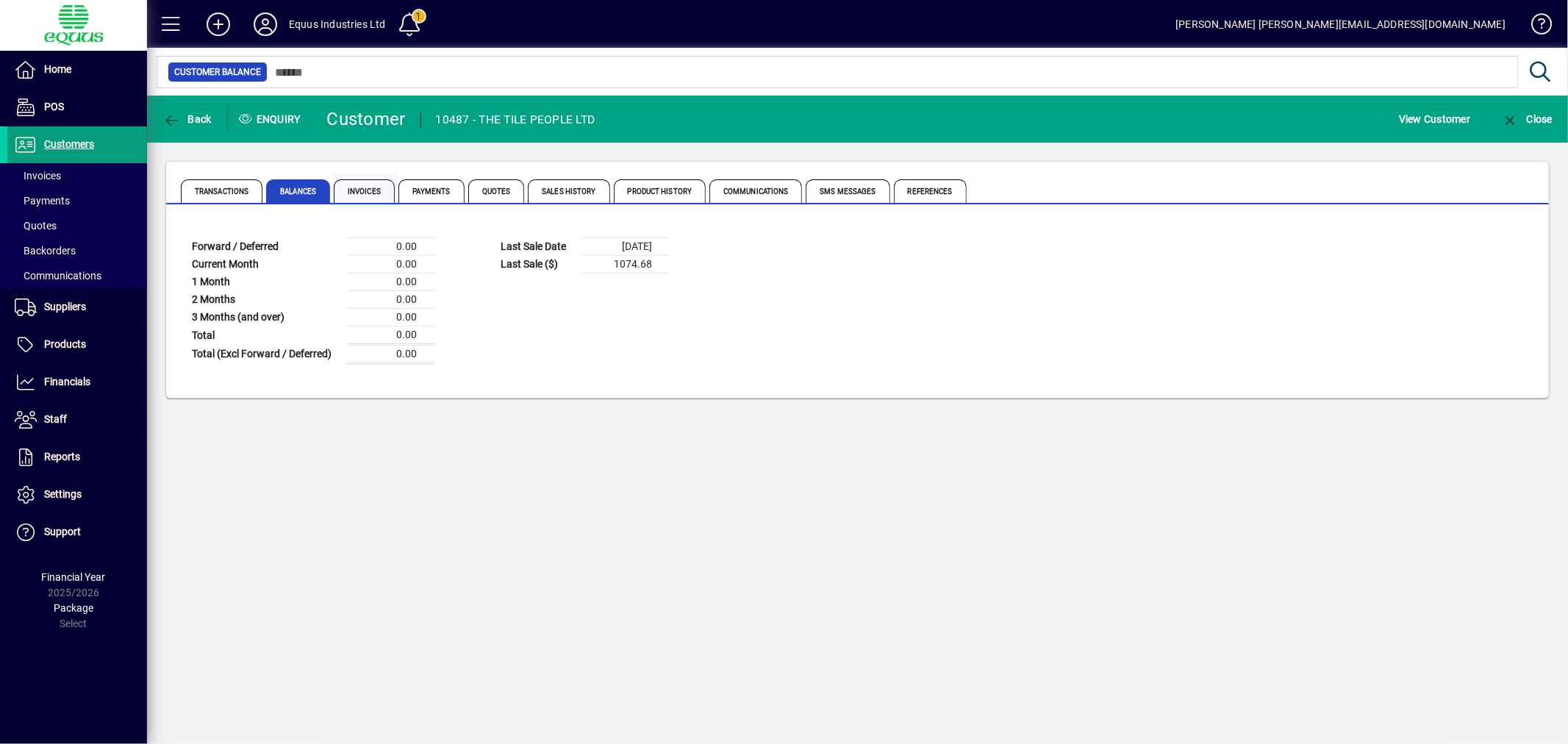
click at [392, 184] on span "Invoices" at bounding box center [364, 191] width 61 height 24
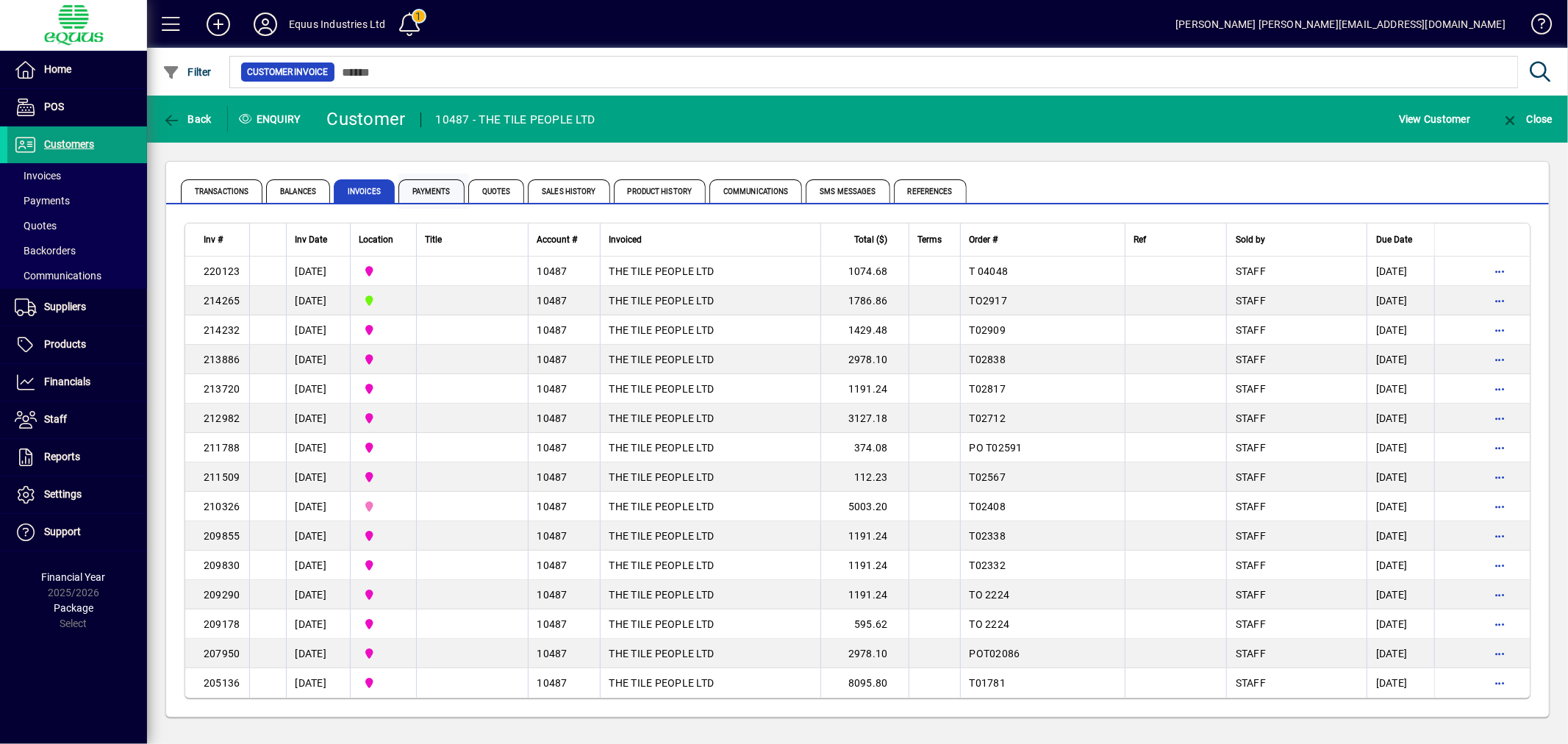
click at [428, 186] on span "Payments" at bounding box center [431, 191] width 66 height 24
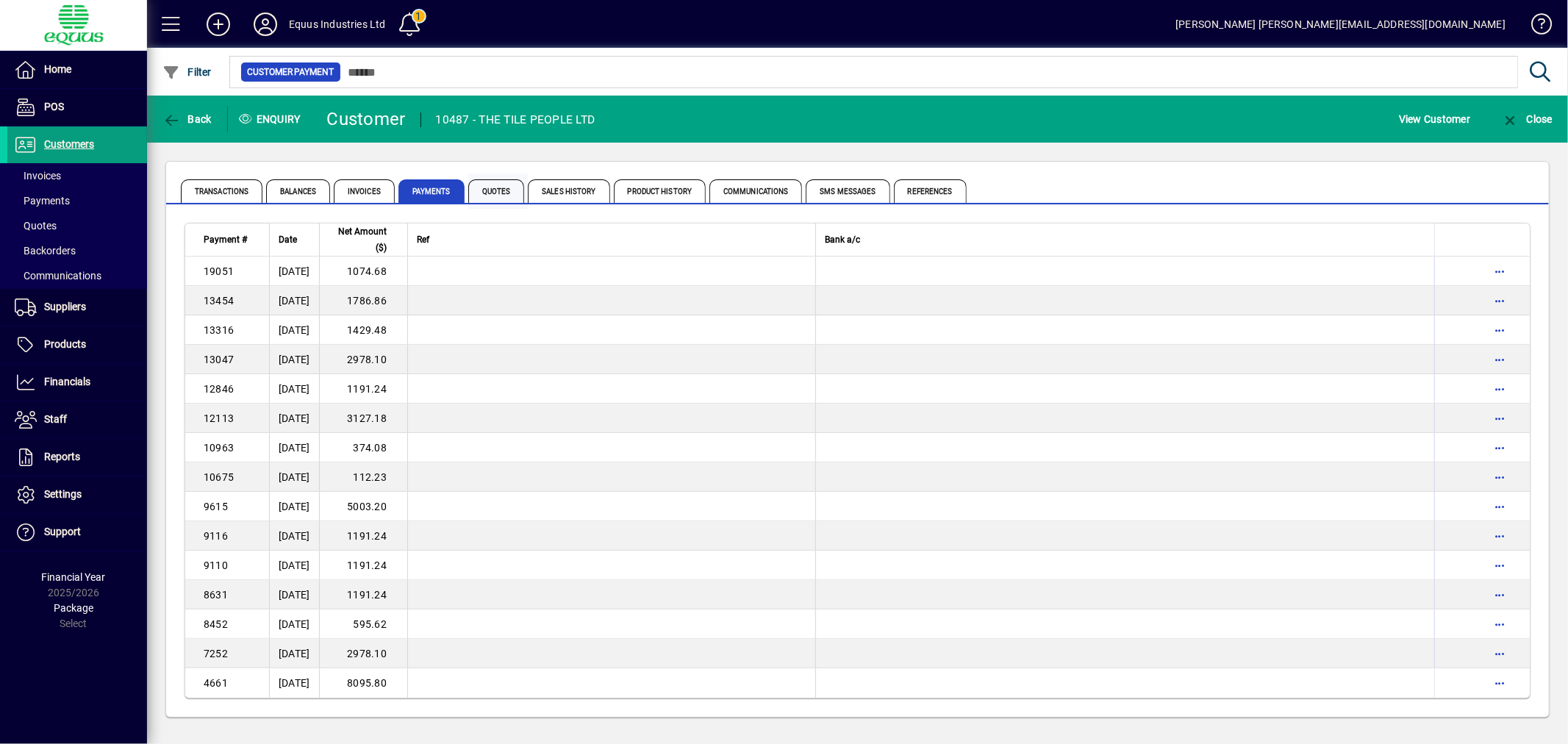
click at [495, 188] on span "Quotes" at bounding box center [496, 191] width 57 height 24
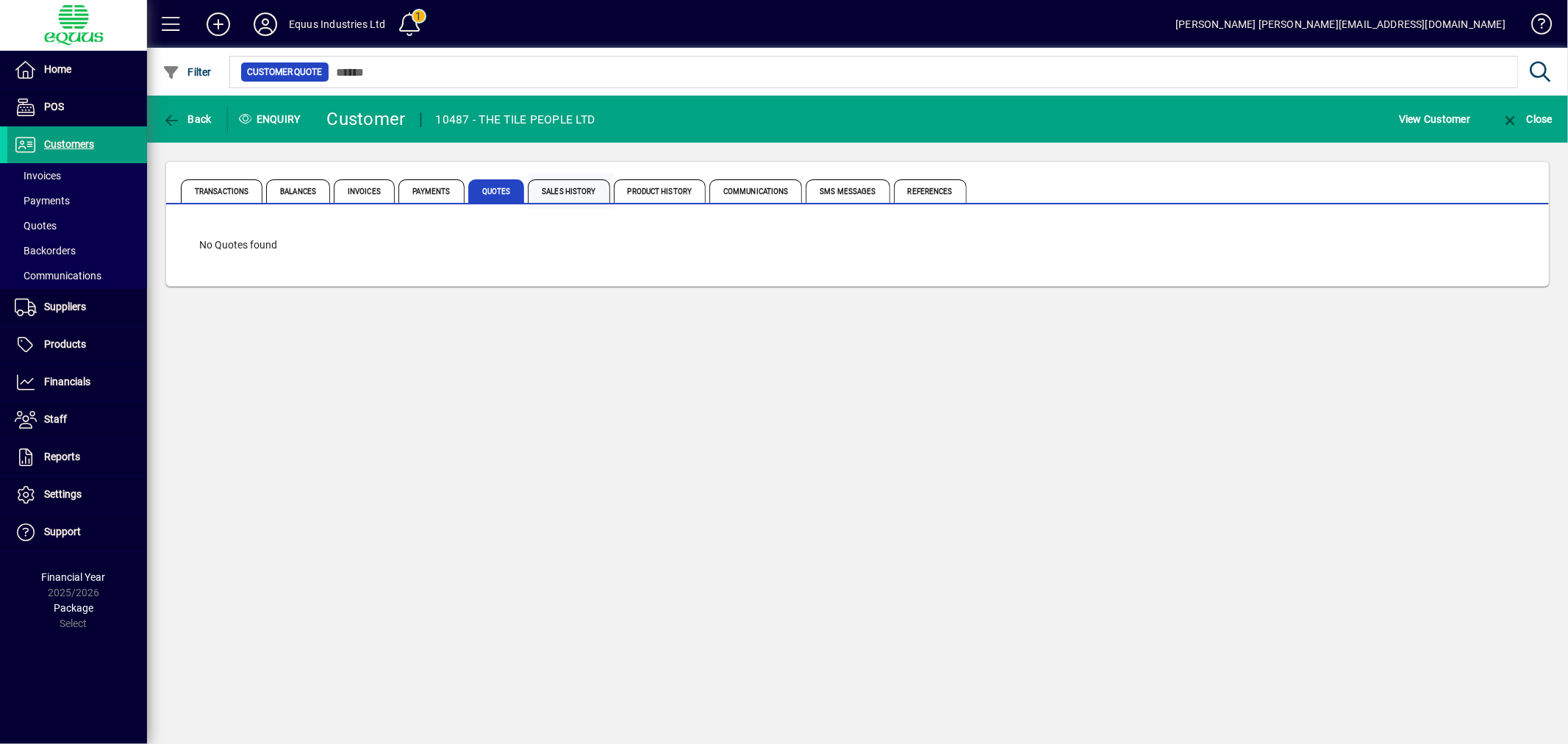
click at [562, 187] on span "Sales History" at bounding box center [569, 191] width 82 height 24
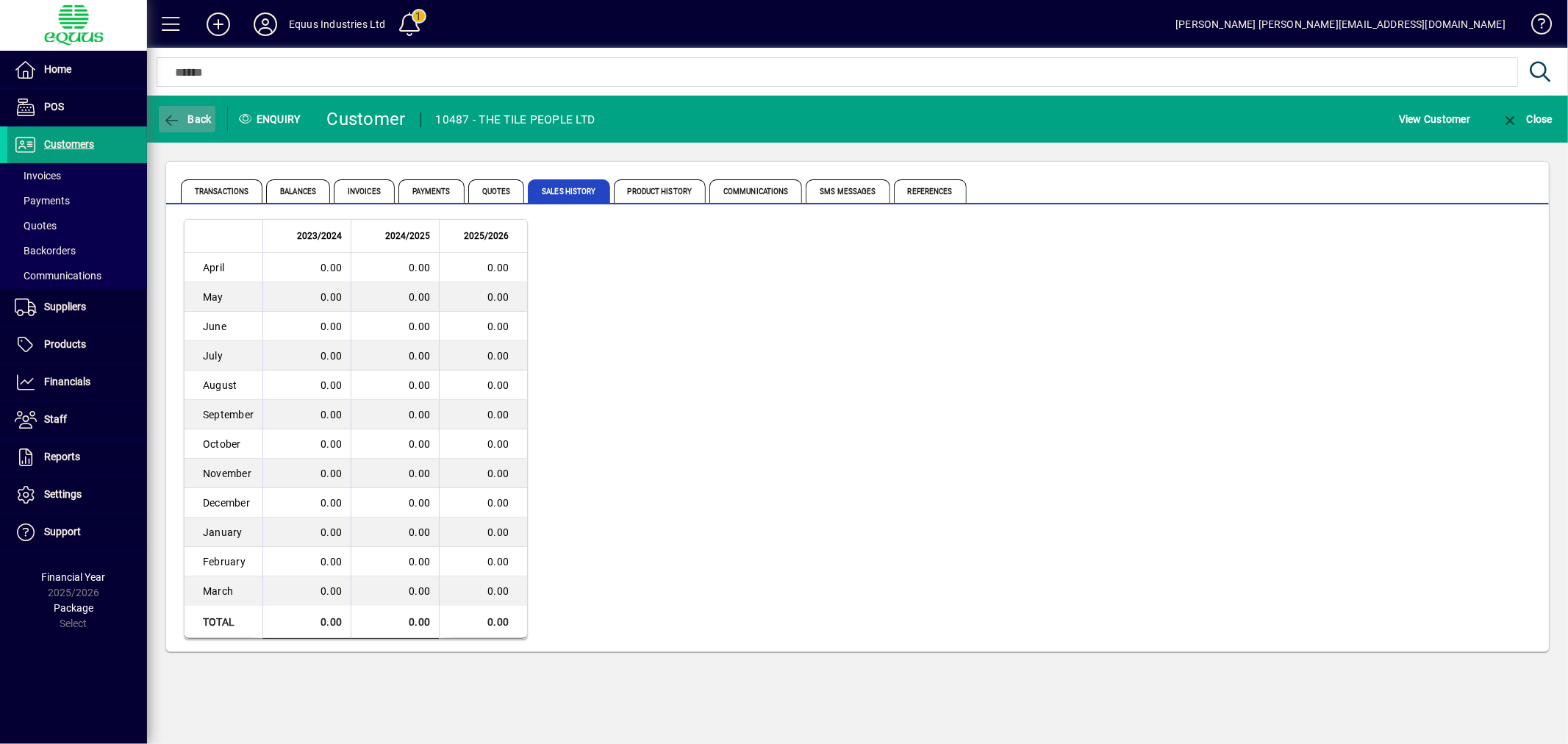
click at [178, 107] on span "button" at bounding box center [187, 118] width 57 height 35
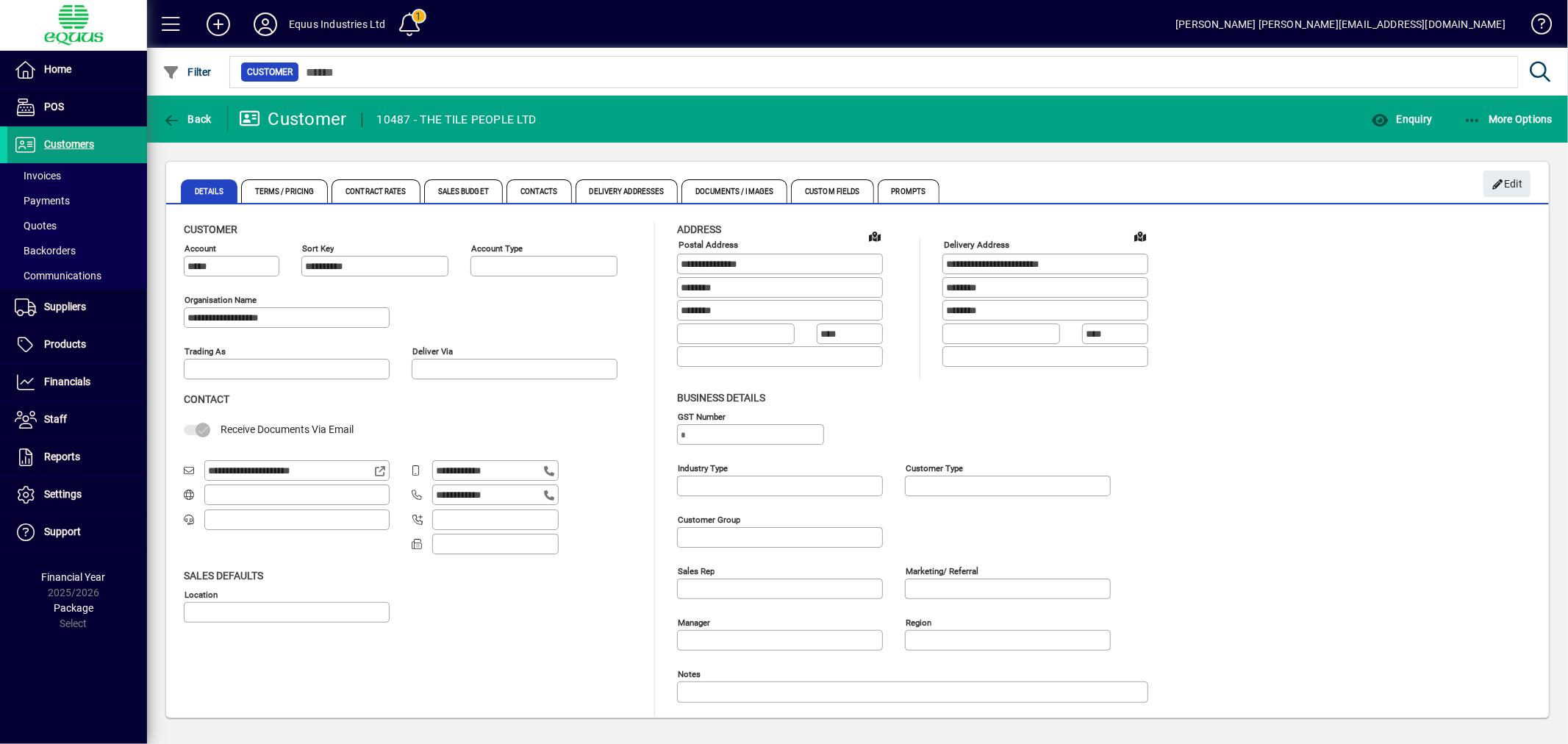
type input "**********"
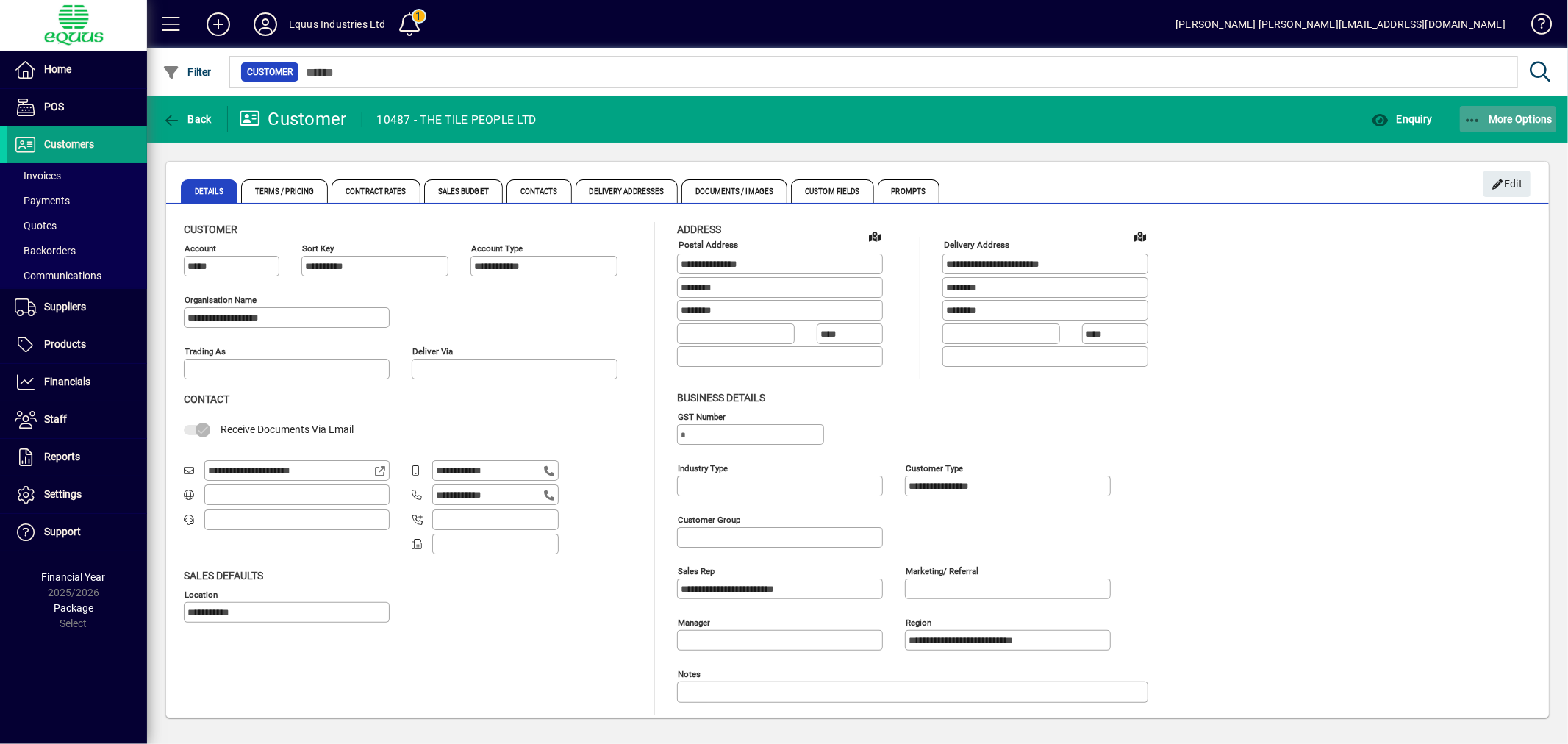
click at [1518, 114] on span "More Options" at bounding box center [1508, 118] width 90 height 11
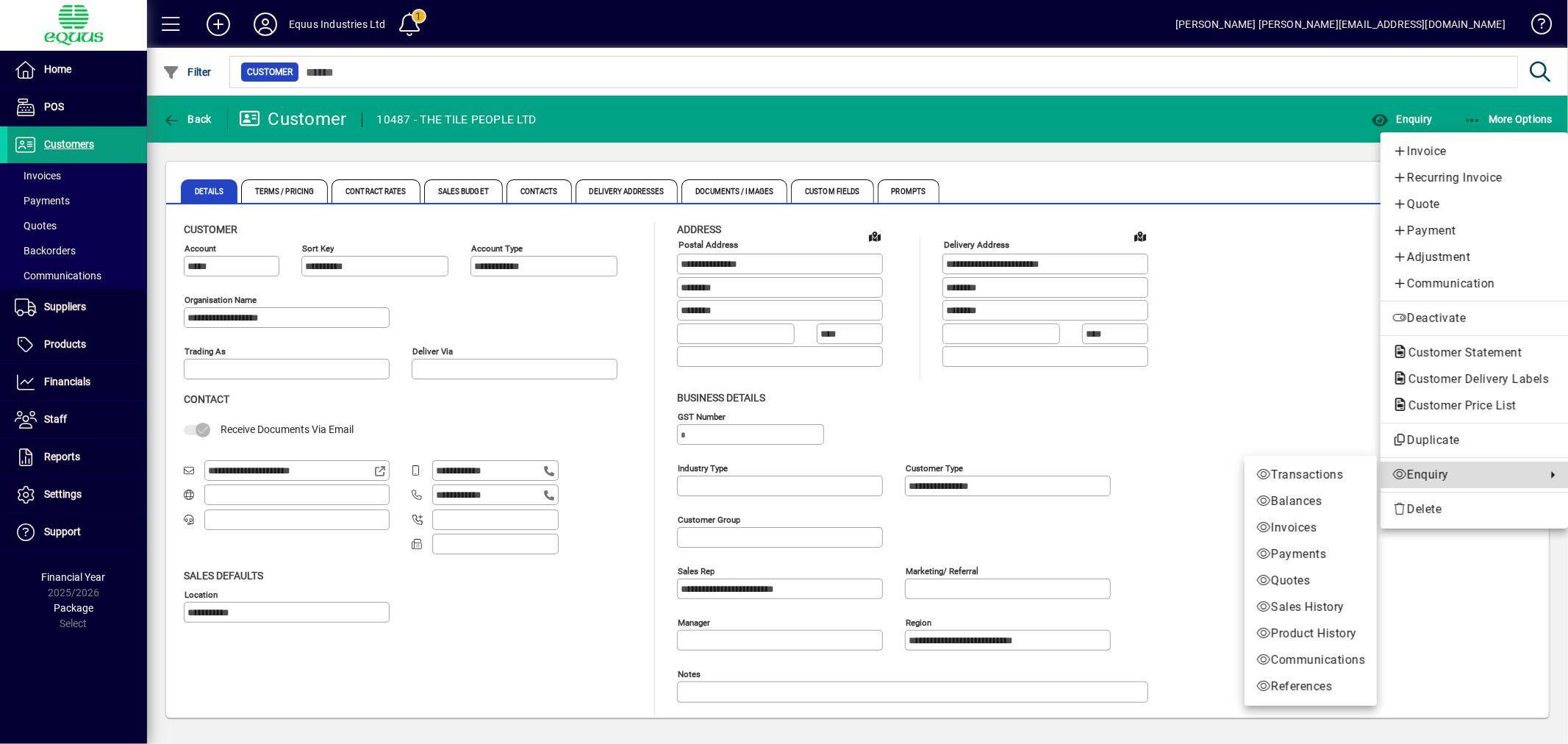
click at [1421, 470] on span "Enquiry" at bounding box center [1465, 475] width 146 height 17
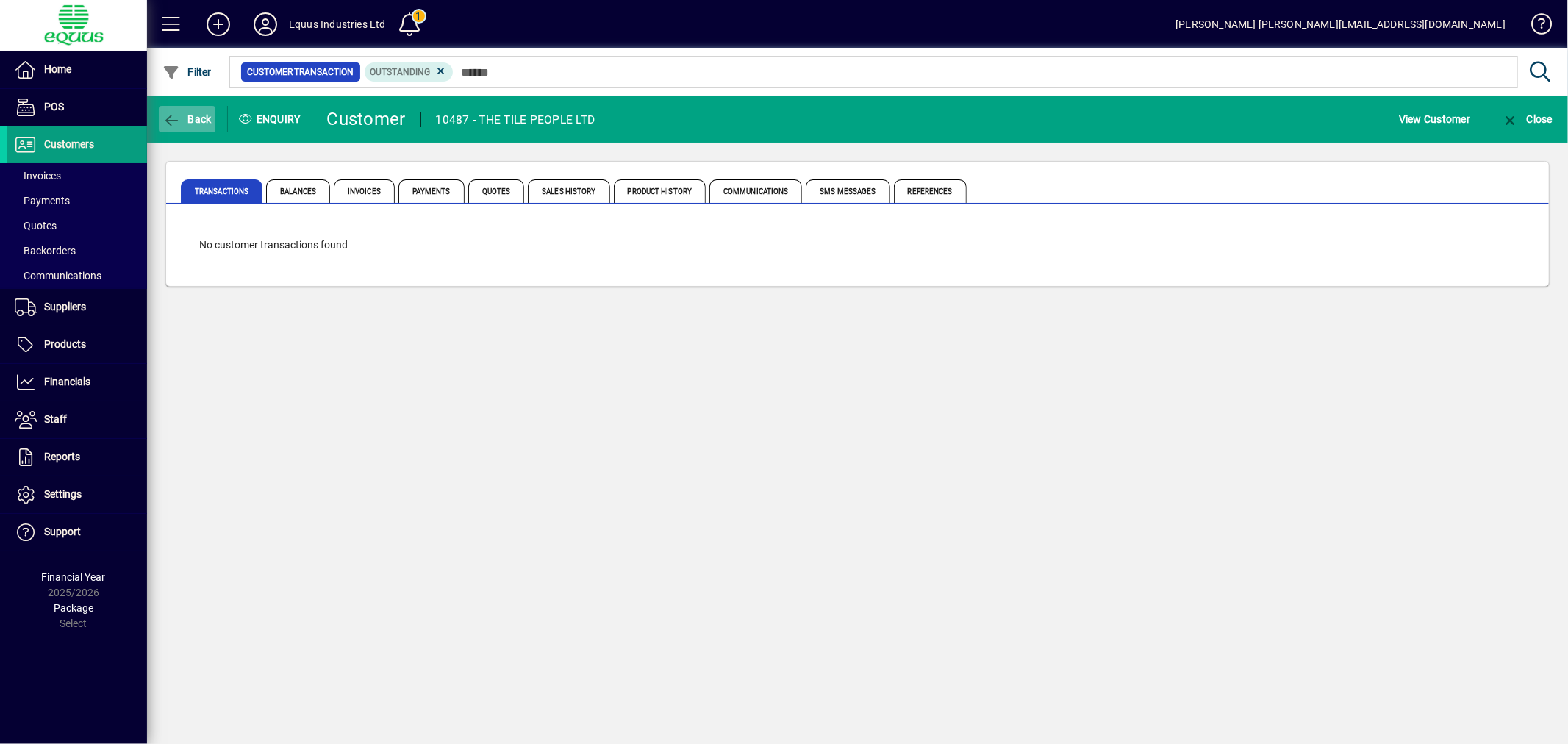
click at [187, 105] on span "button" at bounding box center [187, 118] width 57 height 35
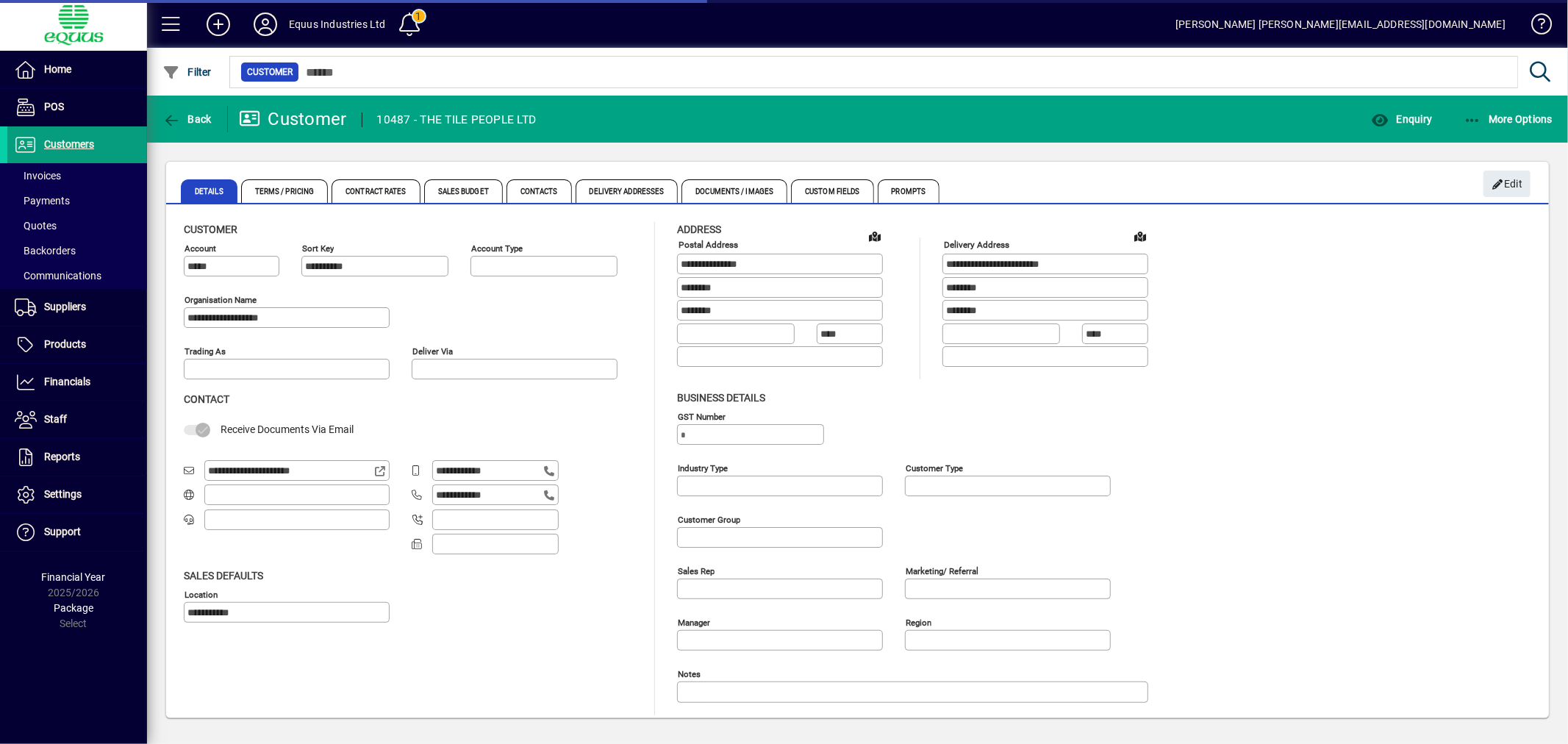
type input "**********"
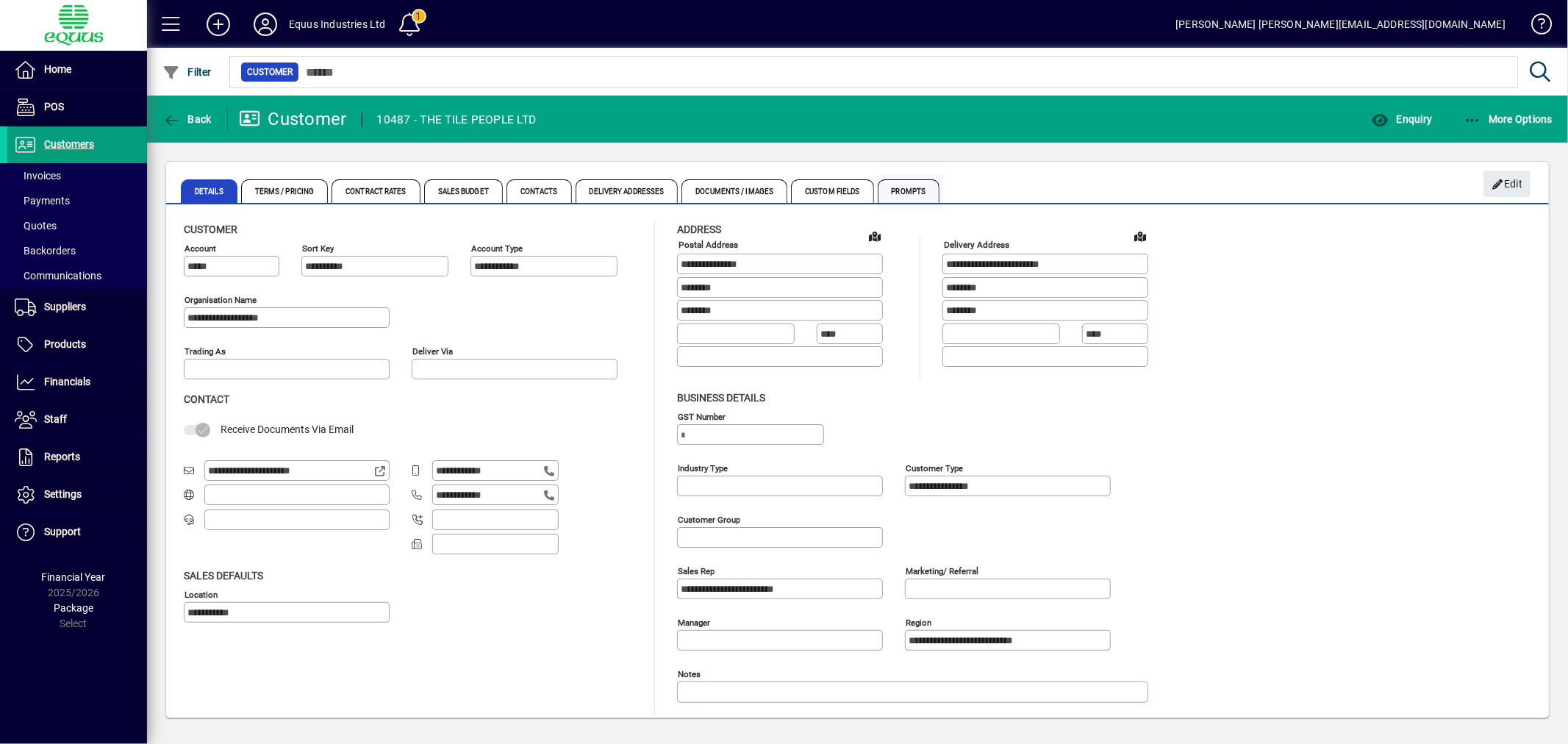
click at [913, 186] on span "Prompts" at bounding box center [909, 191] width 63 height 24
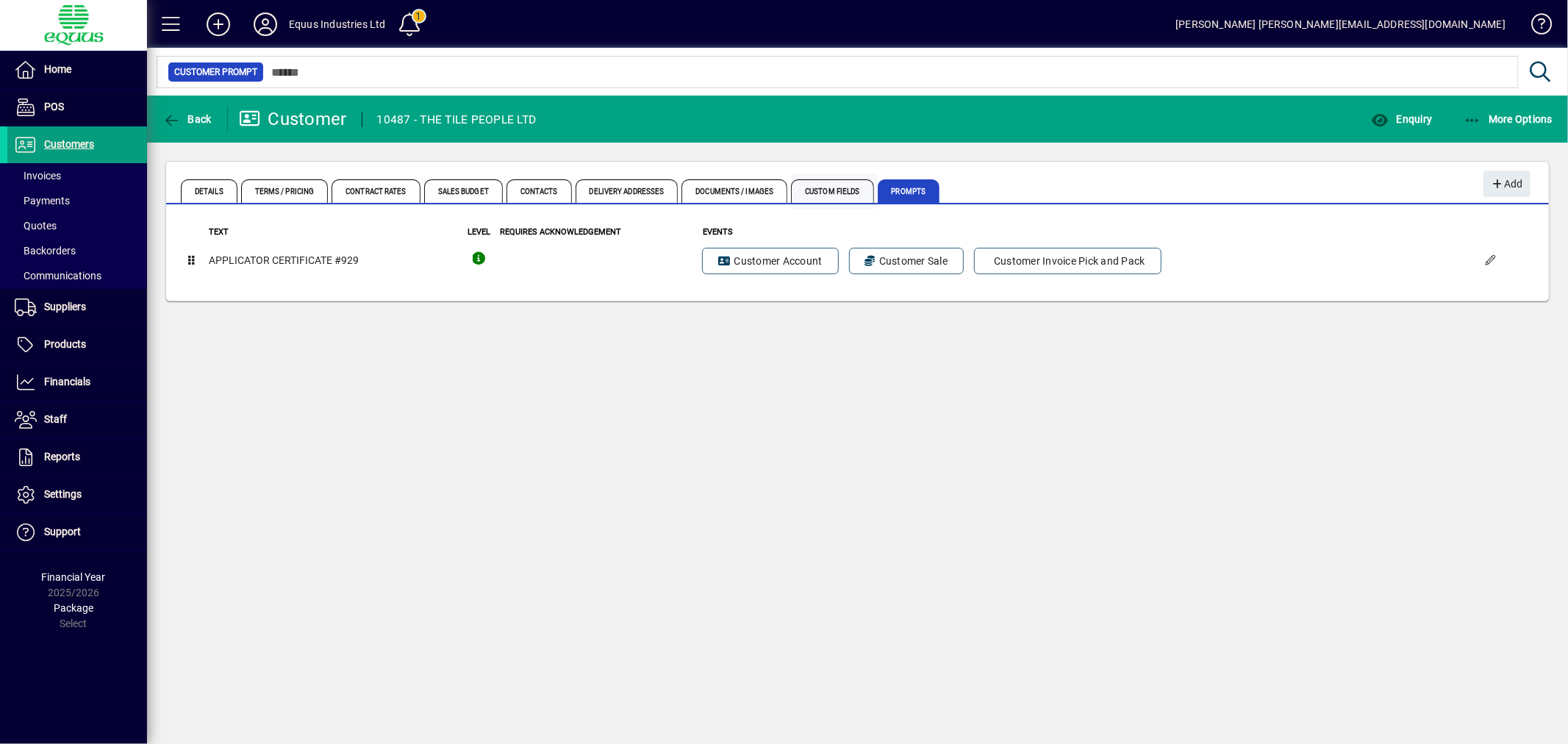
click at [838, 184] on span "Custom Fields" at bounding box center [832, 191] width 82 height 24
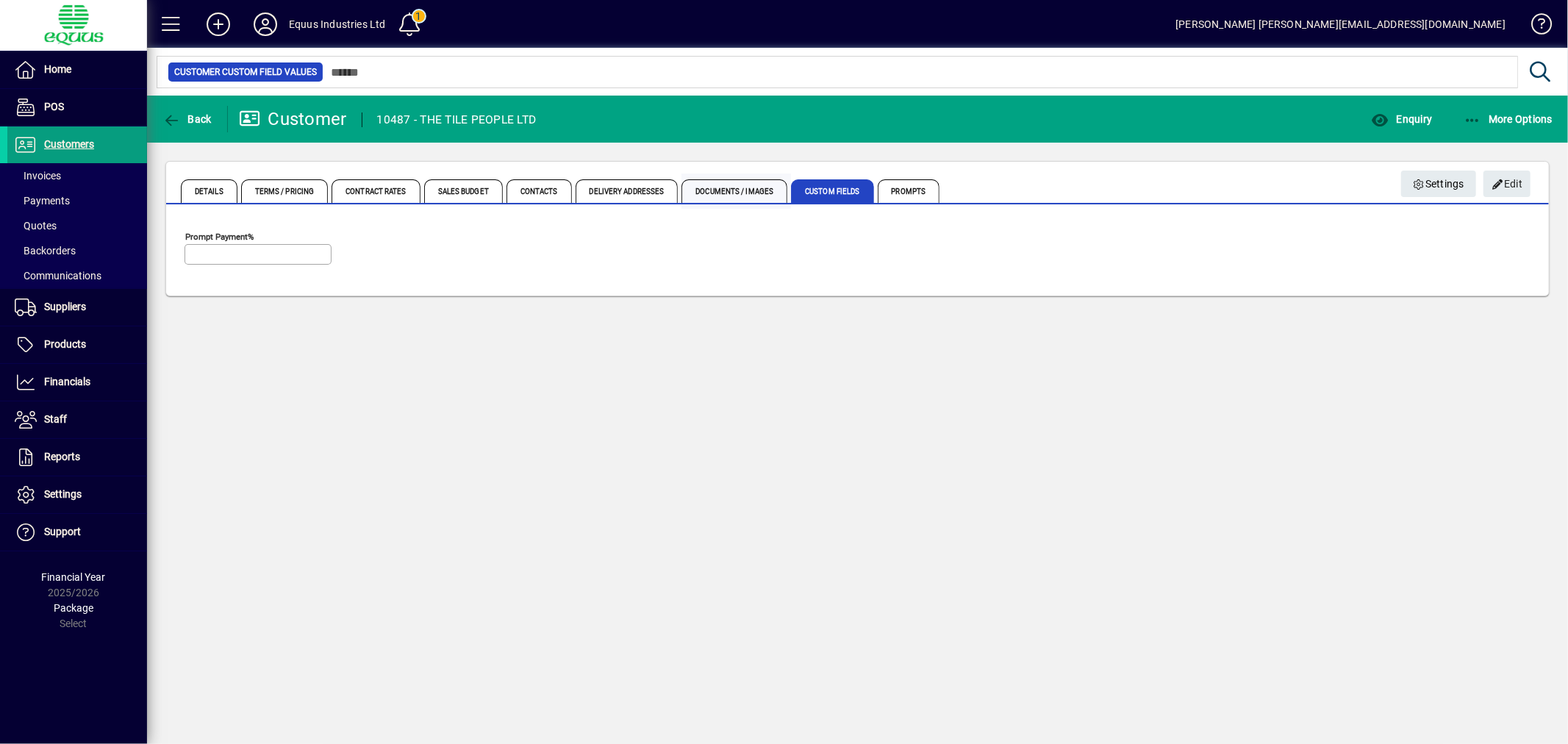
click at [760, 190] on span "Documents / Images" at bounding box center [734, 191] width 105 height 24
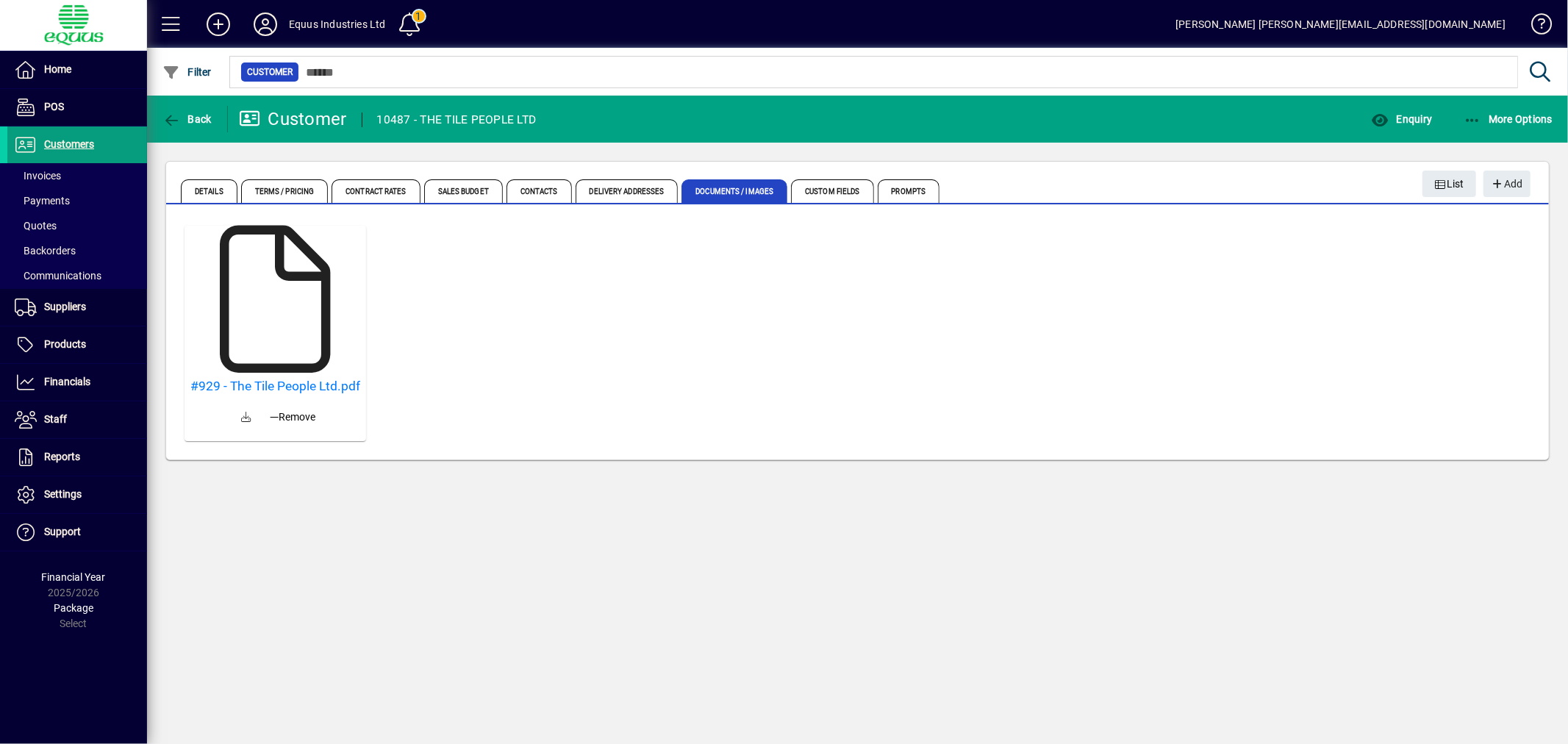
click at [267, 328] on icon at bounding box center [275, 299] width 147 height 147
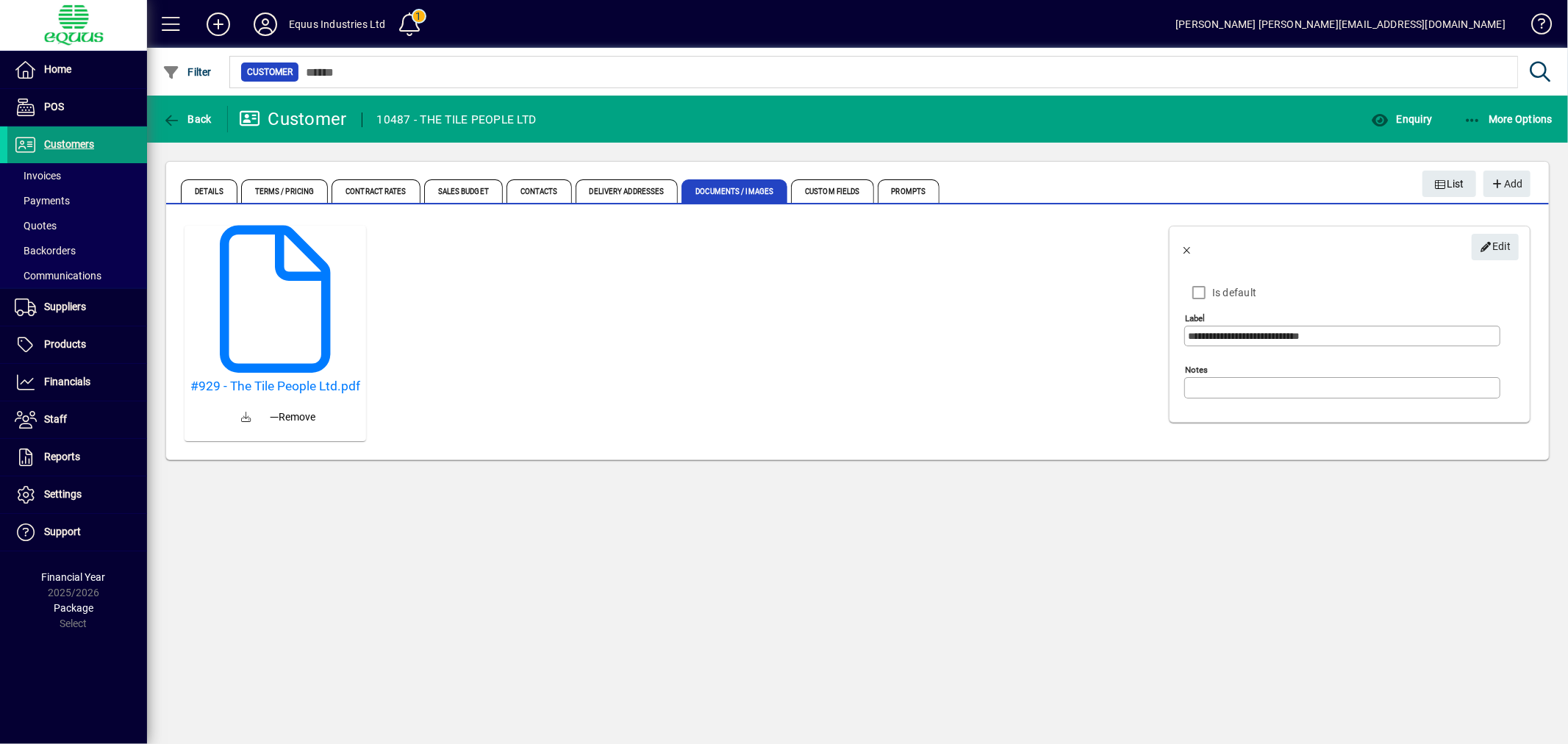
click at [68, 139] on span "Customers" at bounding box center [69, 144] width 50 height 11
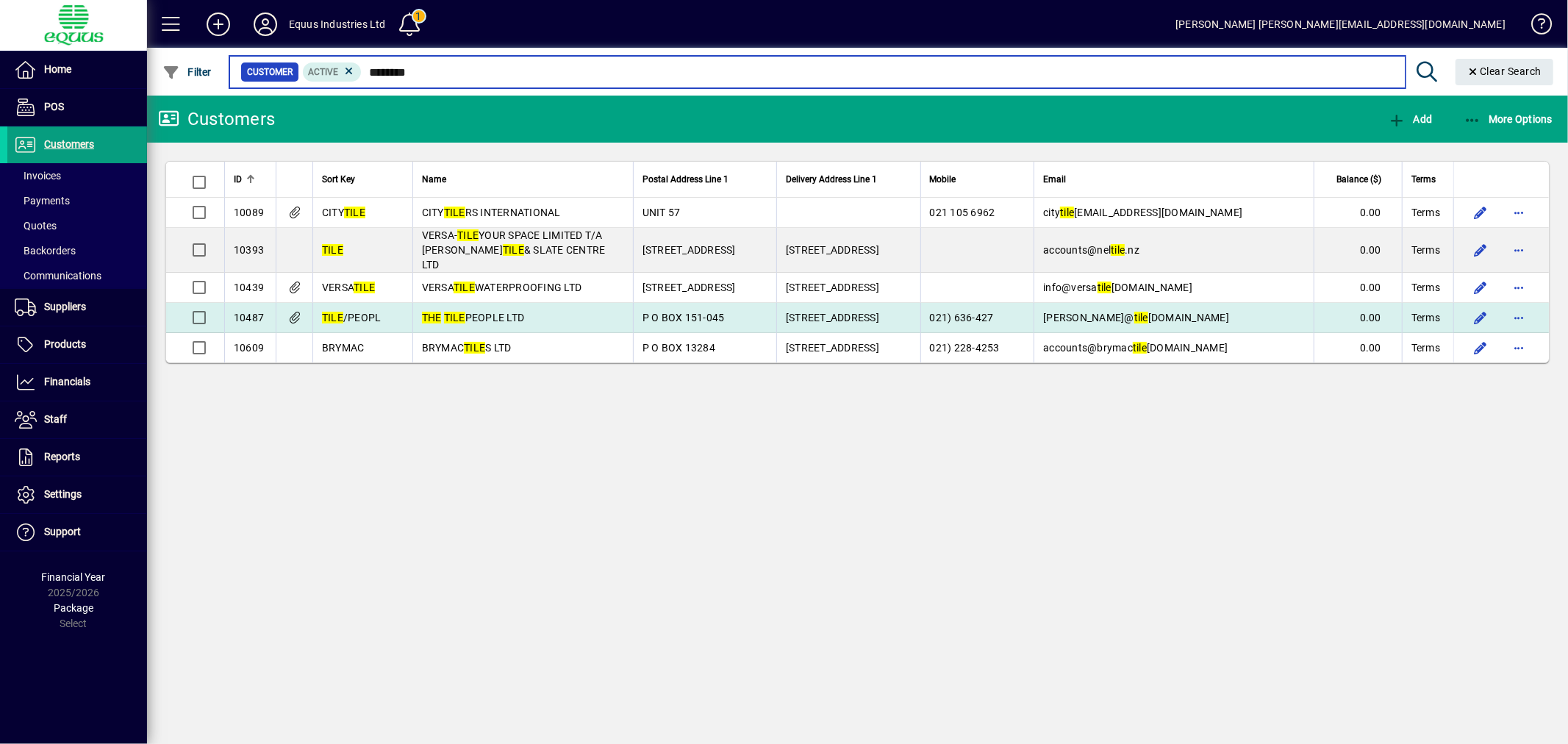
type input "********"
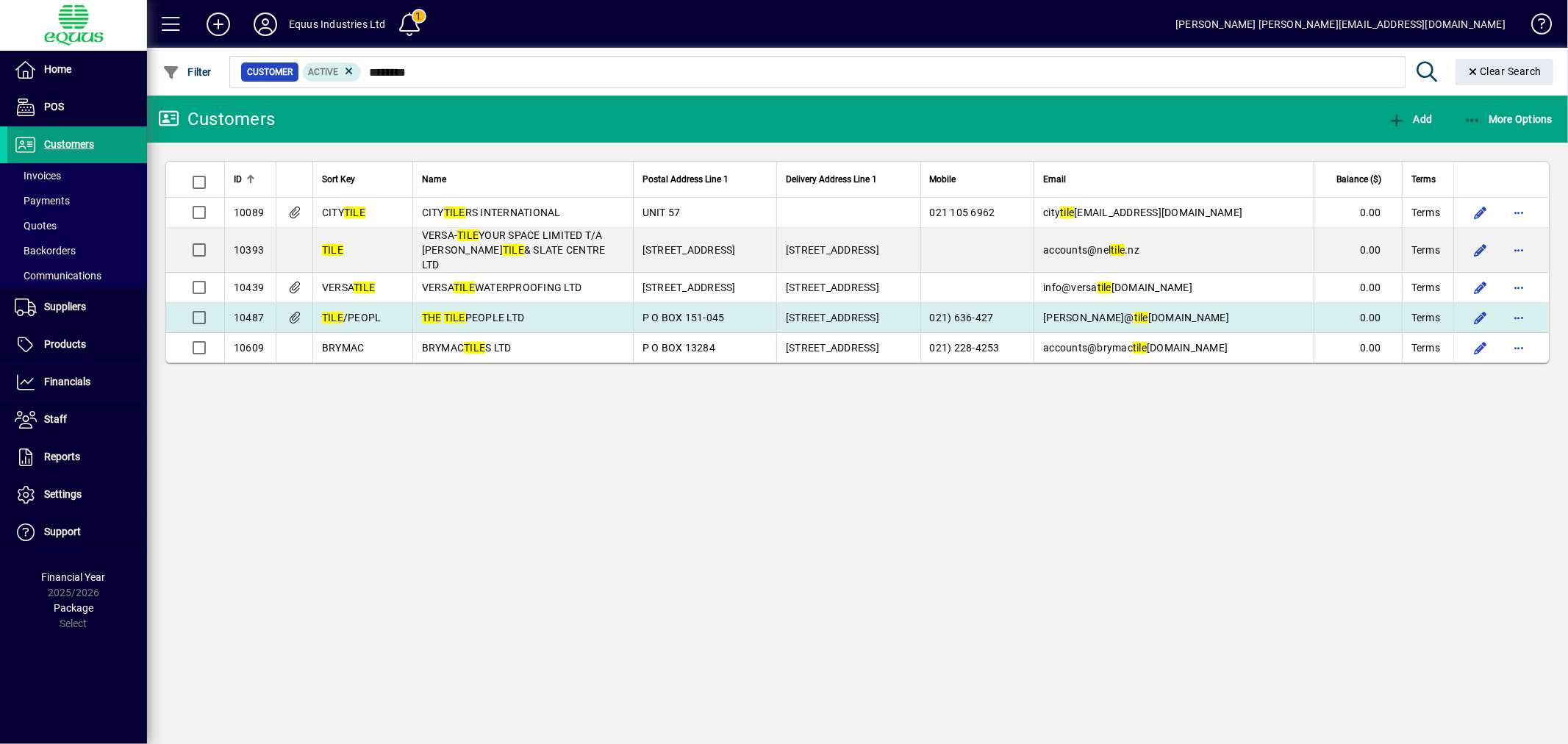
click at [479, 302] on td "THE TILE PEOPLE LTD" at bounding box center [522, 317] width 221 height 30
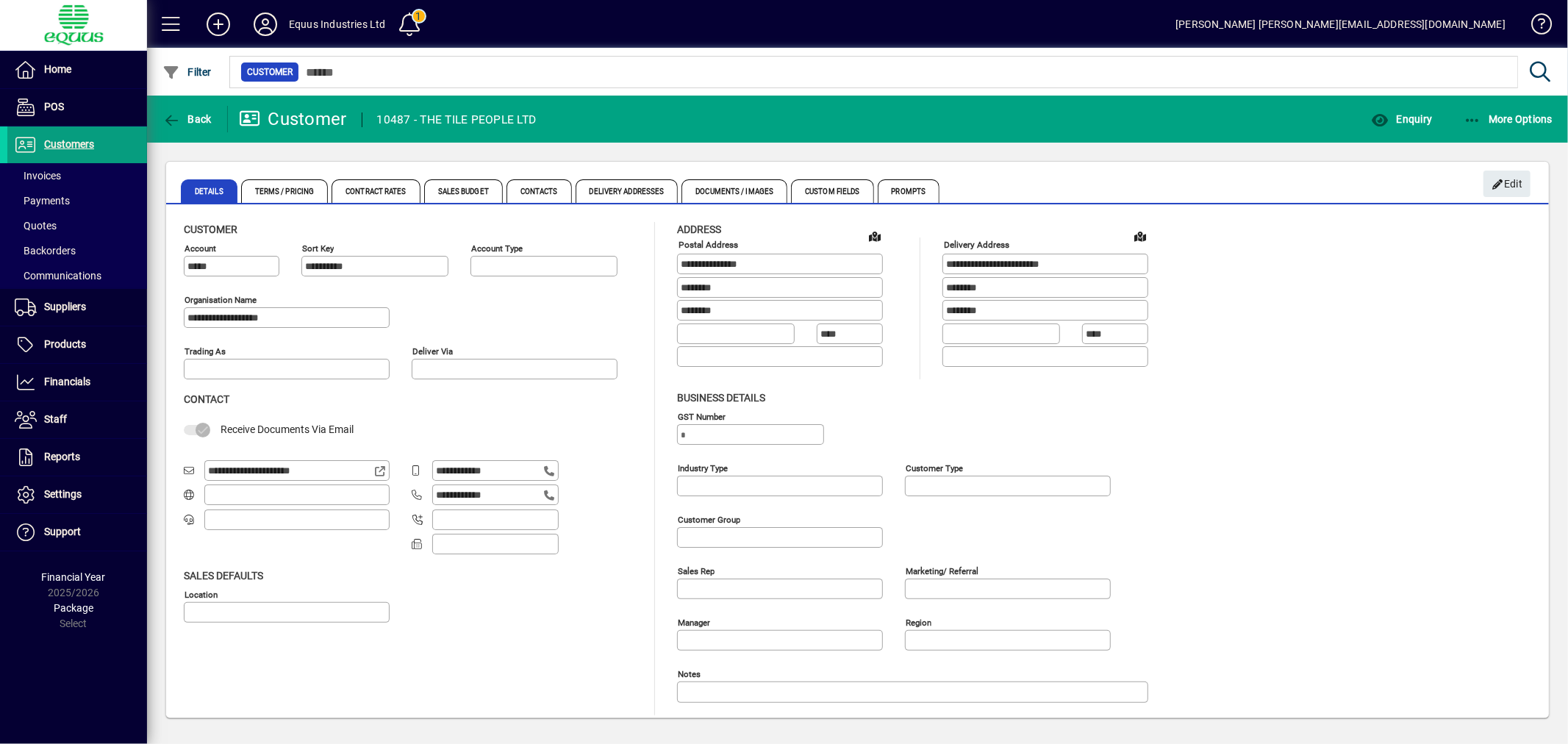
type input "**********"
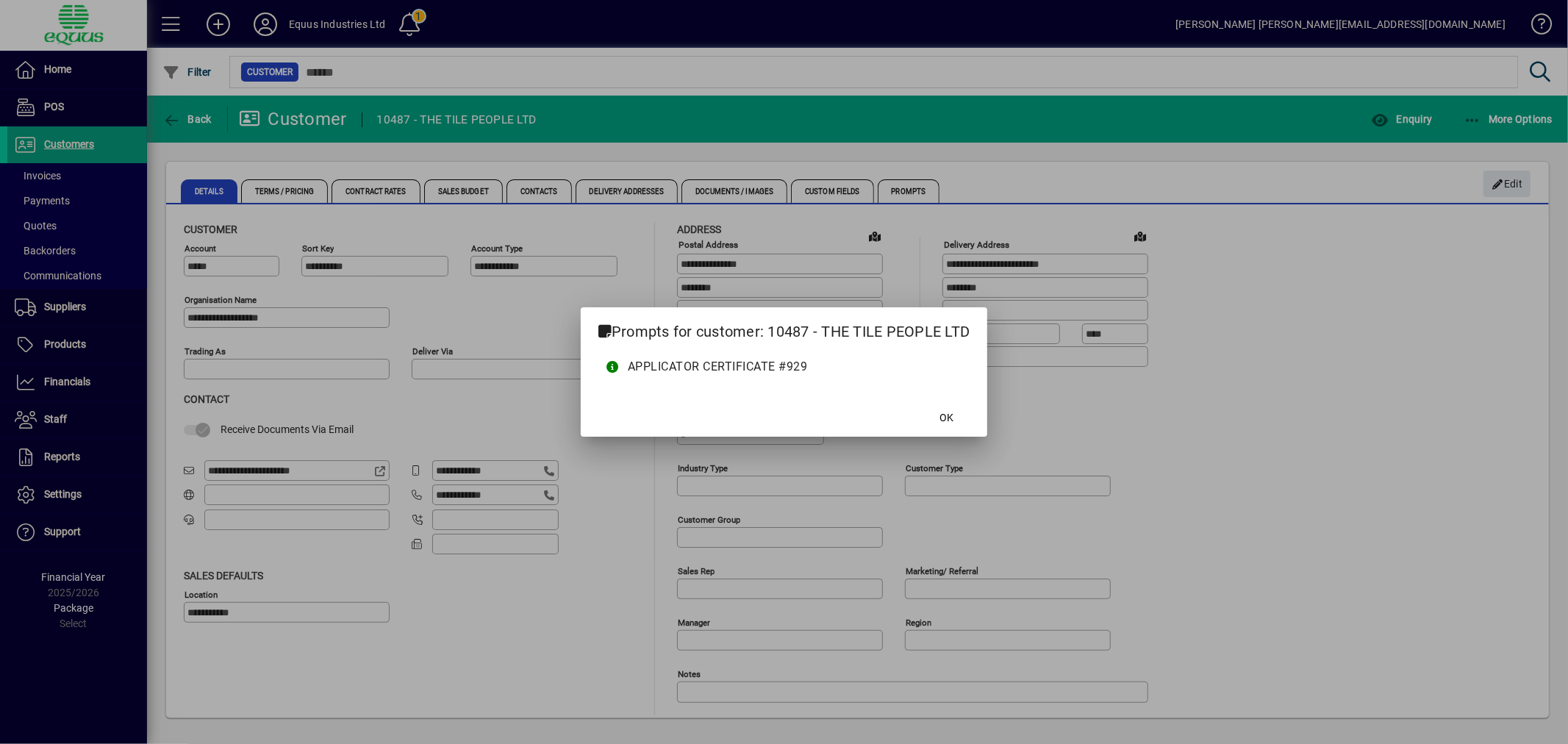
type input "**********"
click at [947, 412] on span "OK" at bounding box center [947, 418] width 14 height 16
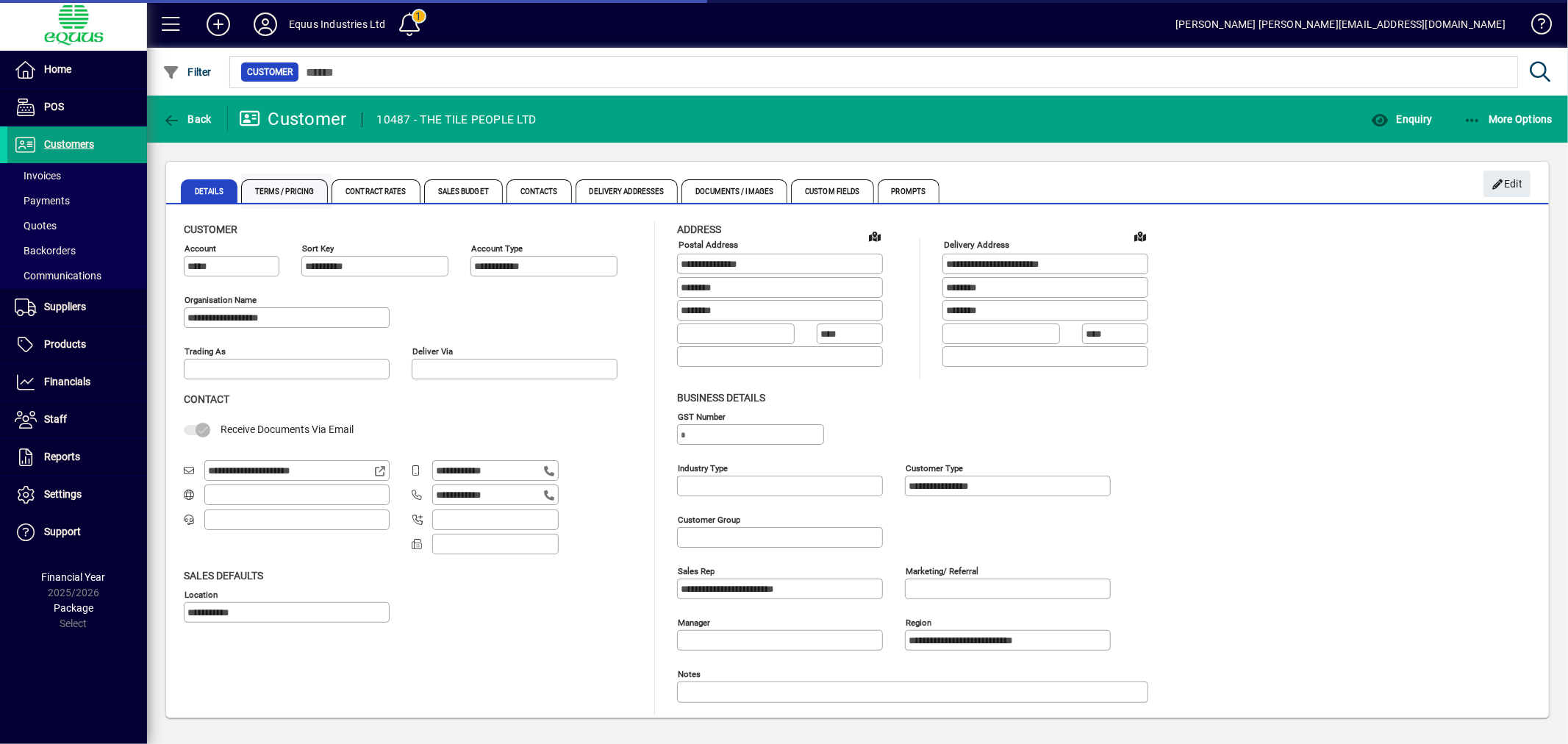
click at [290, 187] on span "Terms / Pricing" at bounding box center [285, 191] width 87 height 24
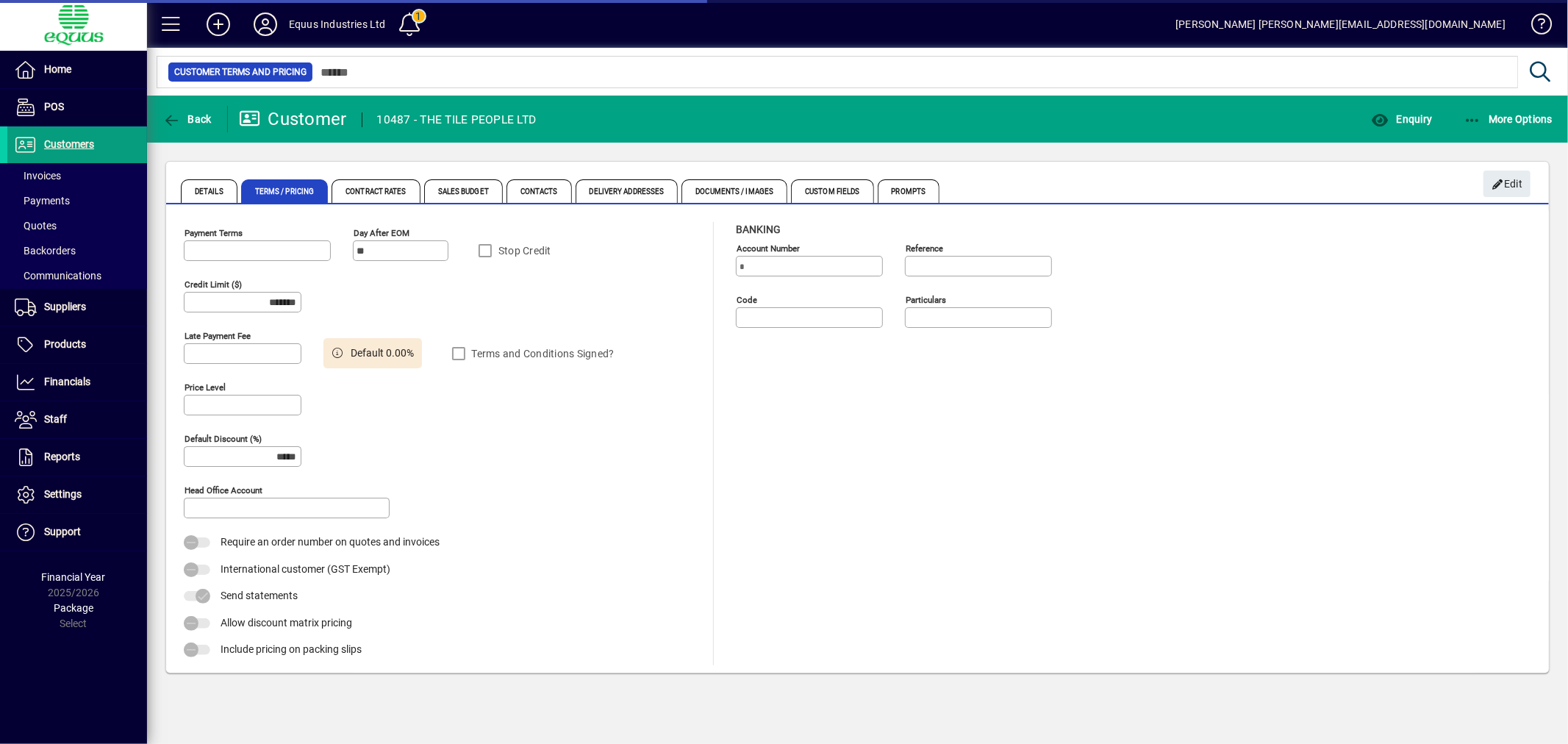
type input "**********"
type input "*****"
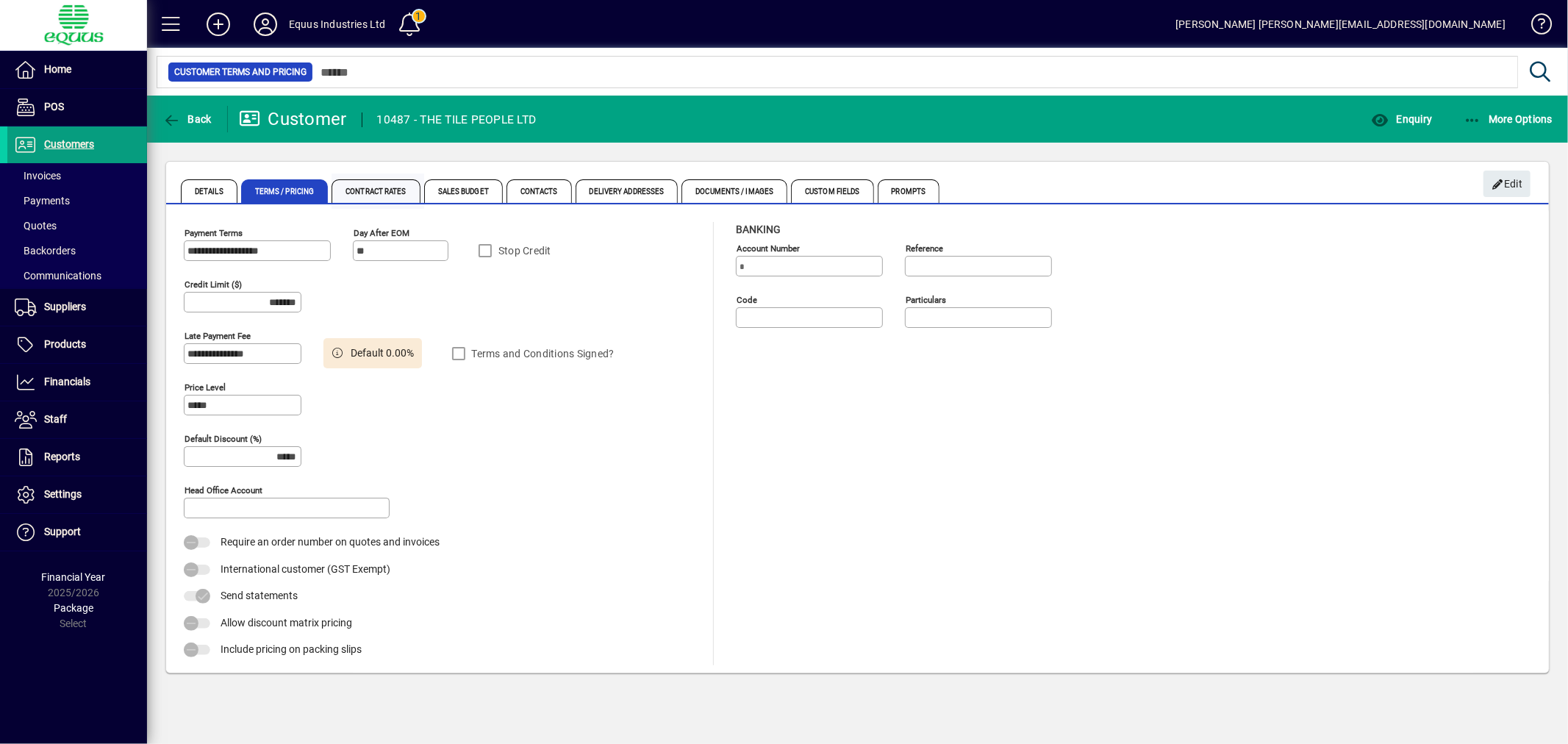
click at [394, 179] on span "Contract Rates" at bounding box center [375, 191] width 88 height 24
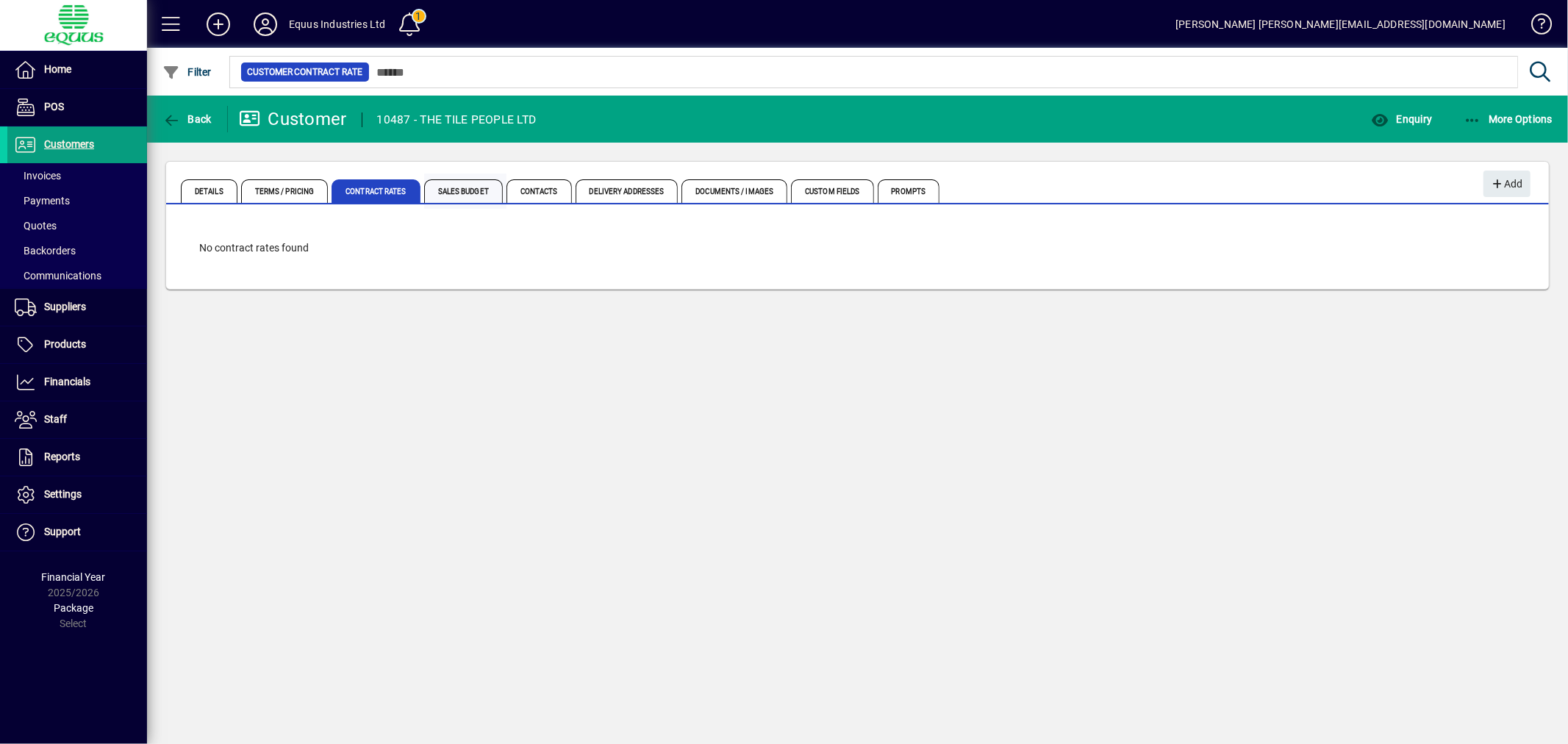
click at [479, 184] on span "Sales Budget" at bounding box center [464, 191] width 78 height 24
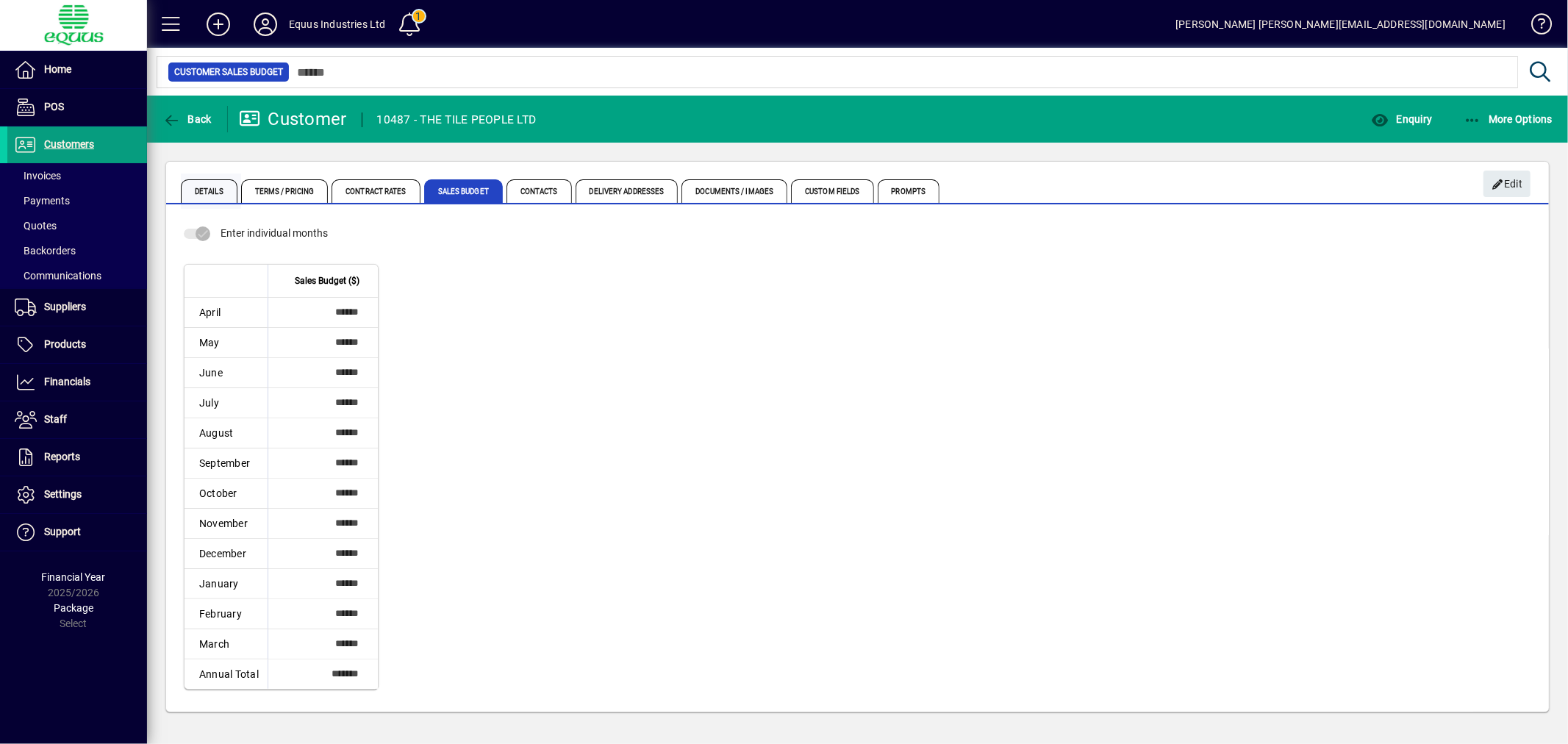
click at [216, 186] on span "Details" at bounding box center [208, 191] width 57 height 24
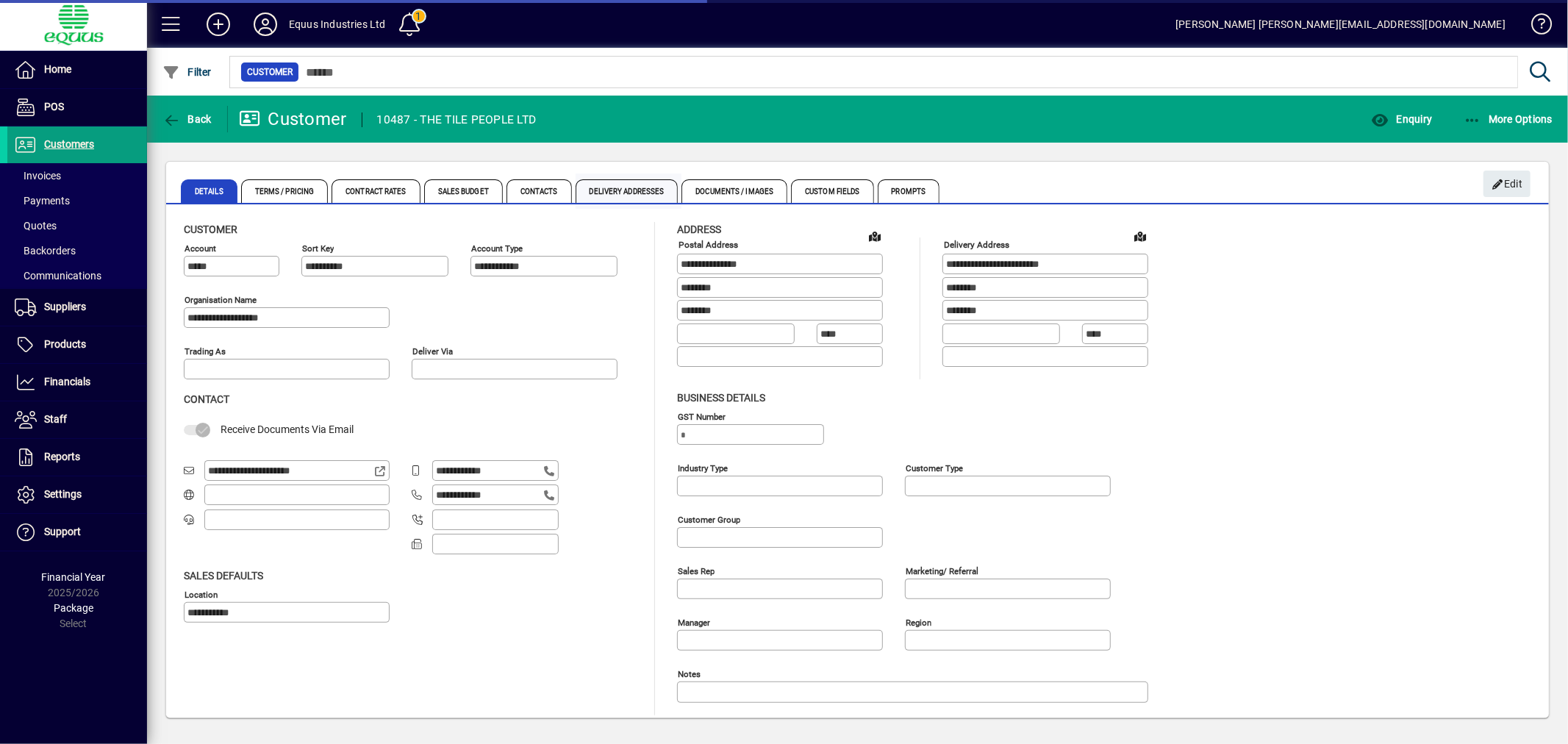
type input "**********"
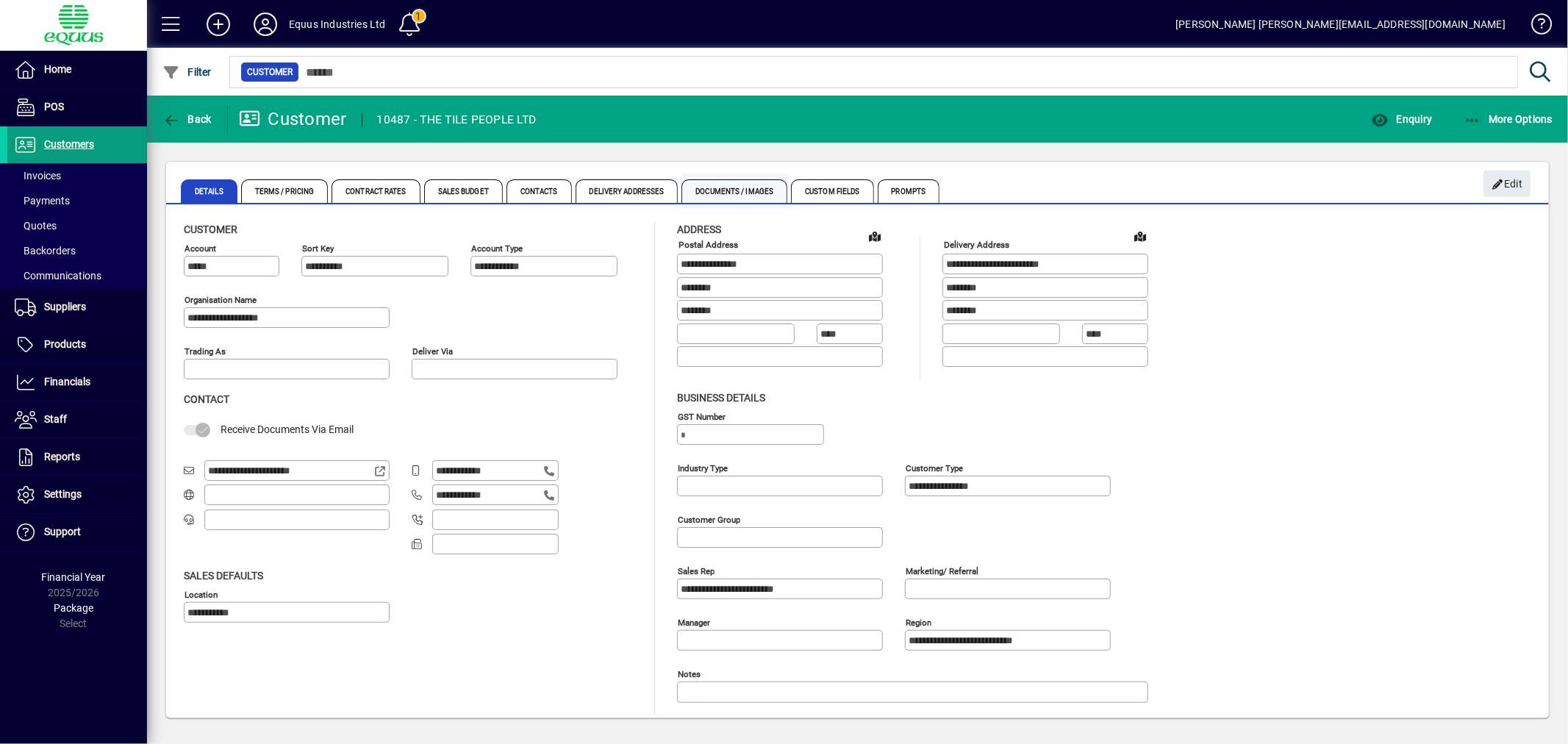
click at [736, 186] on span "Documents / Images" at bounding box center [734, 191] width 105 height 24
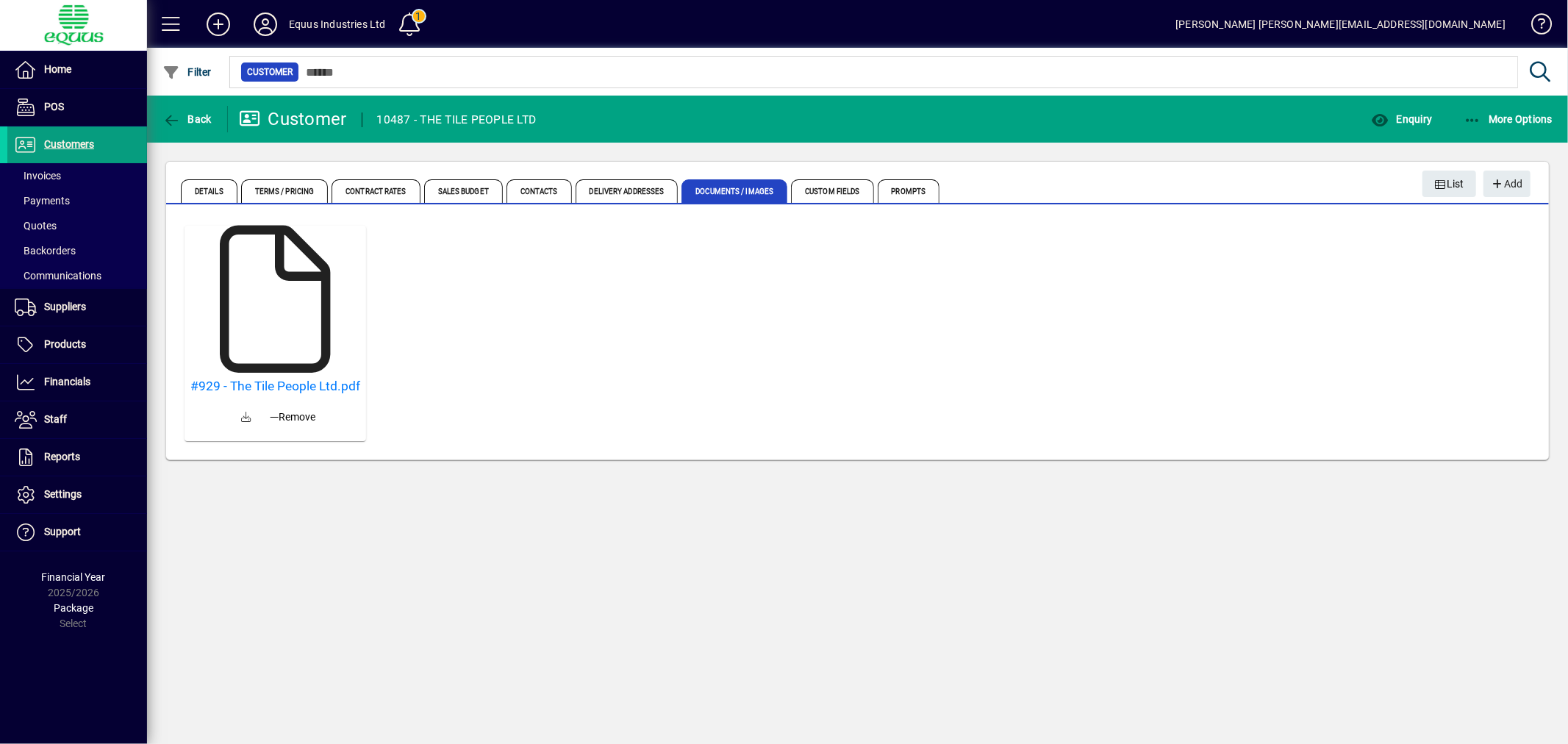
click at [268, 318] on icon at bounding box center [275, 299] width 147 height 147
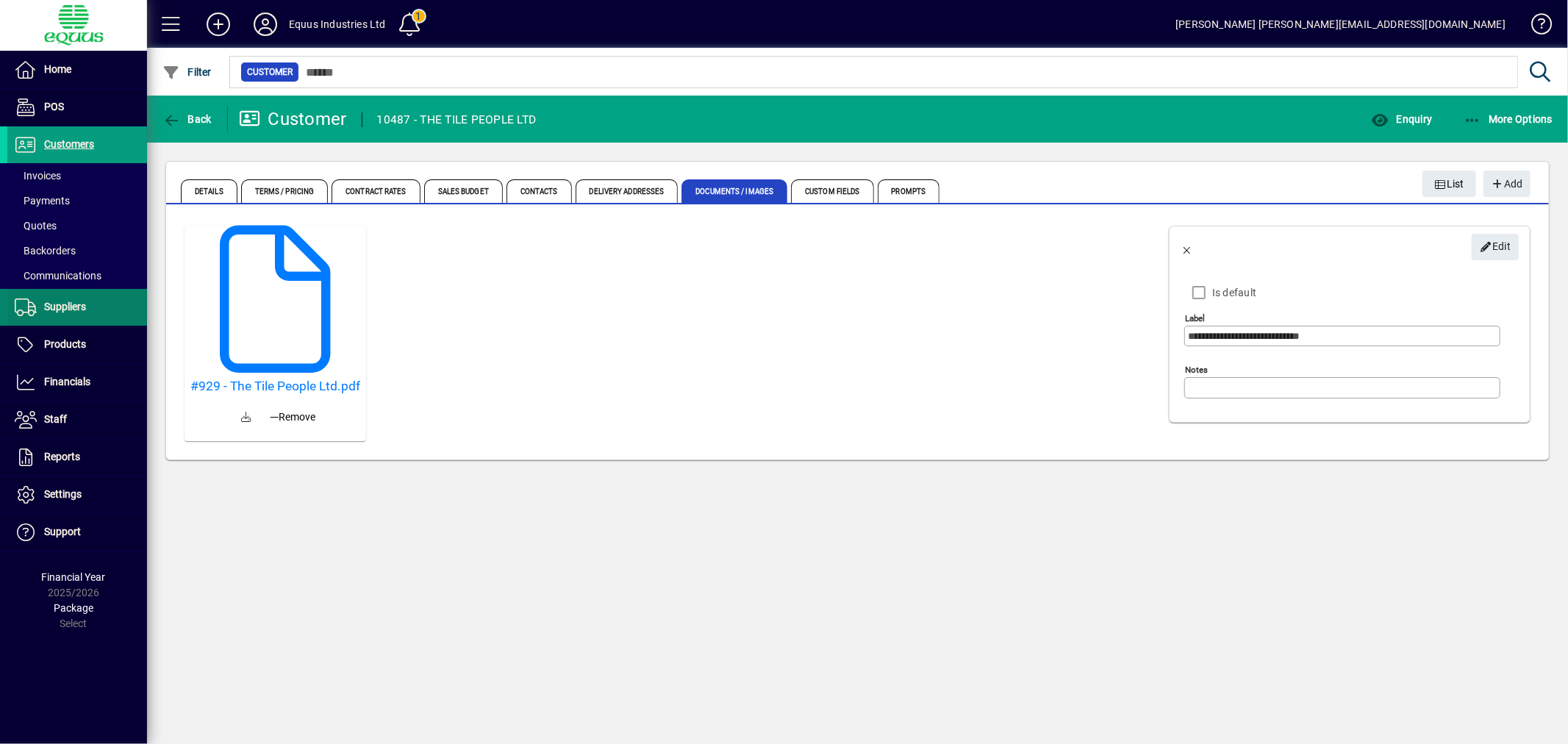
click at [48, 308] on span "Suppliers" at bounding box center [65, 306] width 42 height 11
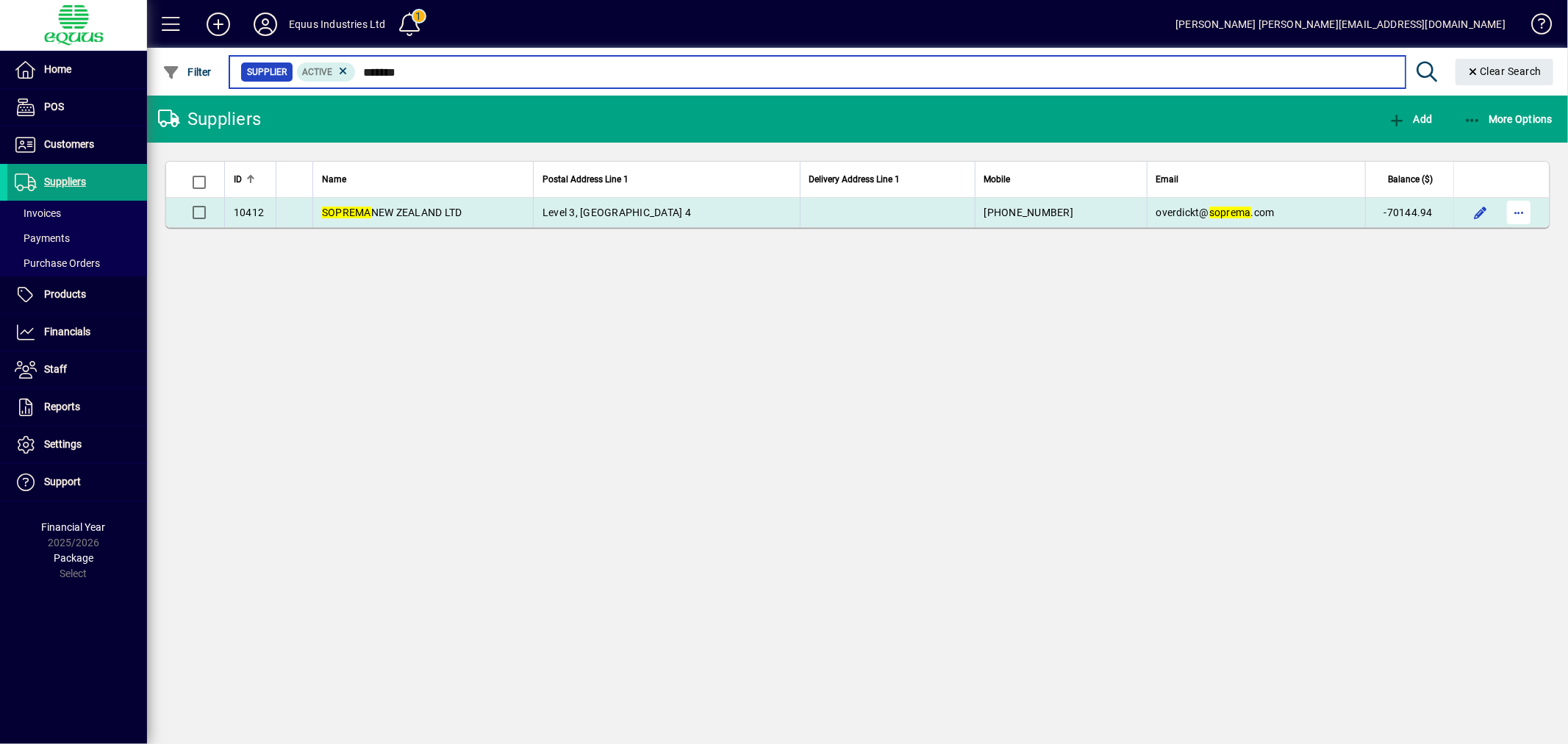
type input "*******"
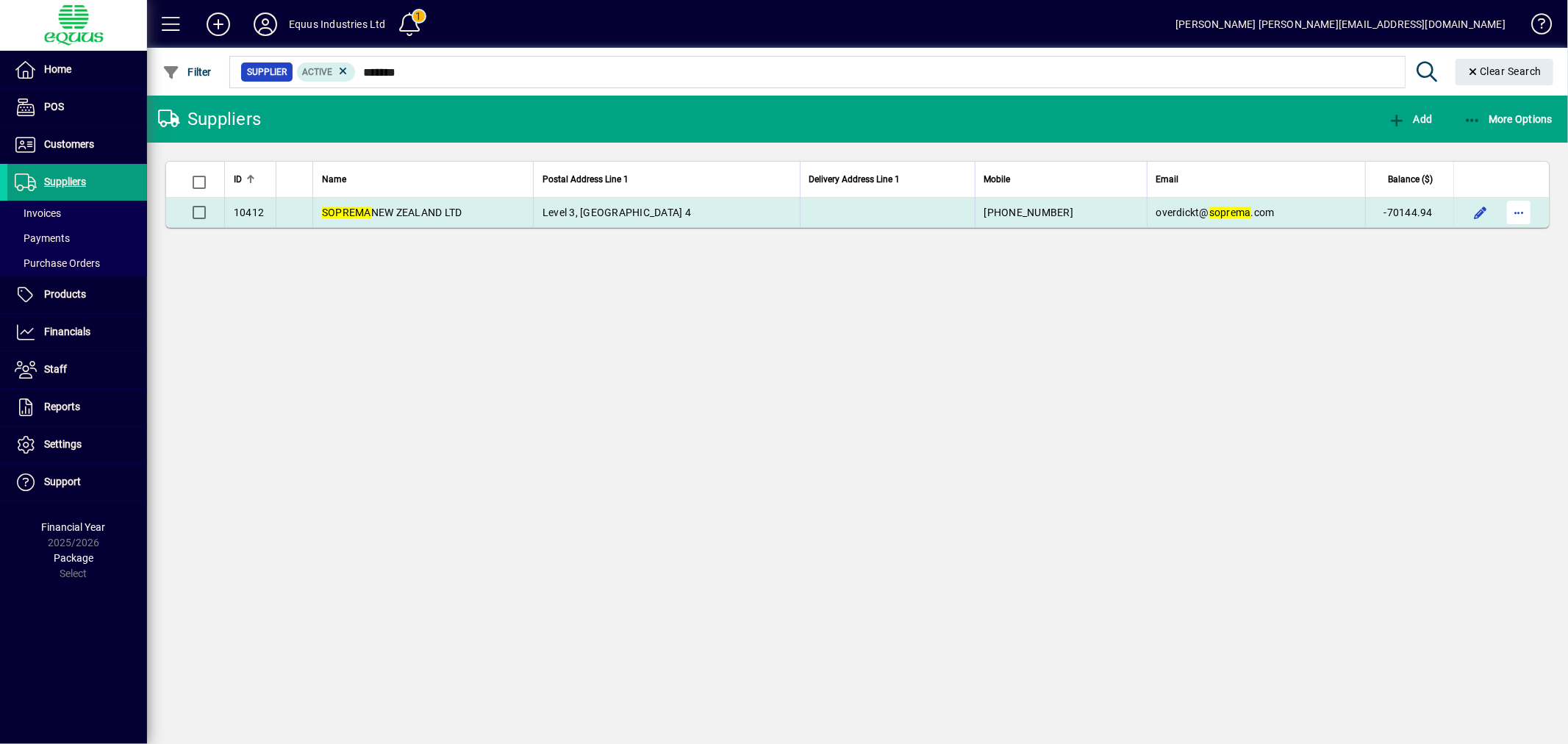
click at [1524, 208] on span "button" at bounding box center [1518, 213] width 35 height 35
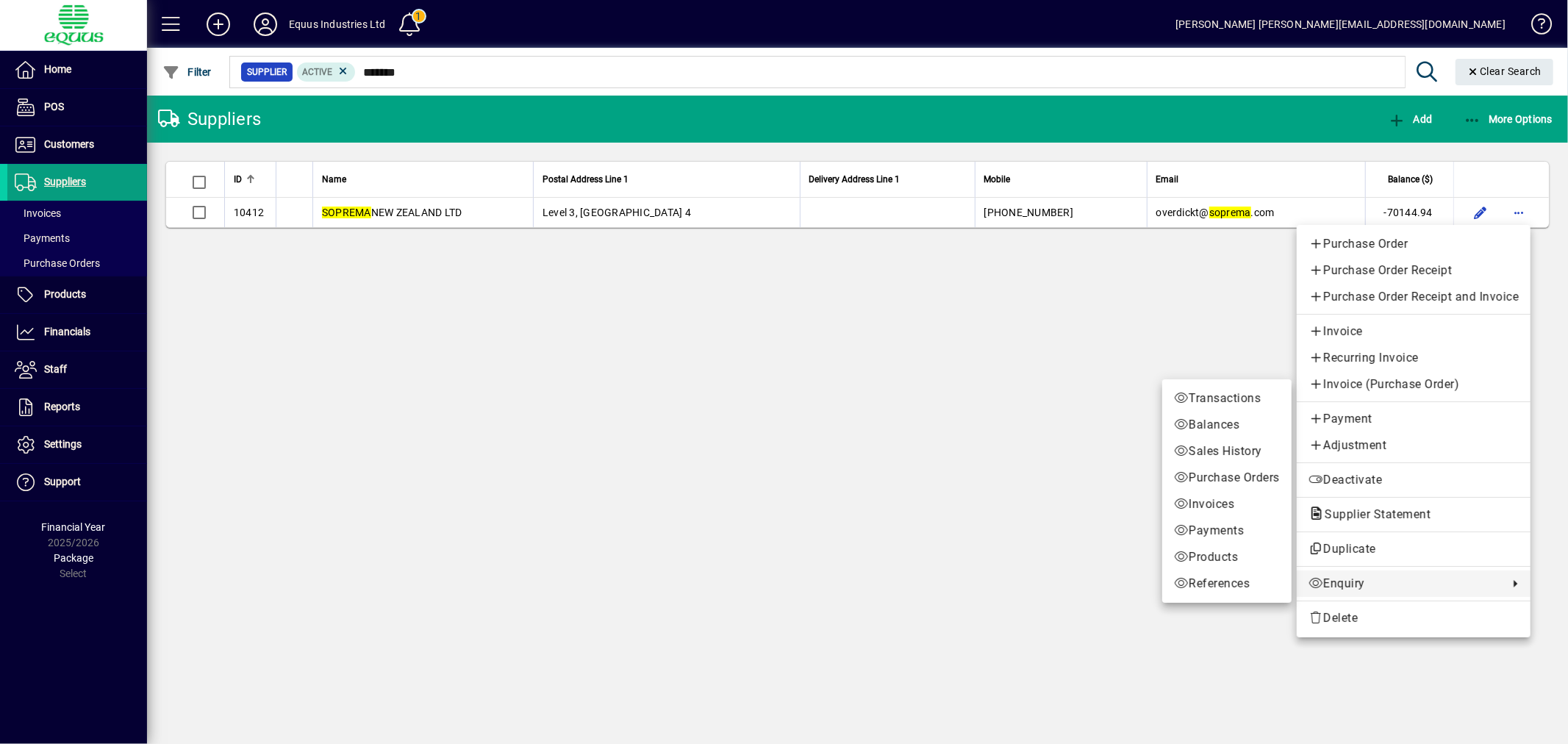
click at [1382, 580] on span "Enquiry" at bounding box center [1404, 584] width 193 height 17
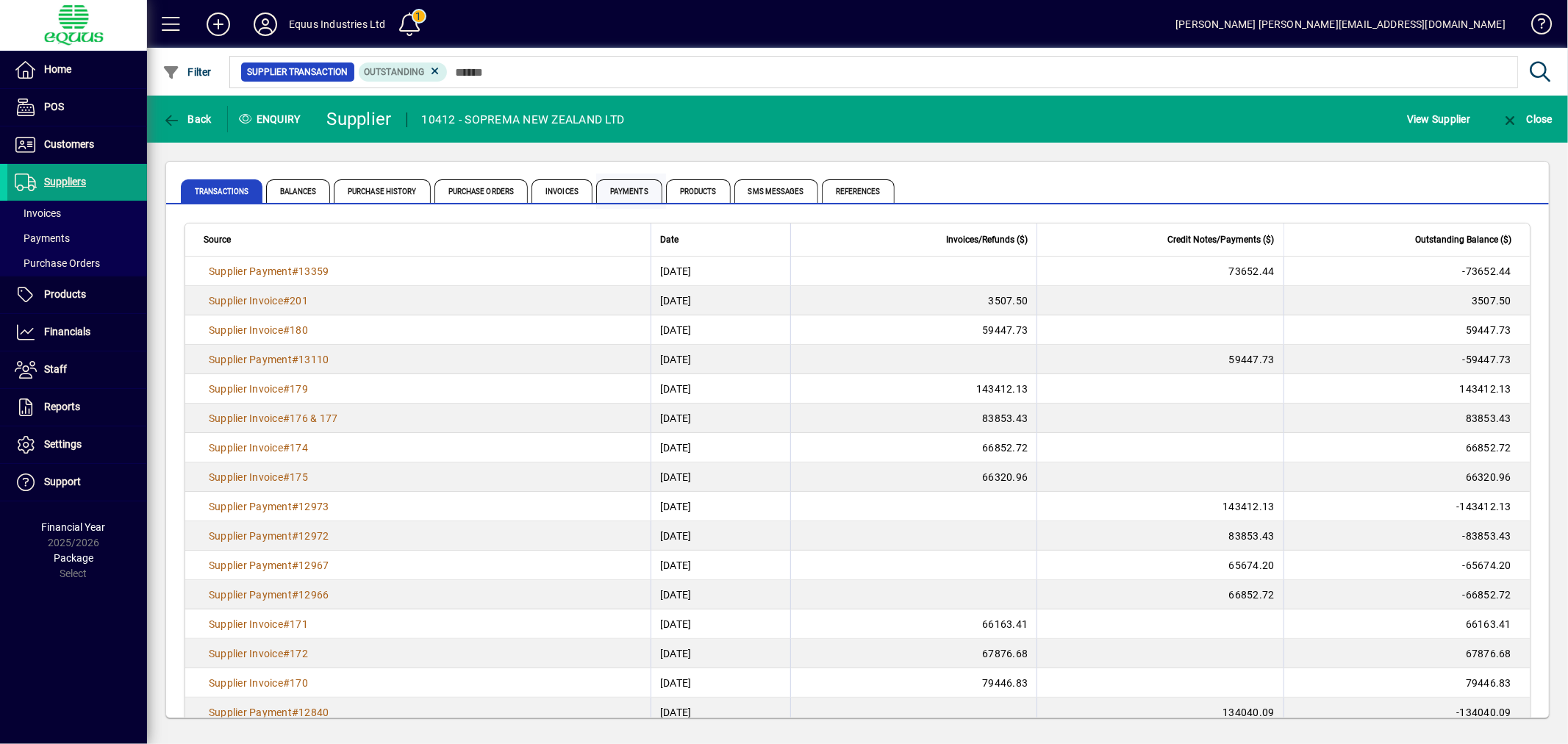
click at [622, 181] on span "Payments" at bounding box center [629, 191] width 66 height 24
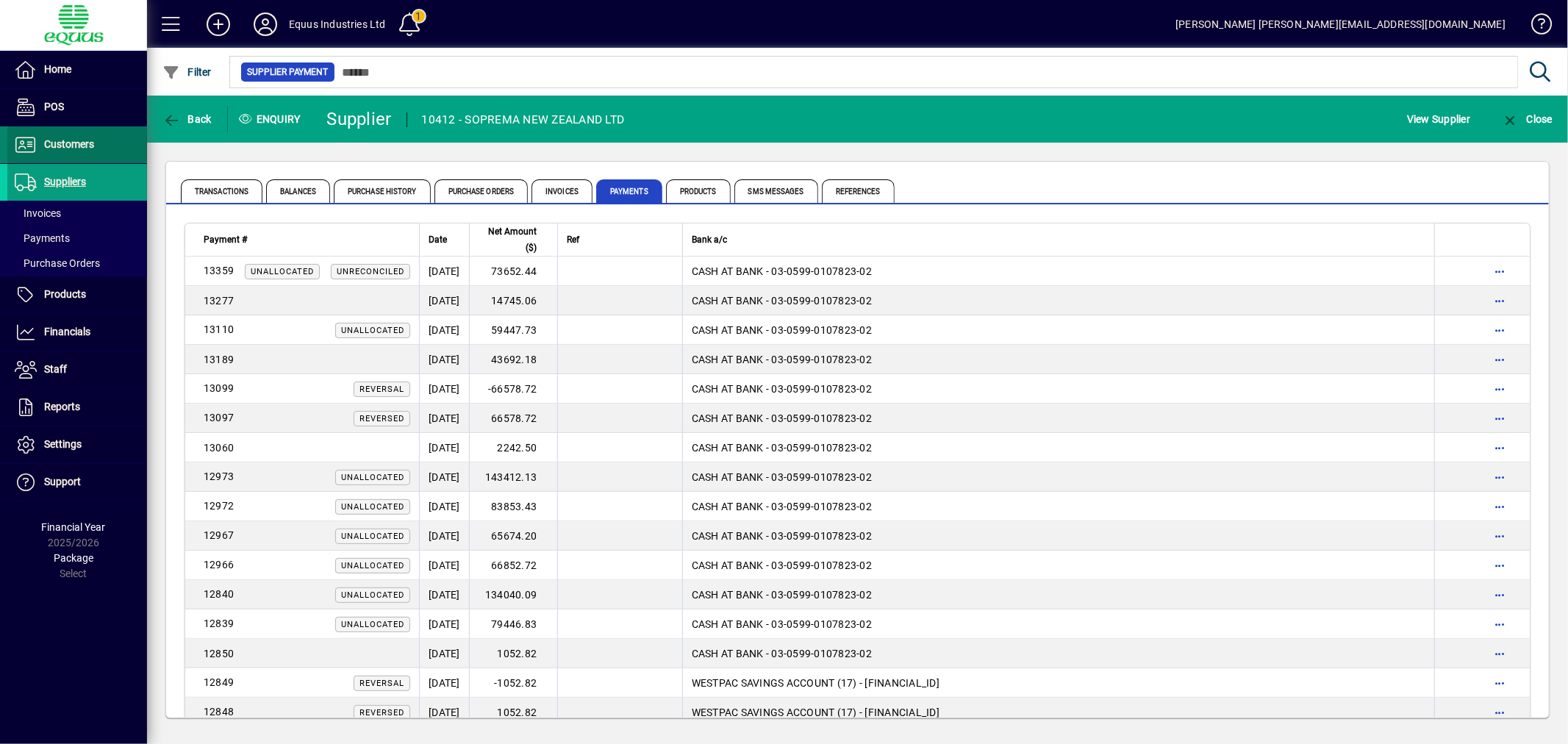
click at [58, 141] on span "Customers" at bounding box center [69, 144] width 50 height 11
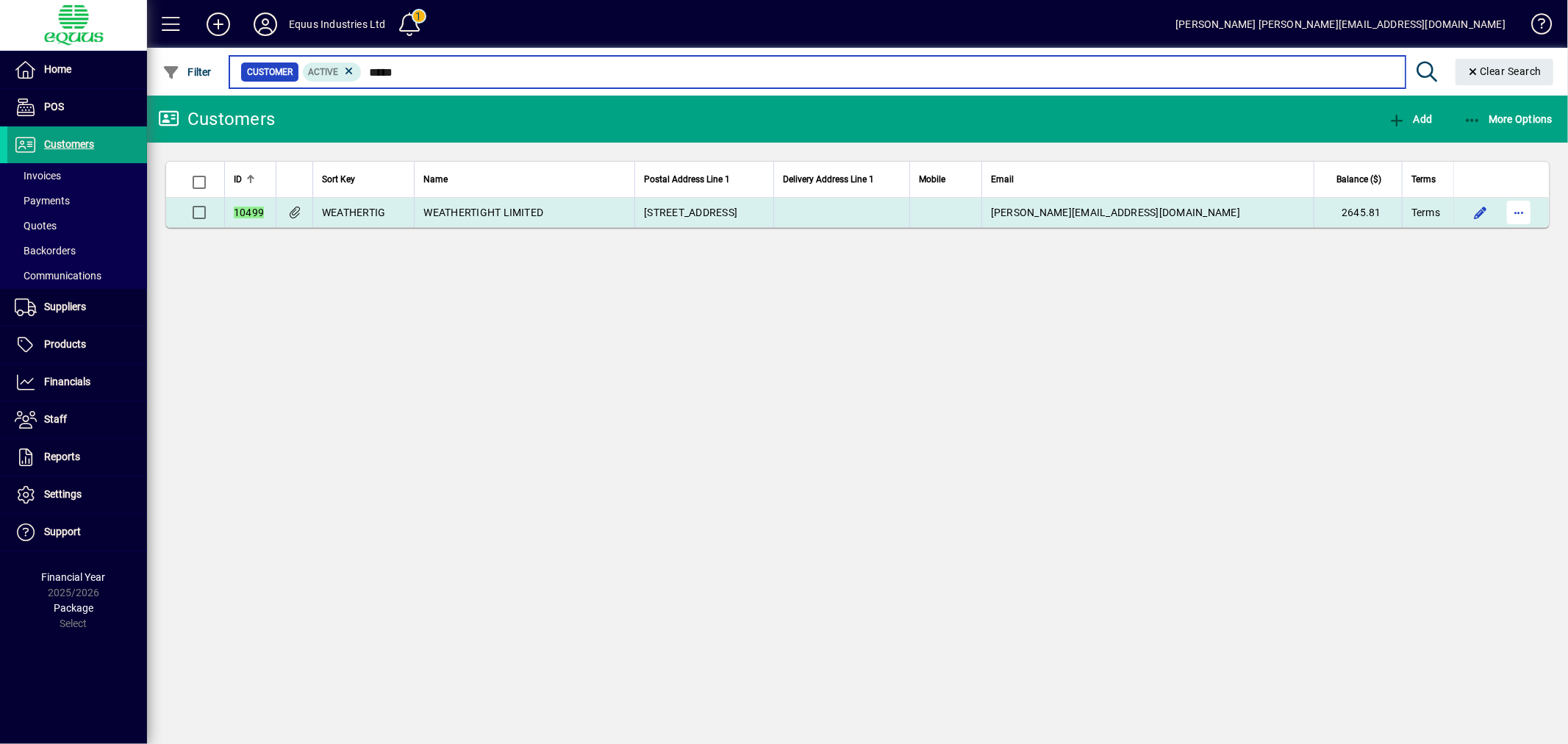
type input "*****"
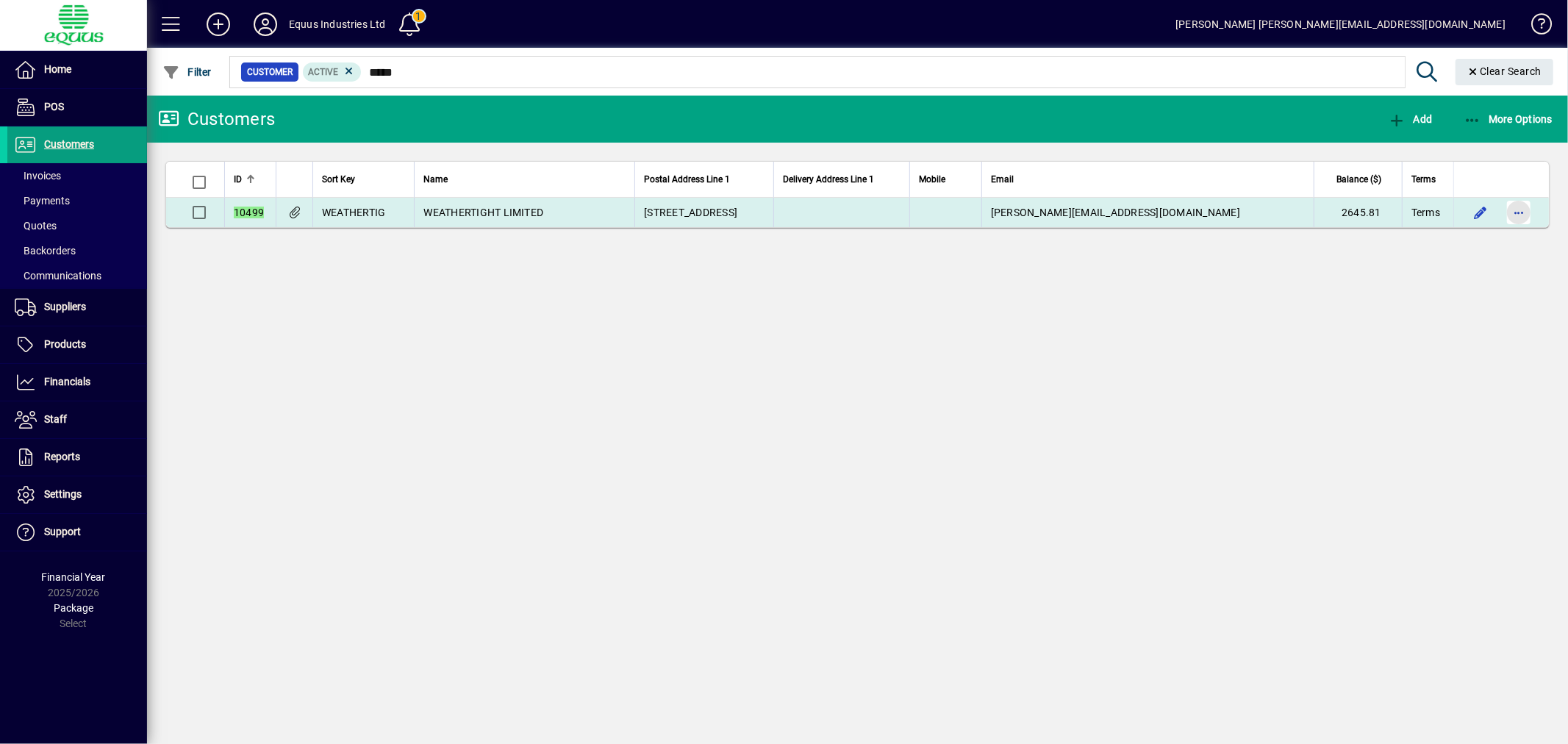
click at [1532, 213] on span "button" at bounding box center [1518, 213] width 35 height 35
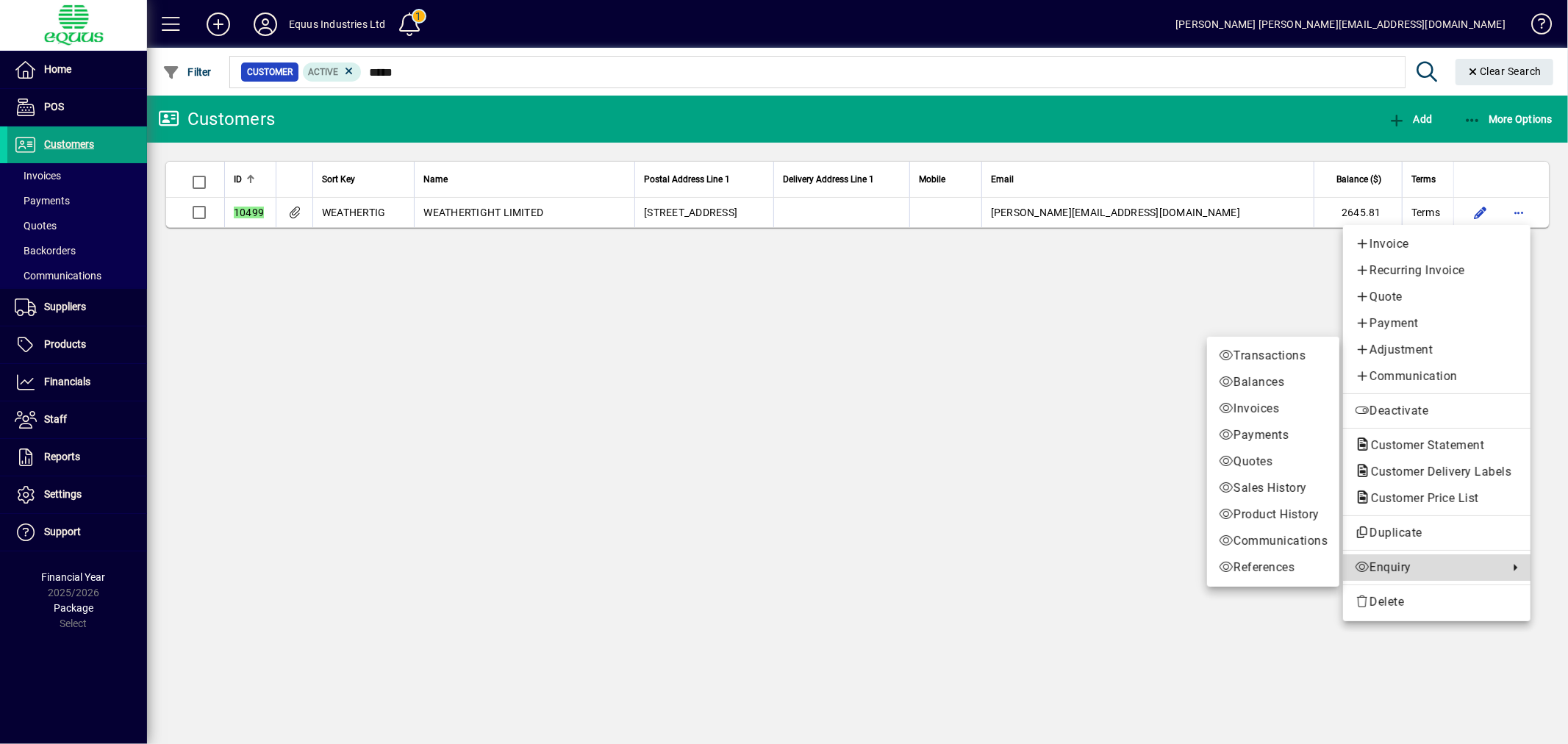
click at [1428, 566] on span "Enquiry" at bounding box center [1428, 567] width 146 height 17
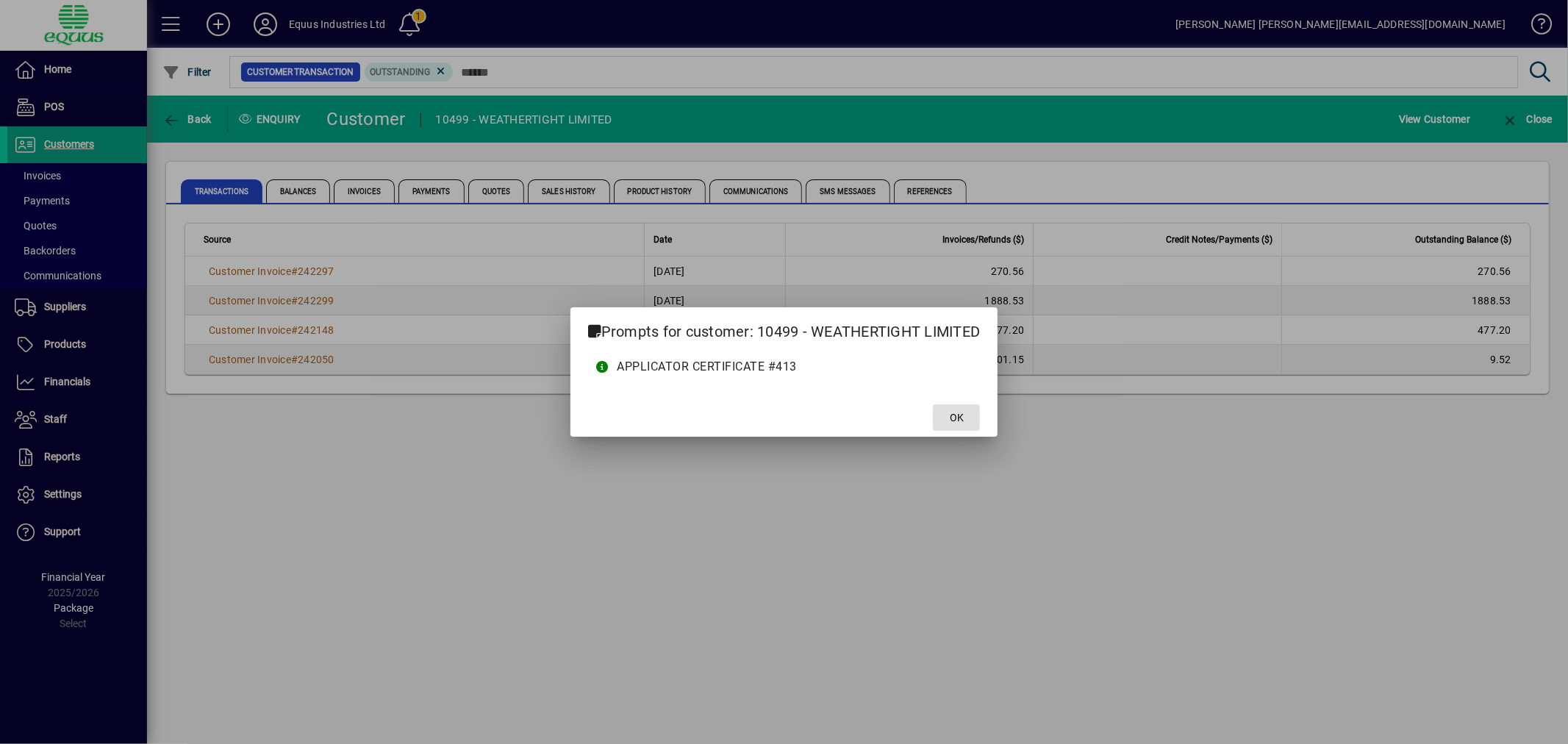
click at [954, 416] on span "OK" at bounding box center [957, 418] width 14 height 16
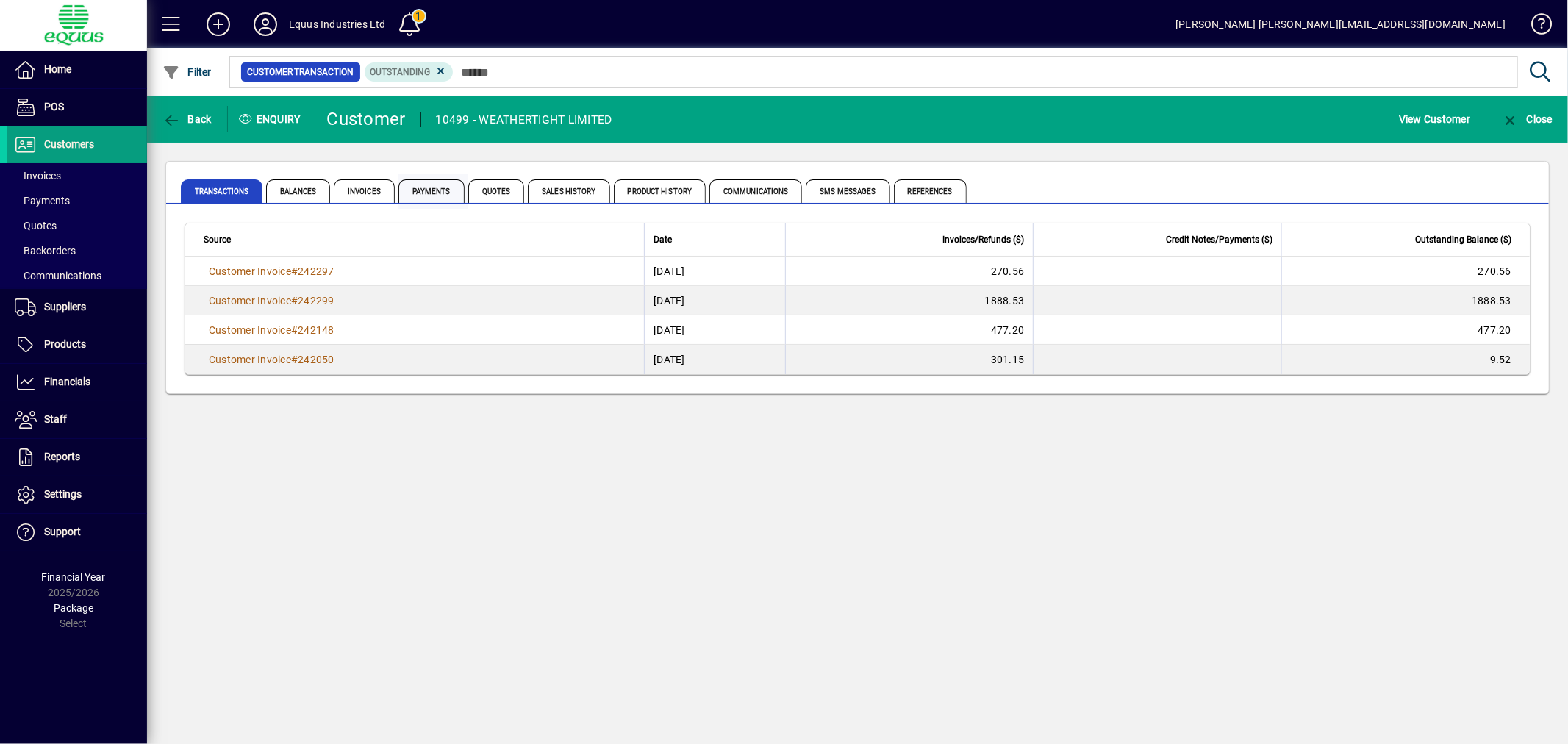
click at [428, 199] on span "Payments" at bounding box center [431, 191] width 66 height 24
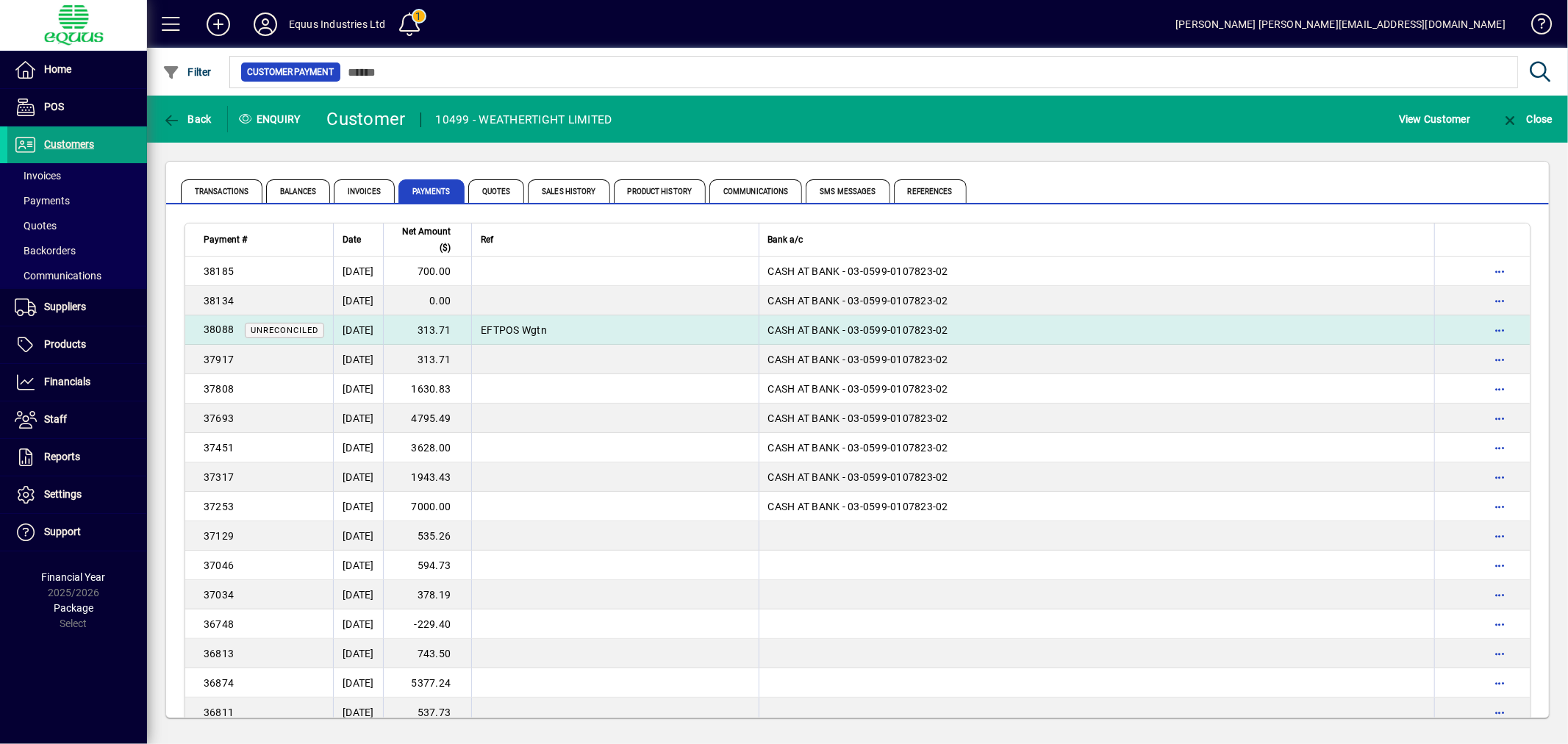
click at [361, 331] on td "06/08/2025" at bounding box center [357, 330] width 50 height 30
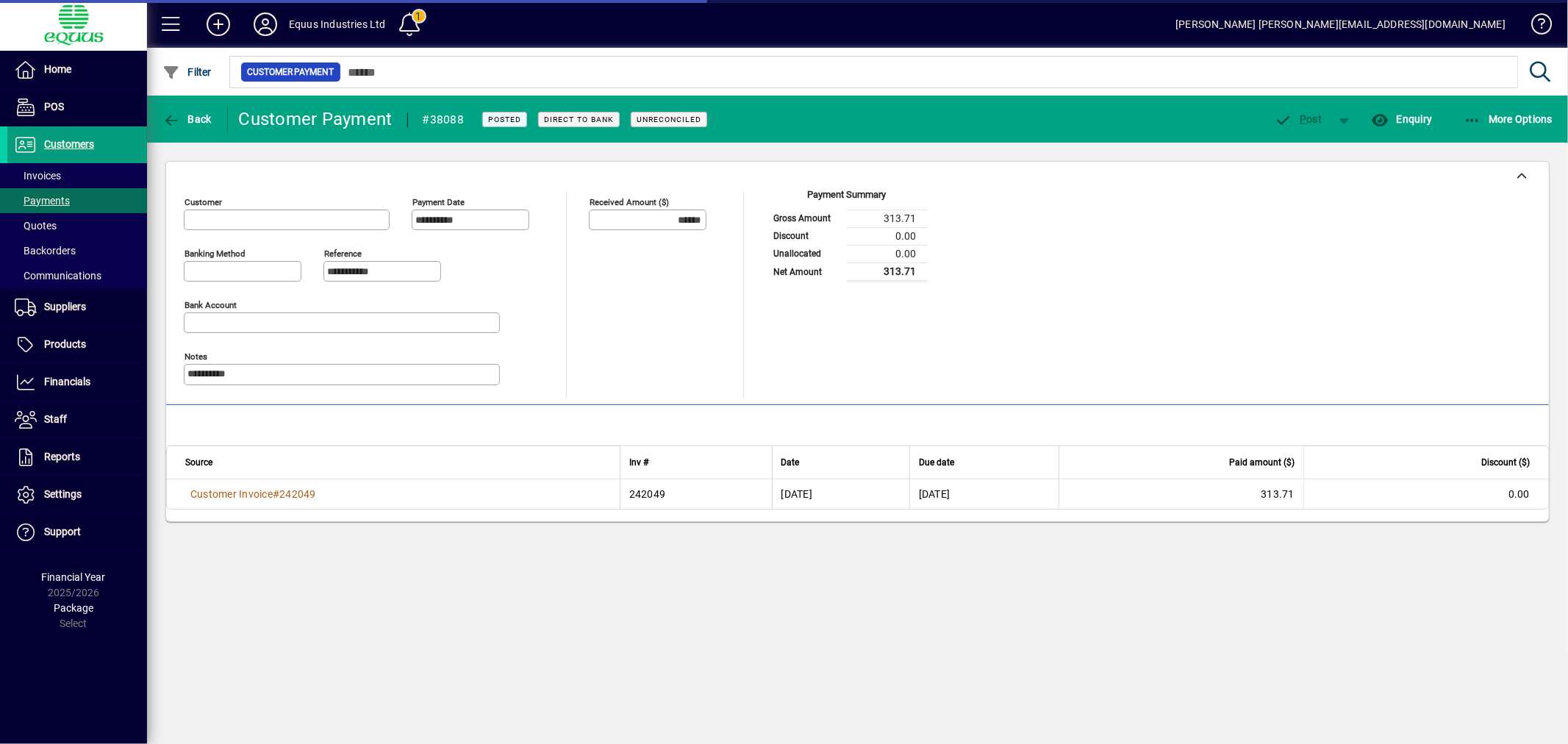
type input "**********"
